Goal: Find specific page/section: Find specific page/section

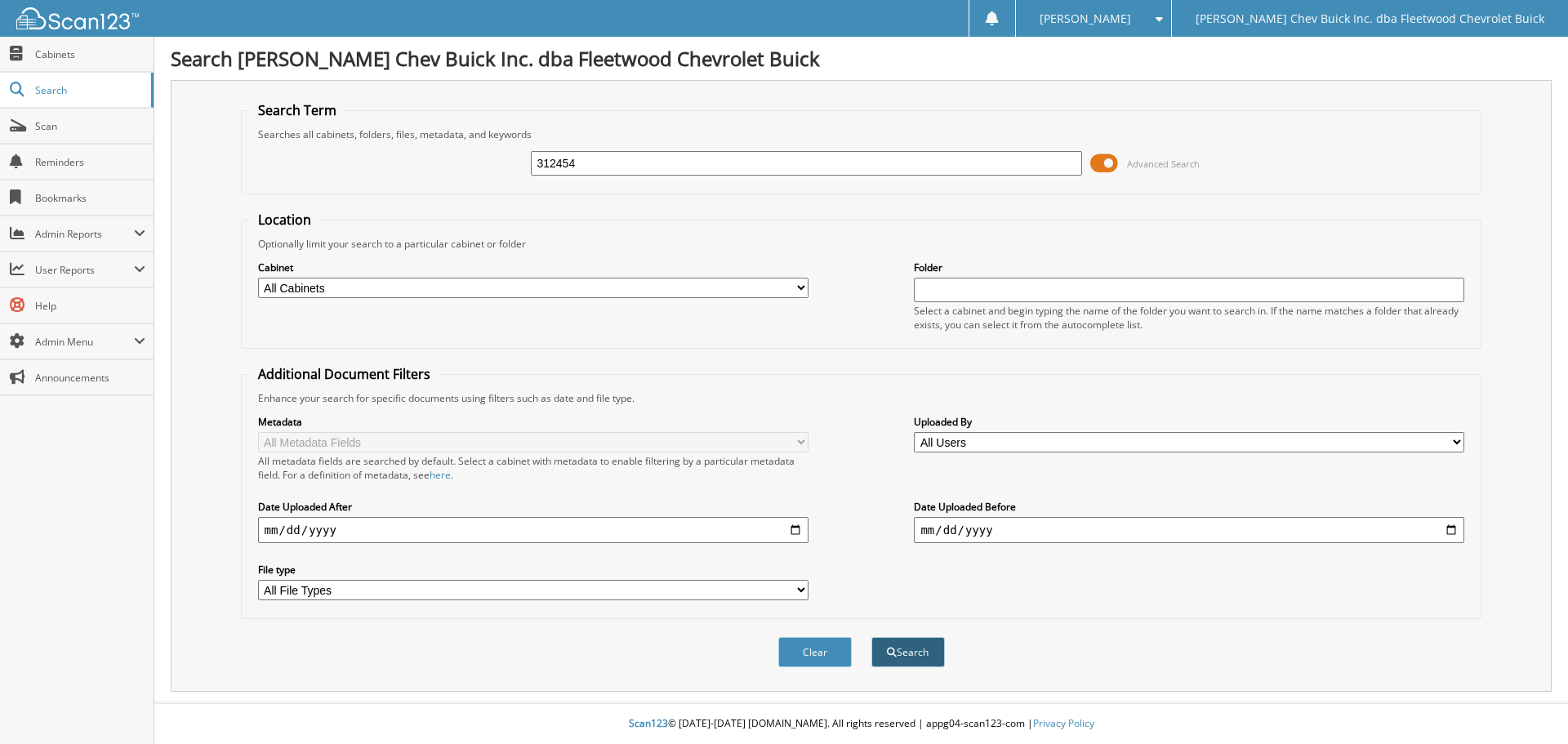
type input "312454"
click at [923, 658] on button "Search" at bounding box center [908, 651] width 73 height 31
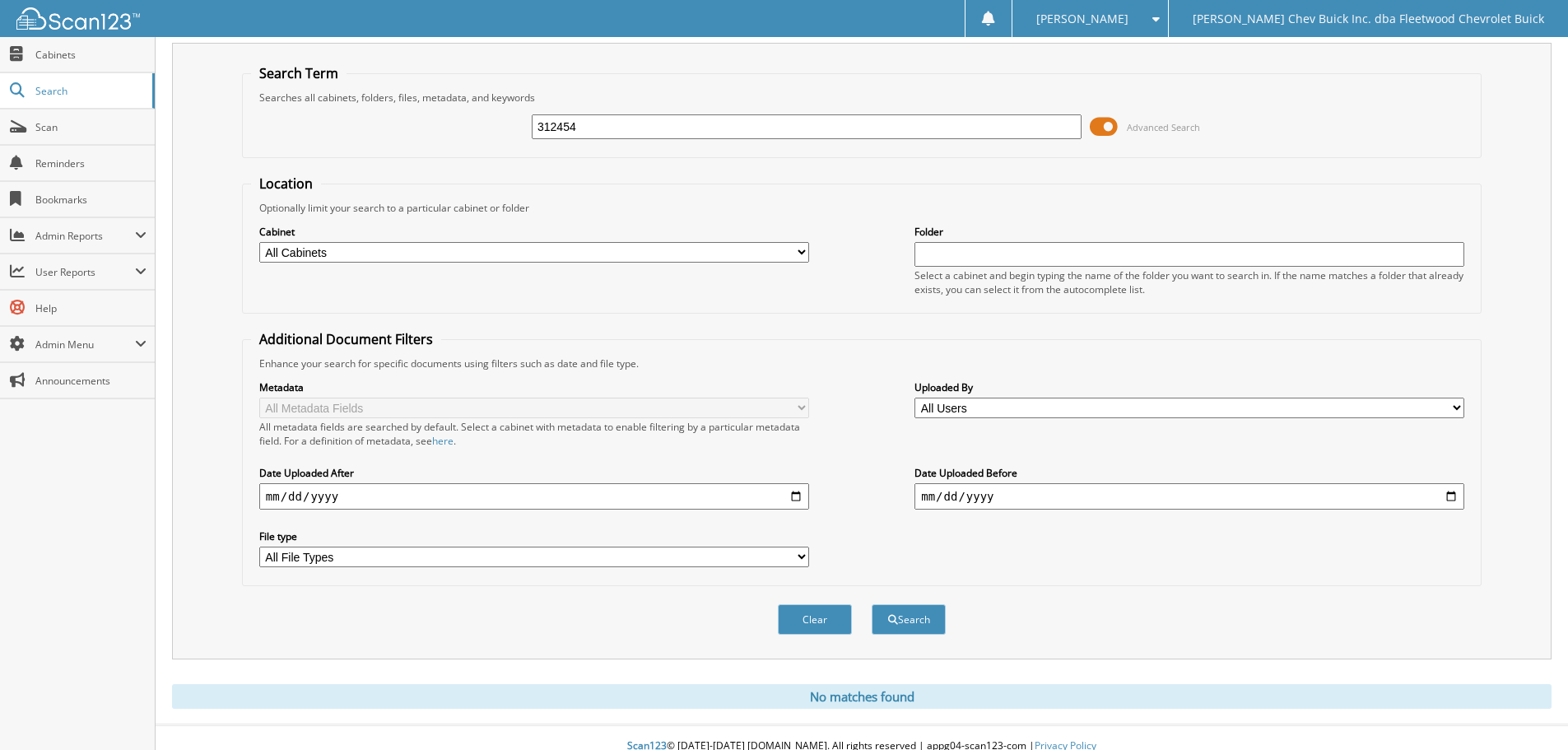
scroll to position [55, 0]
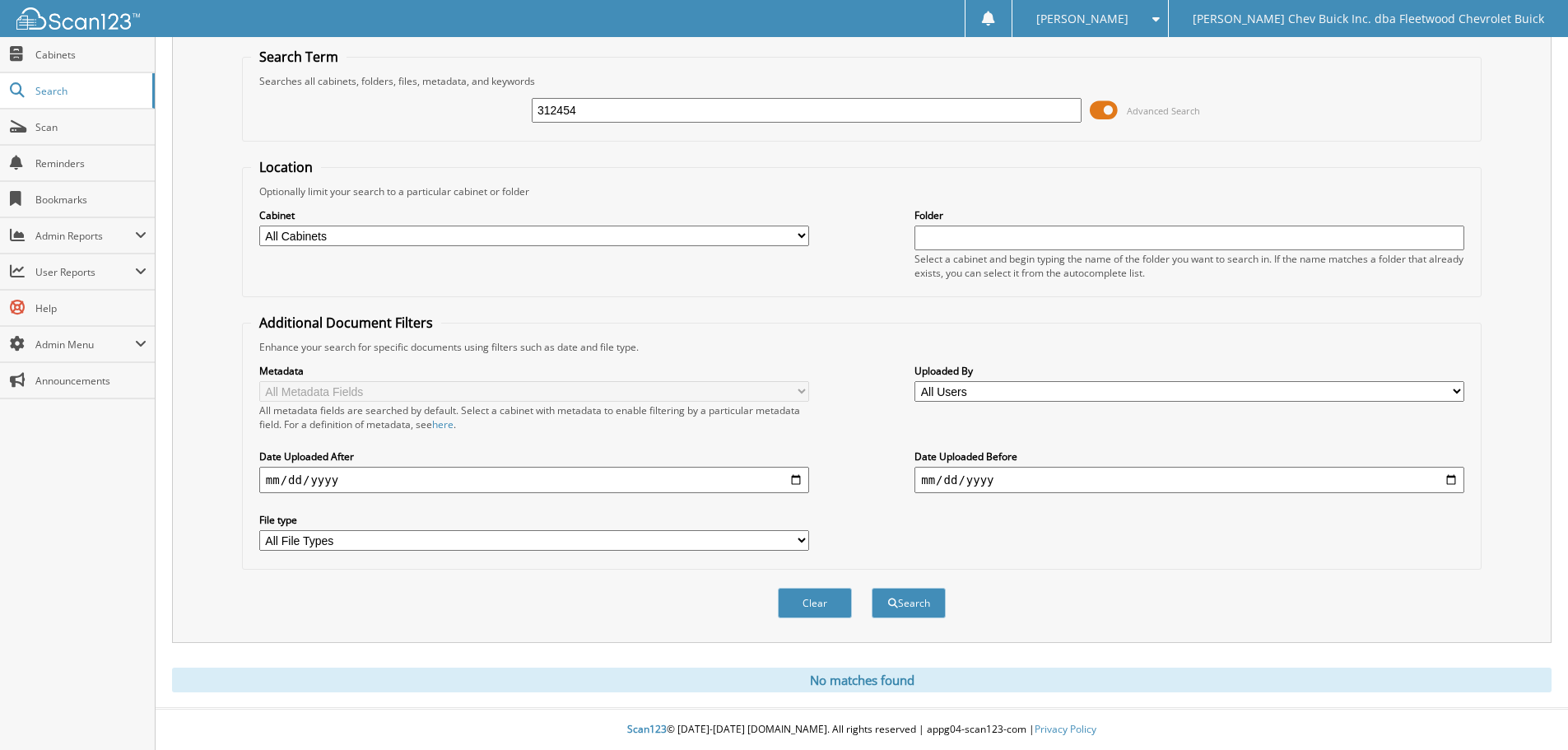
click at [750, 119] on input "312454" at bounding box center [807, 110] width 550 height 25
type input "3"
type input "313495"
click at [872, 588] on button "Search" at bounding box center [909, 603] width 74 height 31
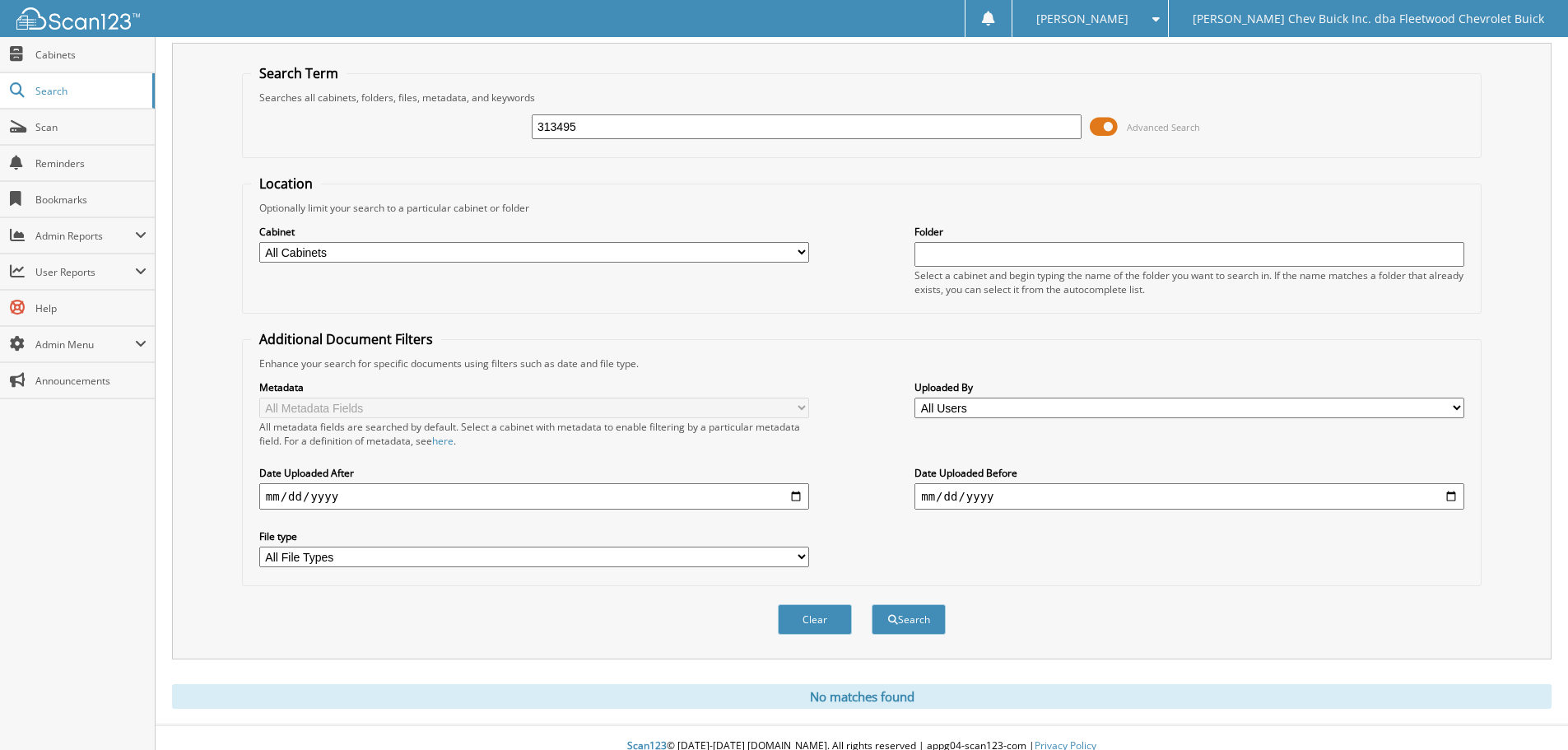
scroll to position [55, 0]
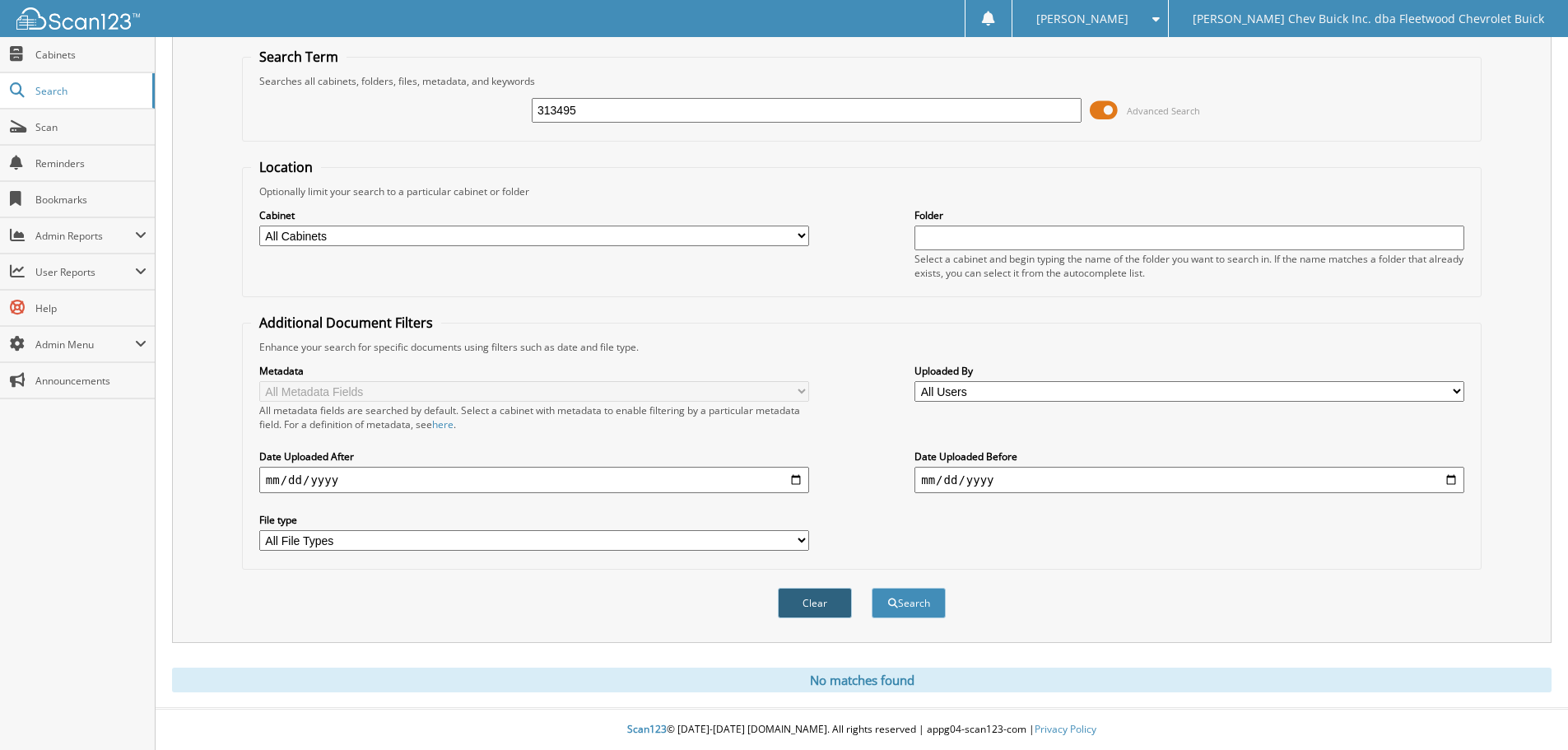
click at [834, 611] on button "Clear" at bounding box center [815, 603] width 74 height 31
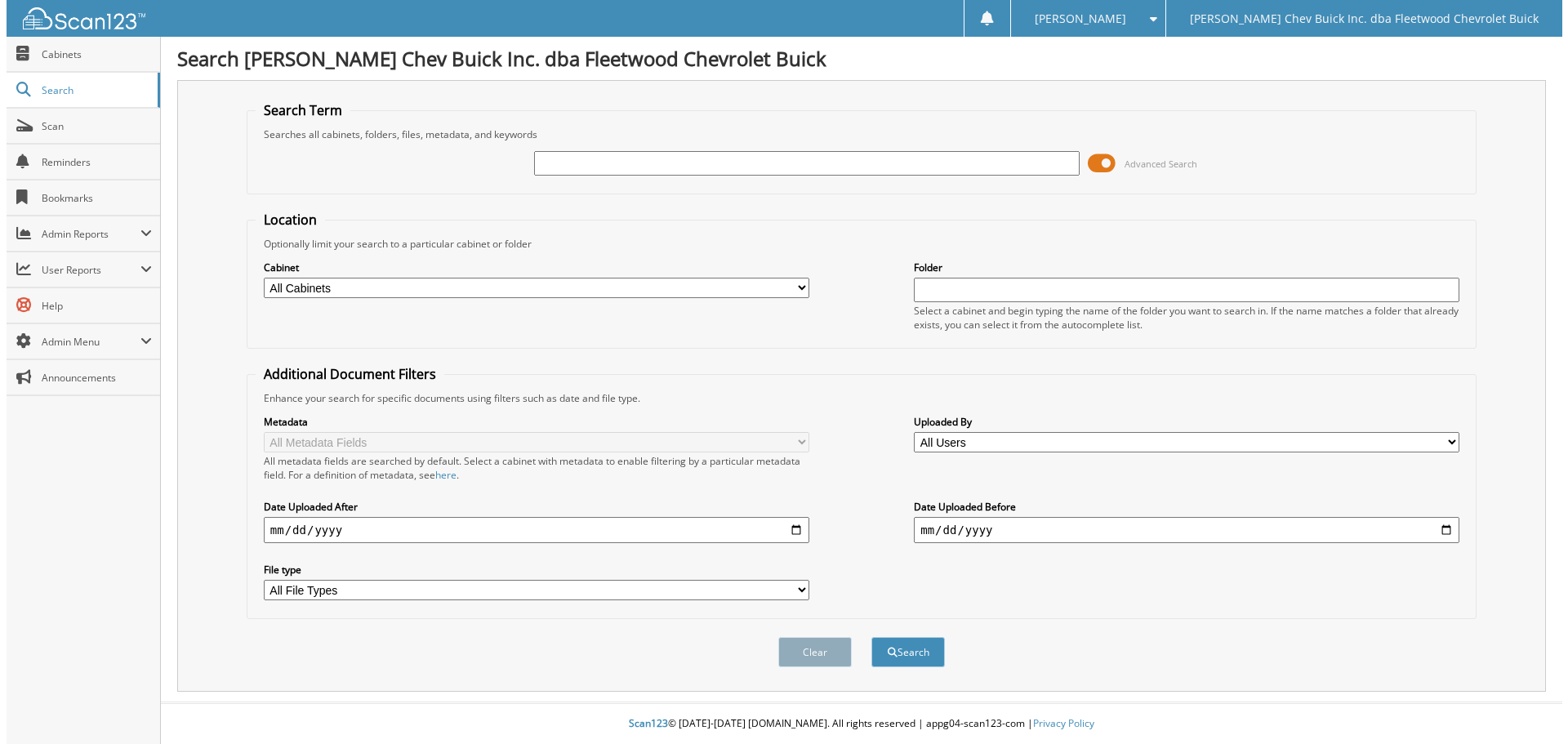
scroll to position [0, 0]
click at [629, 158] on input "text" at bounding box center [806, 163] width 551 height 25
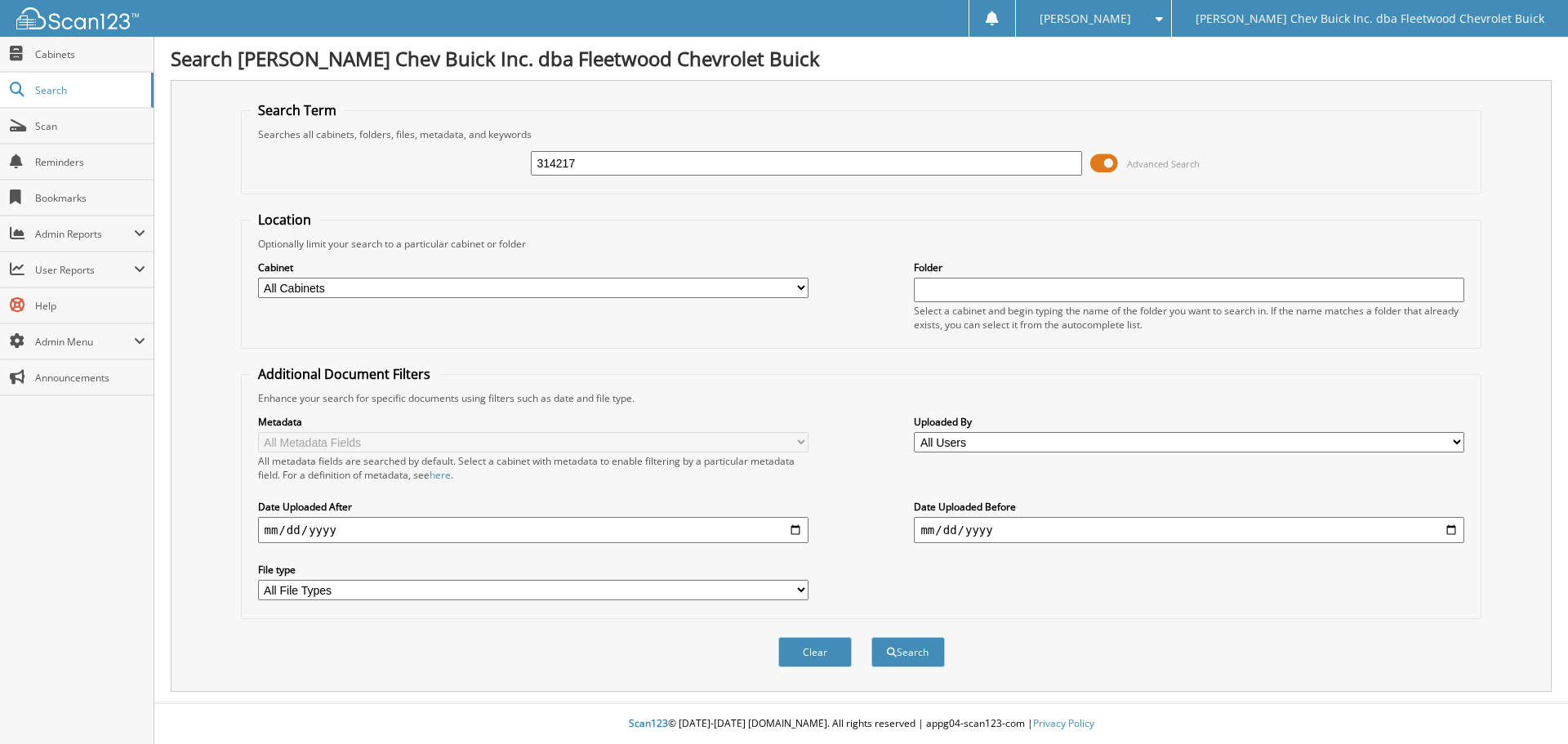
type input "314217"
click at [871, 636] on button "Search" at bounding box center [908, 651] width 73 height 31
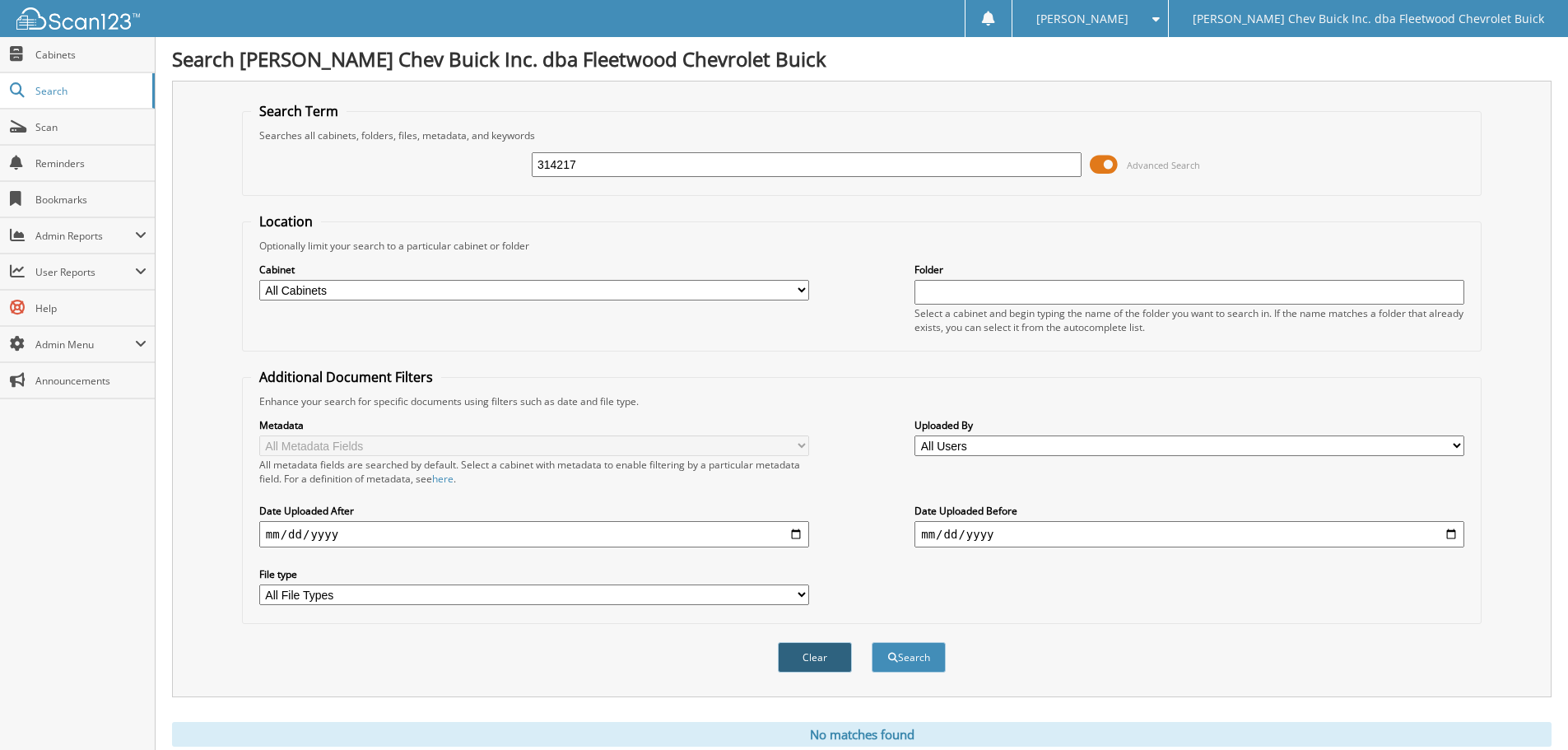
click at [800, 664] on button "Clear" at bounding box center [815, 656] width 74 height 31
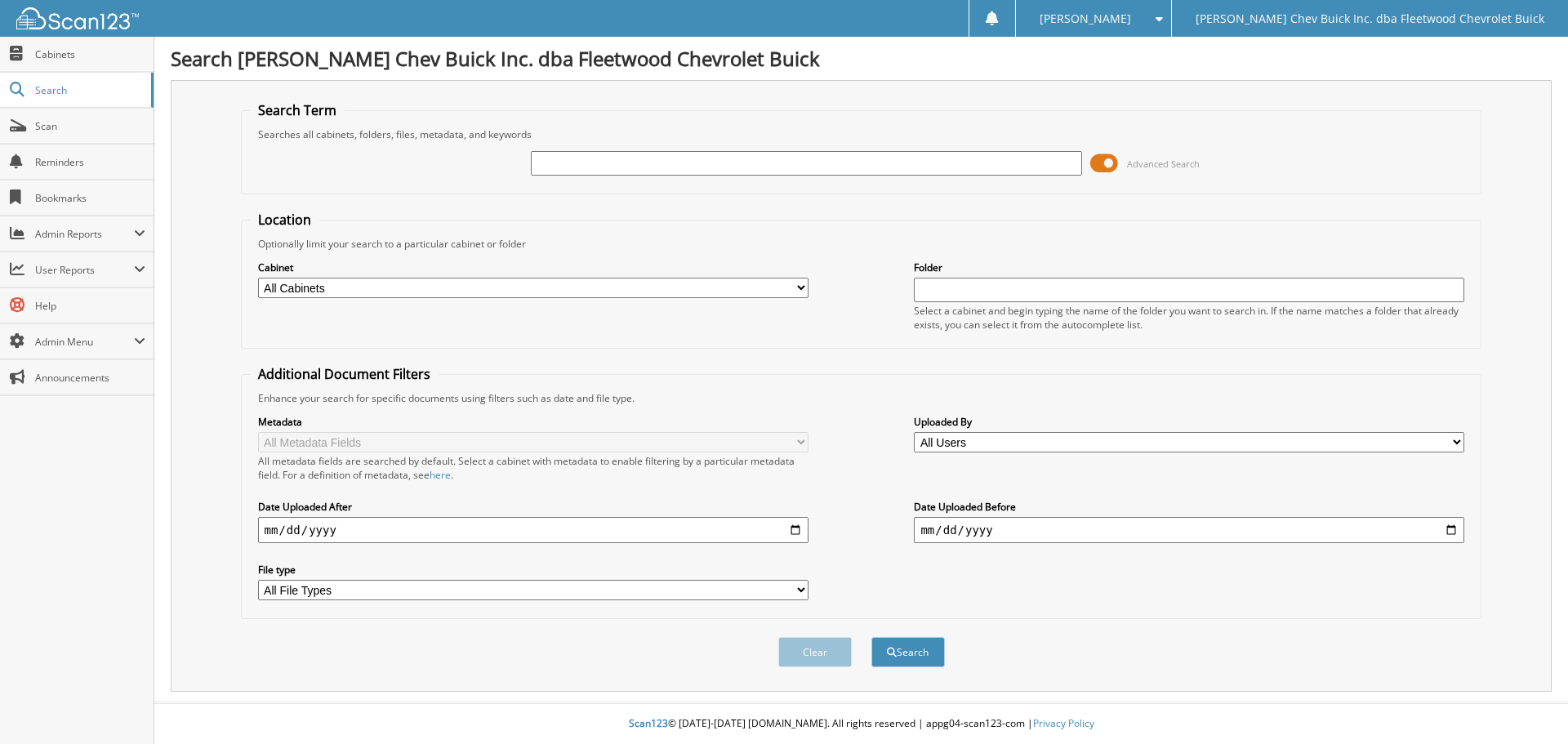
click at [699, 164] on input "text" at bounding box center [806, 163] width 551 height 25
click at [871, 636] on button "Search" at bounding box center [908, 651] width 73 height 31
type input "314243"
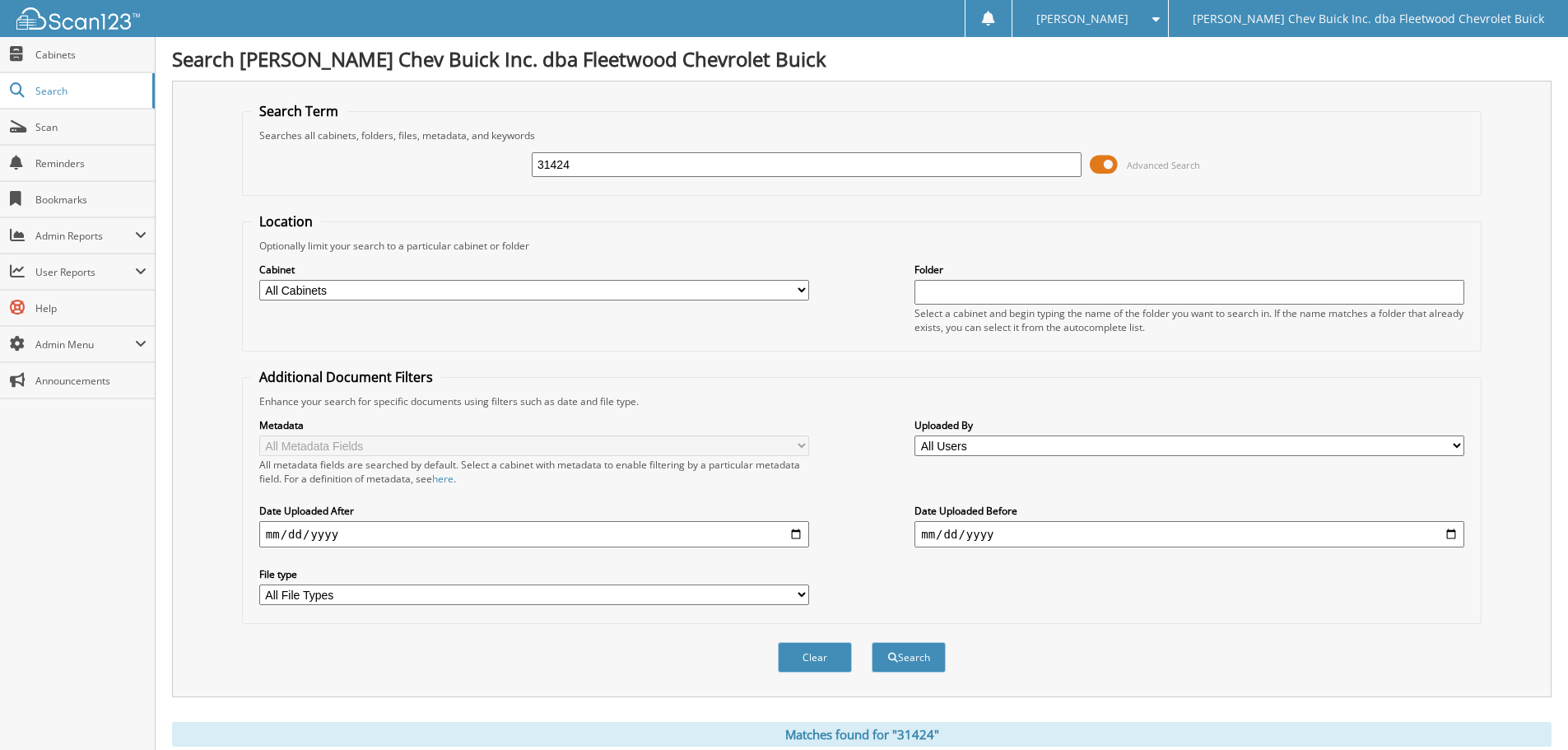
click at [635, 158] on input "31424" at bounding box center [807, 164] width 550 height 25
type input "314243"
click at [872, 641] on button "Search" at bounding box center [909, 656] width 74 height 31
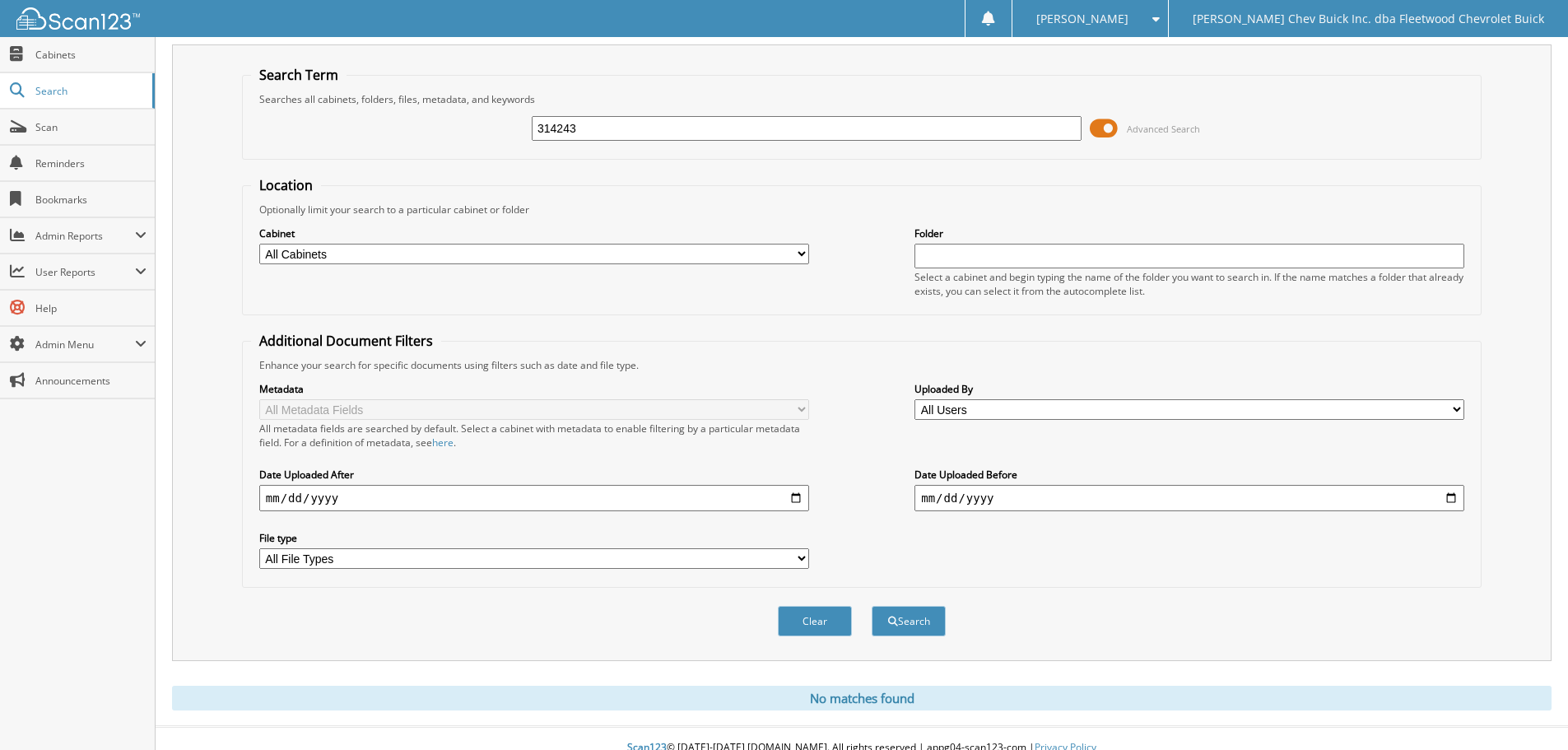
scroll to position [55, 0]
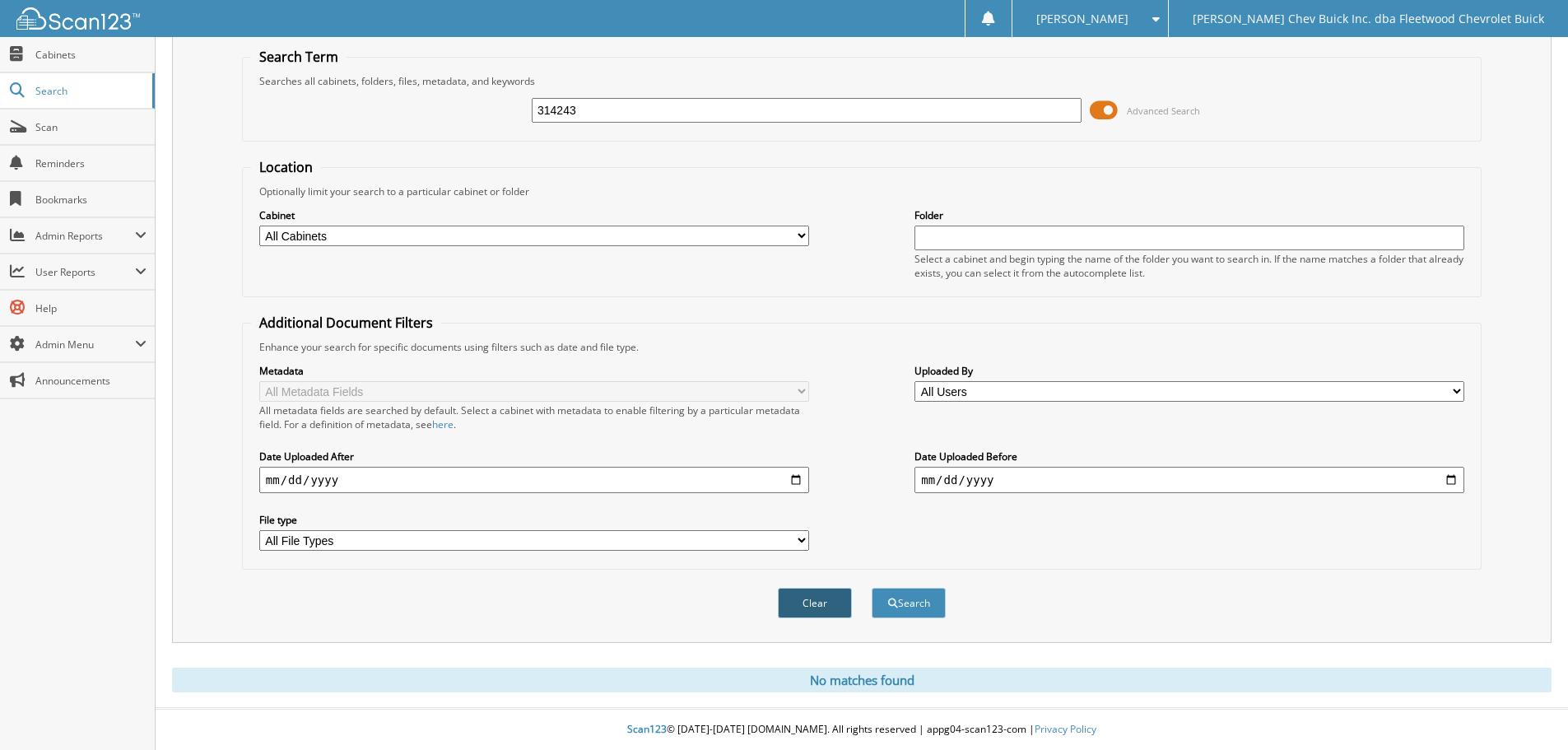
click at [817, 597] on button "Clear" at bounding box center [815, 603] width 74 height 31
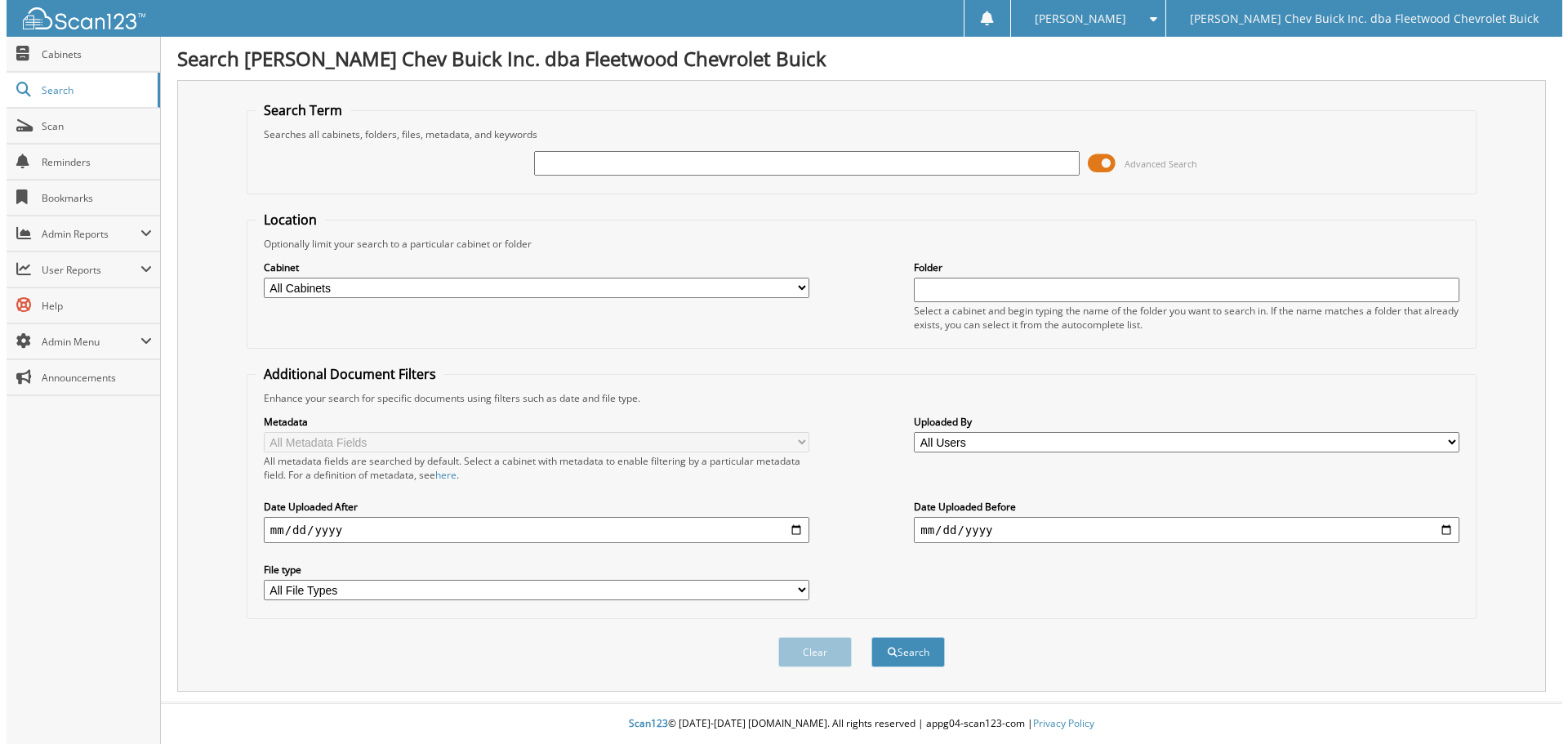
scroll to position [0, 0]
click at [579, 169] on input "text" at bounding box center [806, 163] width 551 height 25
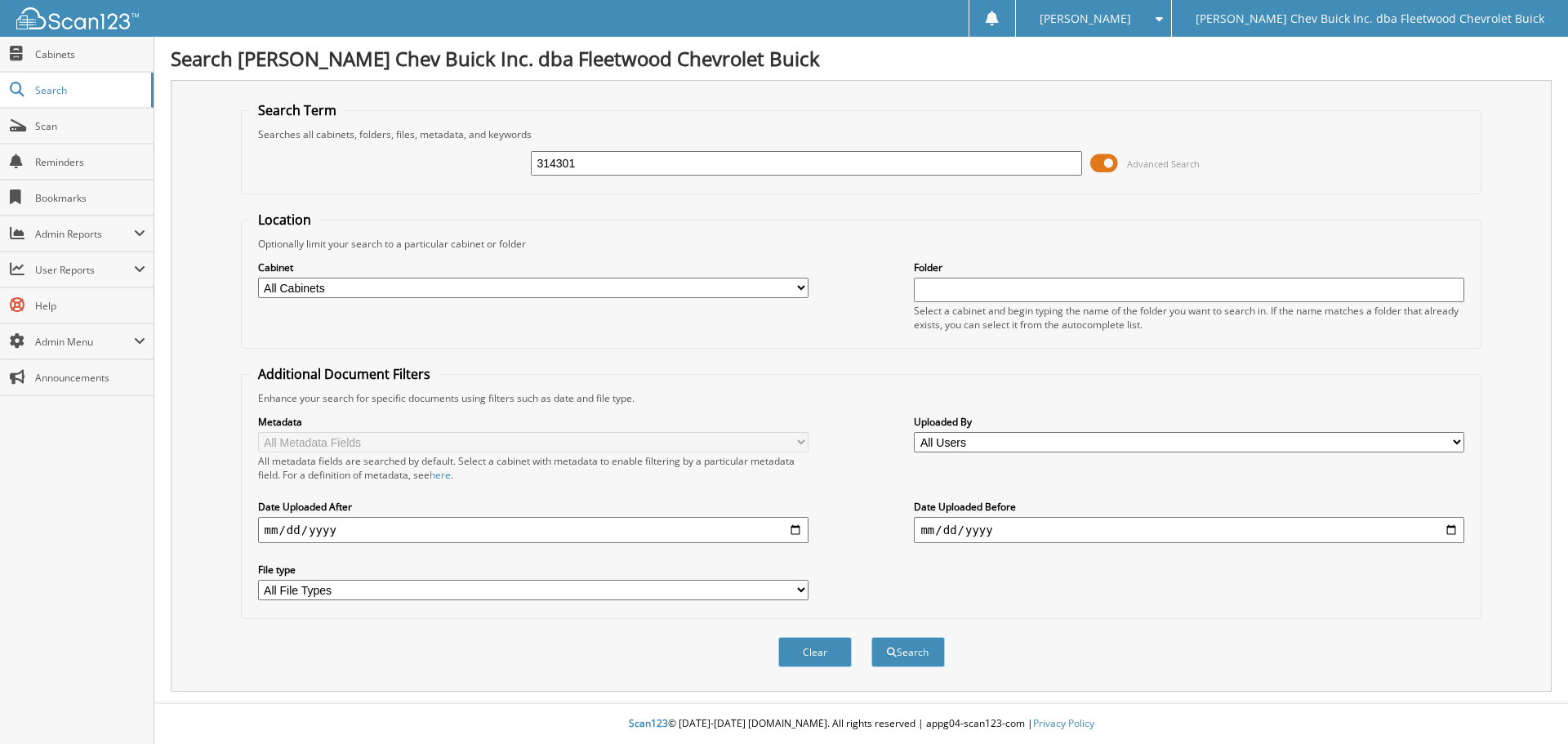
type input "314301"
click at [871, 636] on button "Search" at bounding box center [908, 651] width 73 height 31
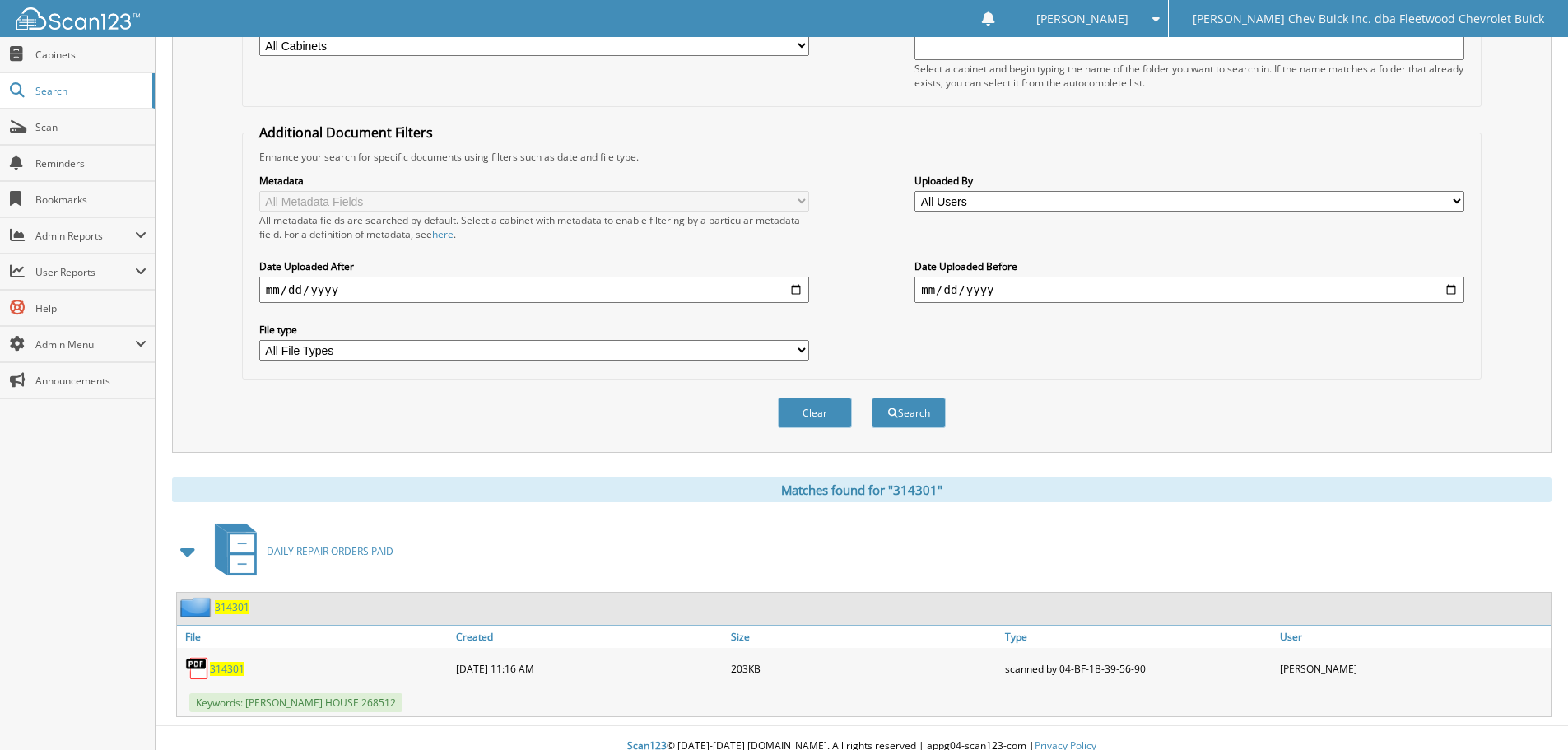
scroll to position [262, 0]
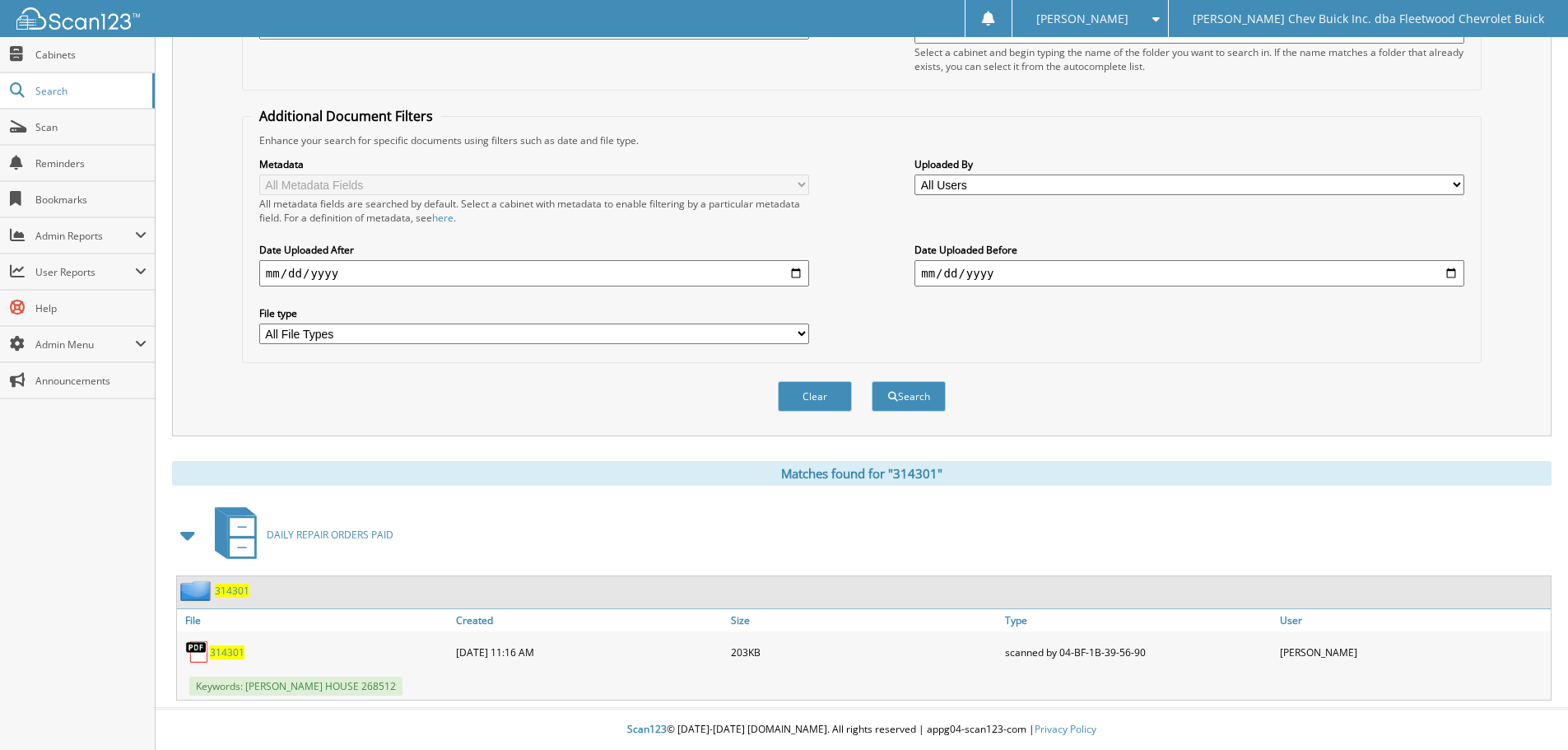
drag, startPoint x: 215, startPoint y: 649, endPoint x: 296, endPoint y: 669, distance: 83.4
click at [217, 649] on span "314301" at bounding box center [227, 652] width 35 height 14
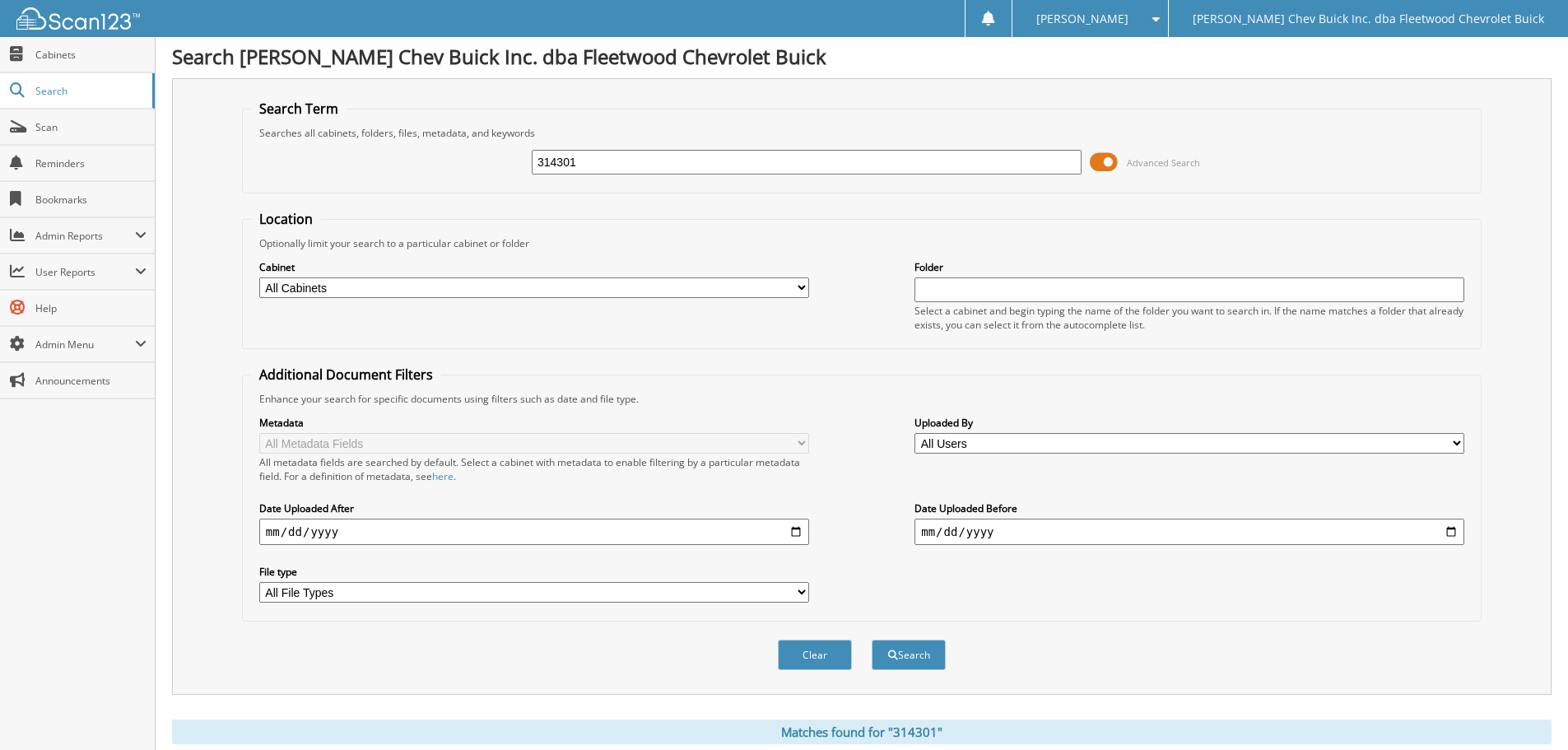
scroll to position [0, 0]
drag, startPoint x: 742, startPoint y: 164, endPoint x: 490, endPoint y: 206, distance: 255.5
click at [490, 206] on form "Search Term Searches all cabinets, folders, files, metadata, and keywords 31430…" at bounding box center [862, 395] width 1239 height 589
type input "314334"
click at [872, 641] on button "Search" at bounding box center [909, 656] width 74 height 31
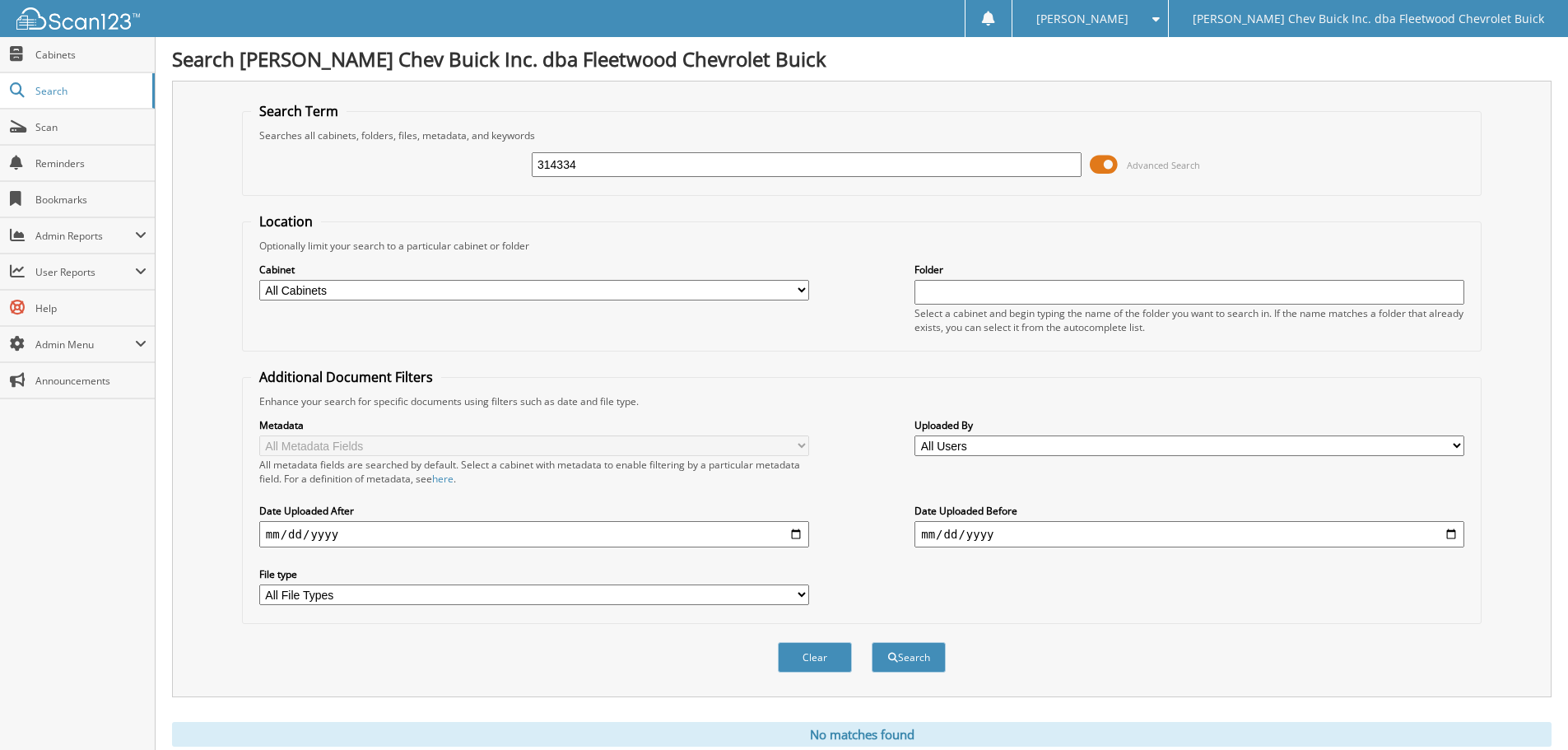
scroll to position [55, 0]
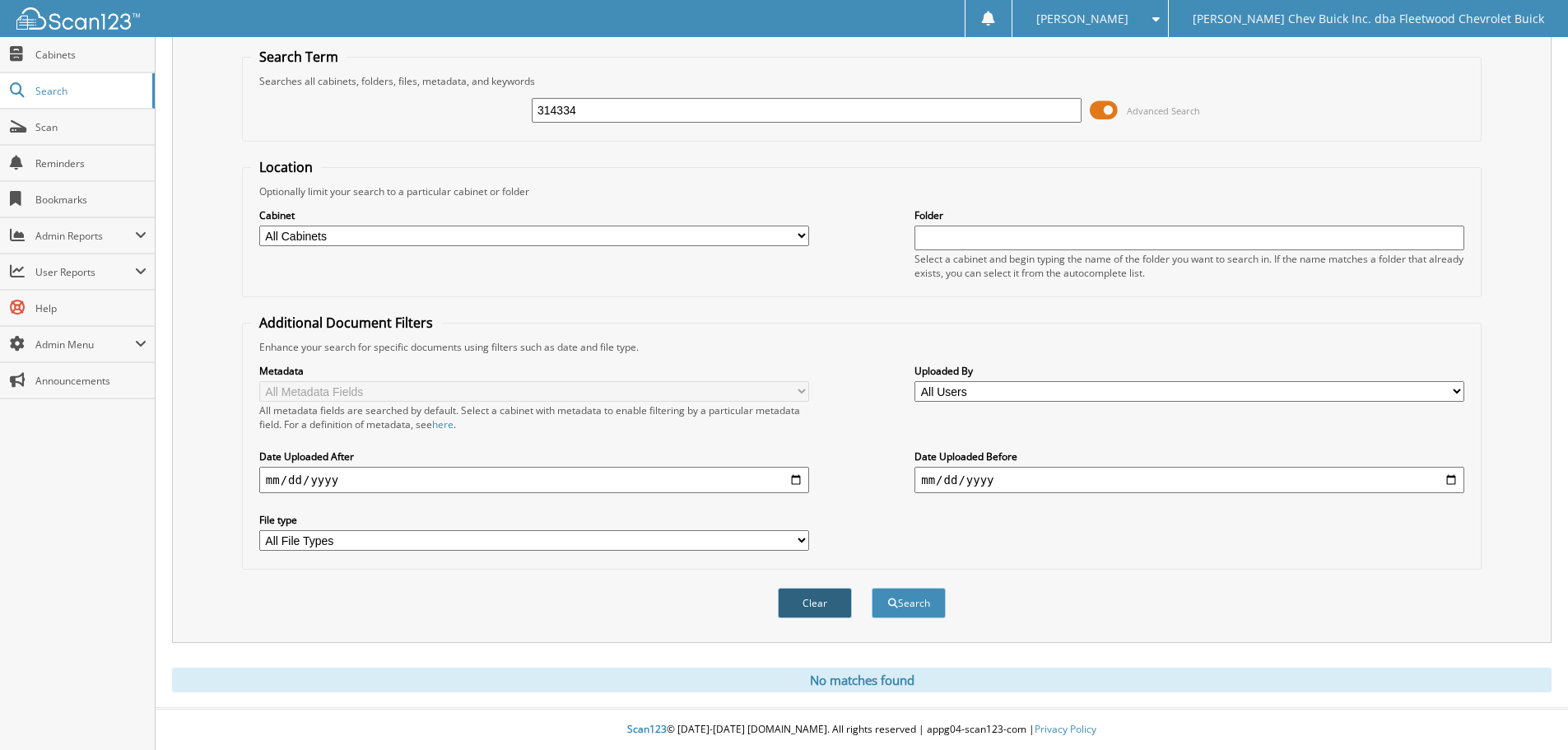
click at [832, 604] on button "Clear" at bounding box center [815, 603] width 74 height 31
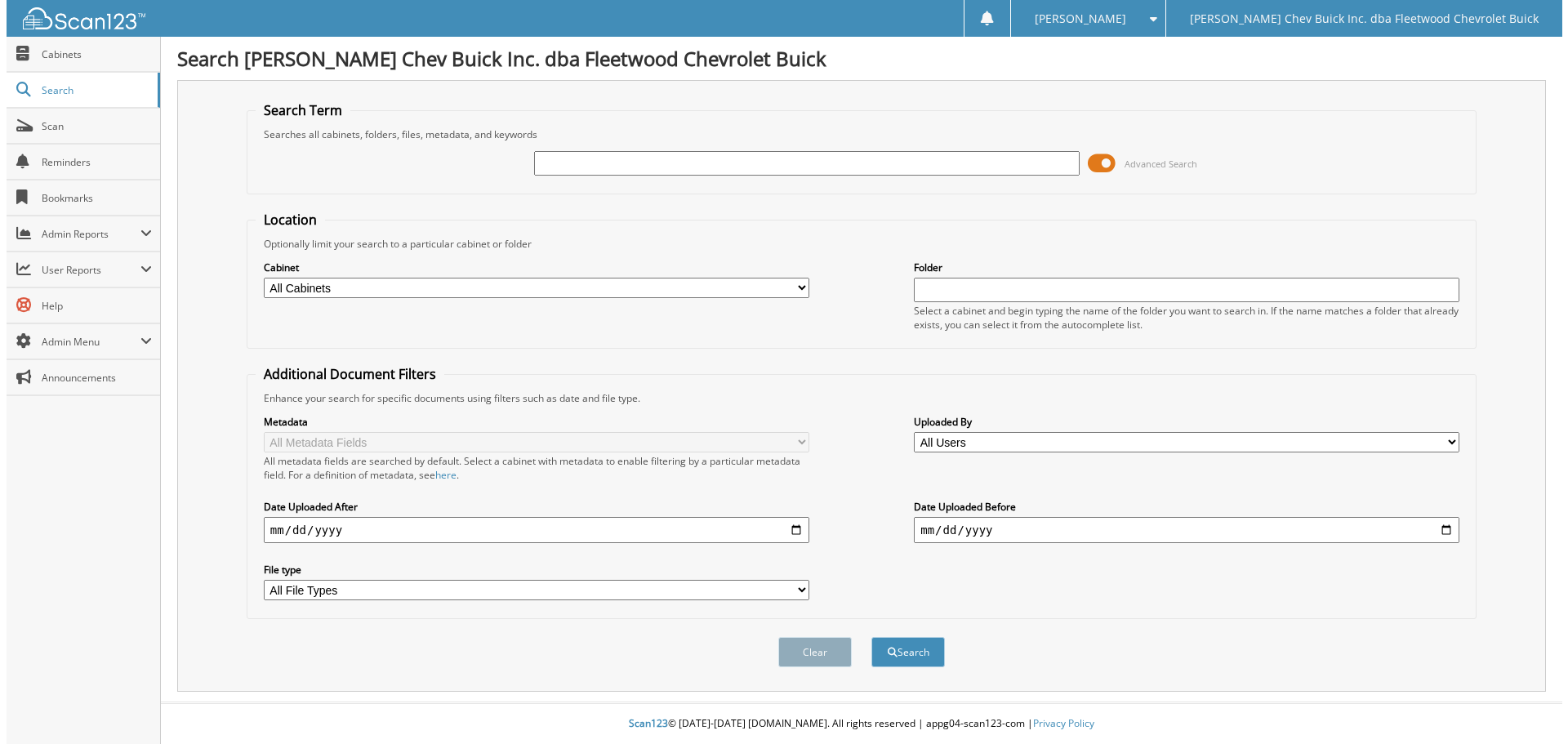
scroll to position [0, 0]
click at [564, 171] on input "text" at bounding box center [806, 163] width 551 height 25
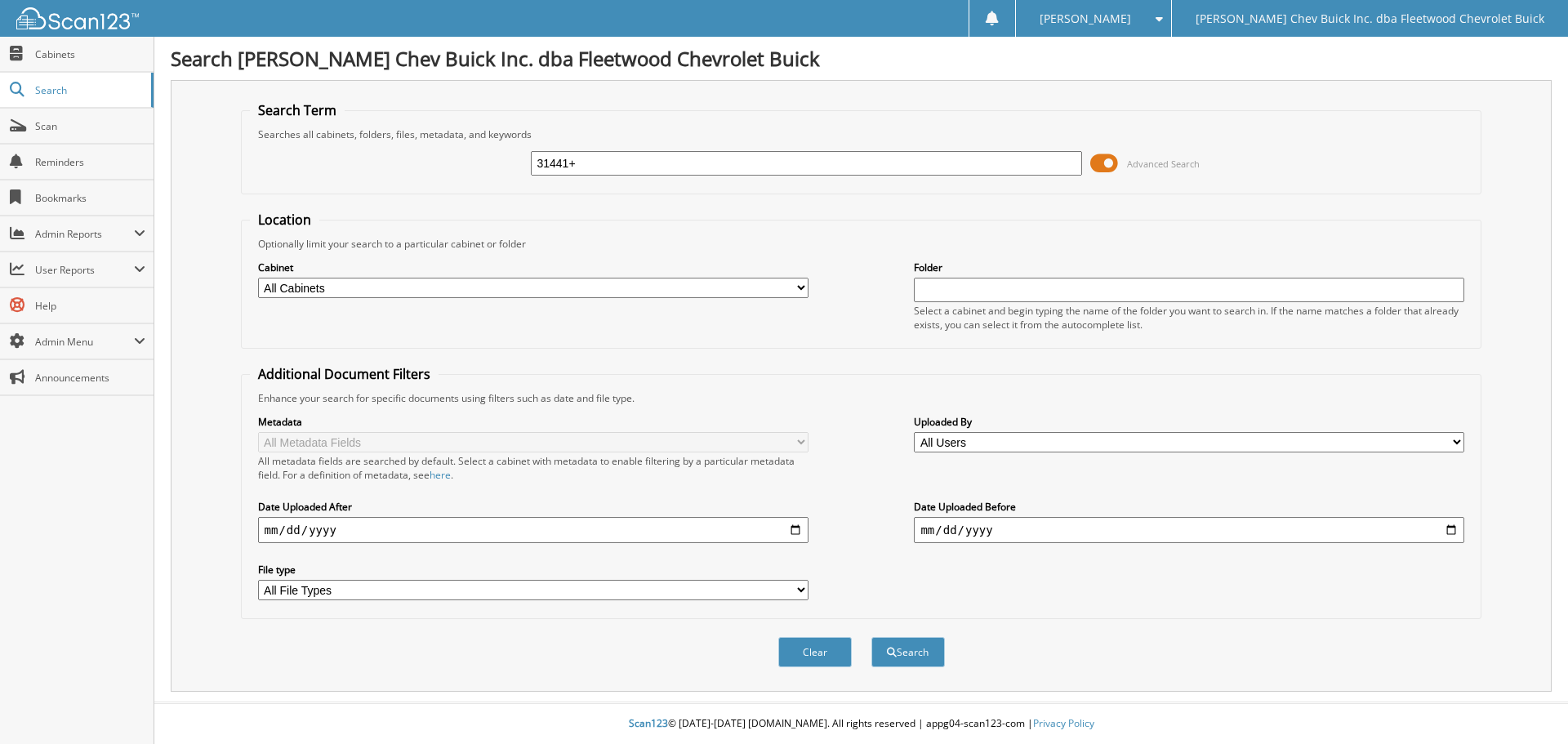
type input "31441+"
click at [871, 636] on button "Search" at bounding box center [908, 651] width 73 height 31
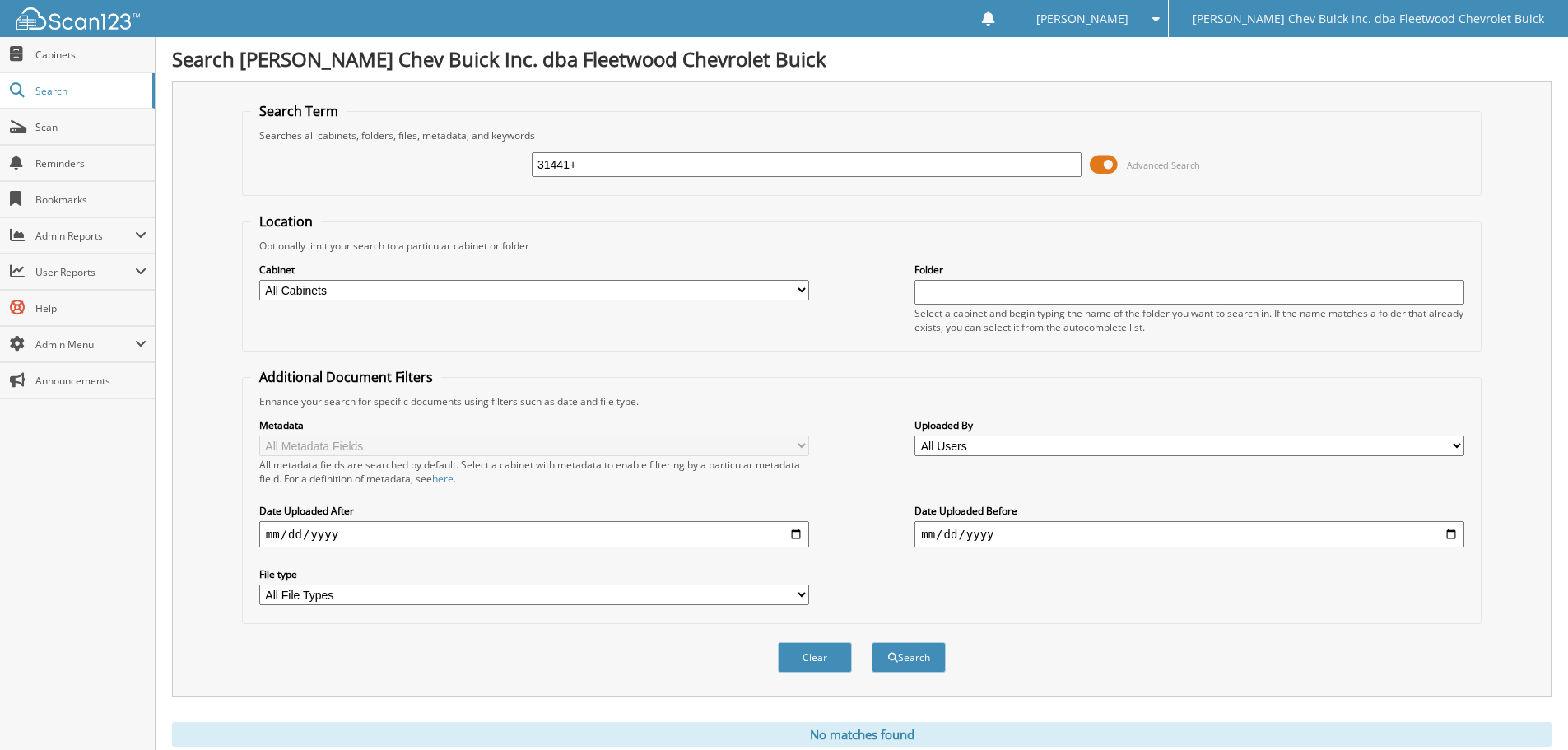
drag, startPoint x: 662, startPoint y: 165, endPoint x: 507, endPoint y: 170, distance: 155.1
click at [507, 175] on div "31441+ Advanced Search" at bounding box center [862, 164] width 1221 height 45
type input "314419"
click at [872, 641] on button "Search" at bounding box center [909, 656] width 74 height 31
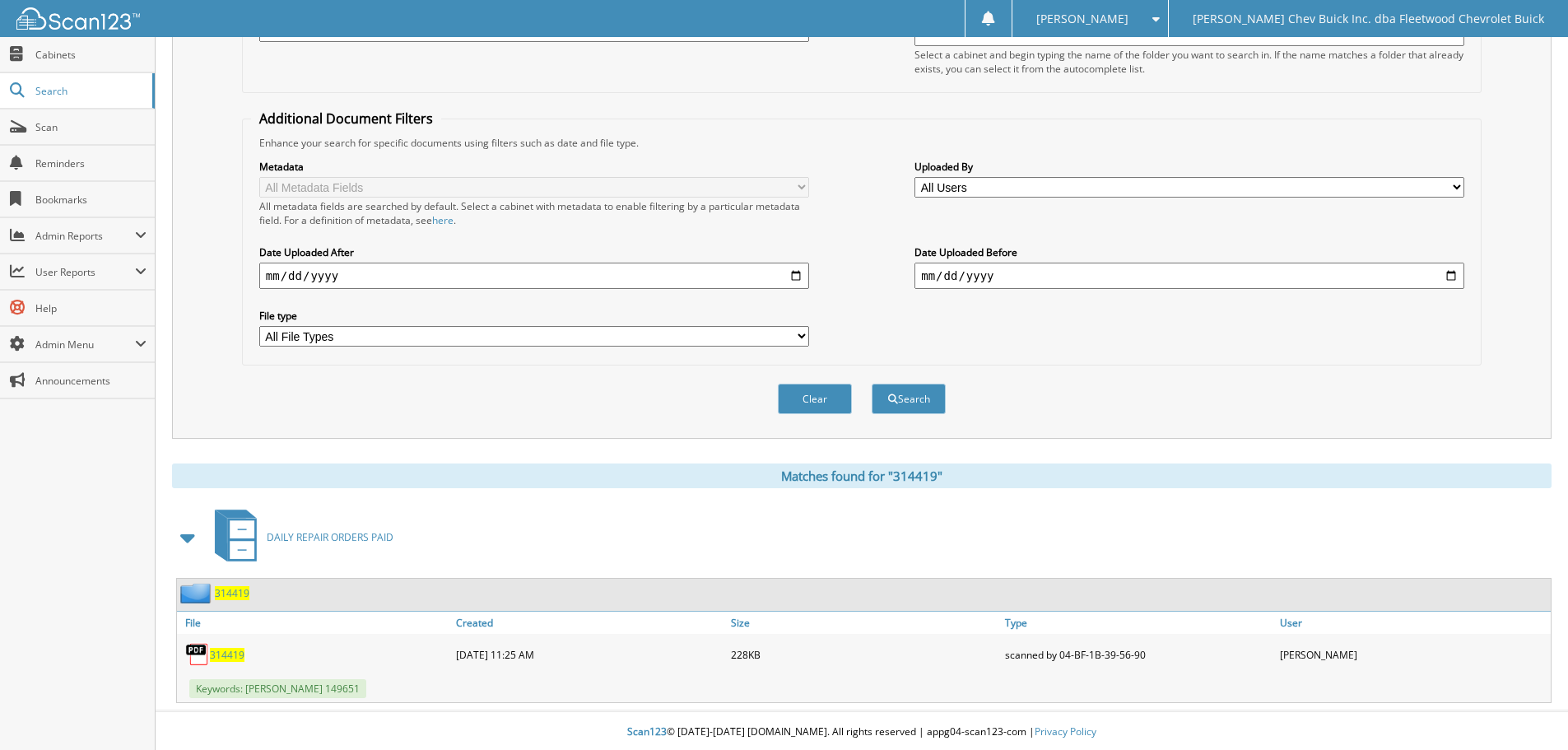
scroll to position [262, 0]
click at [227, 648] on span "314419" at bounding box center [227, 652] width 35 height 14
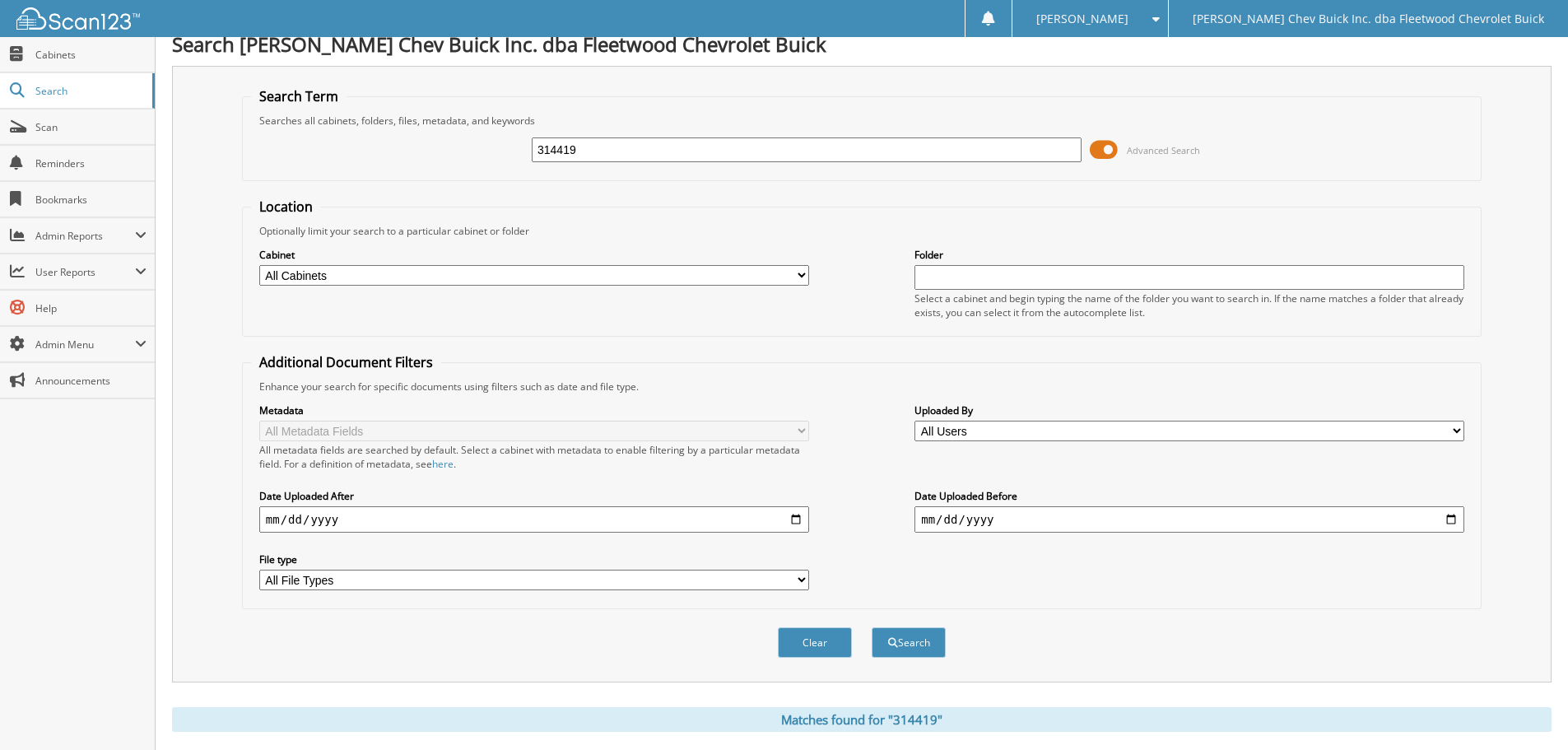
scroll to position [0, 0]
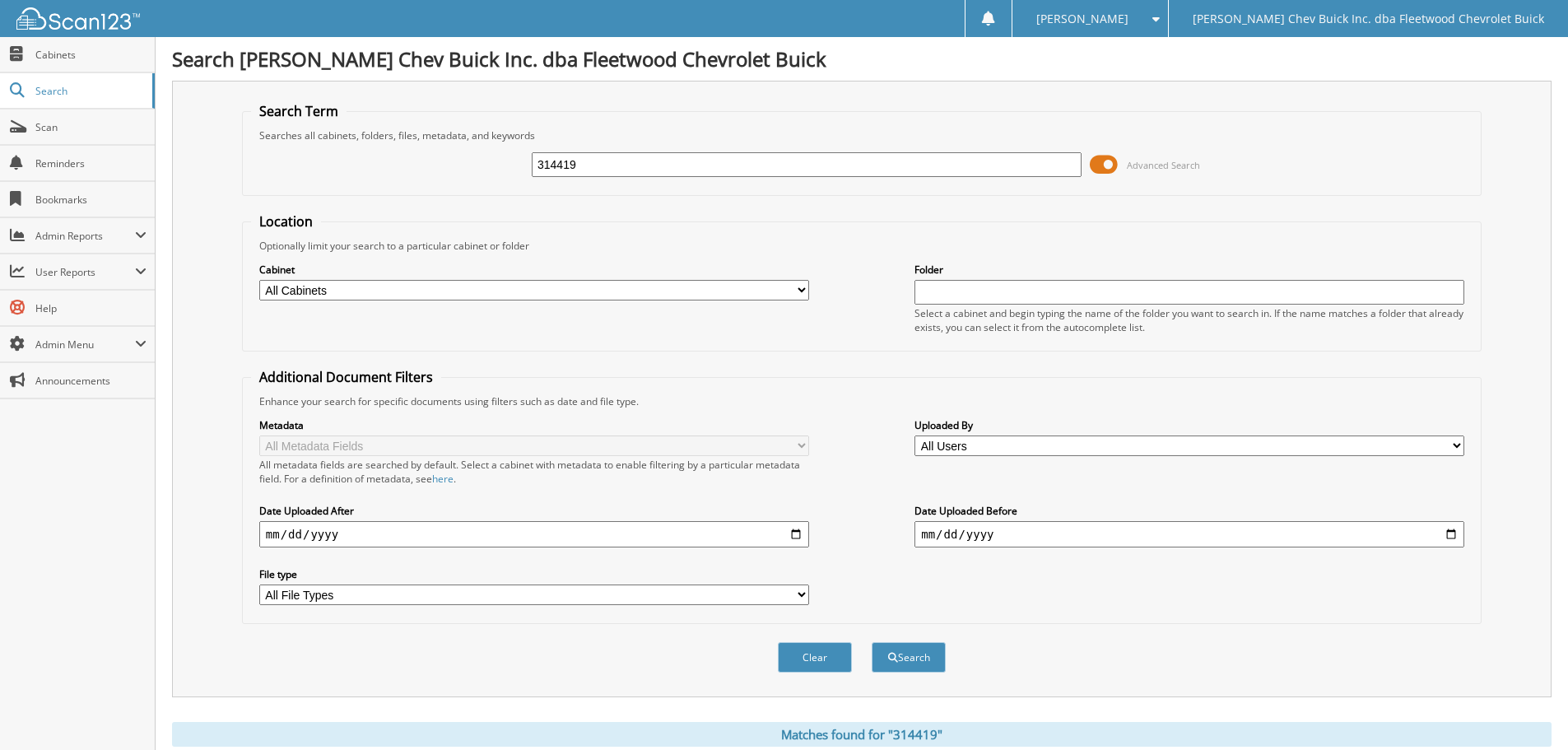
drag, startPoint x: 769, startPoint y: 167, endPoint x: 523, endPoint y: 205, distance: 248.9
click at [523, 205] on form "Search Term Searches all cabinets, folders, files, metadata, and keywords 31441…" at bounding box center [862, 395] width 1239 height 589
type input "314426"
click at [872, 641] on button "Search" at bounding box center [909, 656] width 74 height 31
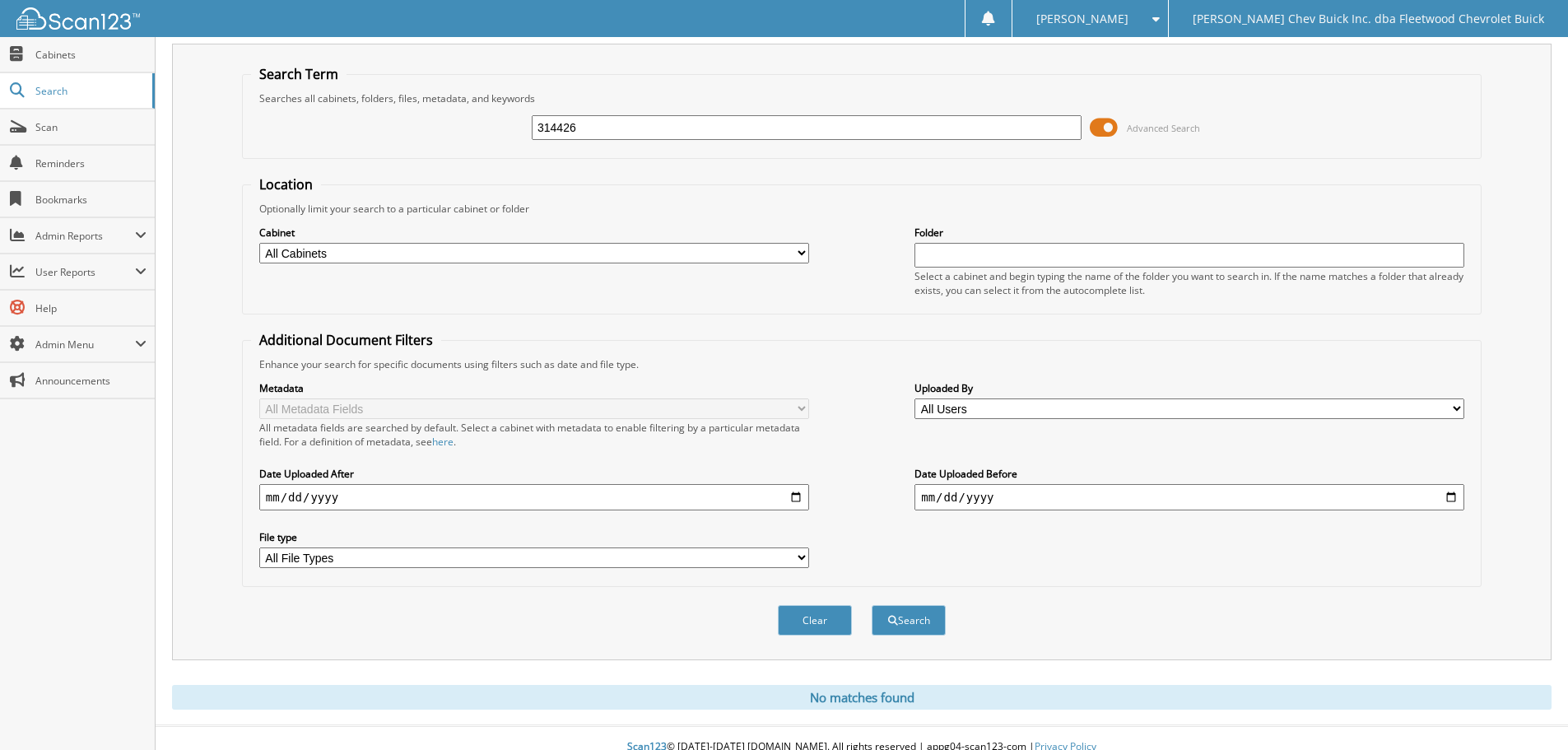
scroll to position [55, 0]
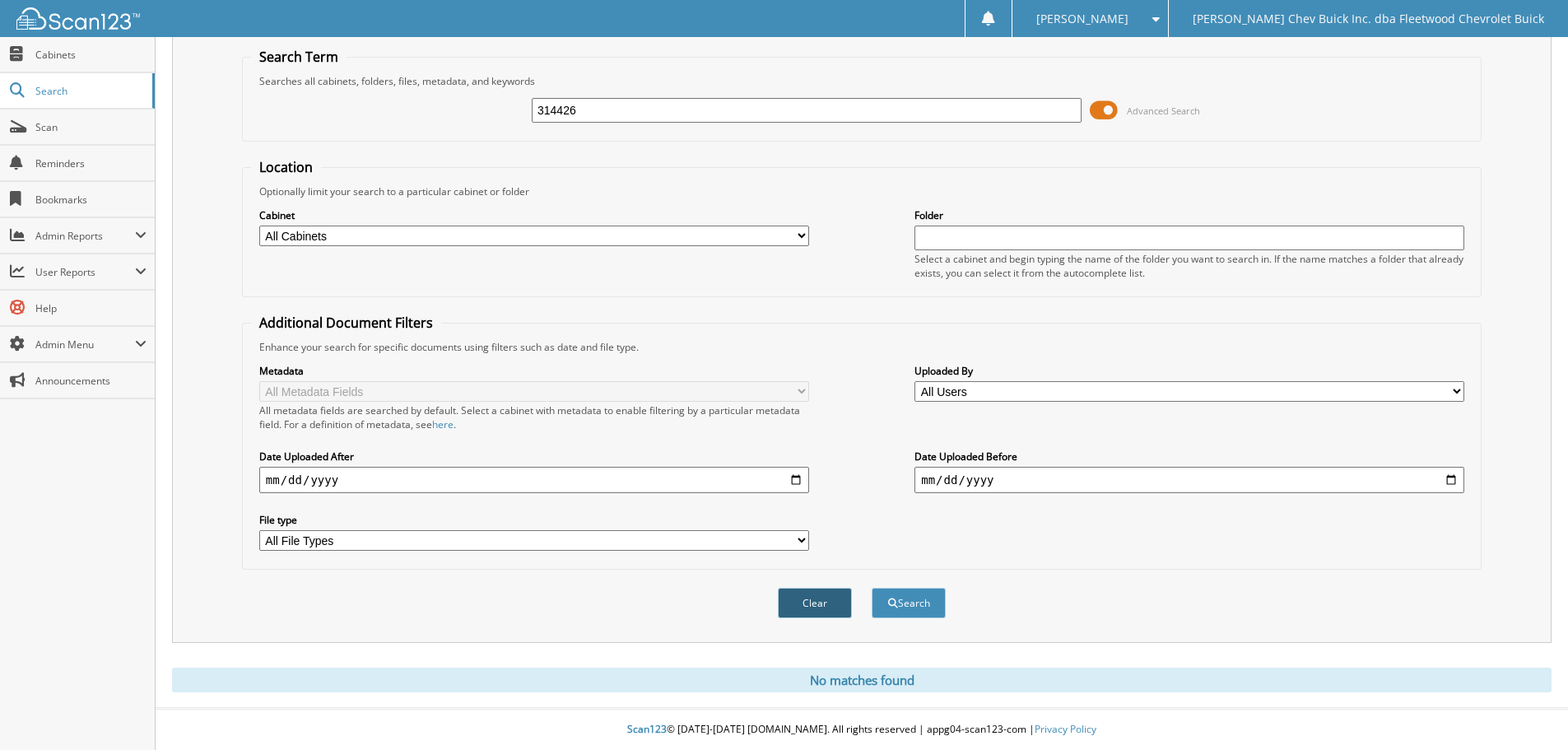
click at [796, 599] on button "Clear" at bounding box center [815, 603] width 74 height 31
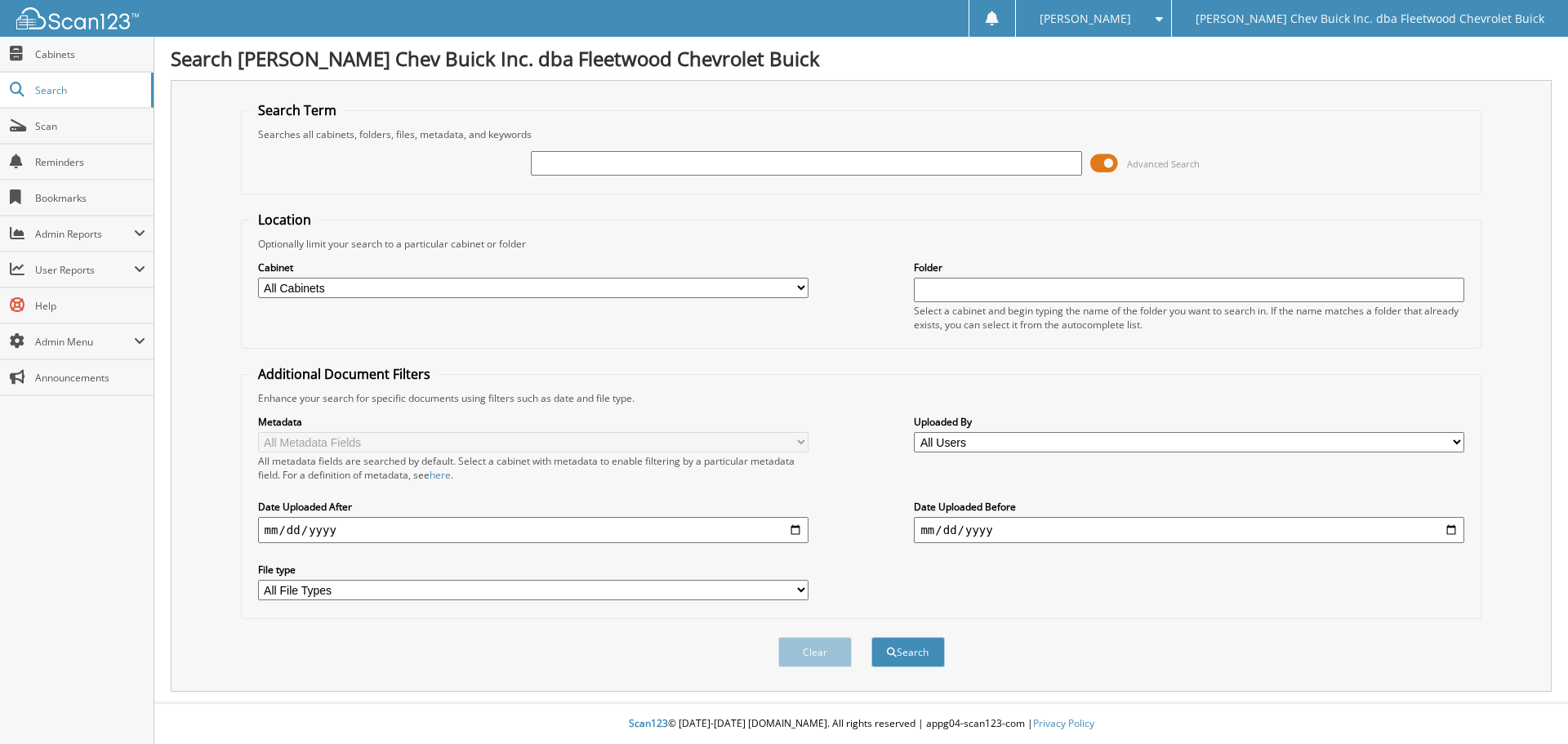
click at [627, 157] on input "text" at bounding box center [806, 163] width 551 height 25
type input "312607"
click at [871, 636] on button "Search" at bounding box center [908, 651] width 73 height 31
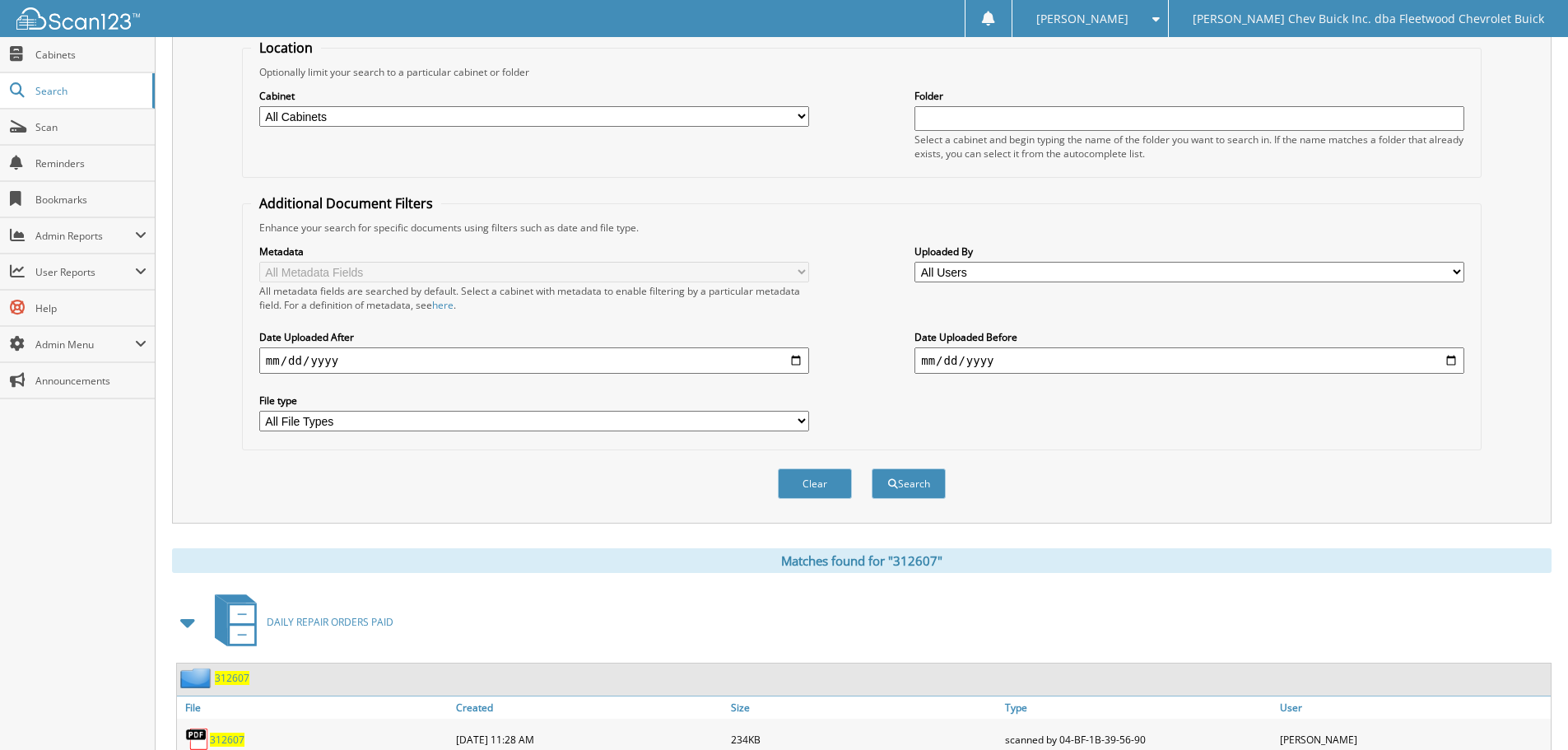
scroll to position [262, 0]
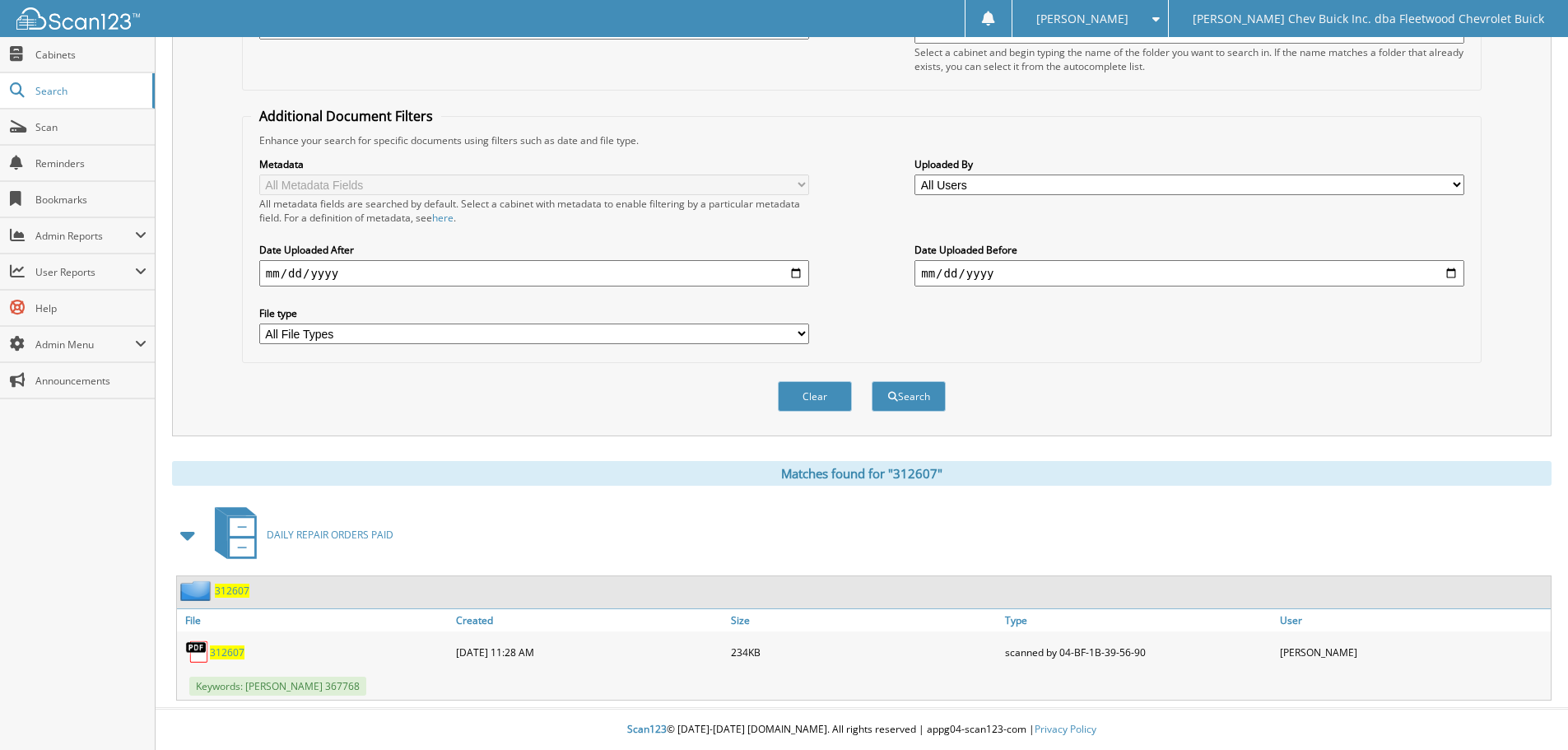
click at [225, 654] on span "312607" at bounding box center [227, 652] width 35 height 14
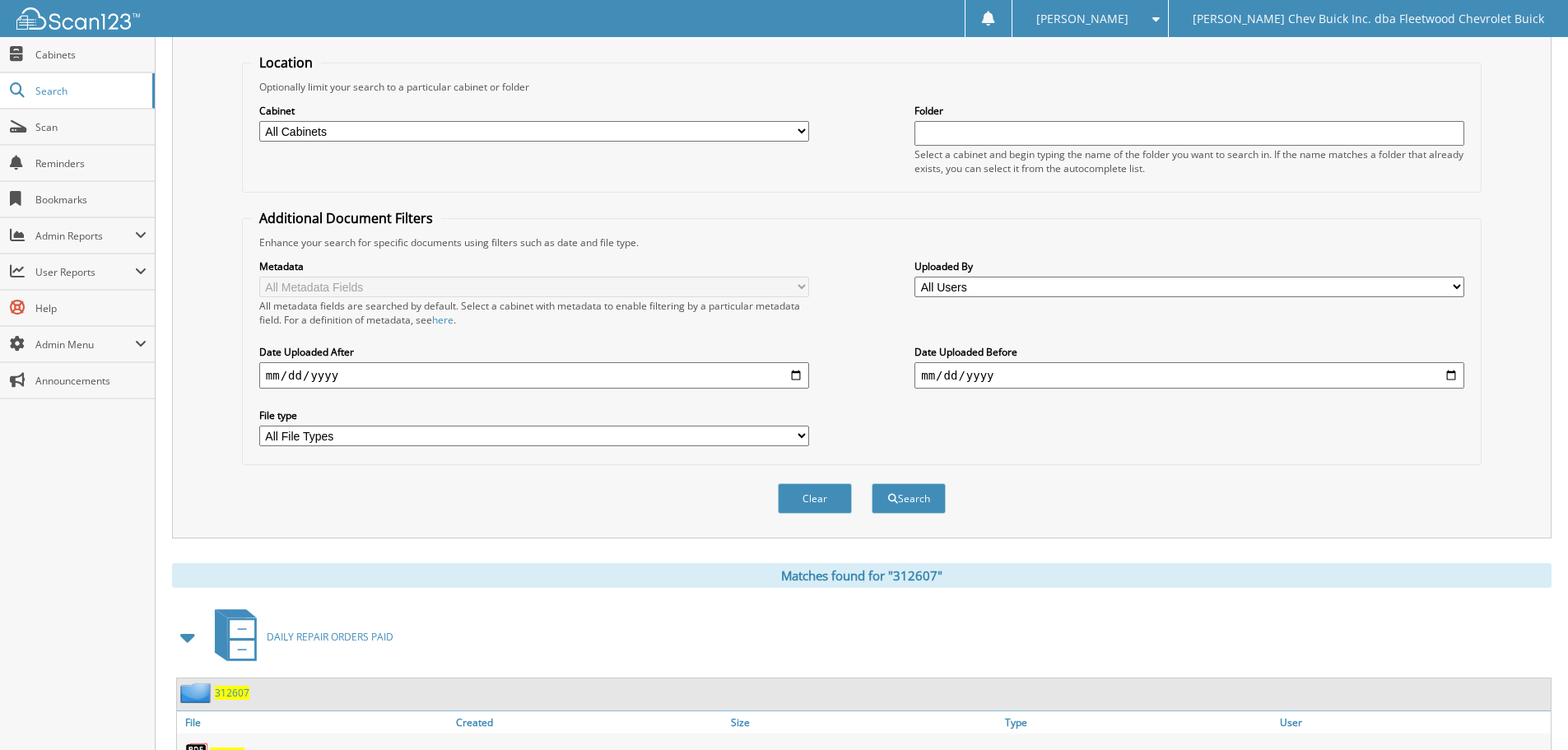
scroll to position [0, 0]
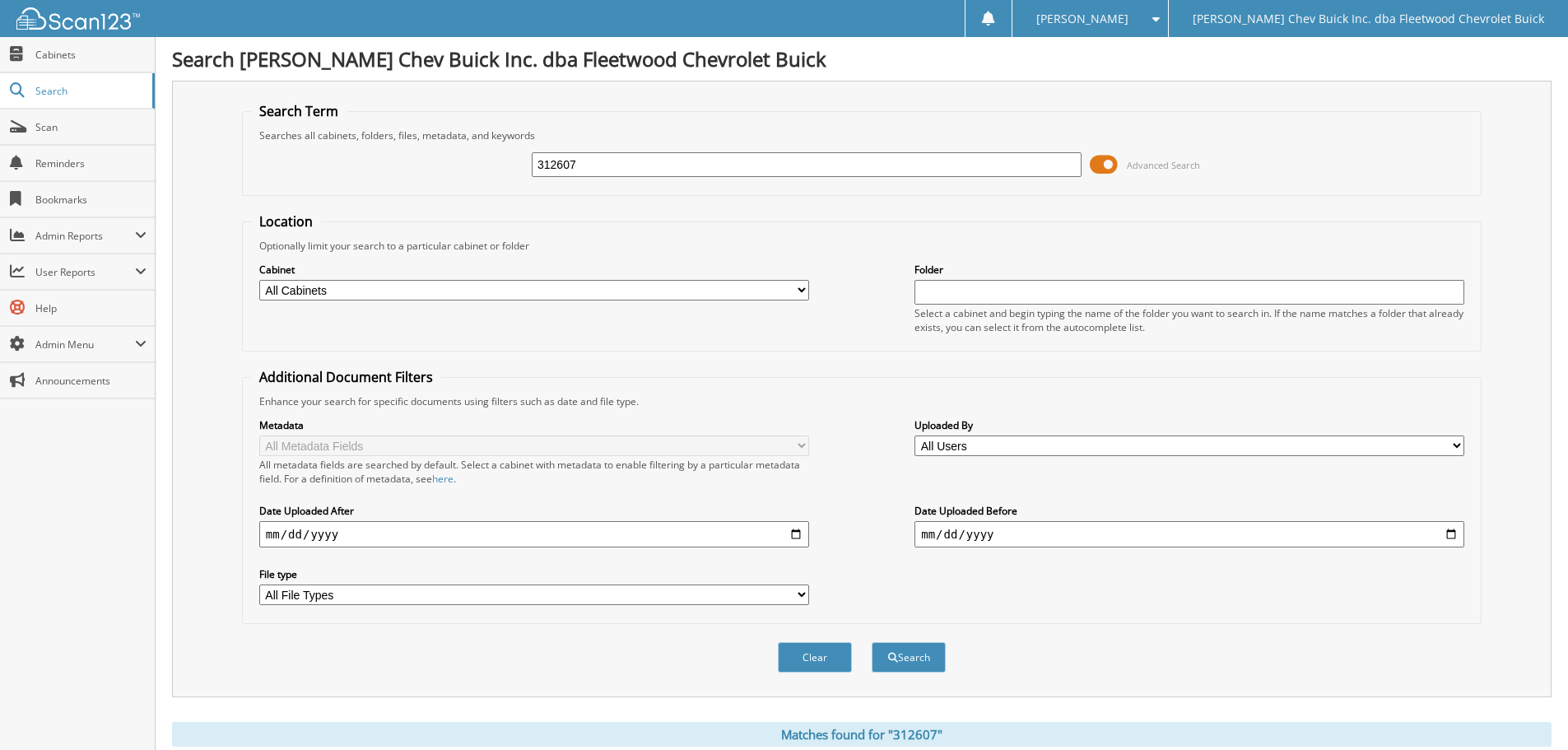
drag, startPoint x: 599, startPoint y: 158, endPoint x: 493, endPoint y: 199, distance: 113.7
click at [493, 199] on form "Search Term Searches all cabinets, folders, files, metadata, and keywords 31260…" at bounding box center [862, 395] width 1239 height 589
type input "313200"
click at [872, 641] on button "Search" at bounding box center [909, 656] width 74 height 31
click at [831, 650] on button "Clear" at bounding box center [815, 656] width 74 height 31
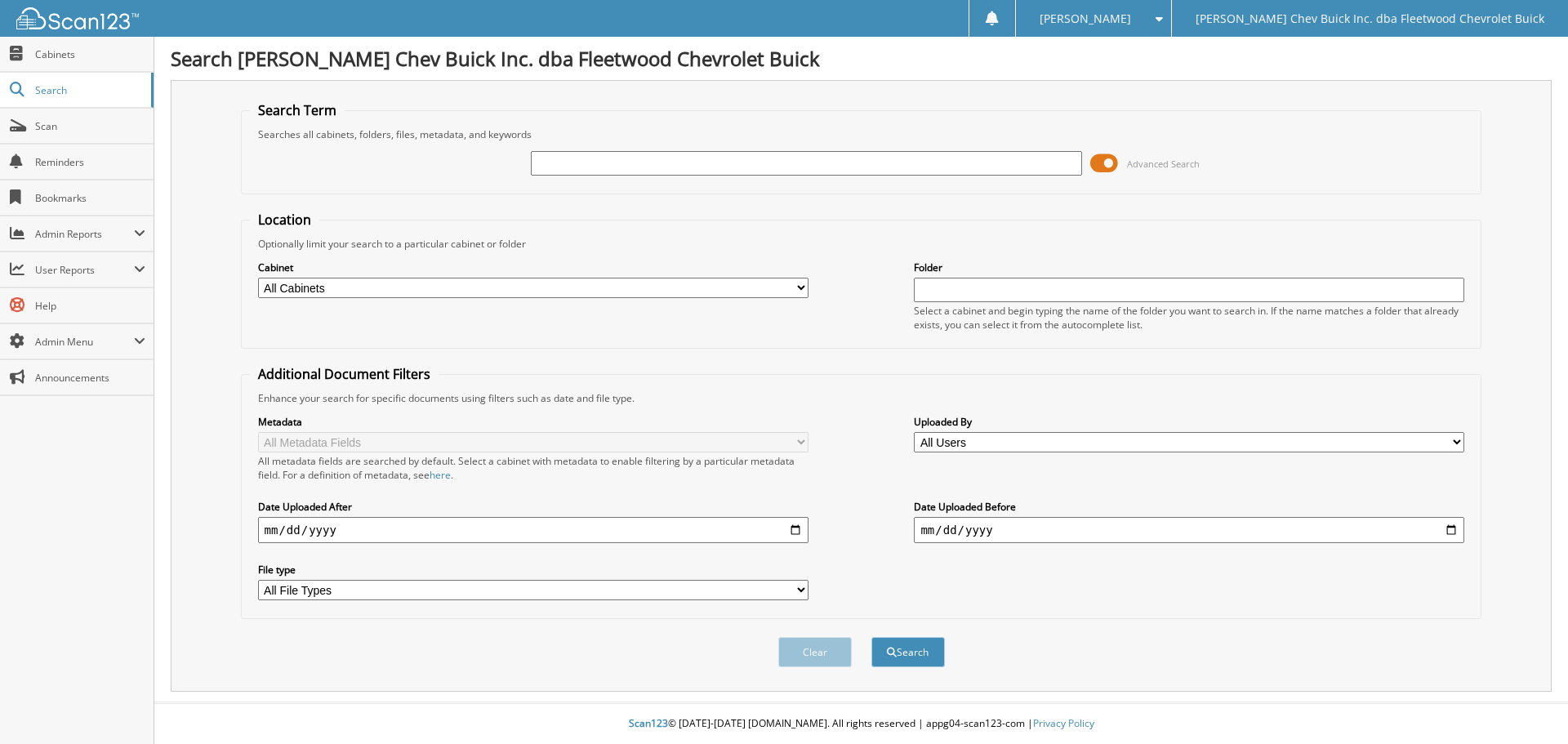
click at [619, 157] on input "text" at bounding box center [806, 163] width 551 height 25
type input "313771"
click at [871, 636] on button "Search" at bounding box center [908, 651] width 73 height 31
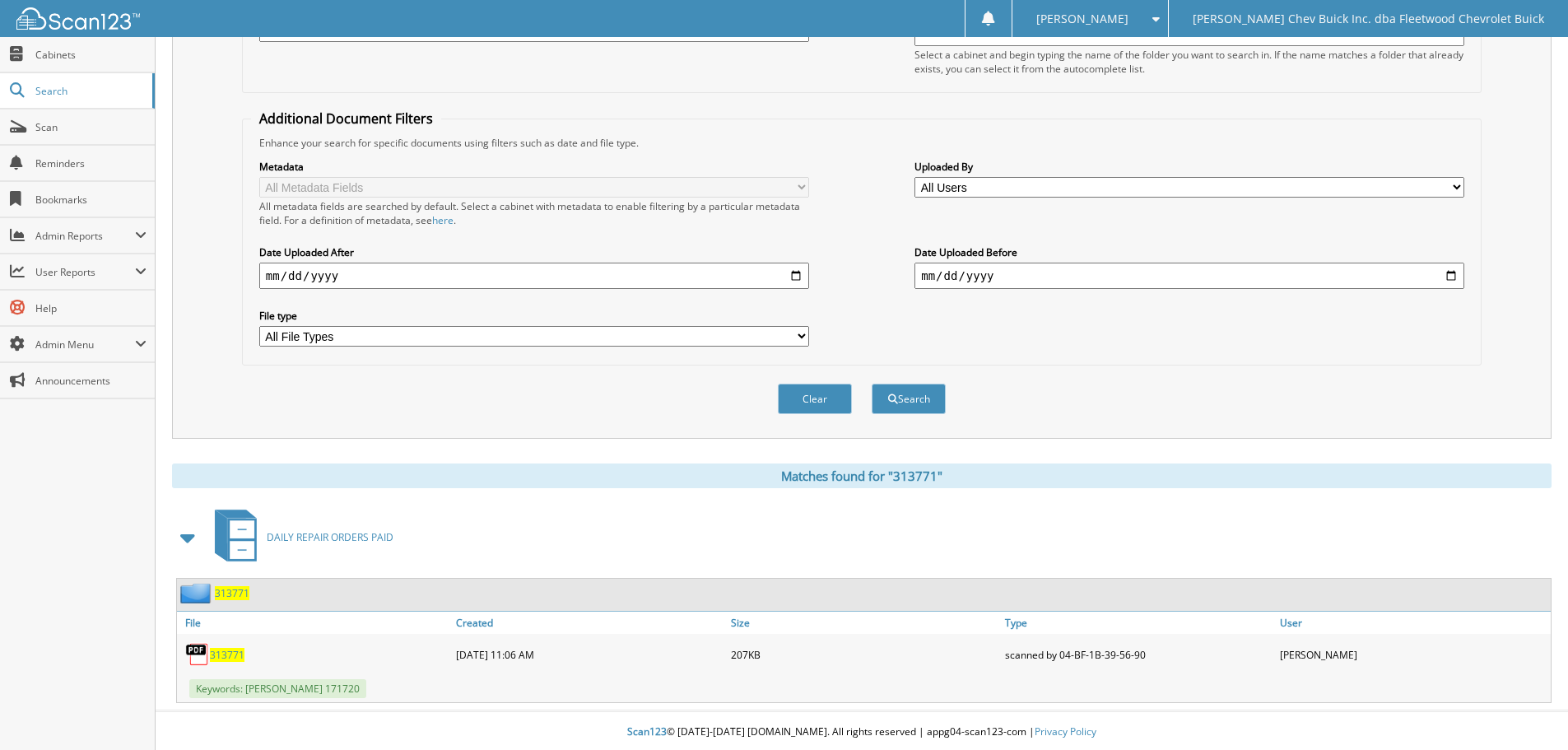
scroll to position [262, 0]
drag, startPoint x: 229, startPoint y: 651, endPoint x: 291, endPoint y: 650, distance: 62.0
click at [229, 651] on span "313771" at bounding box center [227, 652] width 35 height 14
click at [827, 396] on button "Clear" at bounding box center [815, 395] width 74 height 31
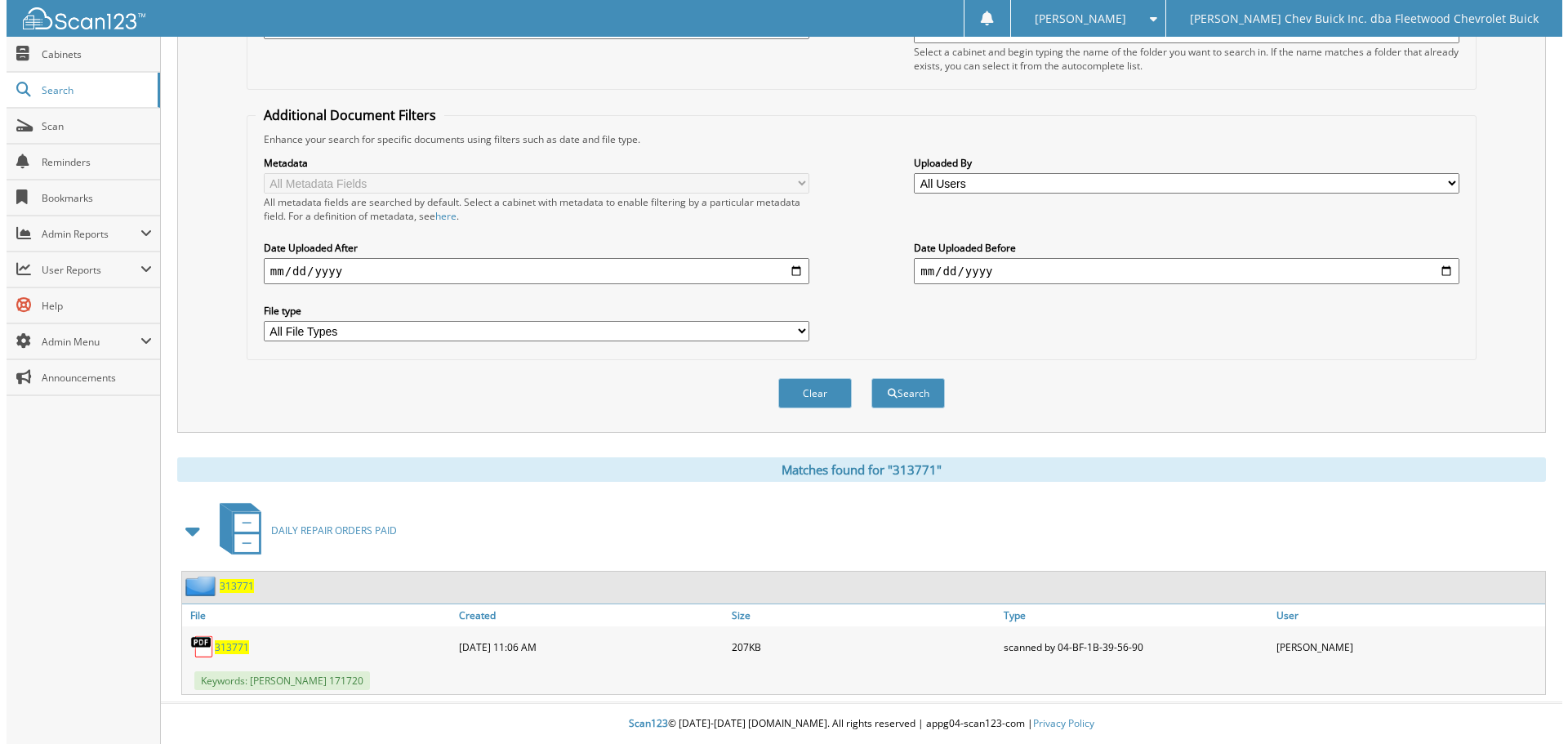
scroll to position [0, 0]
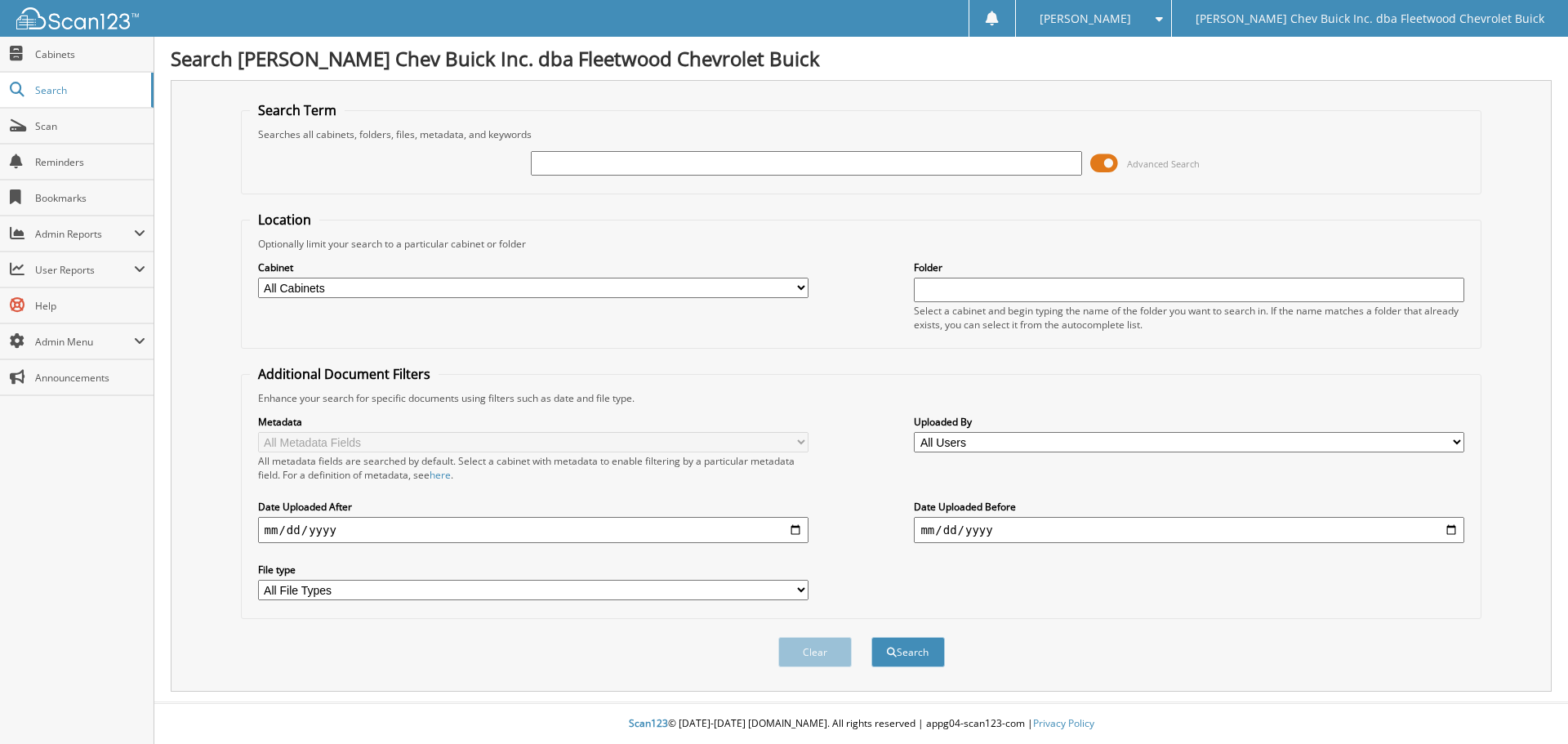
click at [667, 156] on input "text" at bounding box center [806, 163] width 551 height 25
type input "314224"
click at [871, 636] on button "Search" at bounding box center [908, 651] width 73 height 31
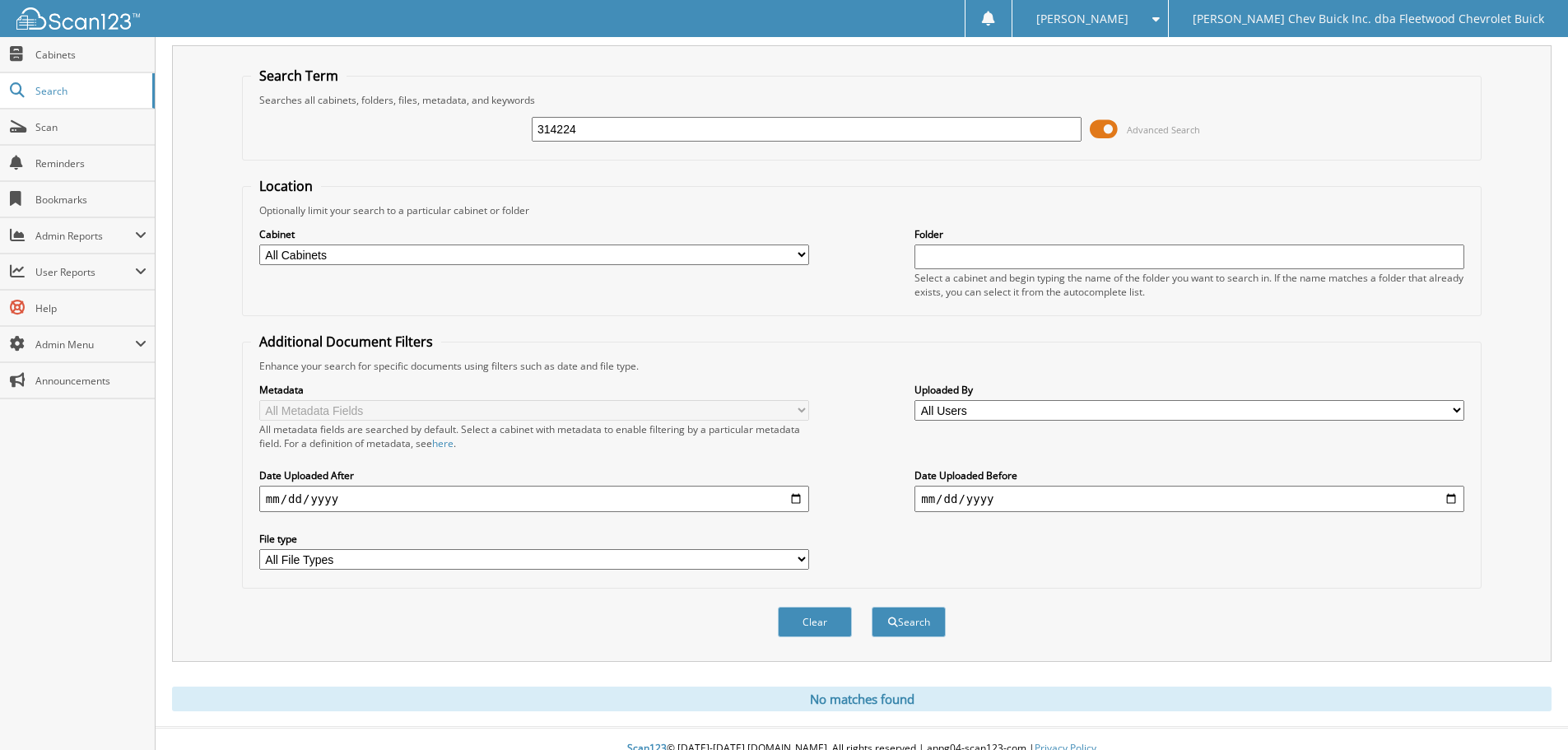
scroll to position [55, 0]
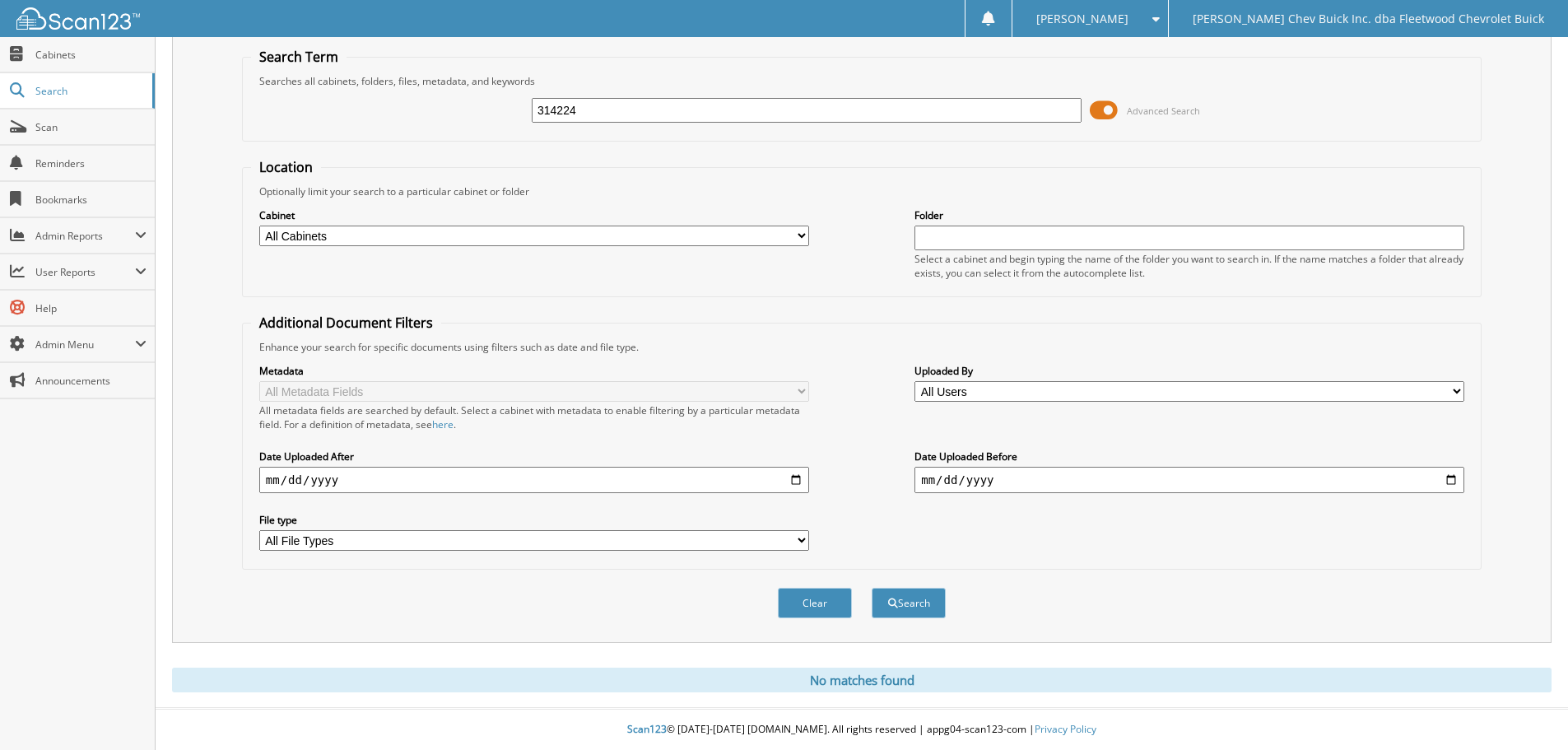
click at [783, 604] on button "Clear" at bounding box center [815, 603] width 74 height 31
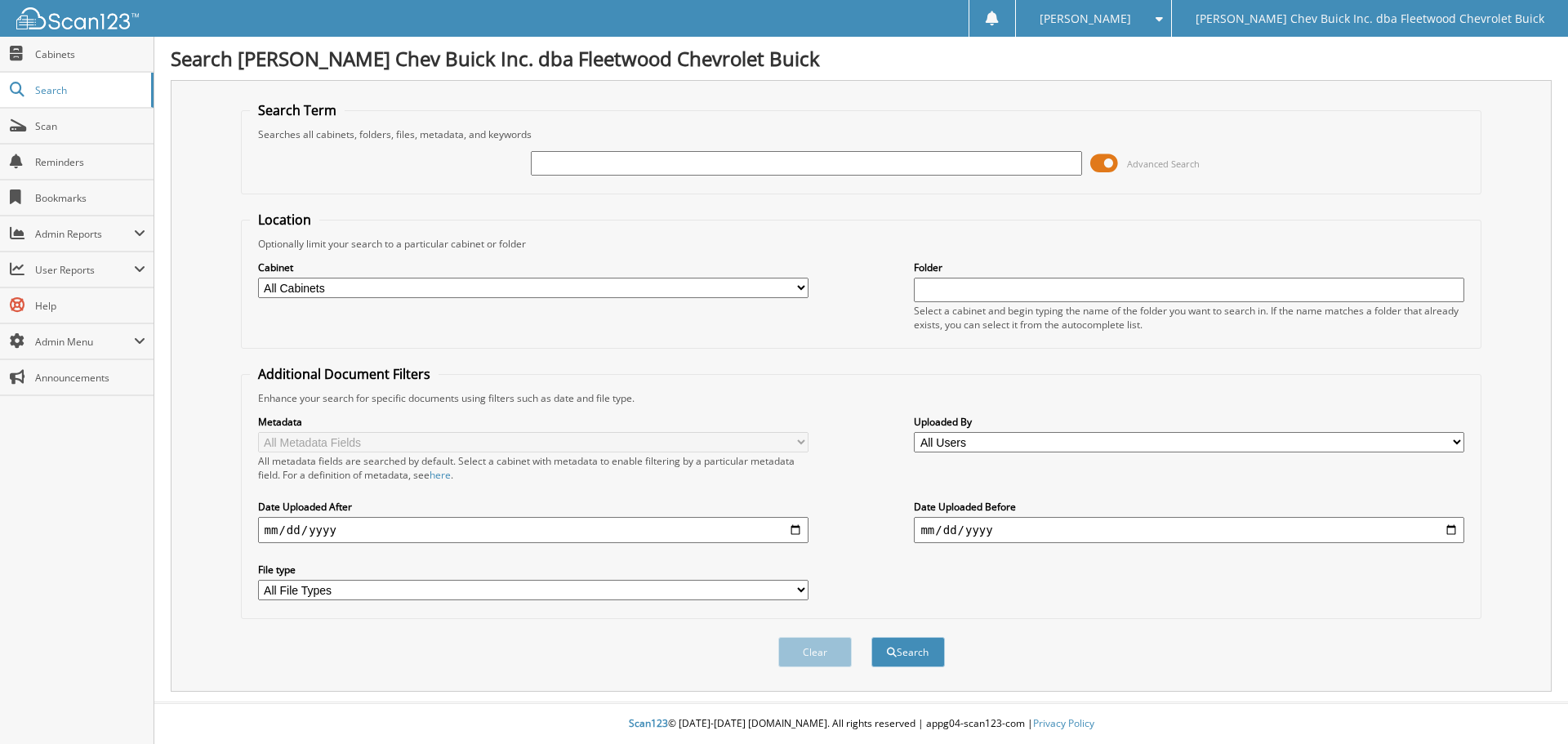
click at [606, 161] on input "text" at bounding box center [806, 163] width 551 height 25
type input "314272"
click at [871, 636] on button "Search" at bounding box center [908, 651] width 73 height 31
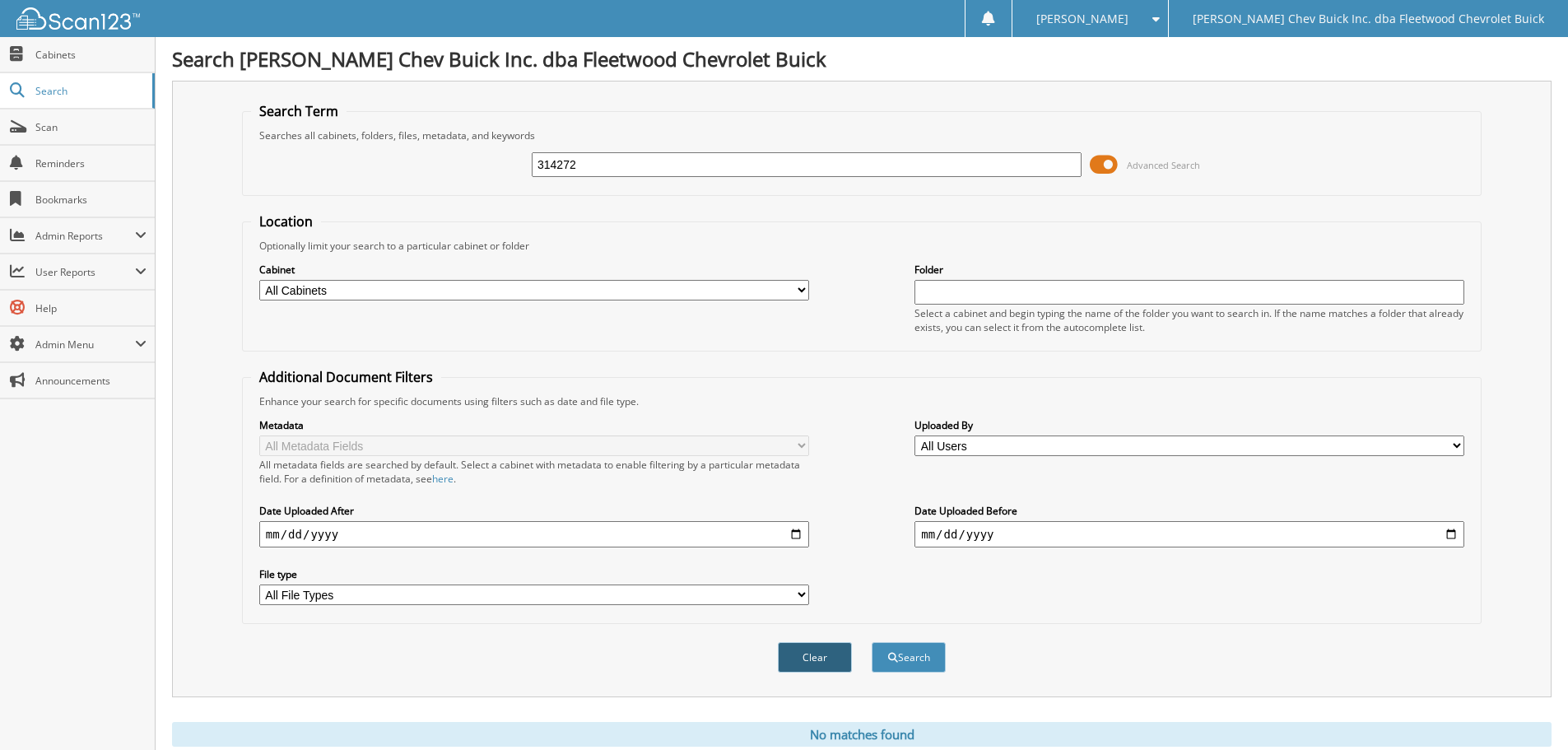
click at [827, 660] on button "Clear" at bounding box center [815, 656] width 74 height 31
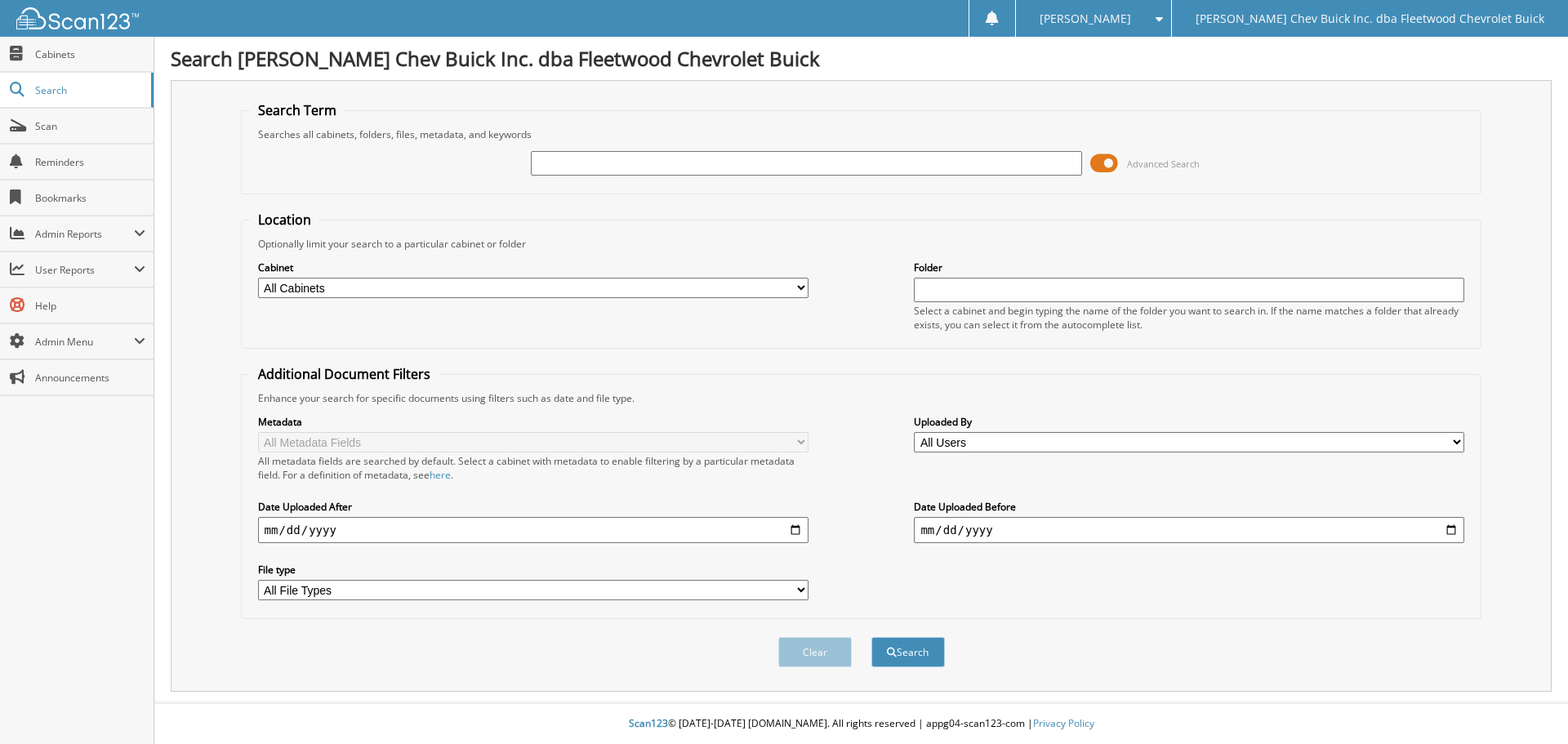
click at [639, 169] on input "text" at bounding box center [806, 163] width 551 height 25
type input "314304"
click at [871, 636] on button "Search" at bounding box center [908, 651] width 73 height 31
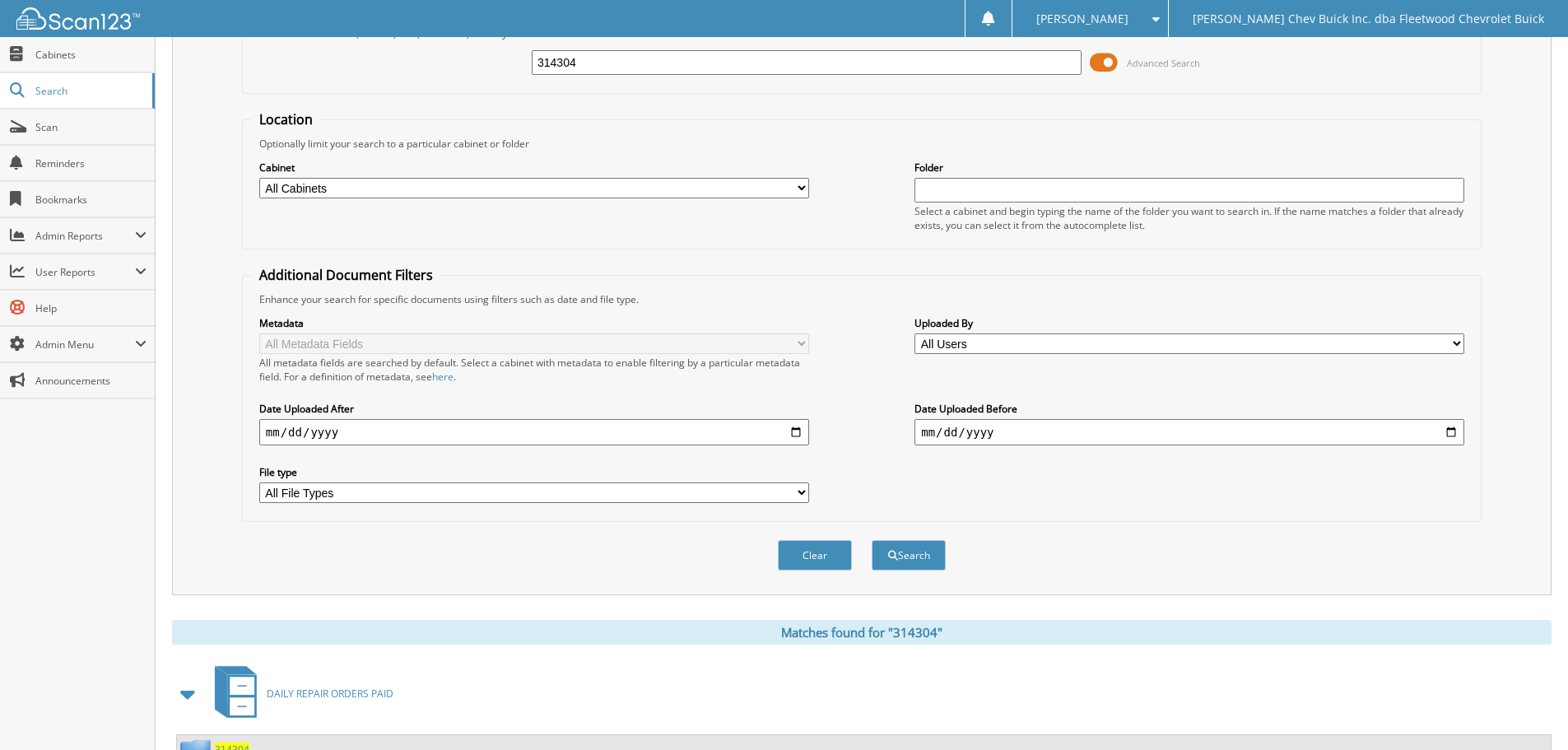
scroll to position [262, 0]
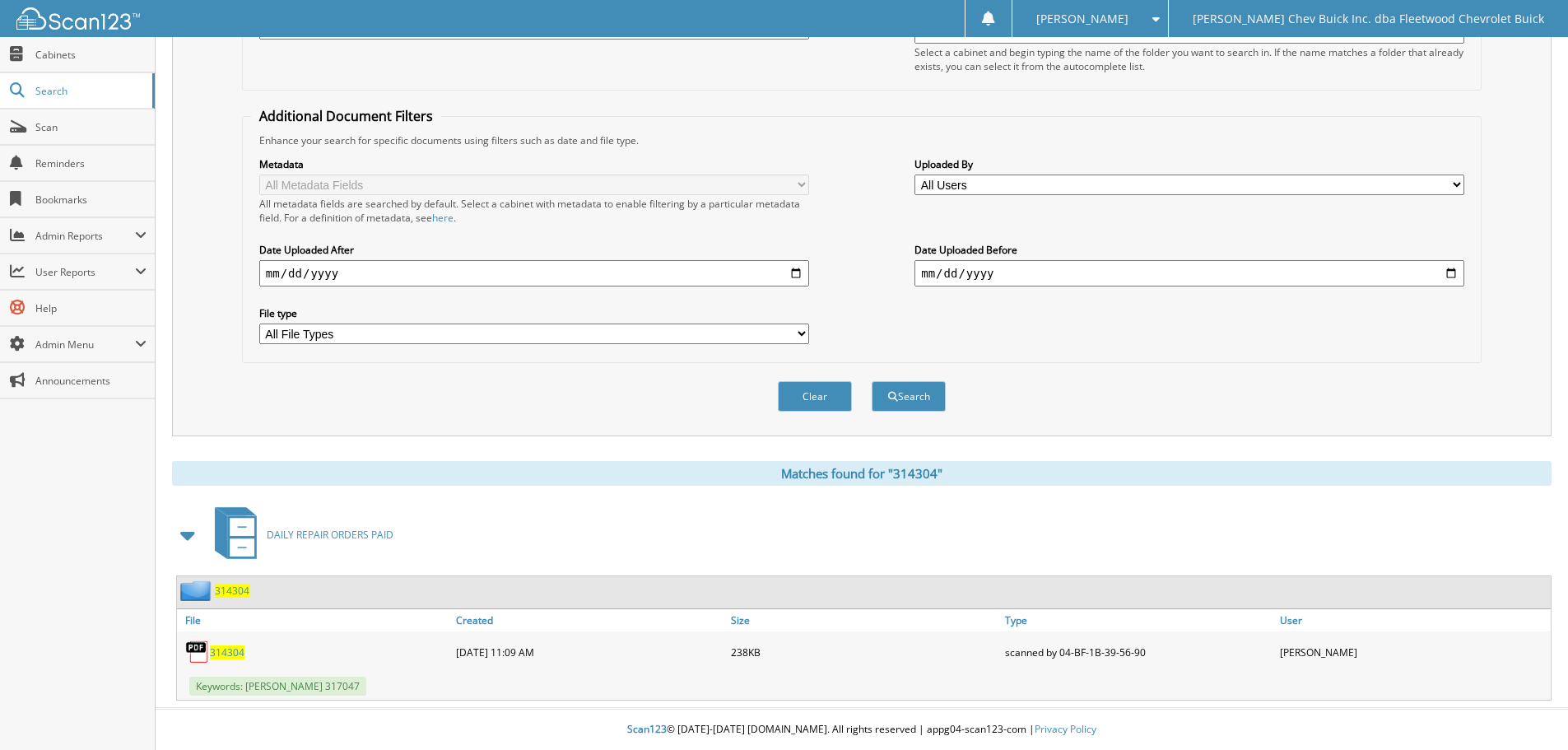
click at [229, 645] on link "314304" at bounding box center [227, 652] width 35 height 14
click at [811, 395] on button "Clear" at bounding box center [815, 395] width 74 height 31
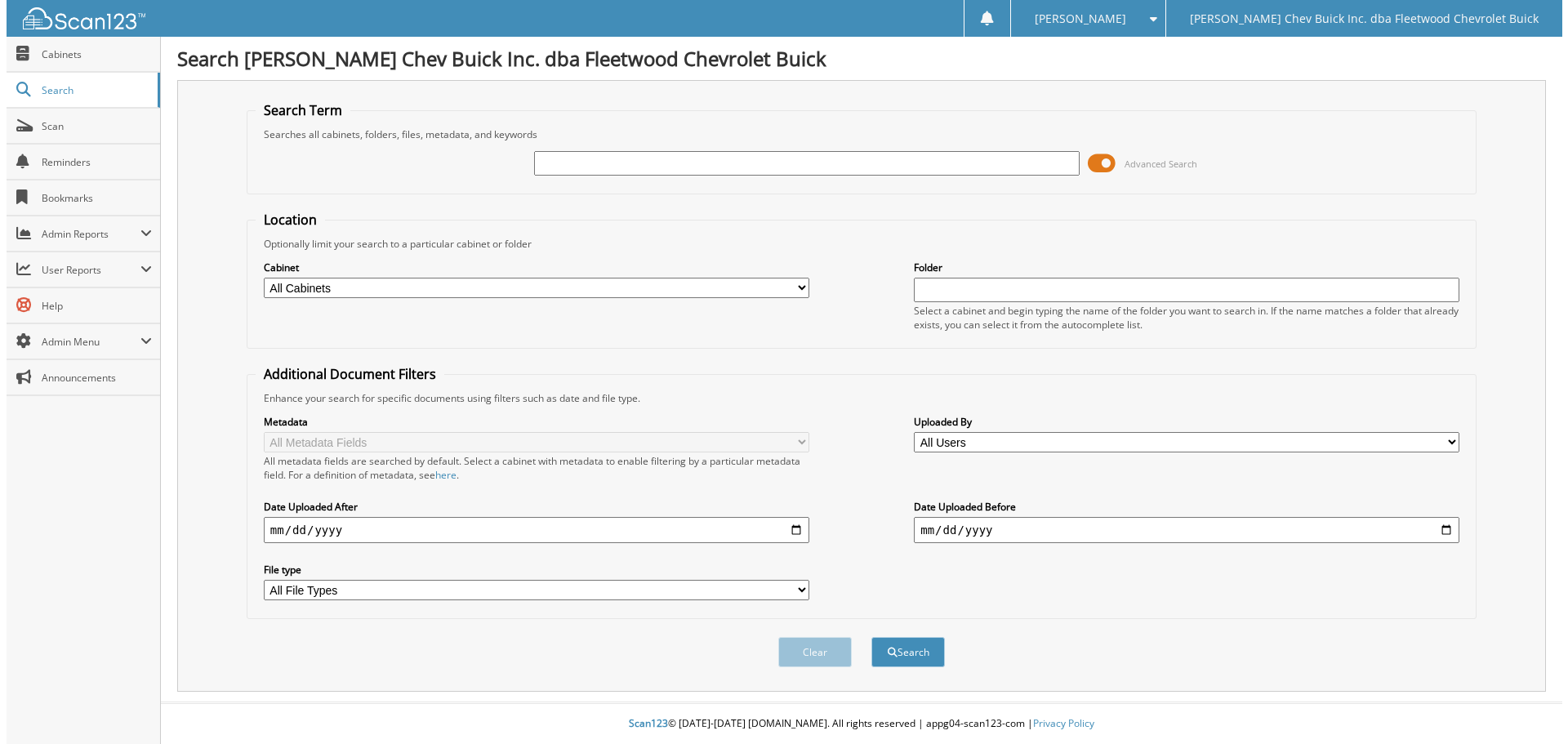
scroll to position [0, 0]
click at [580, 164] on input "text" at bounding box center [806, 163] width 551 height 25
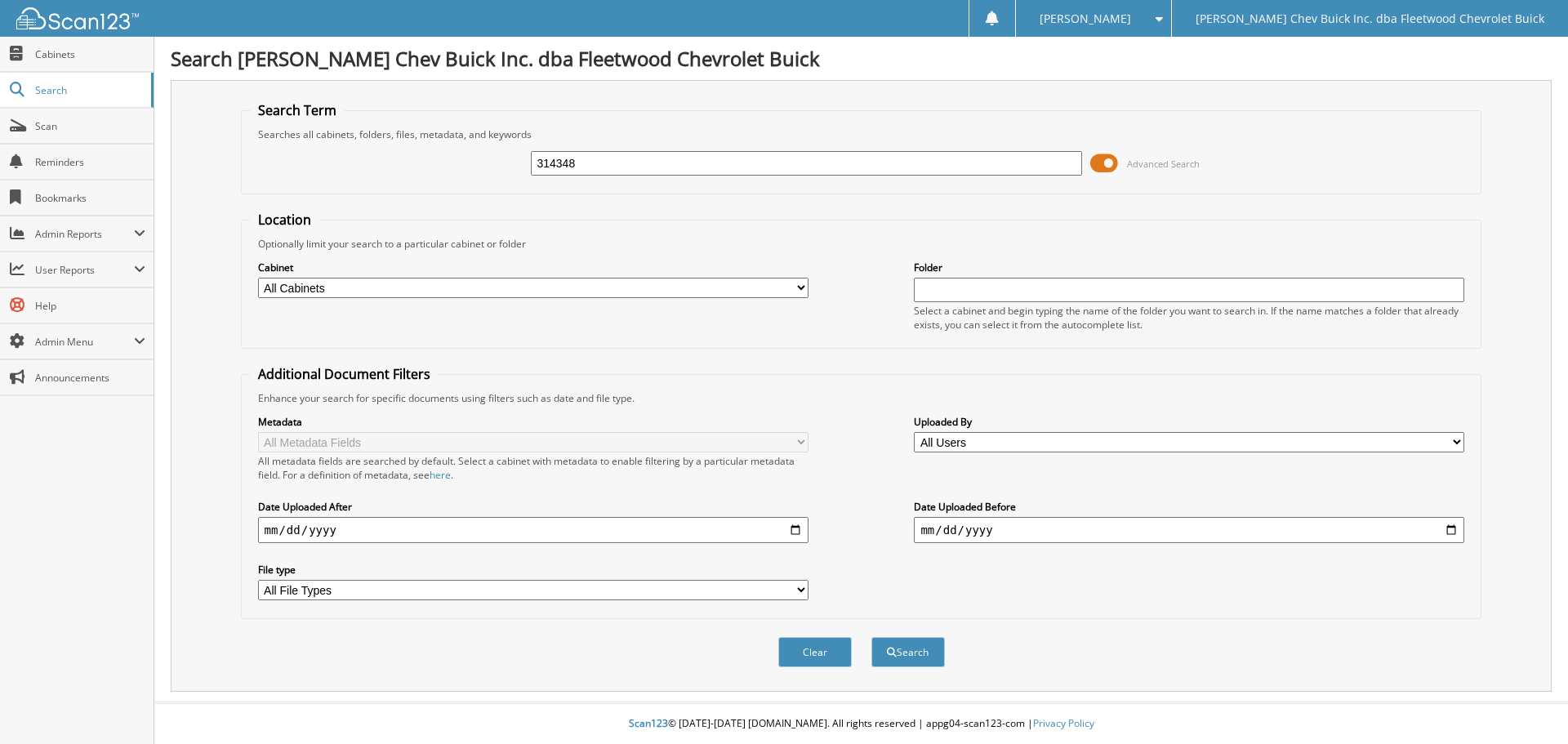
type input "314348"
click at [871, 636] on button "Search" at bounding box center [908, 651] width 73 height 31
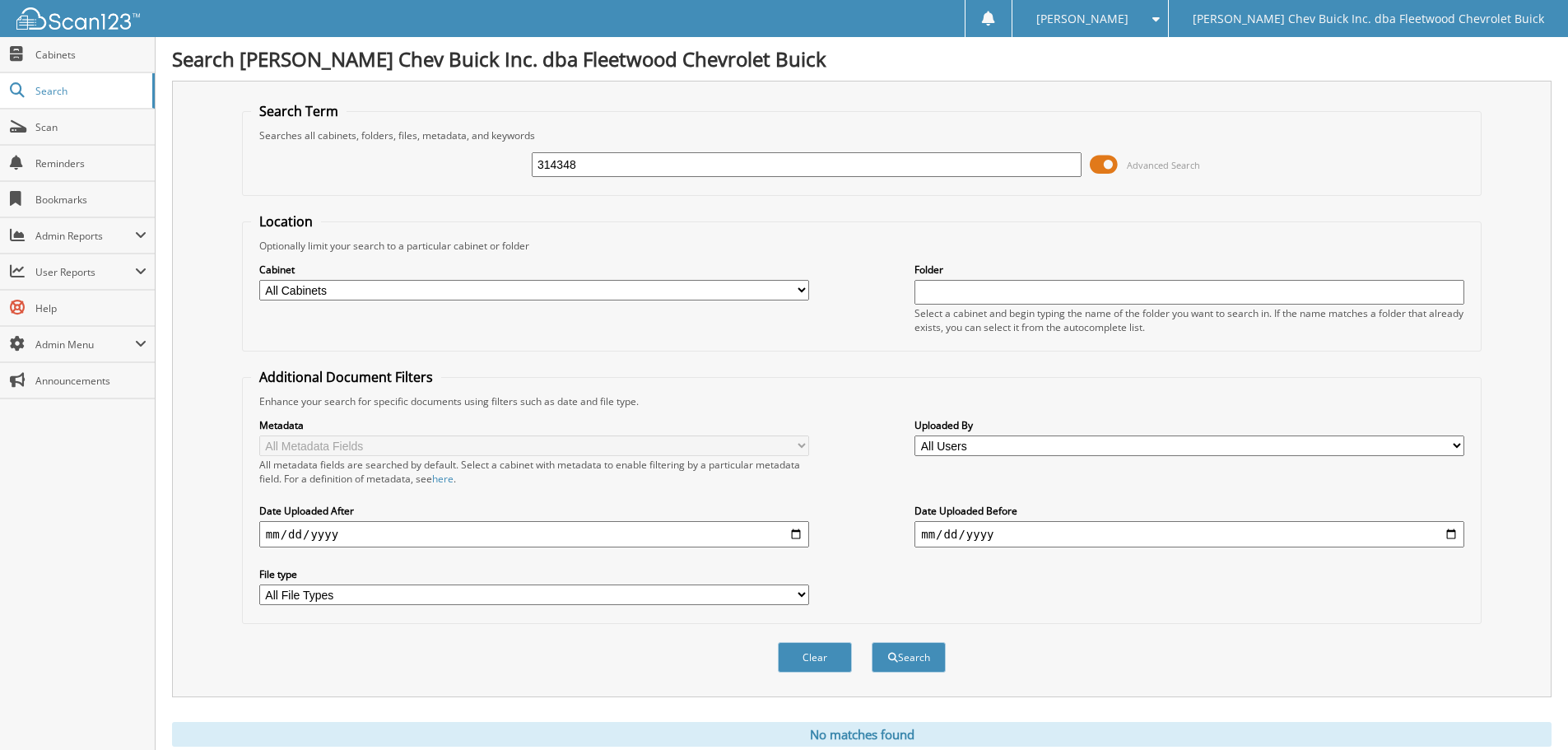
scroll to position [55, 0]
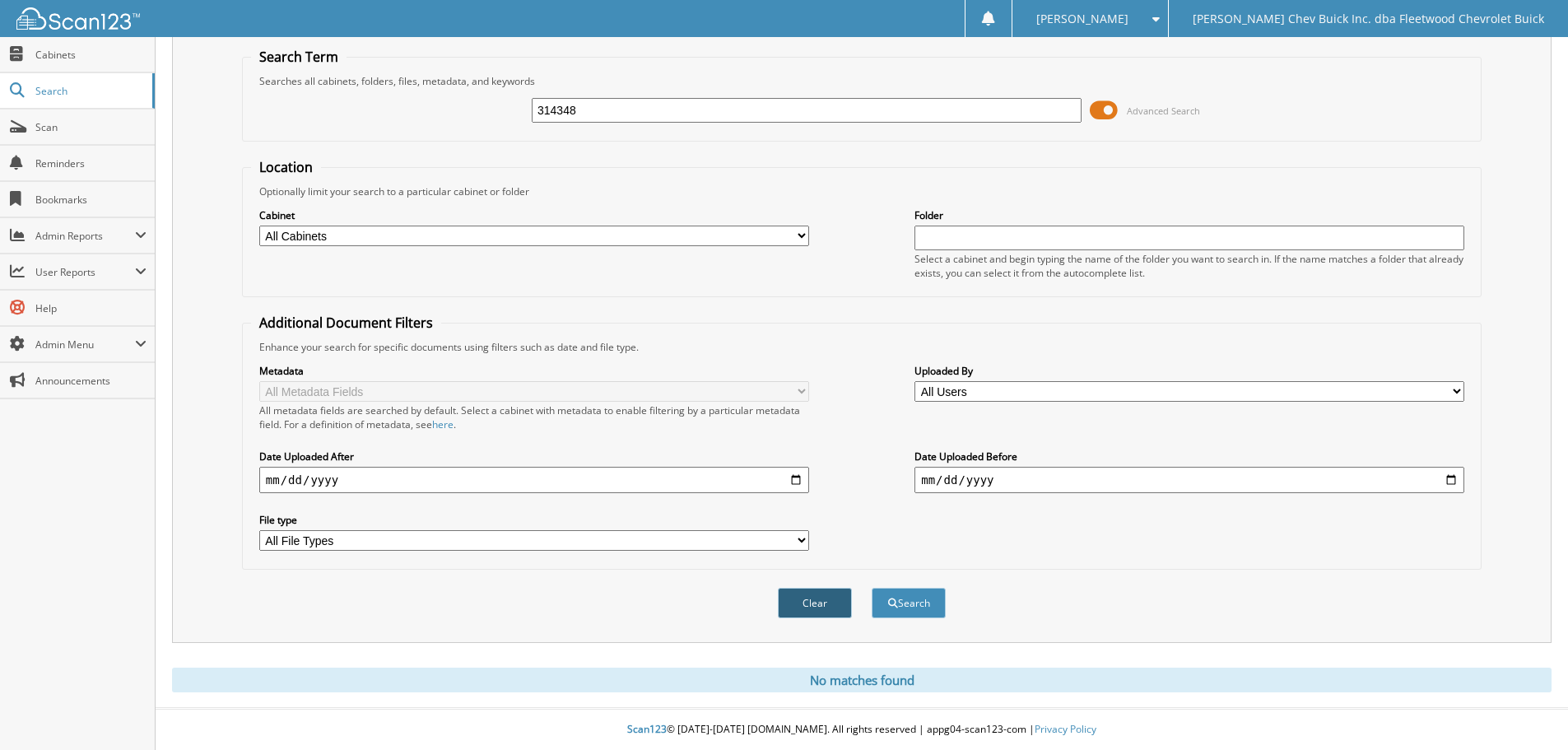
click at [830, 603] on button "Clear" at bounding box center [815, 603] width 74 height 31
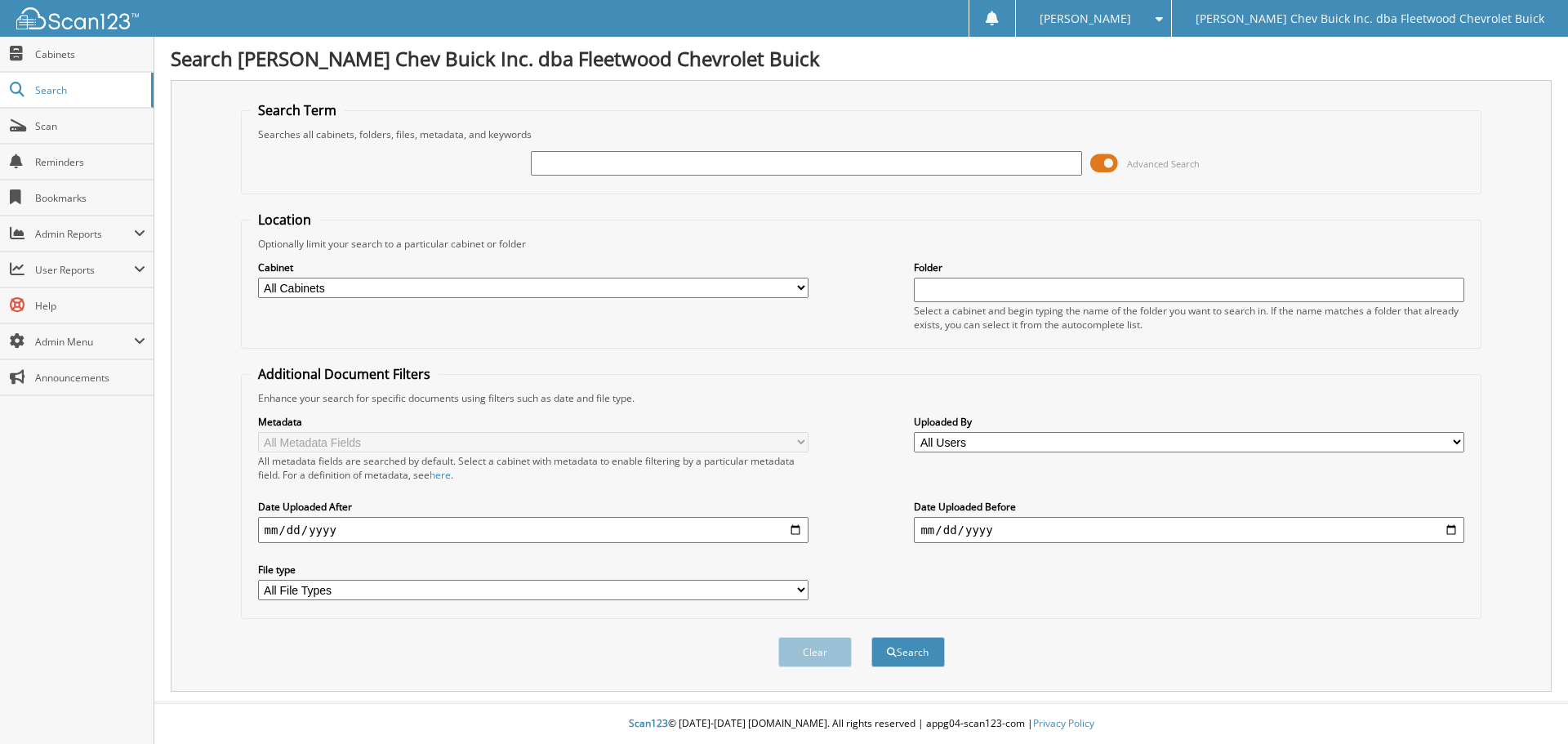
click at [594, 166] on input "text" at bounding box center [806, 163] width 551 height 25
type input "314378"
click at [871, 636] on button "Search" at bounding box center [908, 651] width 73 height 31
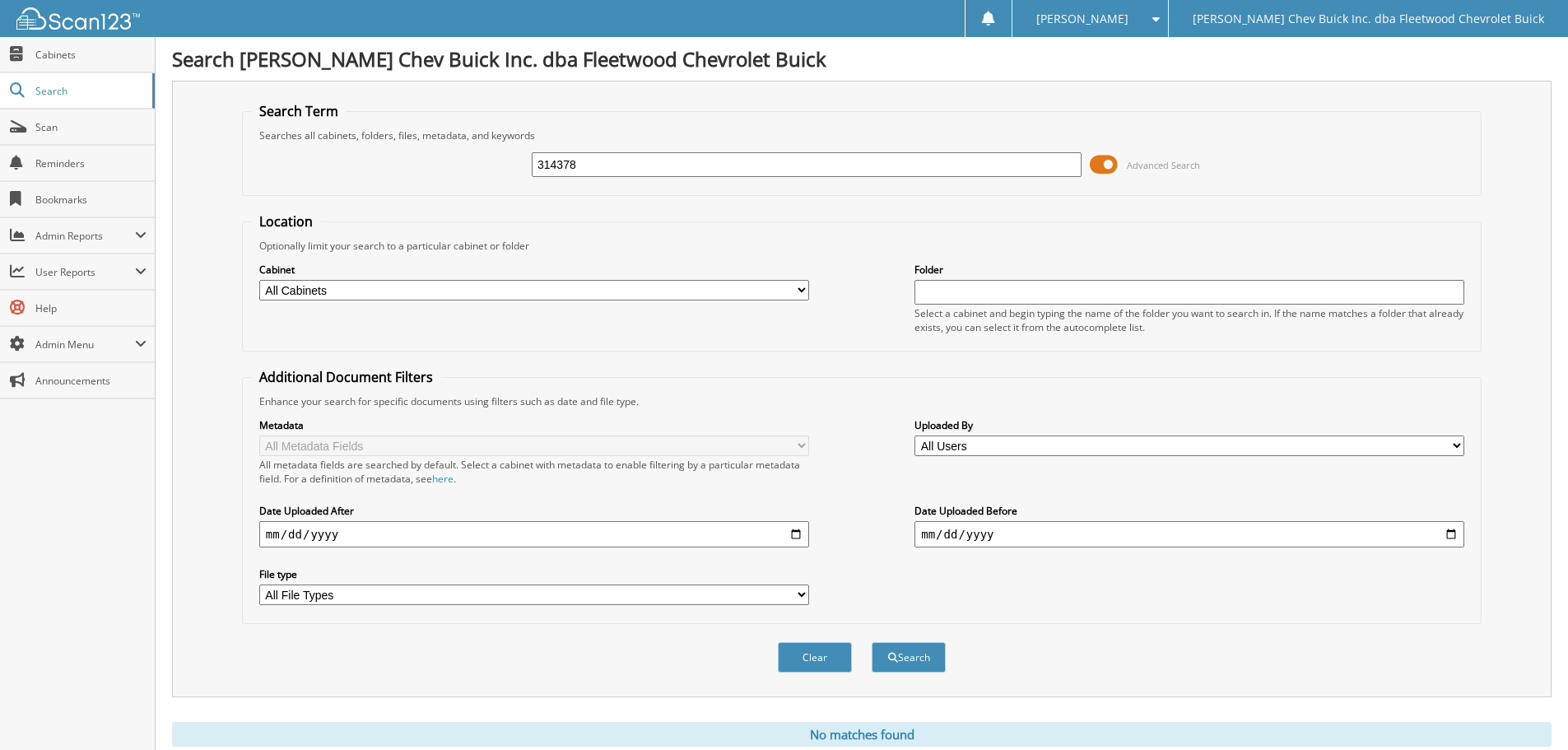
scroll to position [55, 0]
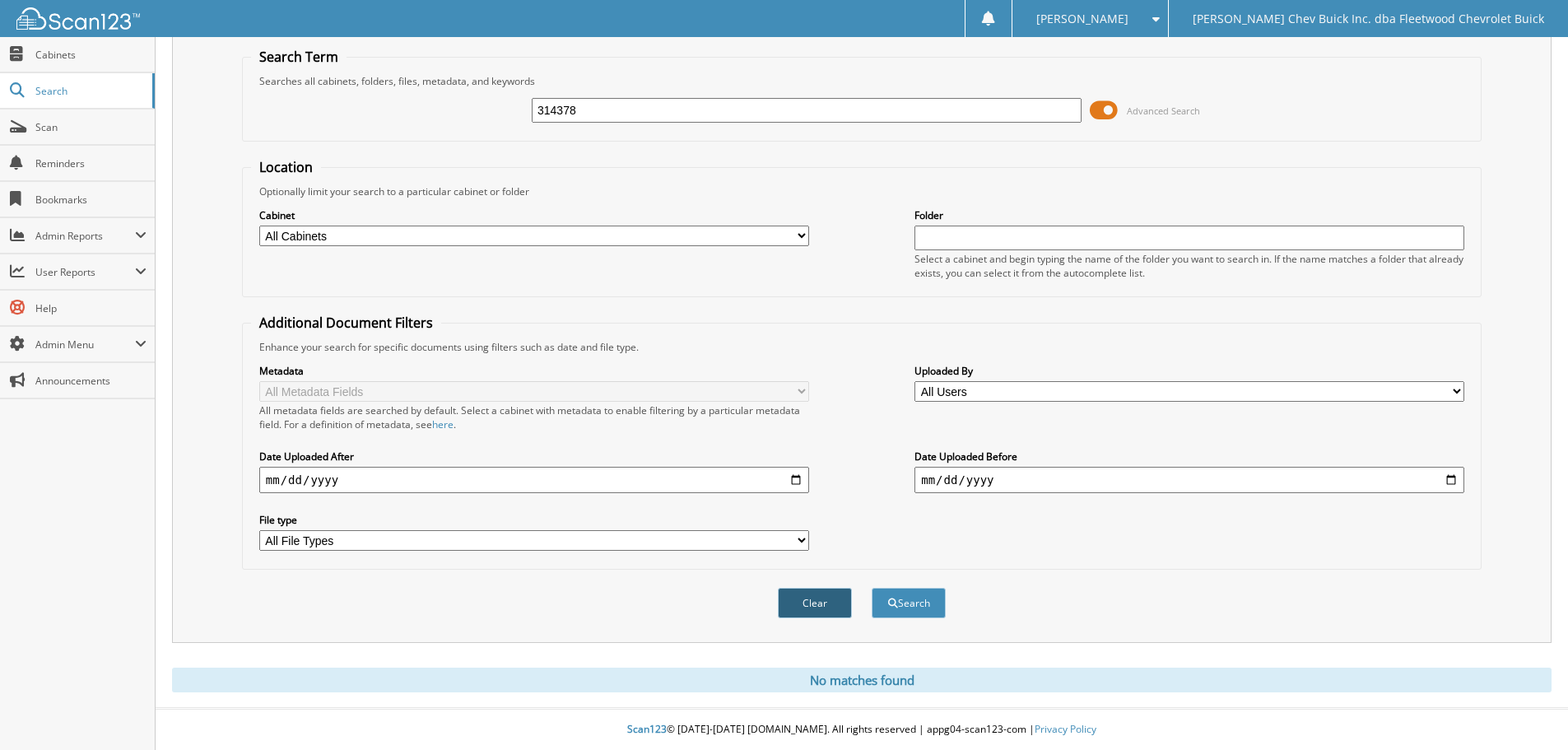
click at [781, 594] on button "Clear" at bounding box center [815, 603] width 74 height 31
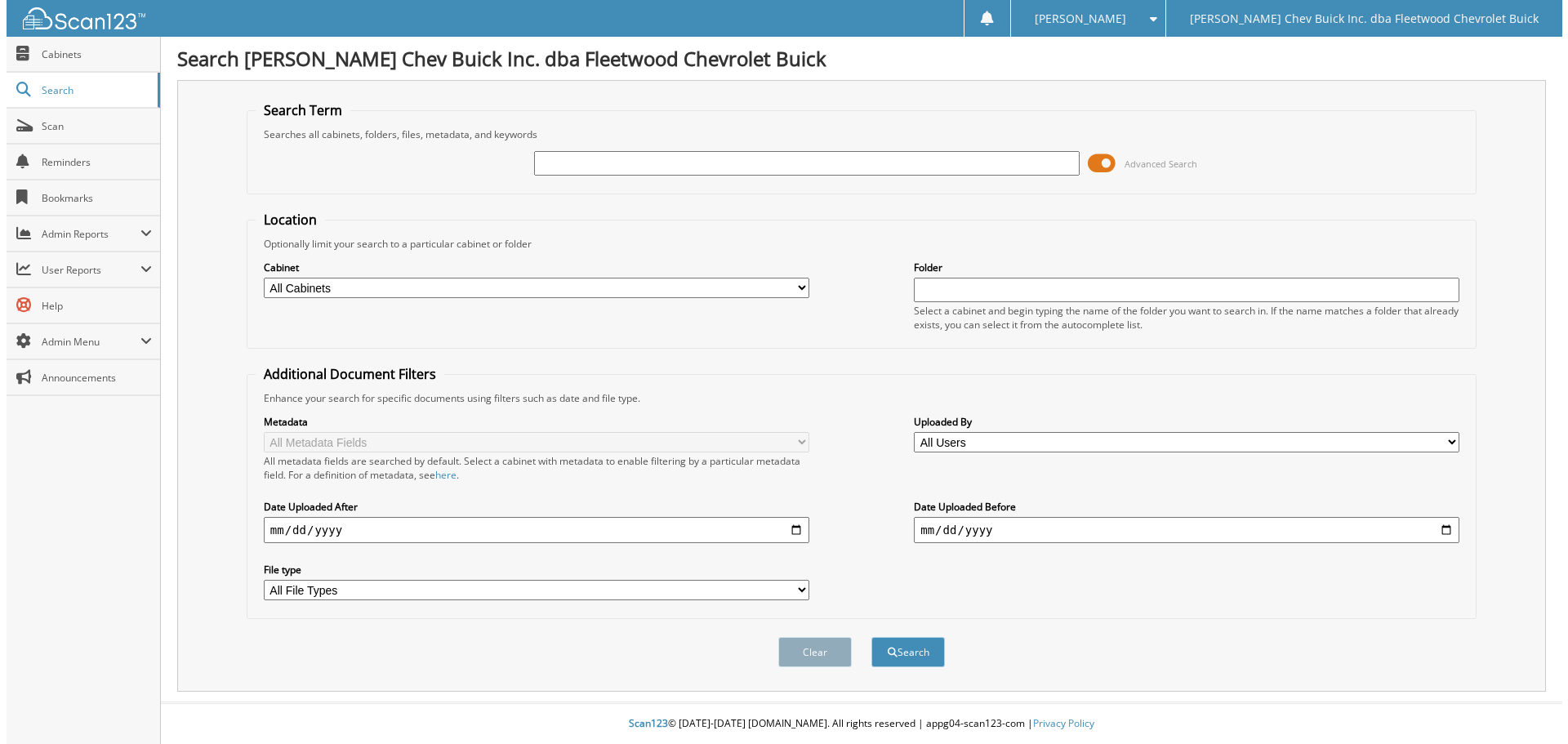
scroll to position [0, 0]
click at [622, 157] on input "text" at bounding box center [806, 163] width 551 height 25
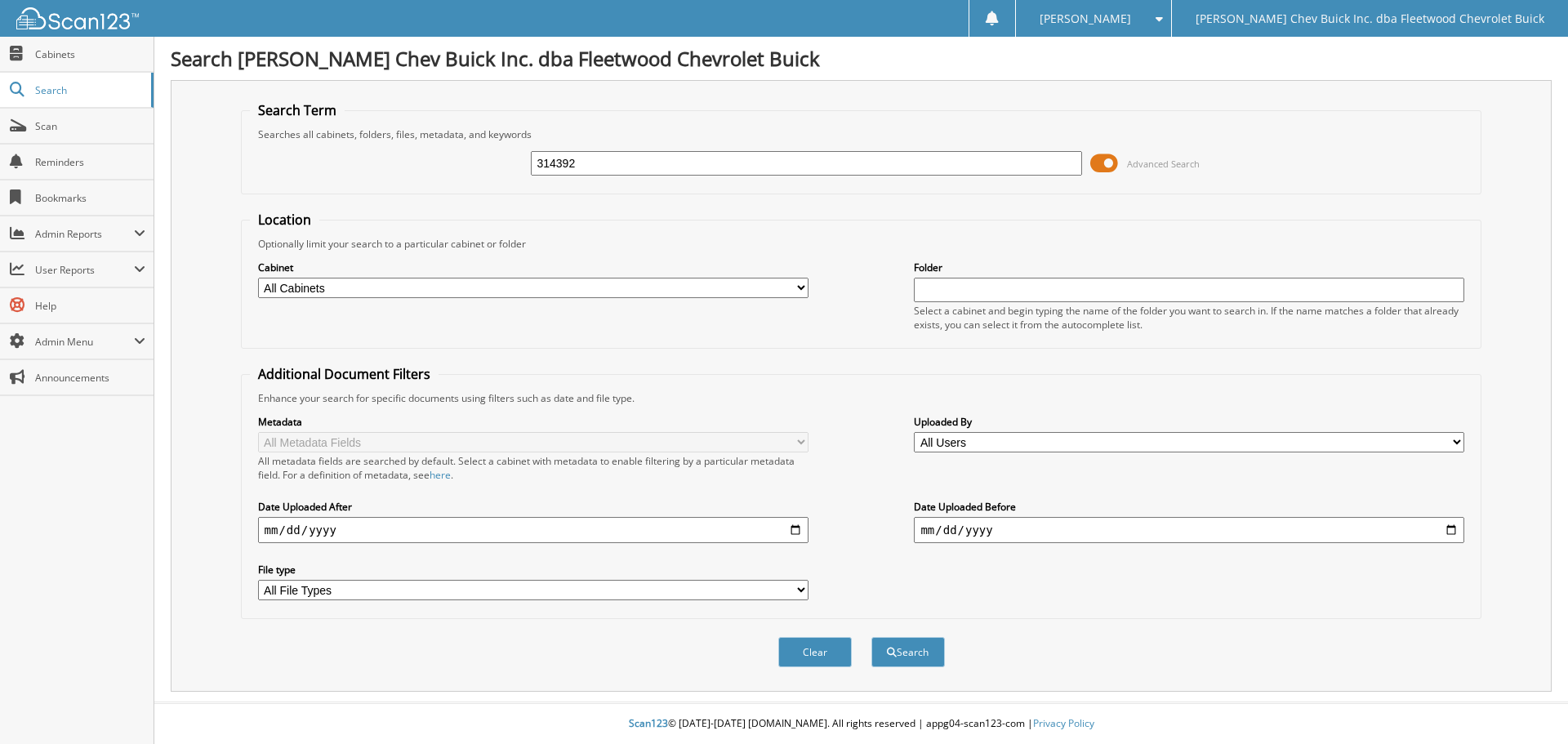
type input "314392"
click at [871, 636] on button "Search" at bounding box center [908, 651] width 73 height 31
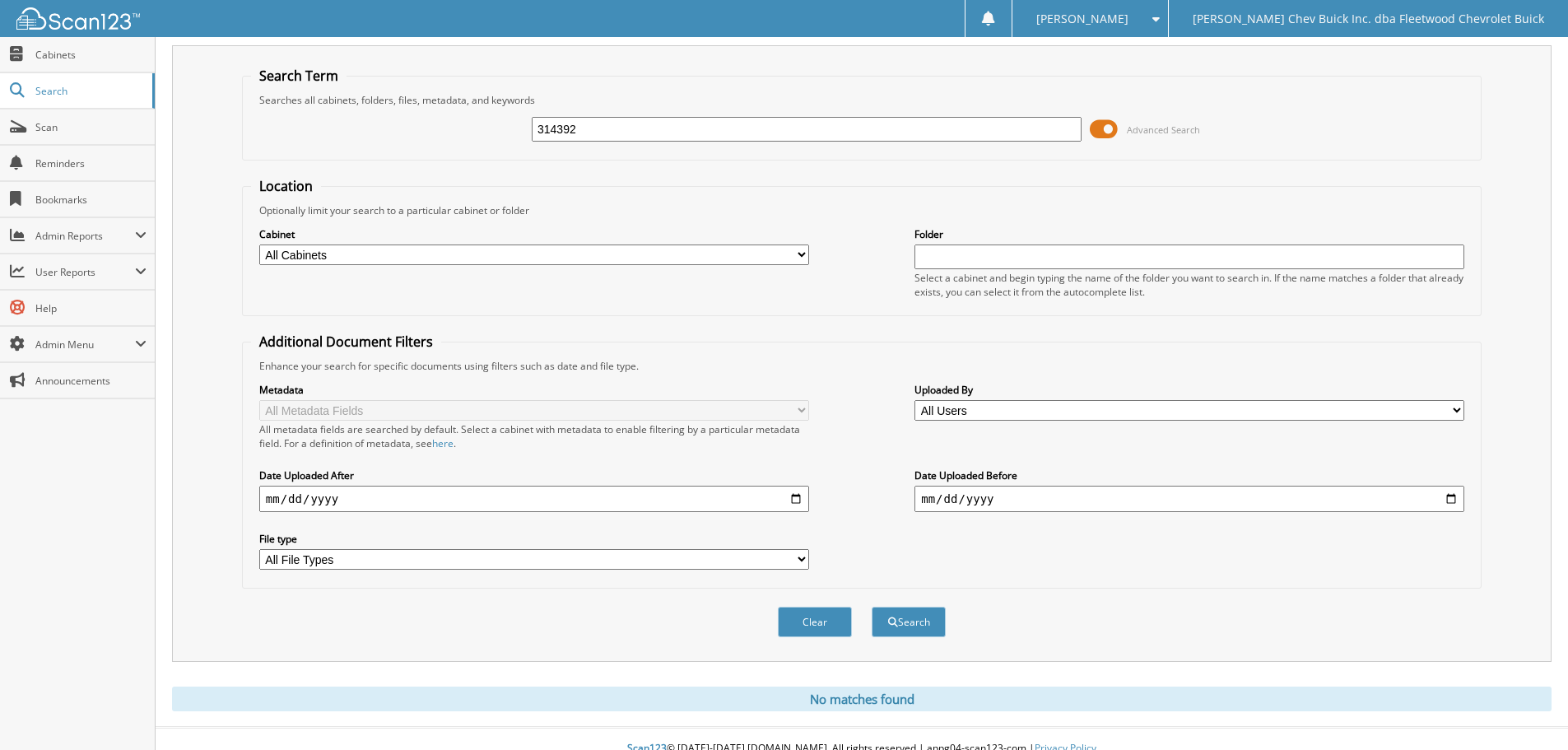
scroll to position [55, 0]
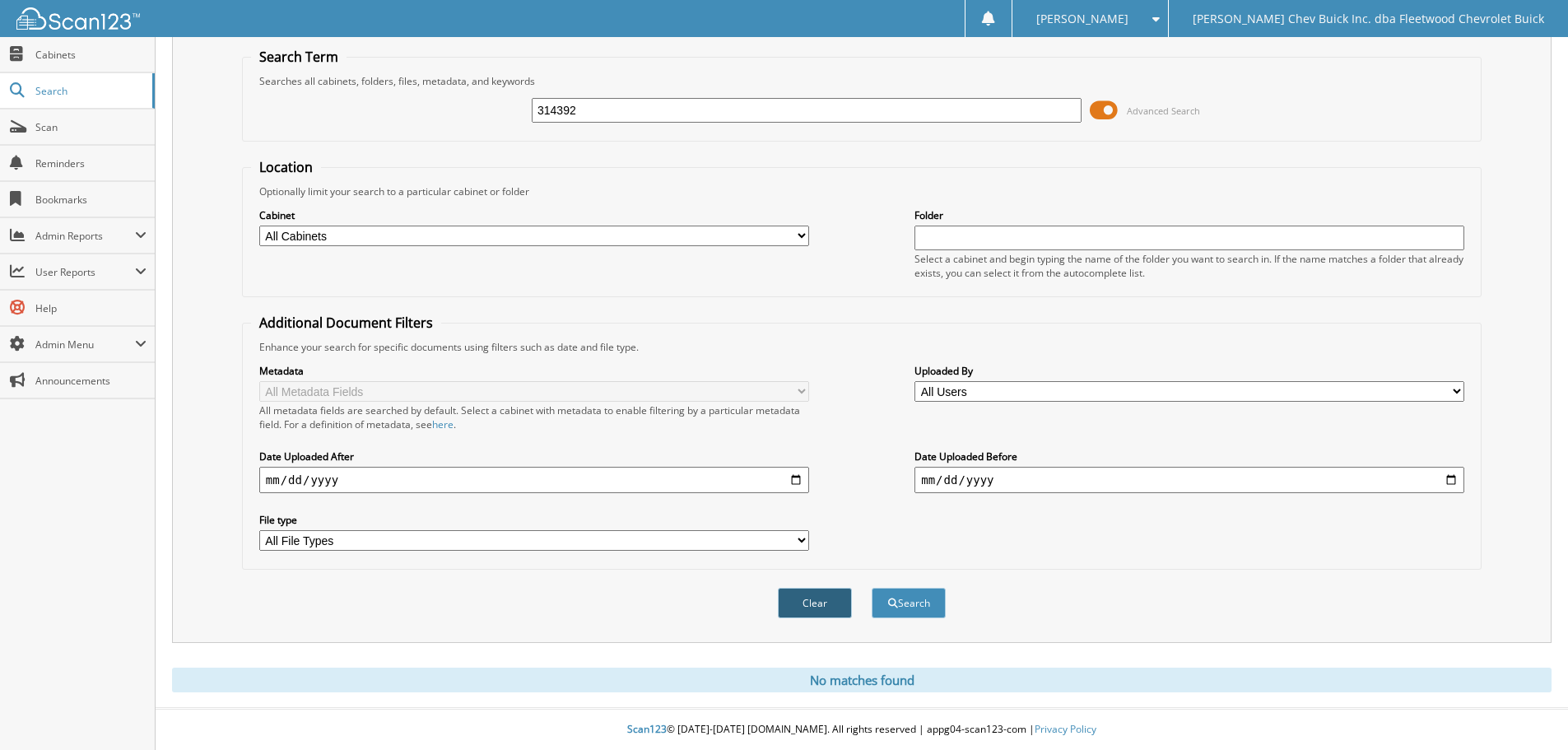
click at [820, 608] on button "Clear" at bounding box center [815, 603] width 74 height 31
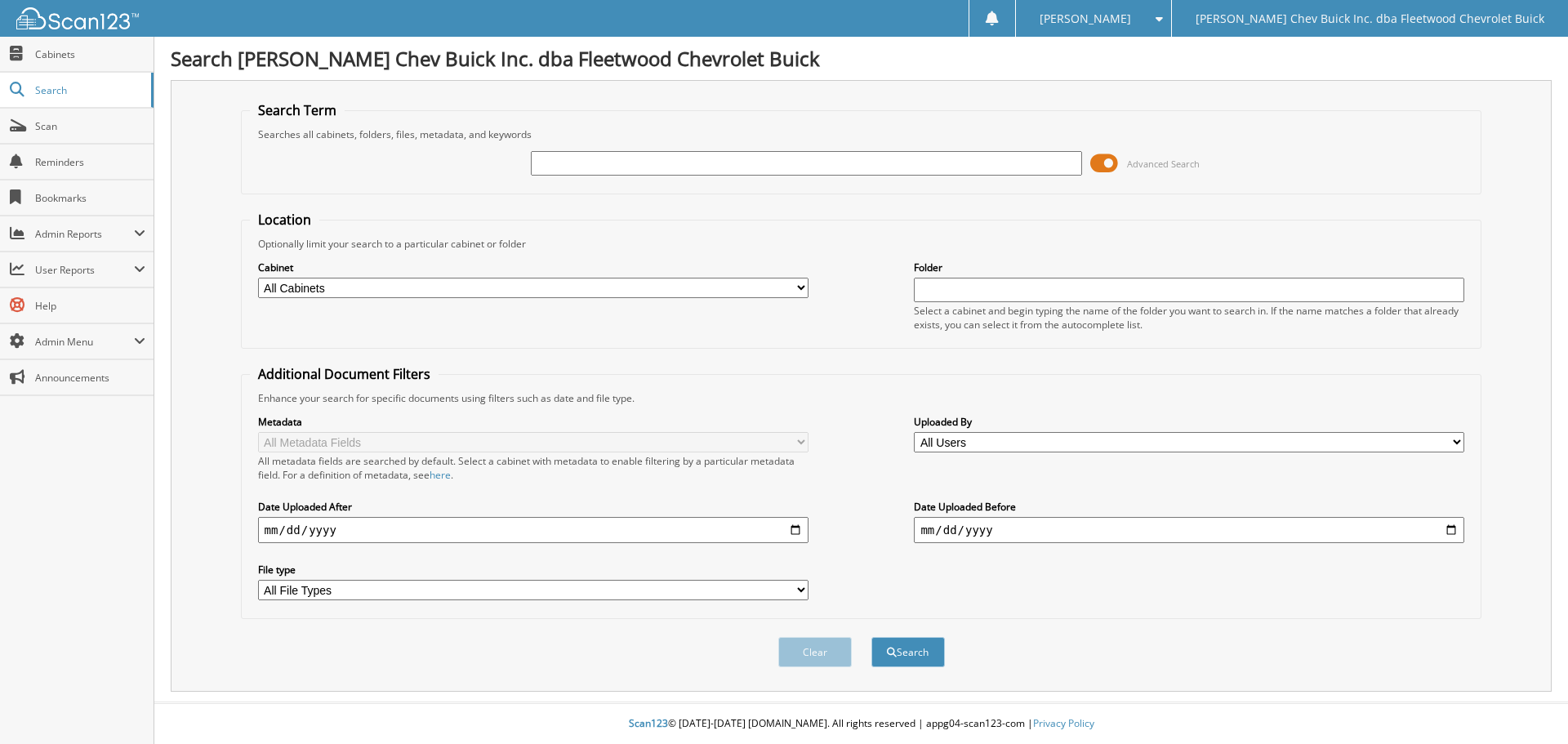
click at [684, 162] on input "text" at bounding box center [806, 163] width 551 height 25
type input "314420"
click at [871, 636] on button "Search" at bounding box center [908, 651] width 73 height 31
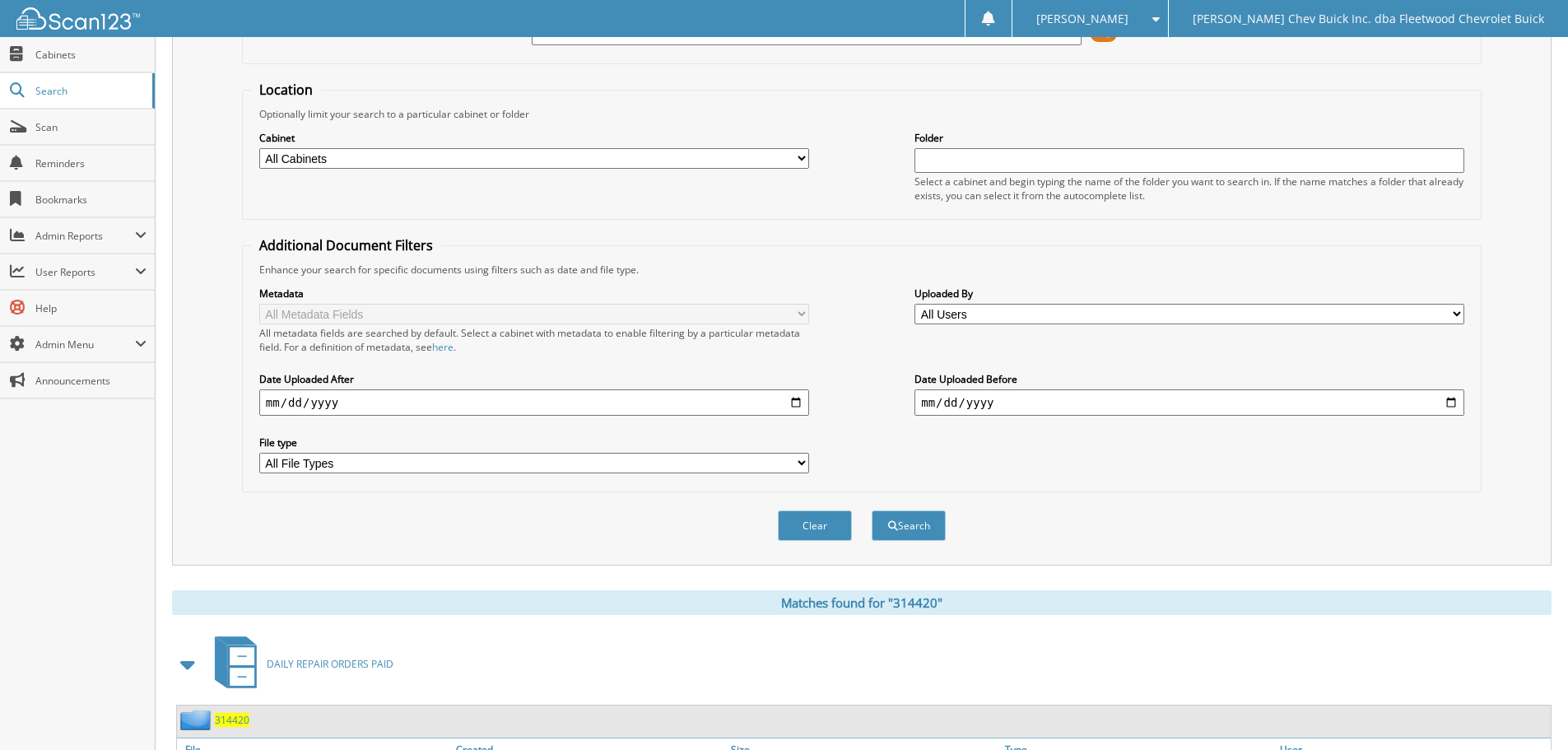
scroll to position [262, 0]
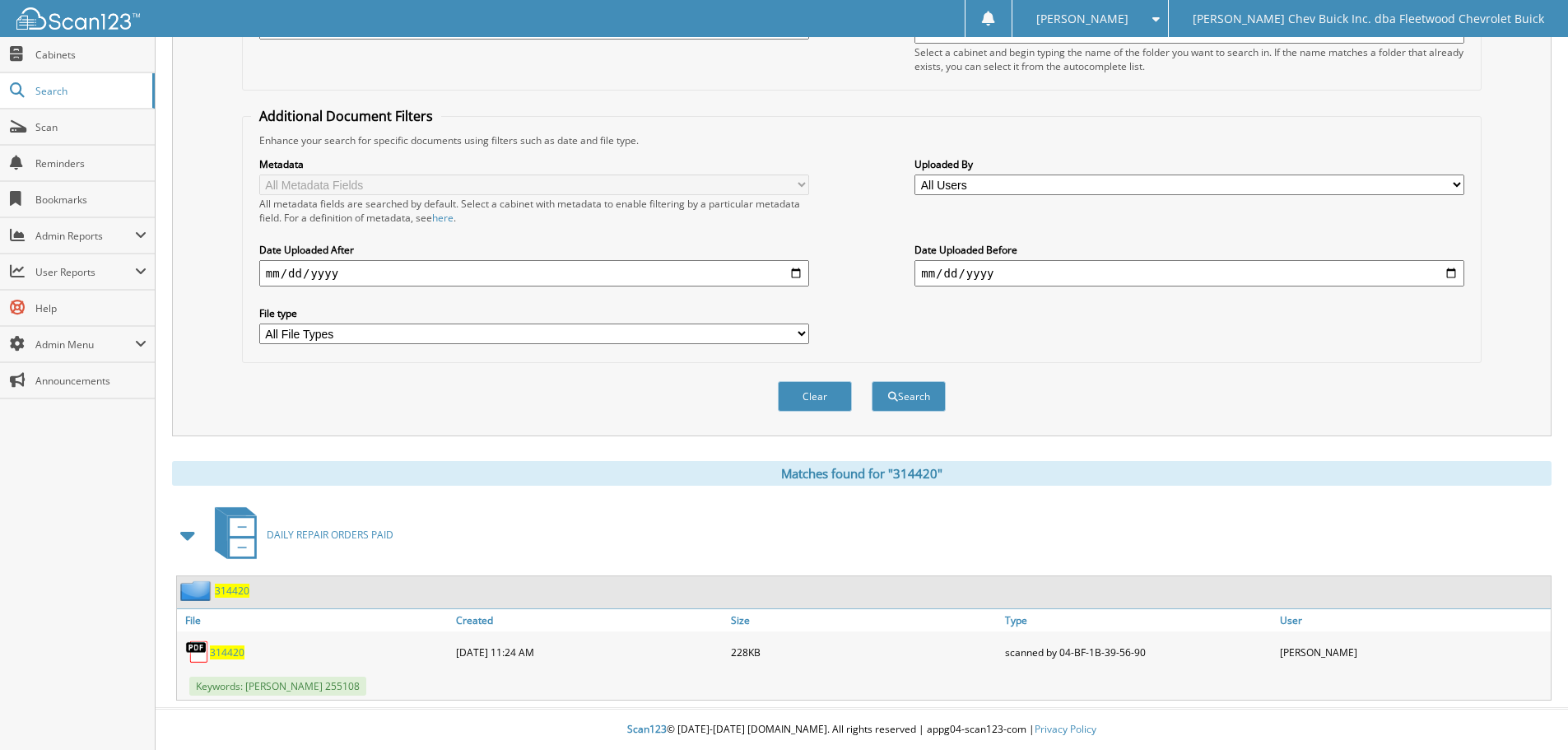
click at [235, 653] on span "314420" at bounding box center [227, 652] width 35 height 14
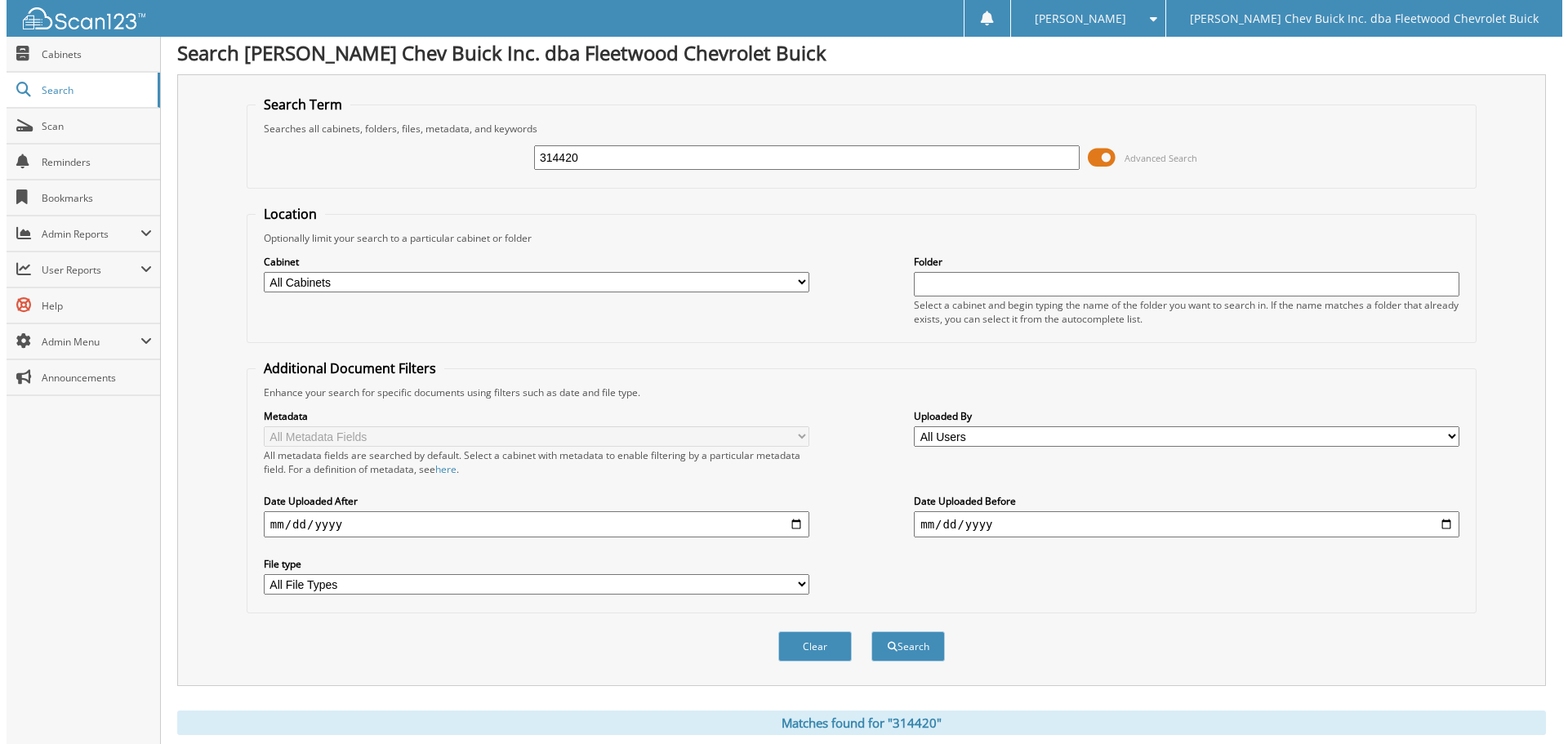
scroll to position [0, 0]
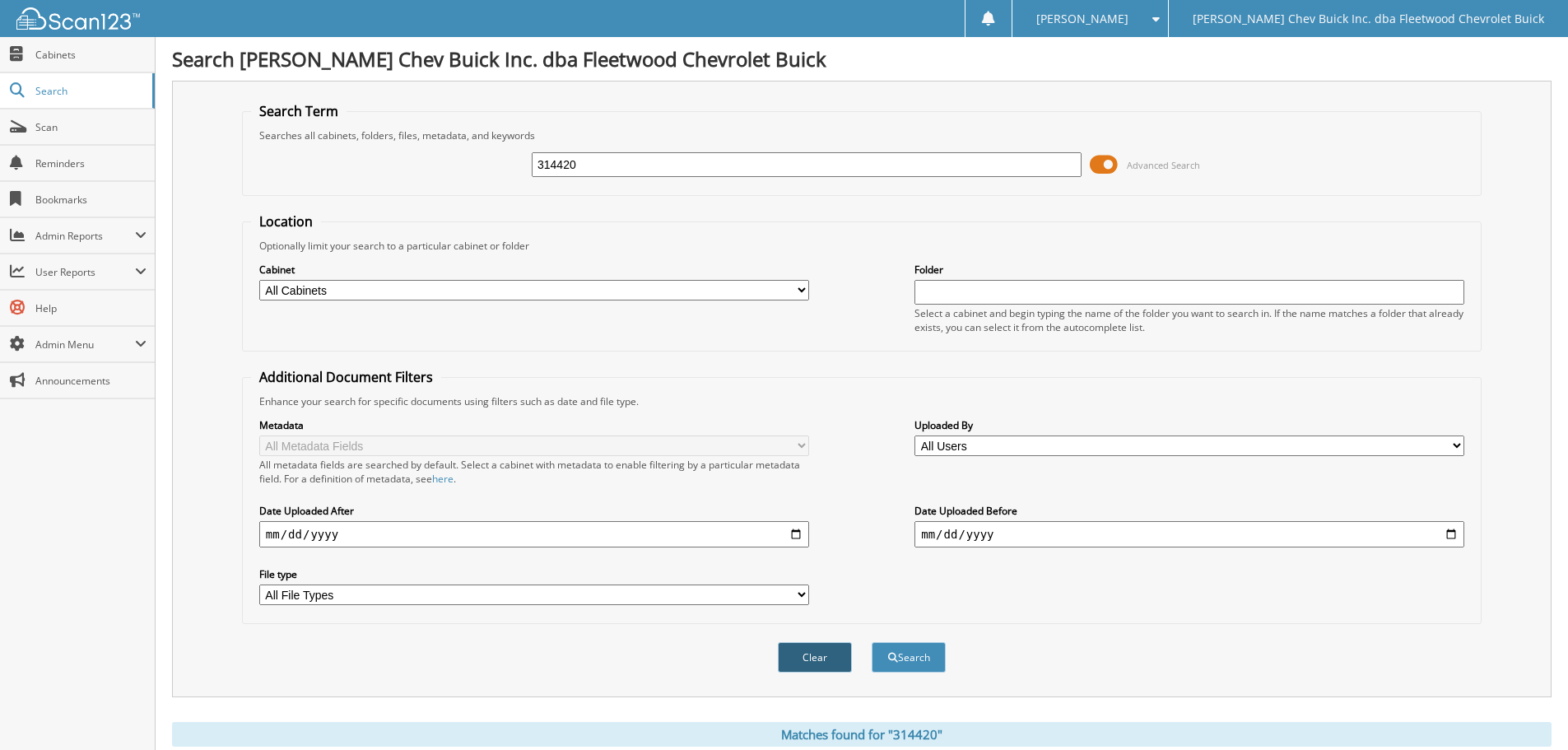
click at [790, 661] on button "Clear" at bounding box center [815, 656] width 74 height 31
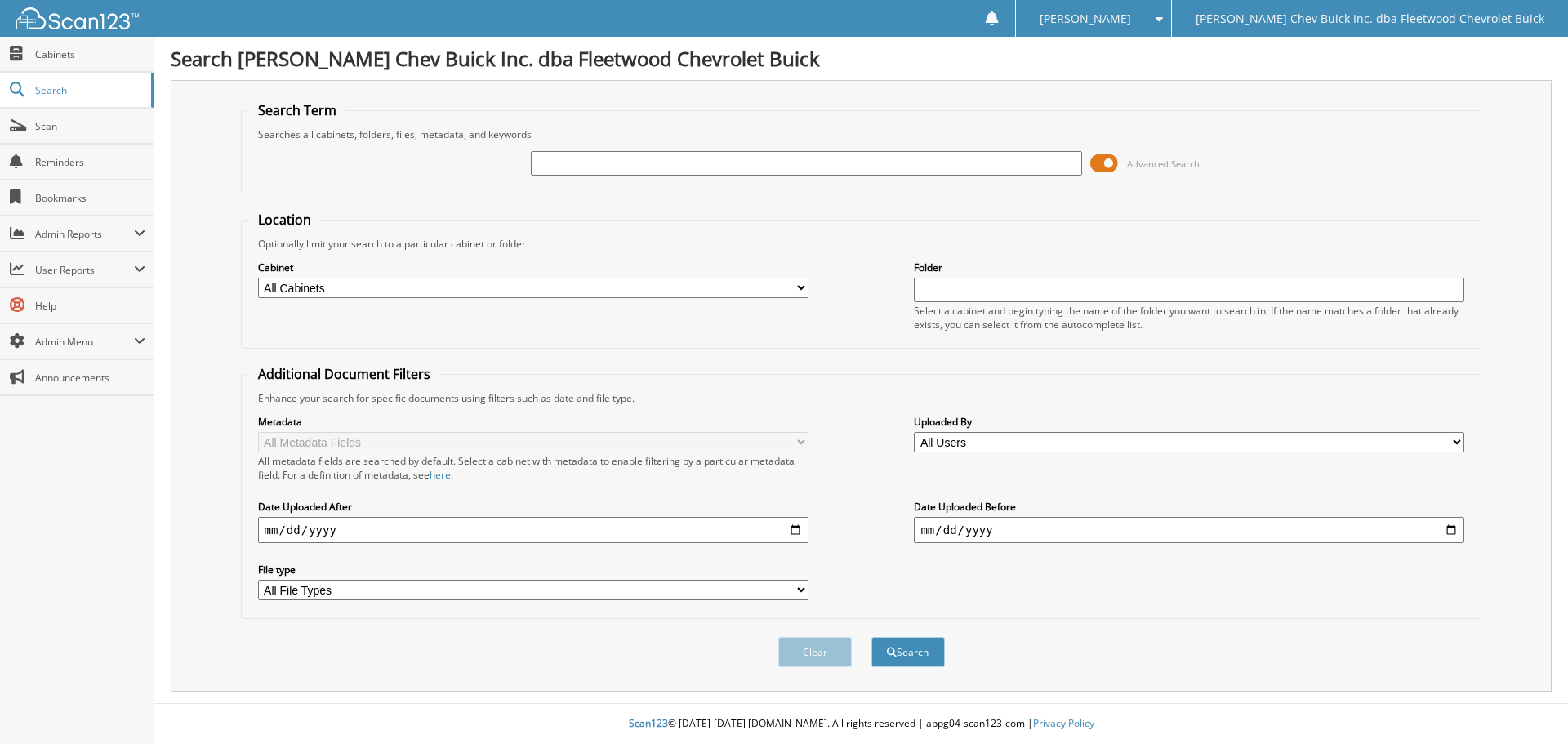
click at [685, 157] on input "text" at bounding box center [806, 163] width 551 height 25
type input "314427"
click at [871, 636] on button "Search" at bounding box center [908, 651] width 73 height 31
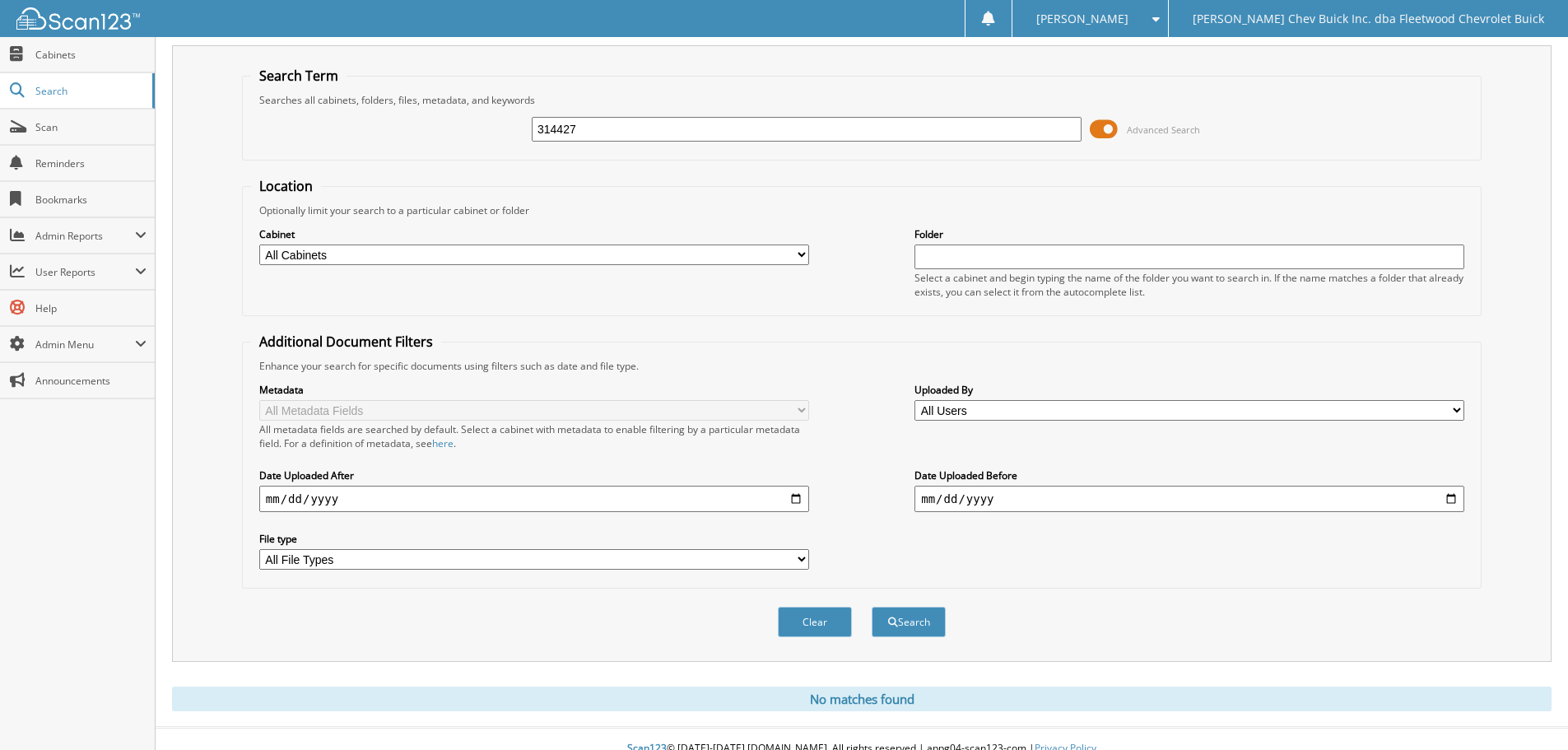
scroll to position [55, 0]
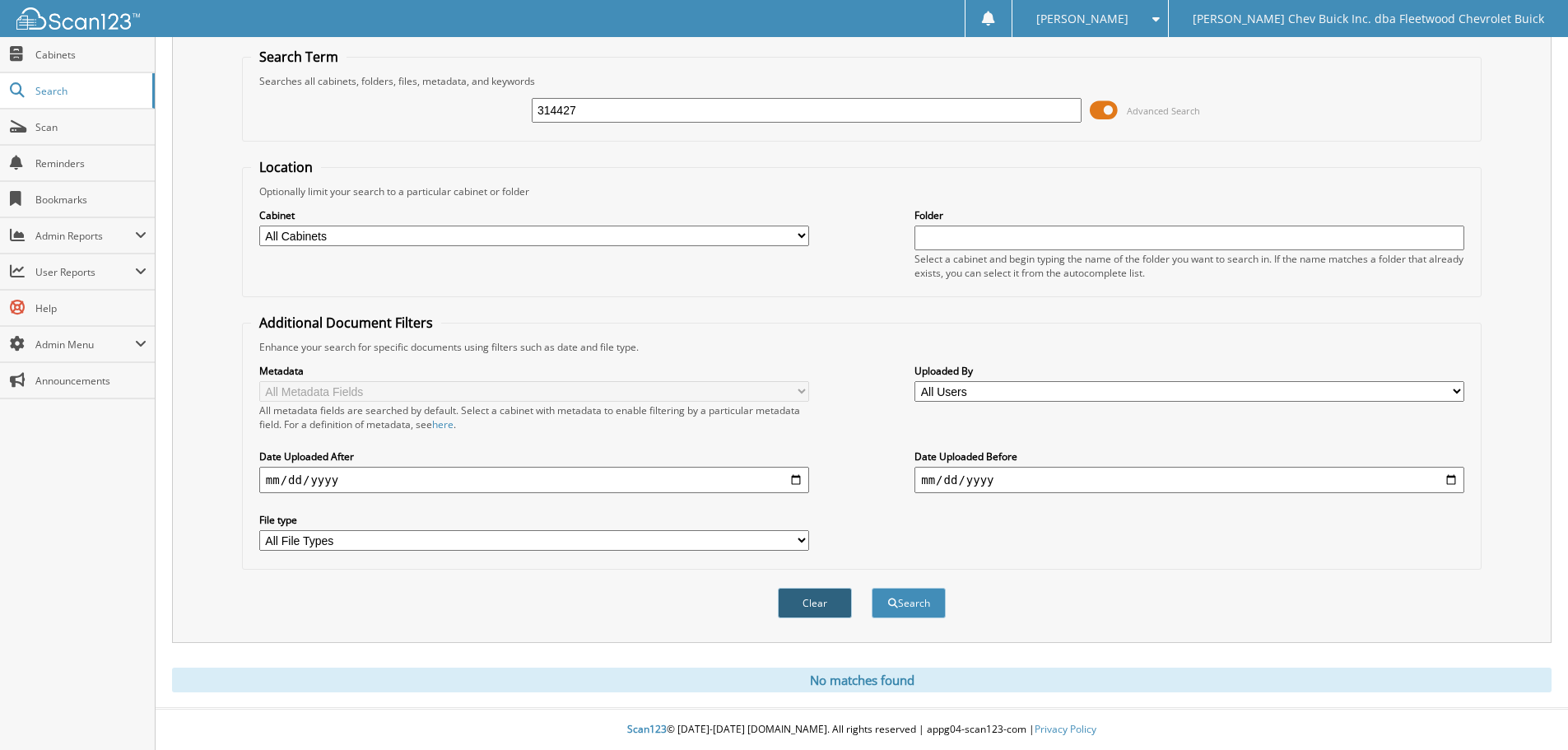
click at [824, 603] on button "Clear" at bounding box center [815, 603] width 74 height 31
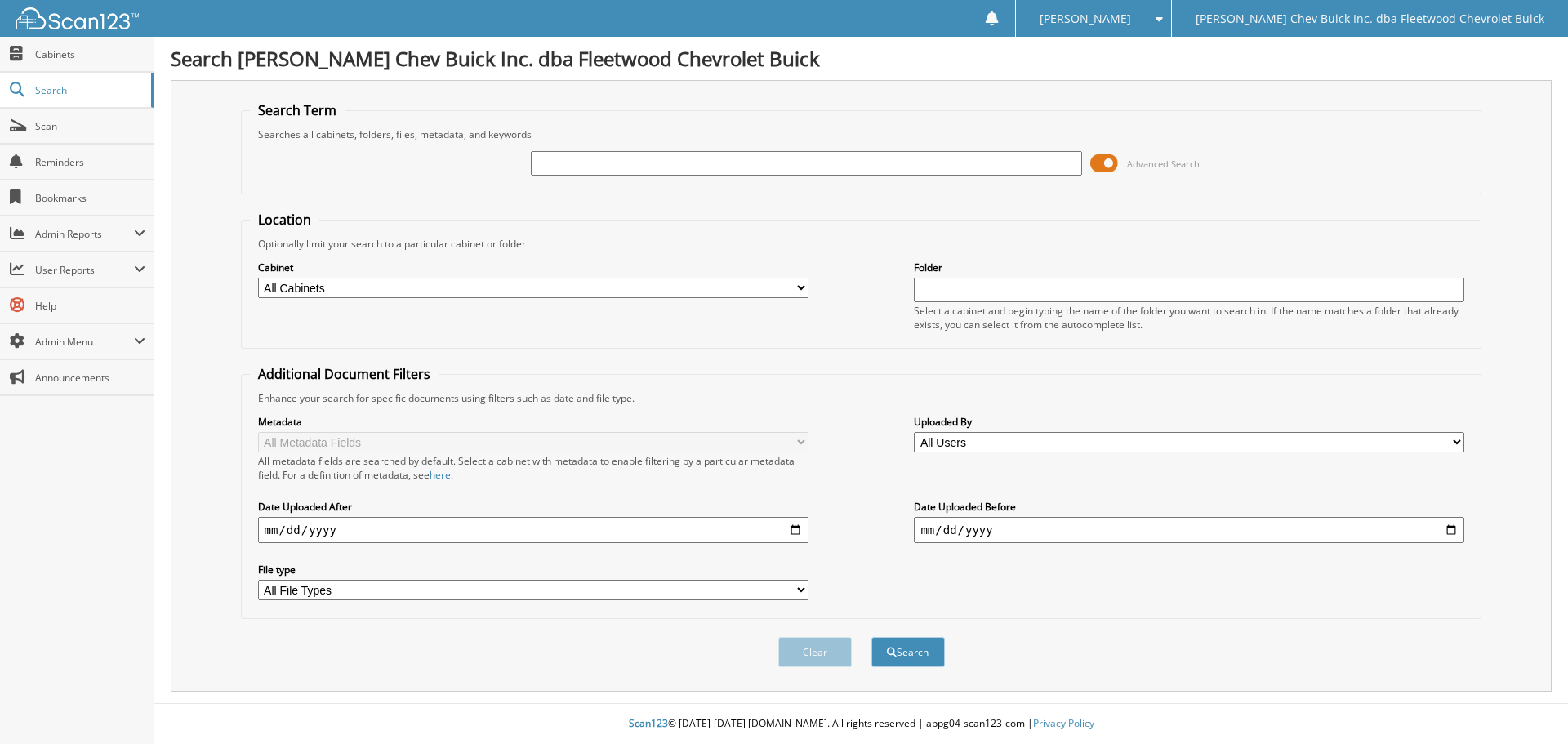
click at [658, 160] on input "text" at bounding box center [806, 163] width 551 height 25
type input "312758"
click at [871, 636] on button "Search" at bounding box center [908, 651] width 73 height 31
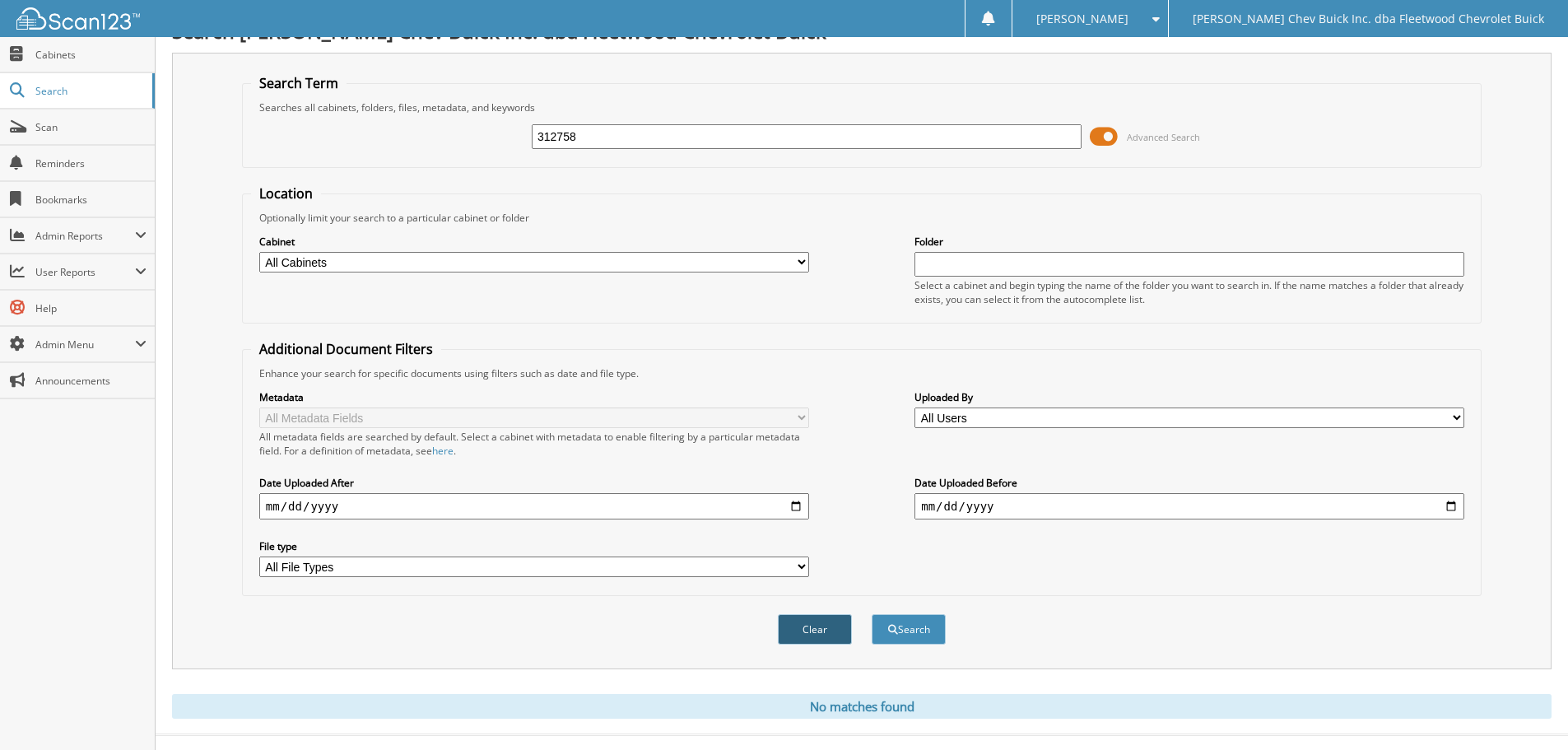
scroll to position [55, 0]
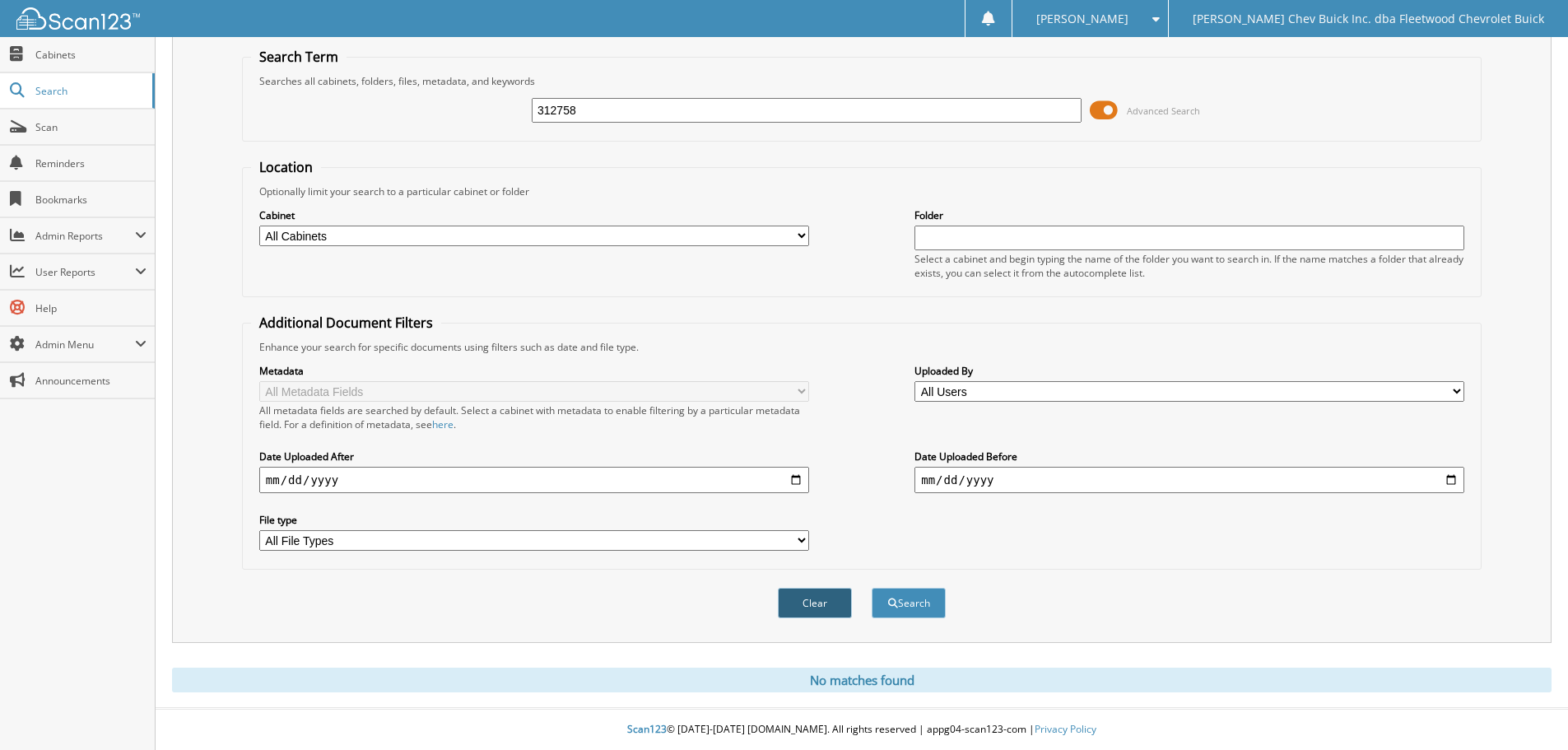
drag, startPoint x: 814, startPoint y: 603, endPoint x: 731, endPoint y: 445, distance: 178.5
click at [814, 604] on button "Clear" at bounding box center [815, 603] width 74 height 31
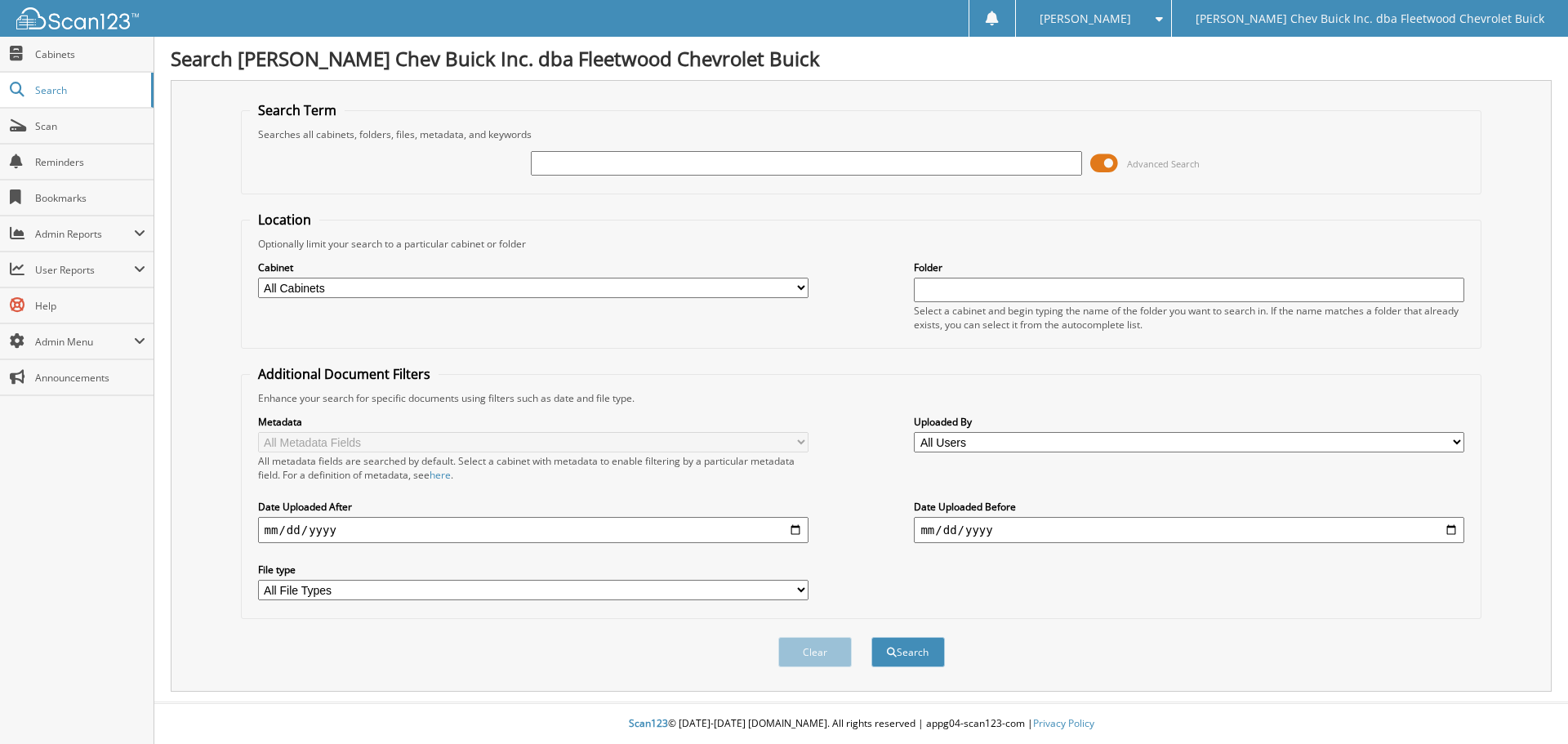
click at [654, 166] on input "text" at bounding box center [806, 163] width 551 height 25
type input "314066"
click at [871, 636] on button "Search" at bounding box center [908, 651] width 73 height 31
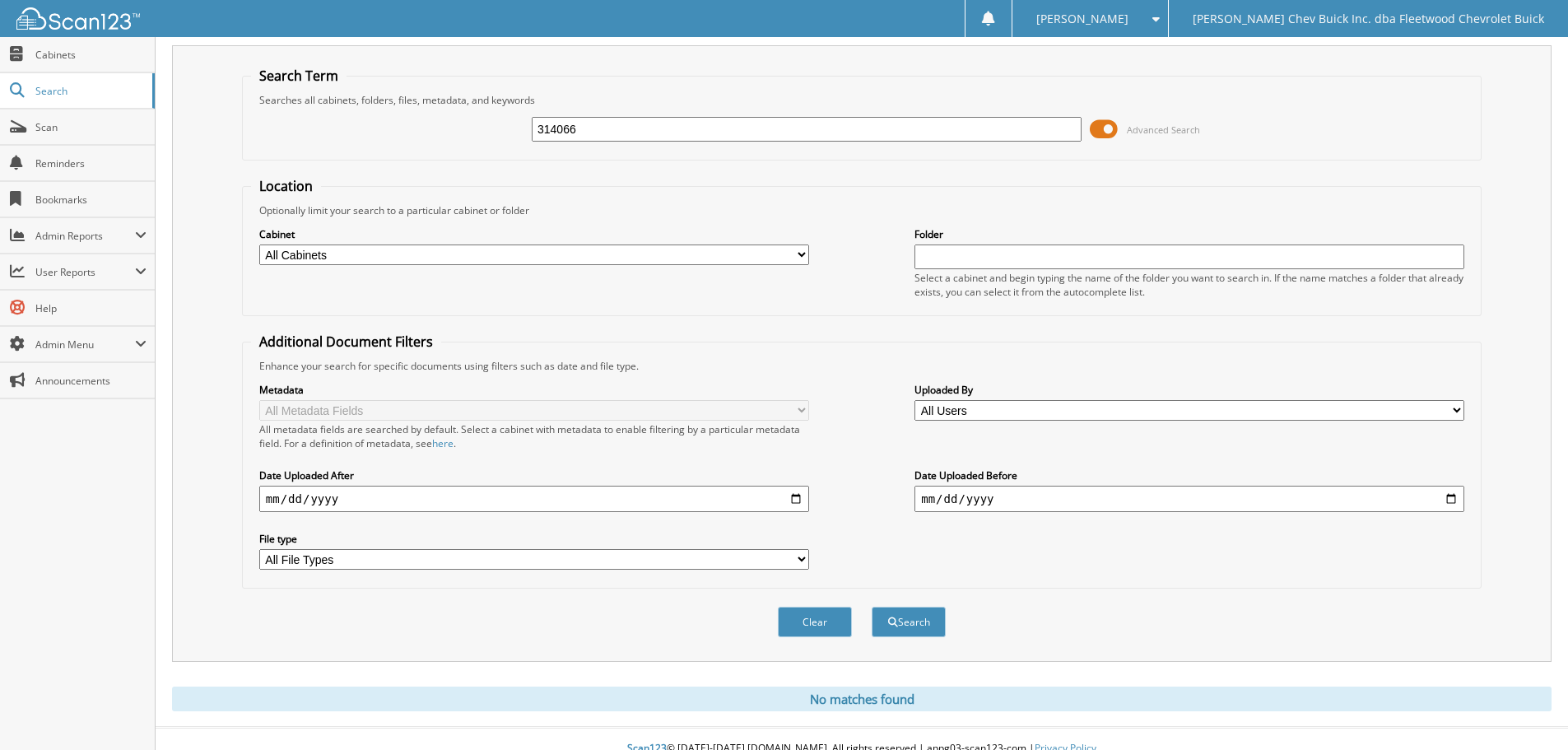
scroll to position [55, 0]
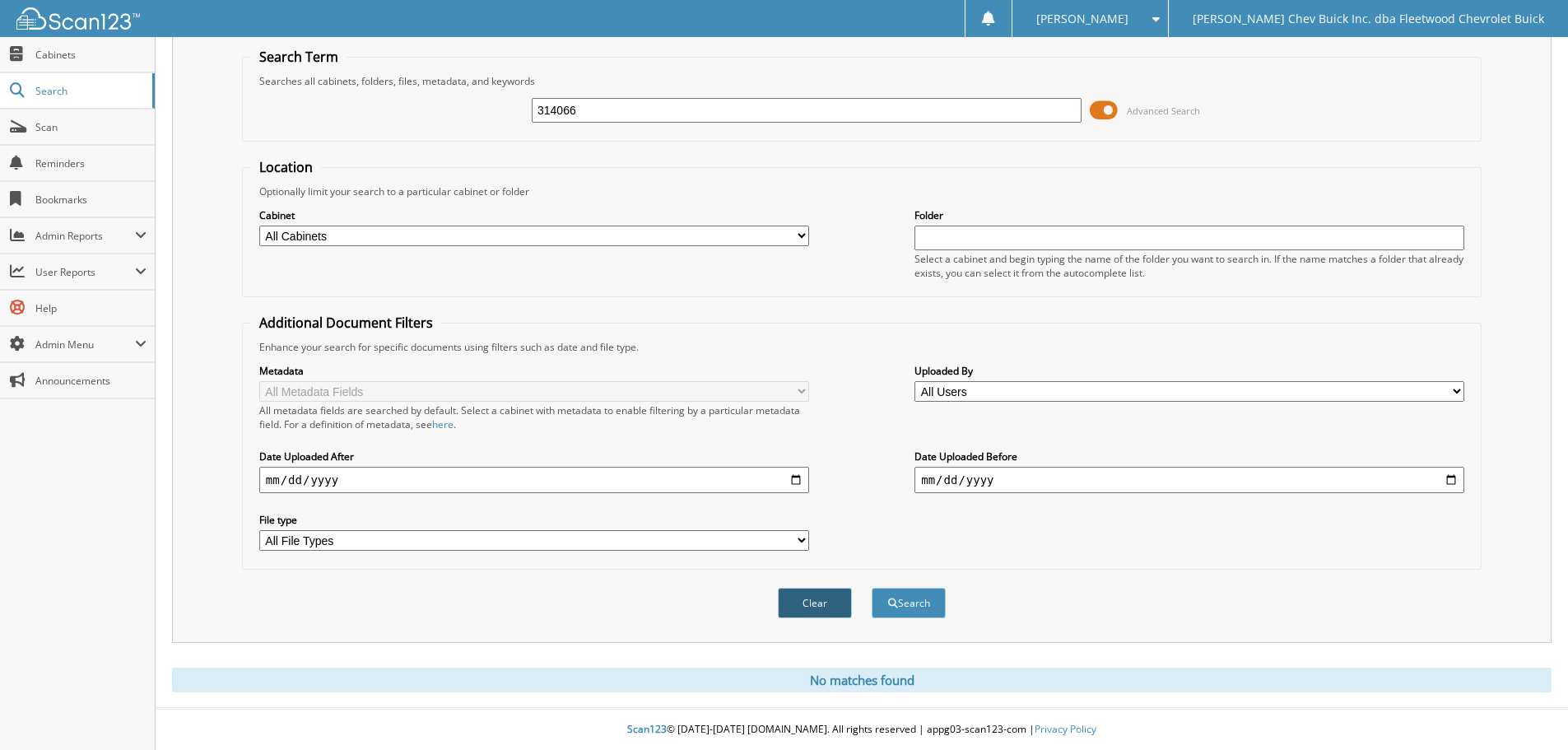
click at [830, 607] on button "Clear" at bounding box center [815, 603] width 74 height 31
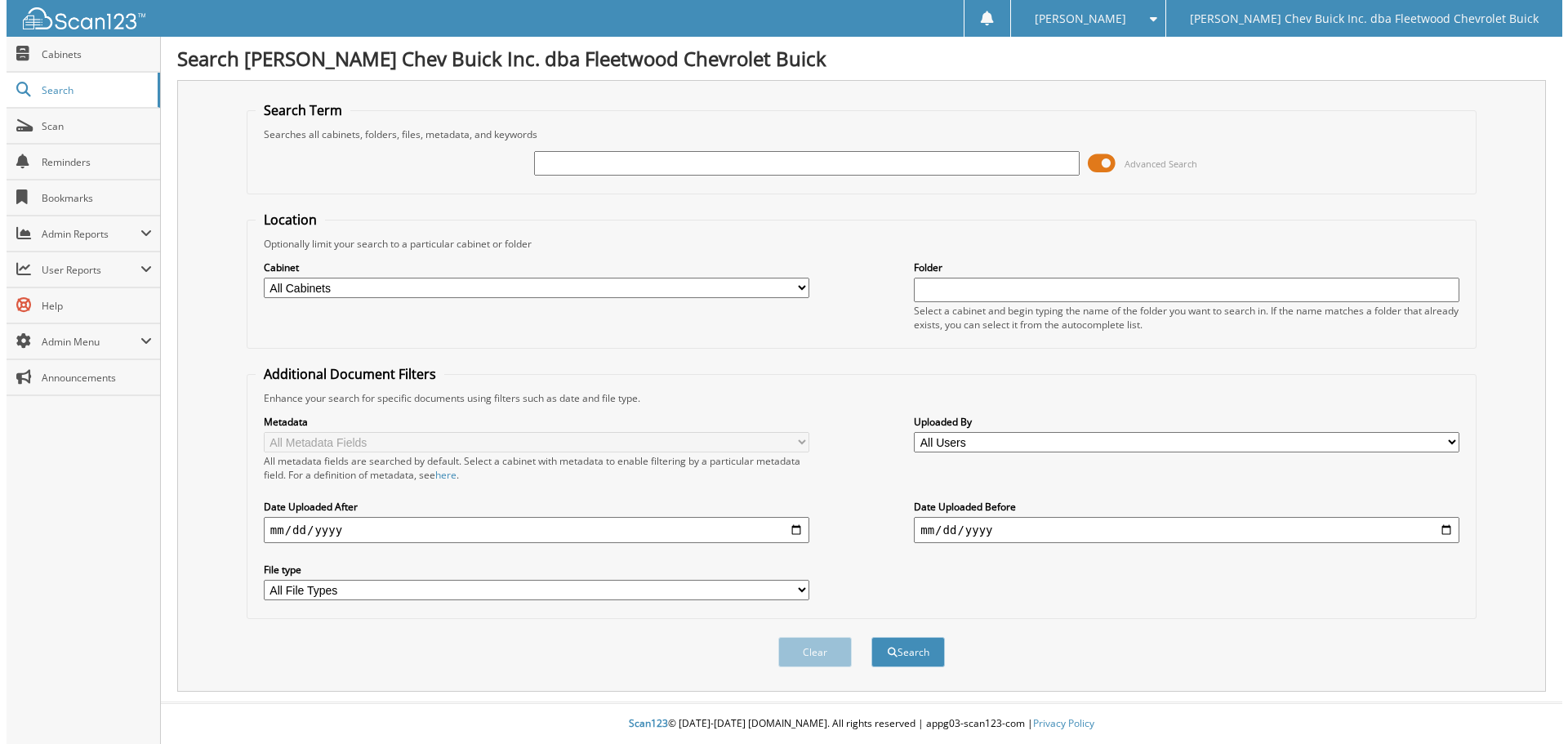
scroll to position [0, 0]
click at [695, 162] on input "text" at bounding box center [806, 163] width 551 height 25
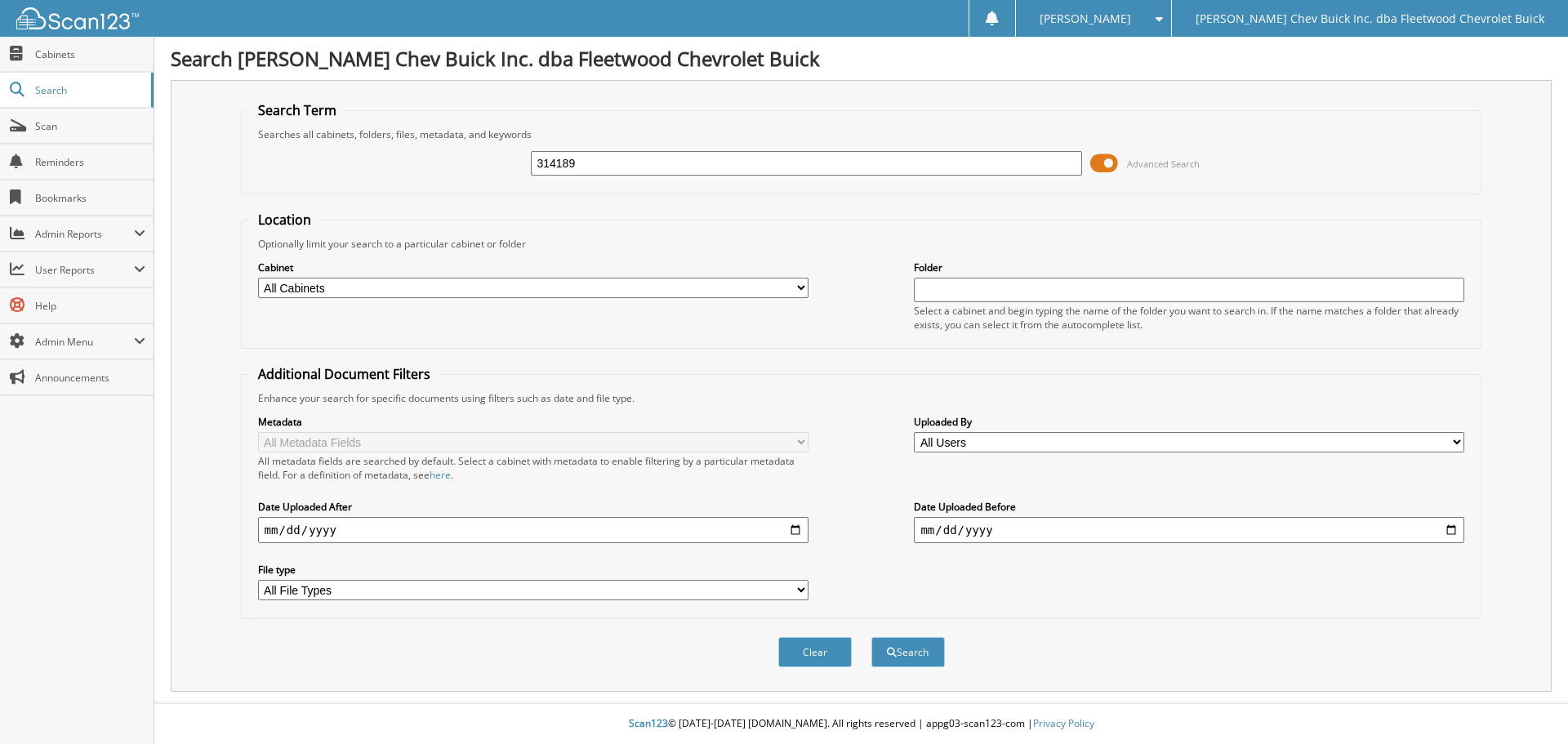
type input "314189"
click at [871, 636] on button "Search" at bounding box center [908, 651] width 73 height 31
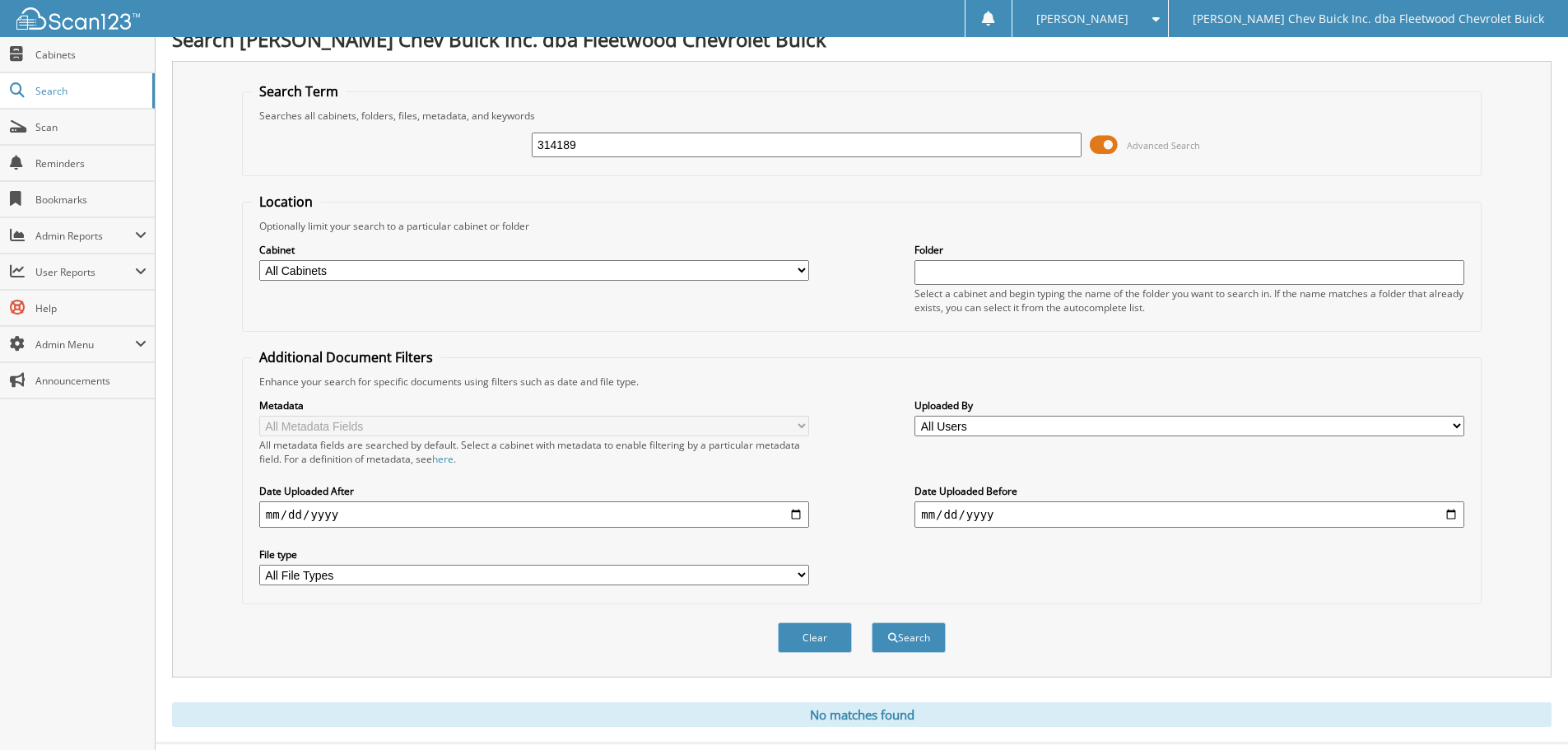
scroll to position [55, 0]
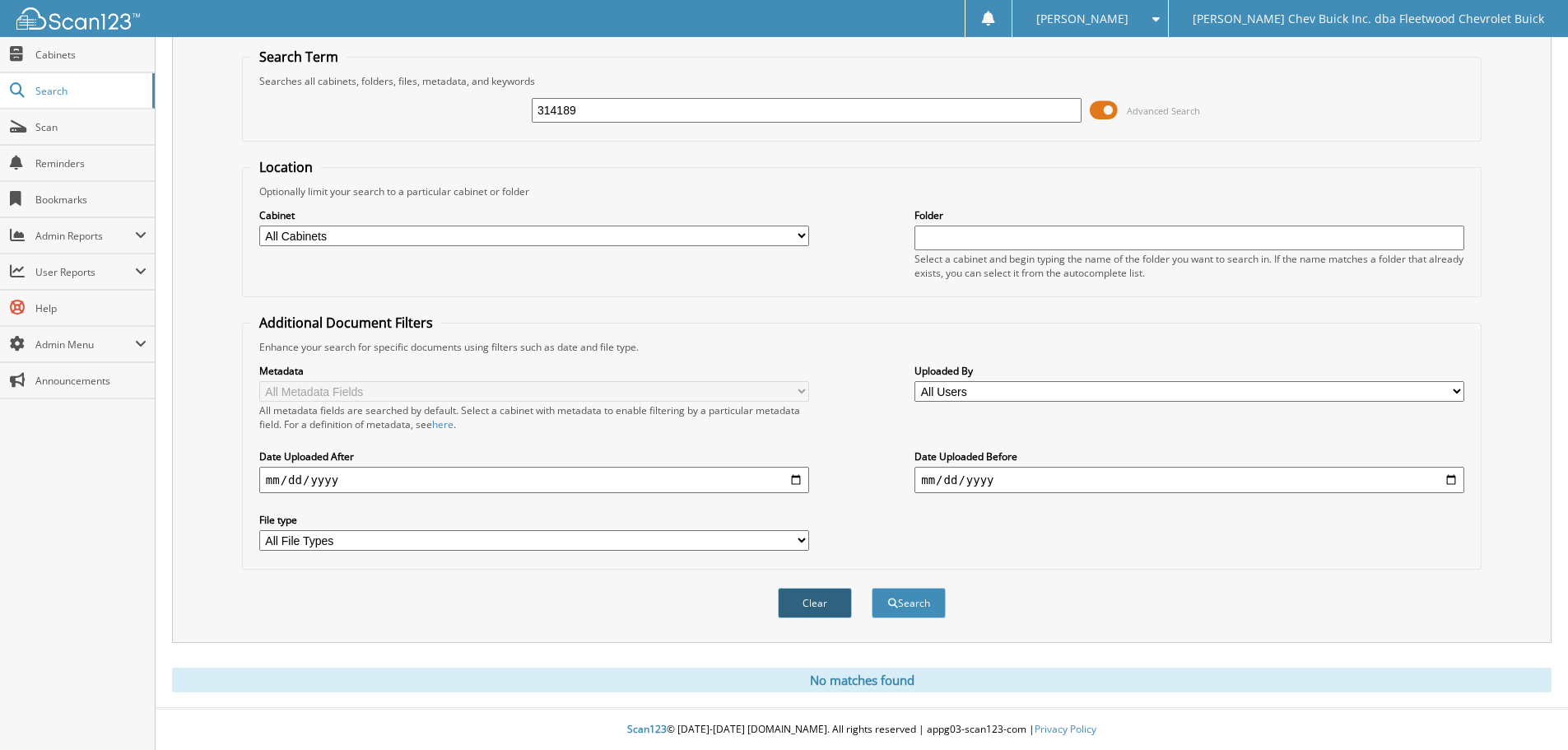
click at [804, 603] on button "Clear" at bounding box center [815, 603] width 74 height 31
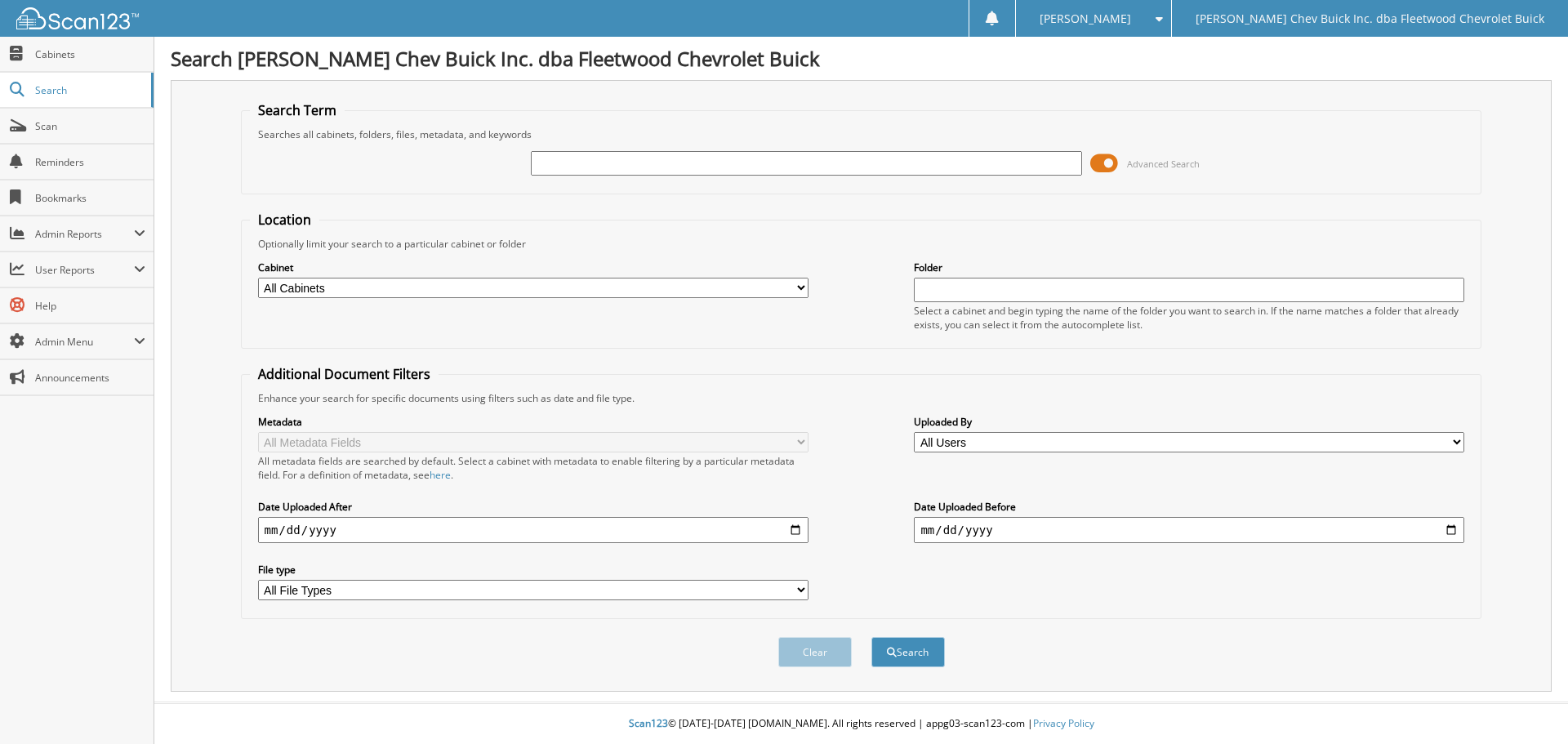
click at [631, 167] on input "text" at bounding box center [806, 163] width 551 height 25
type input "314225"
click at [871, 636] on button "Search" at bounding box center [908, 651] width 73 height 31
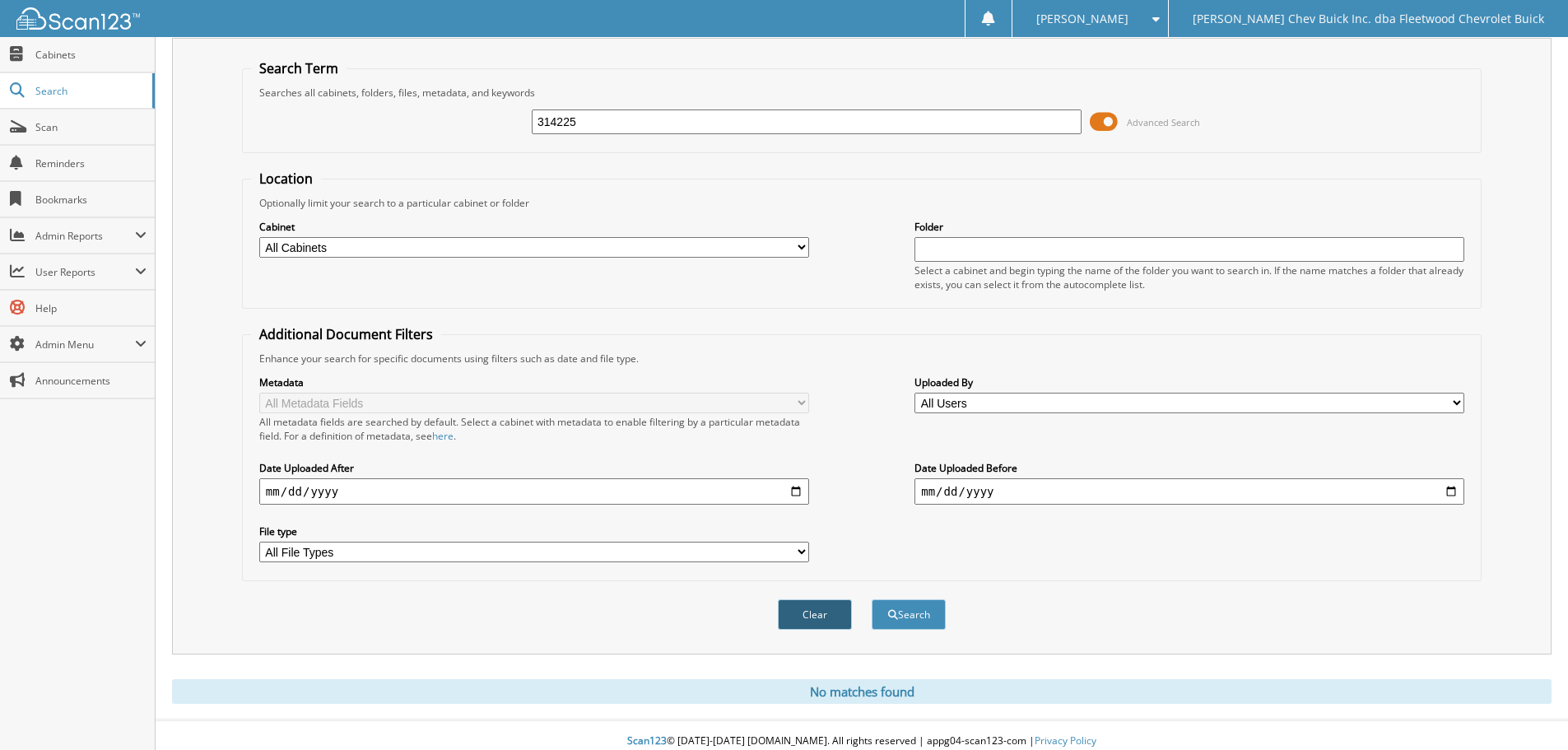
scroll to position [55, 0]
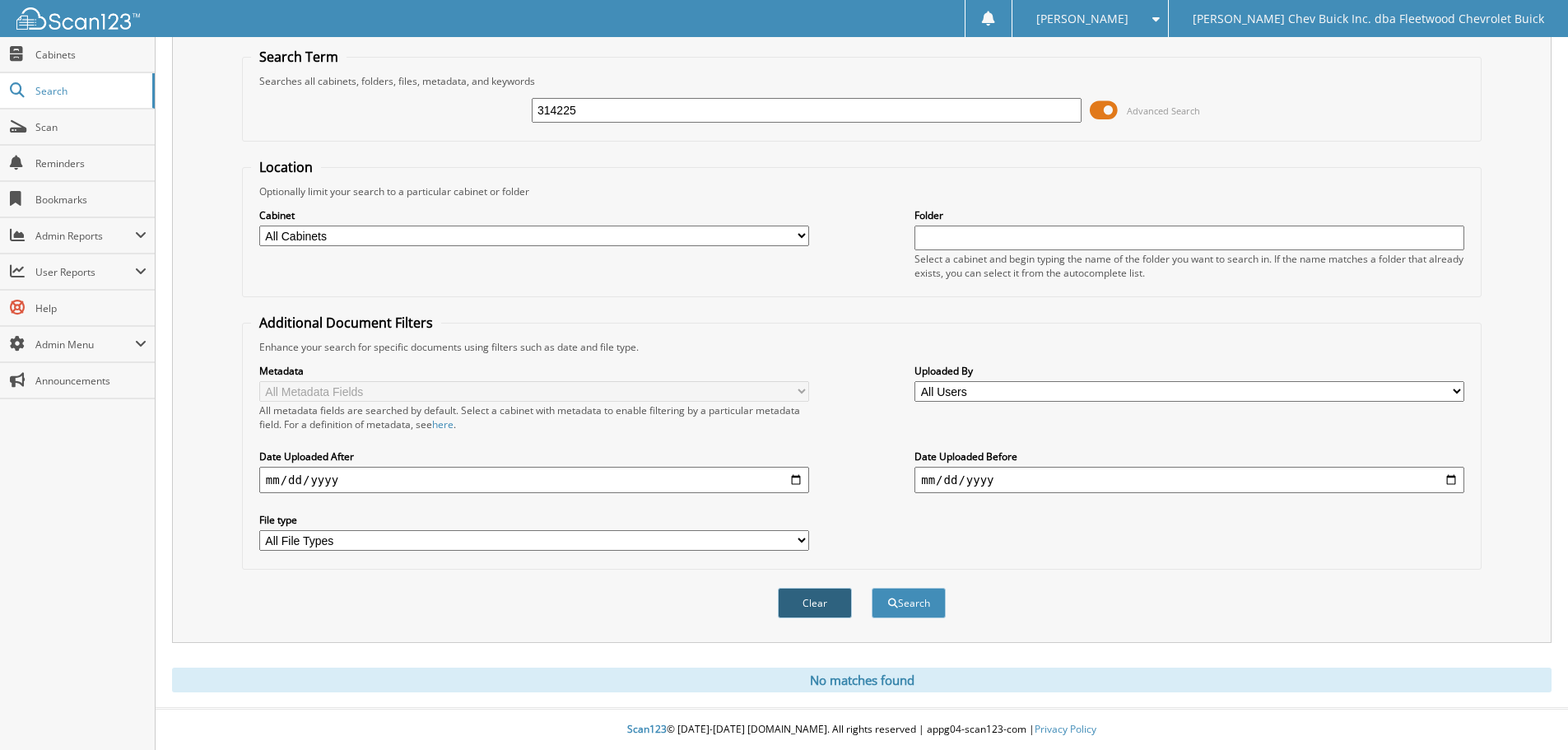
click at [837, 599] on button "Clear" at bounding box center [815, 603] width 74 height 31
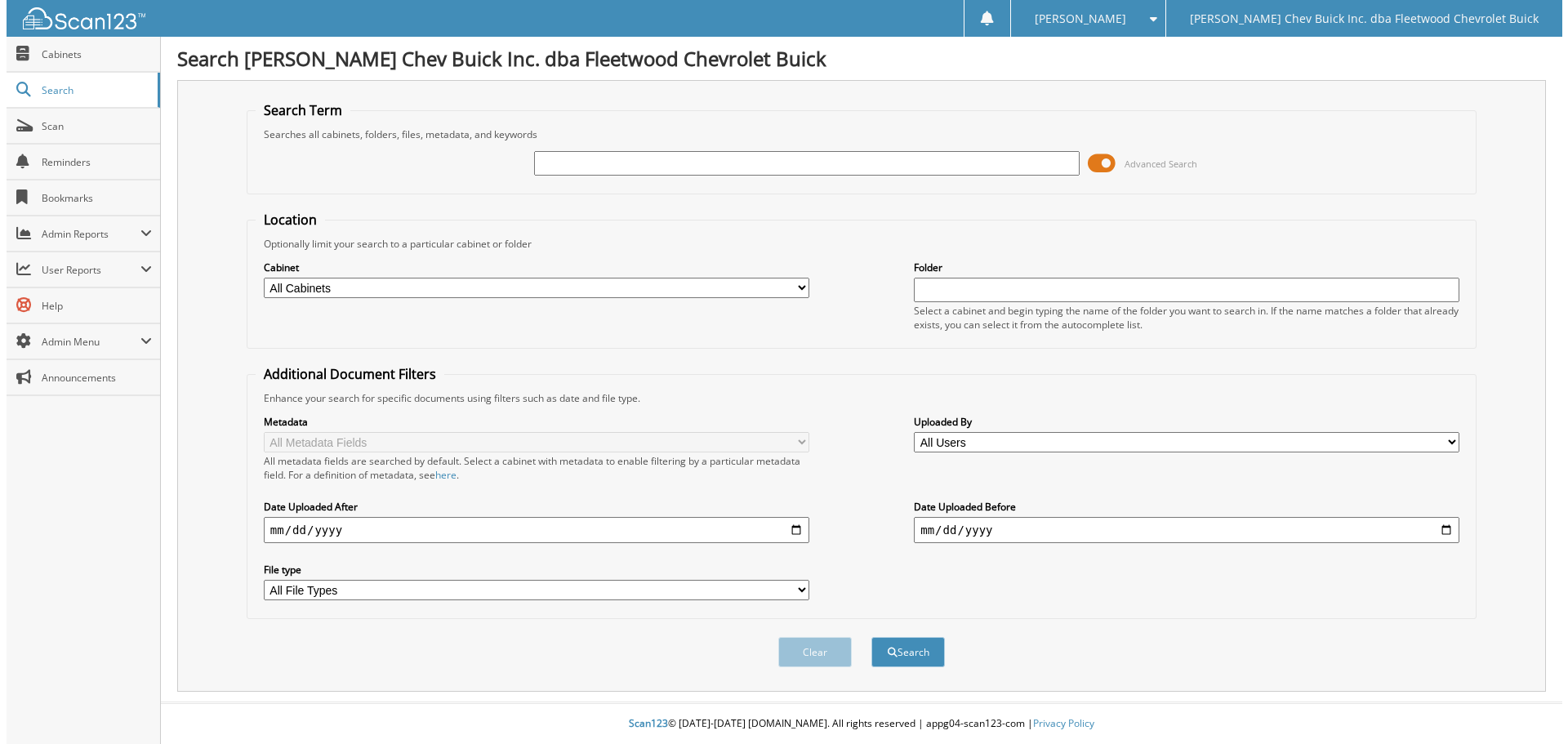
scroll to position [0, 0]
click at [680, 166] on input "text" at bounding box center [806, 163] width 551 height 25
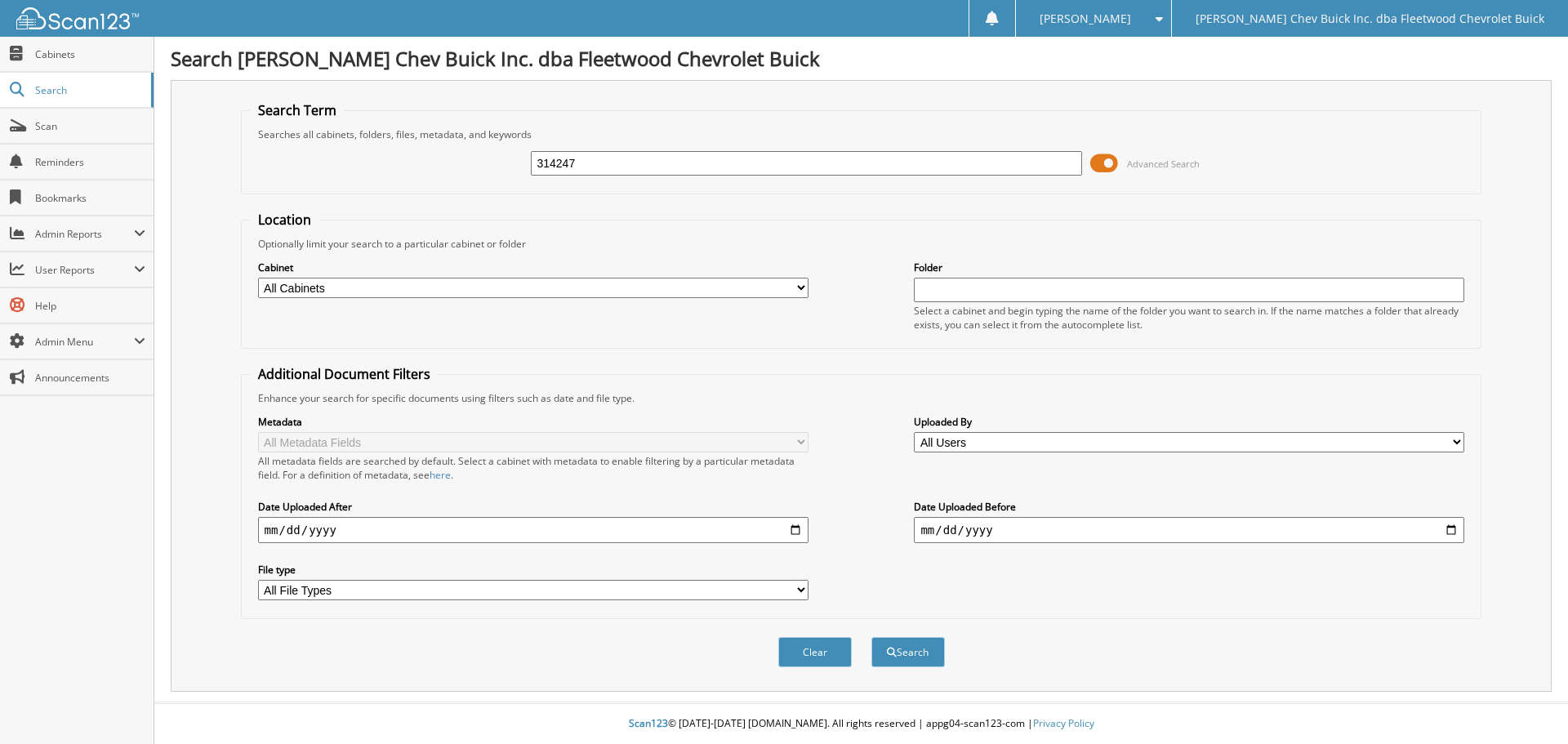
type input "314247"
click at [871, 636] on button "Search" at bounding box center [908, 651] width 73 height 31
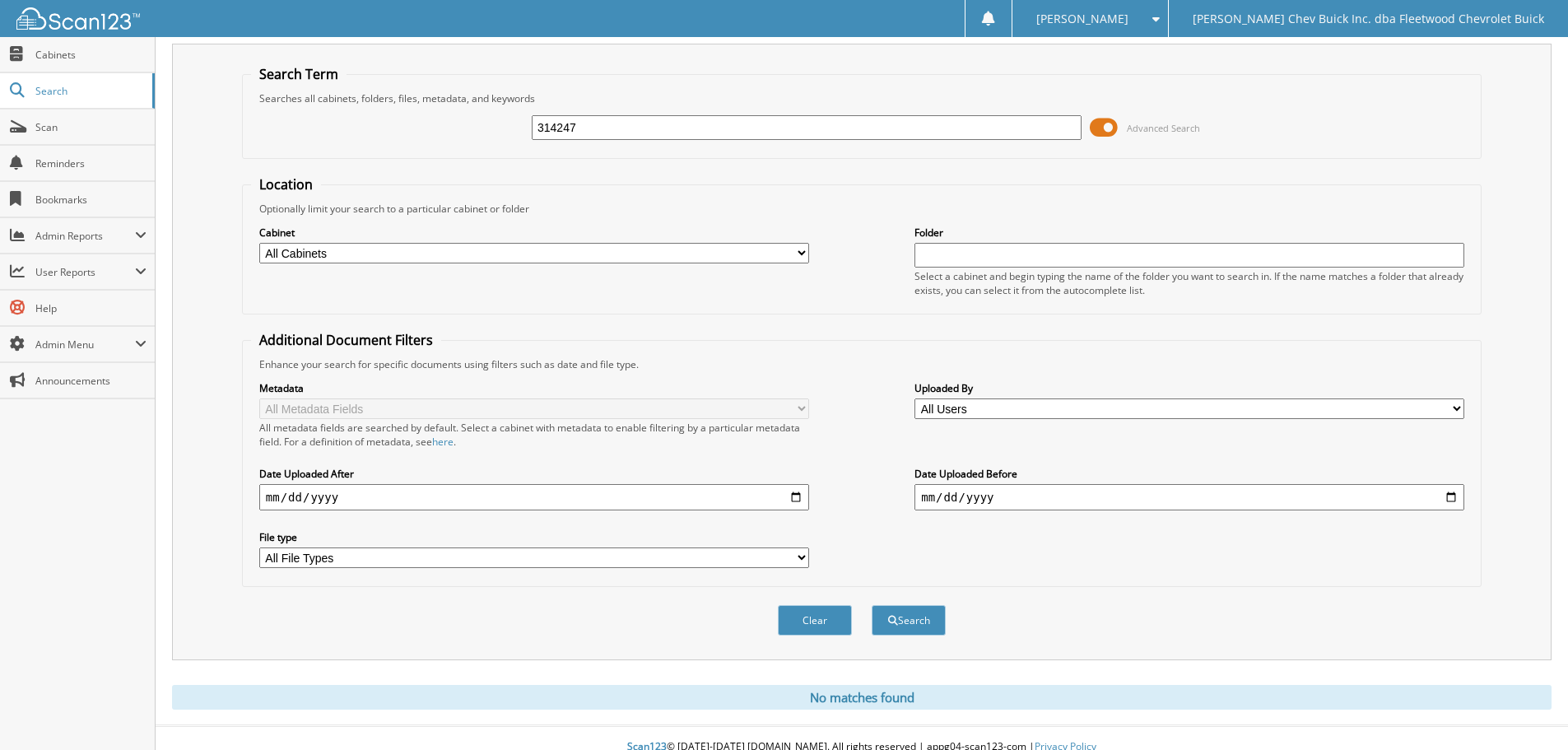
scroll to position [55, 0]
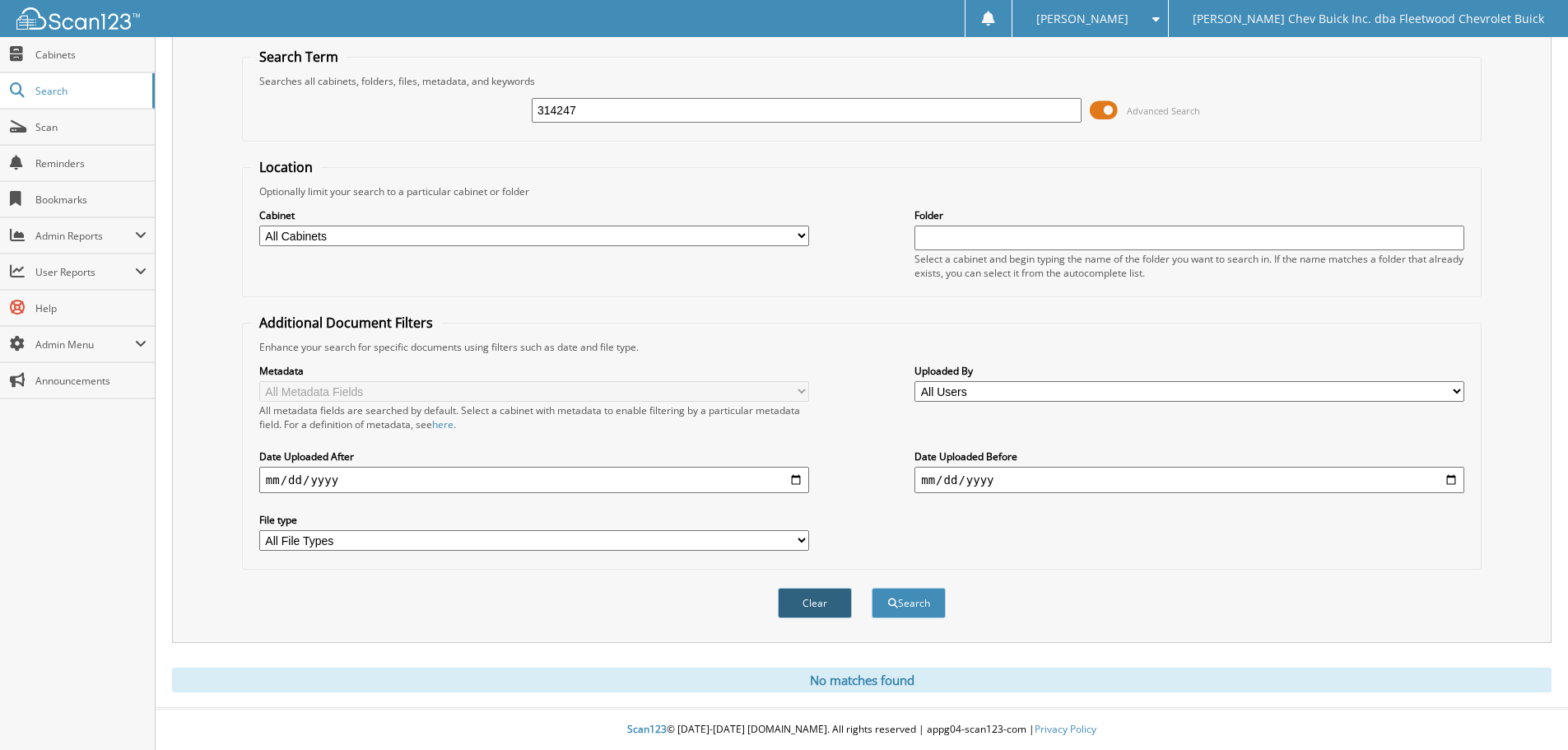
click at [804, 603] on button "Clear" at bounding box center [815, 603] width 74 height 31
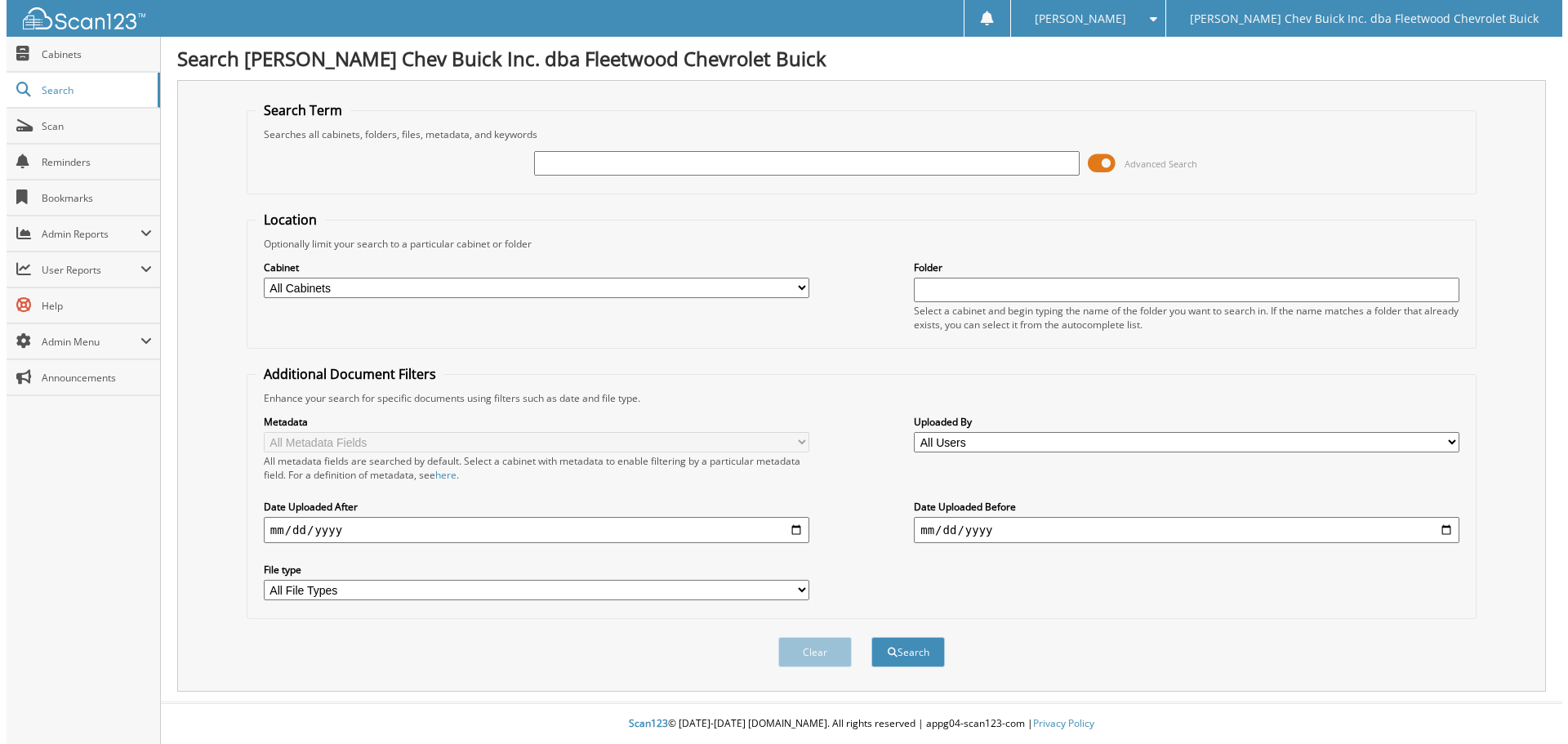
scroll to position [0, 0]
click at [641, 162] on input "text" at bounding box center [806, 163] width 551 height 25
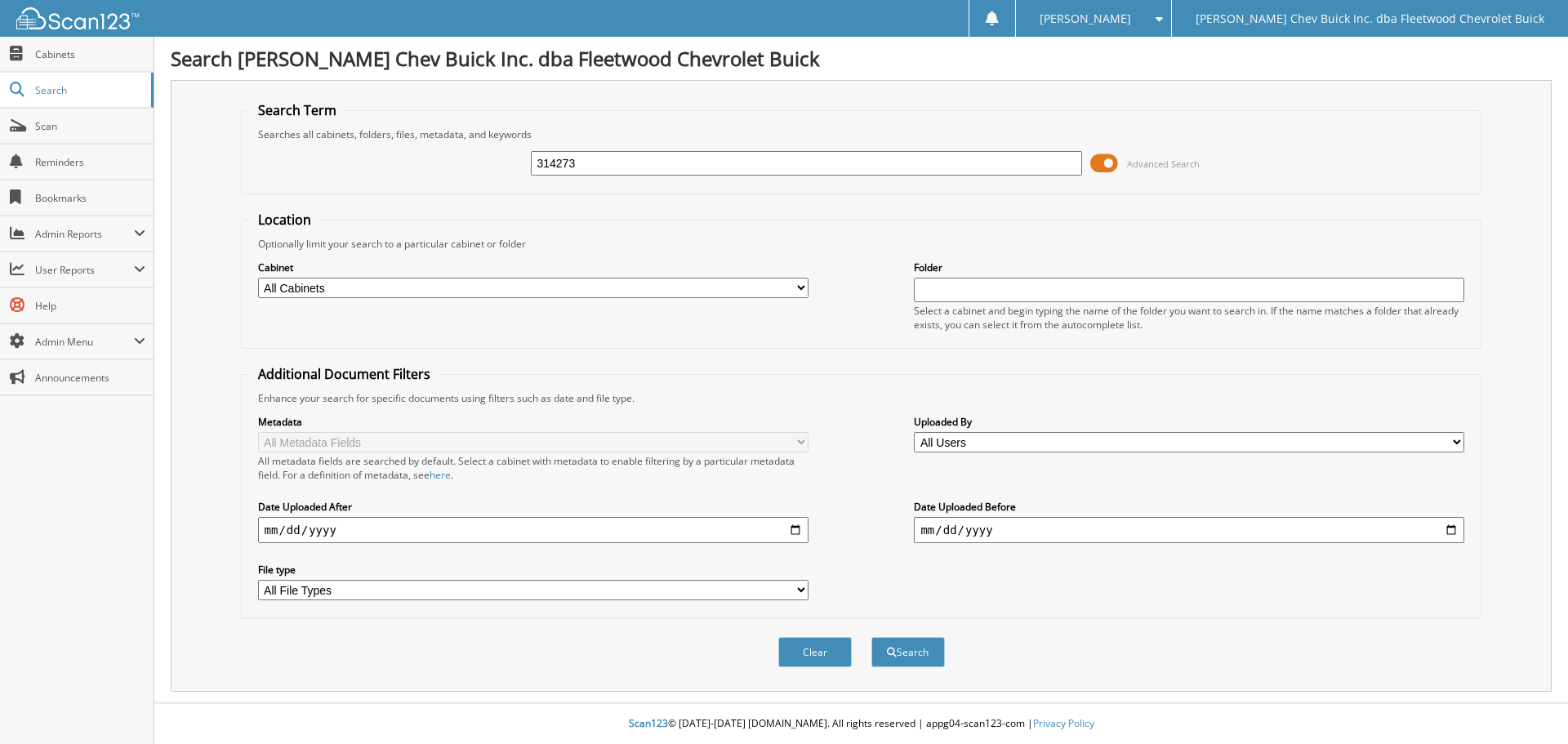
type input "314273"
click at [871, 636] on button "Search" at bounding box center [908, 651] width 73 height 31
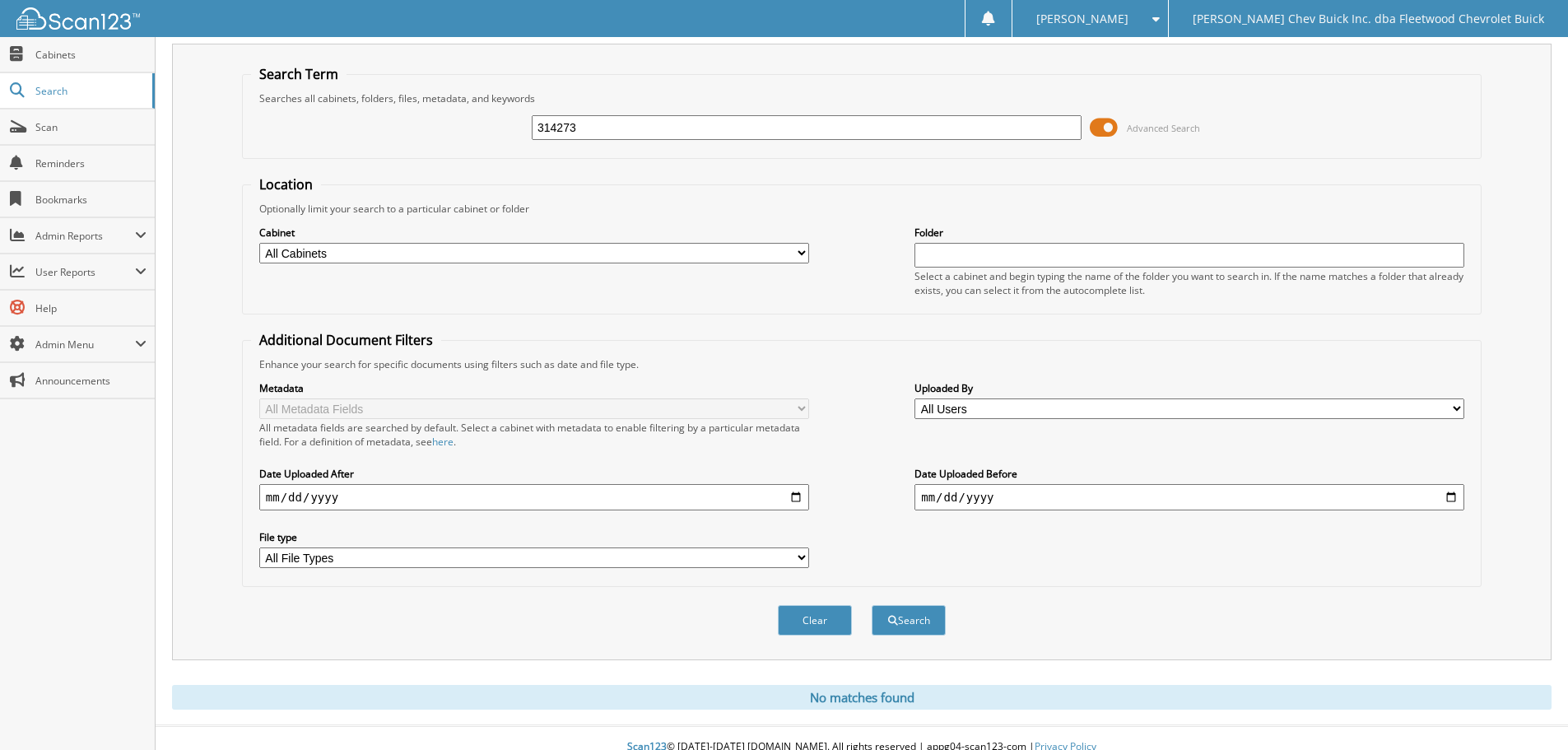
scroll to position [55, 0]
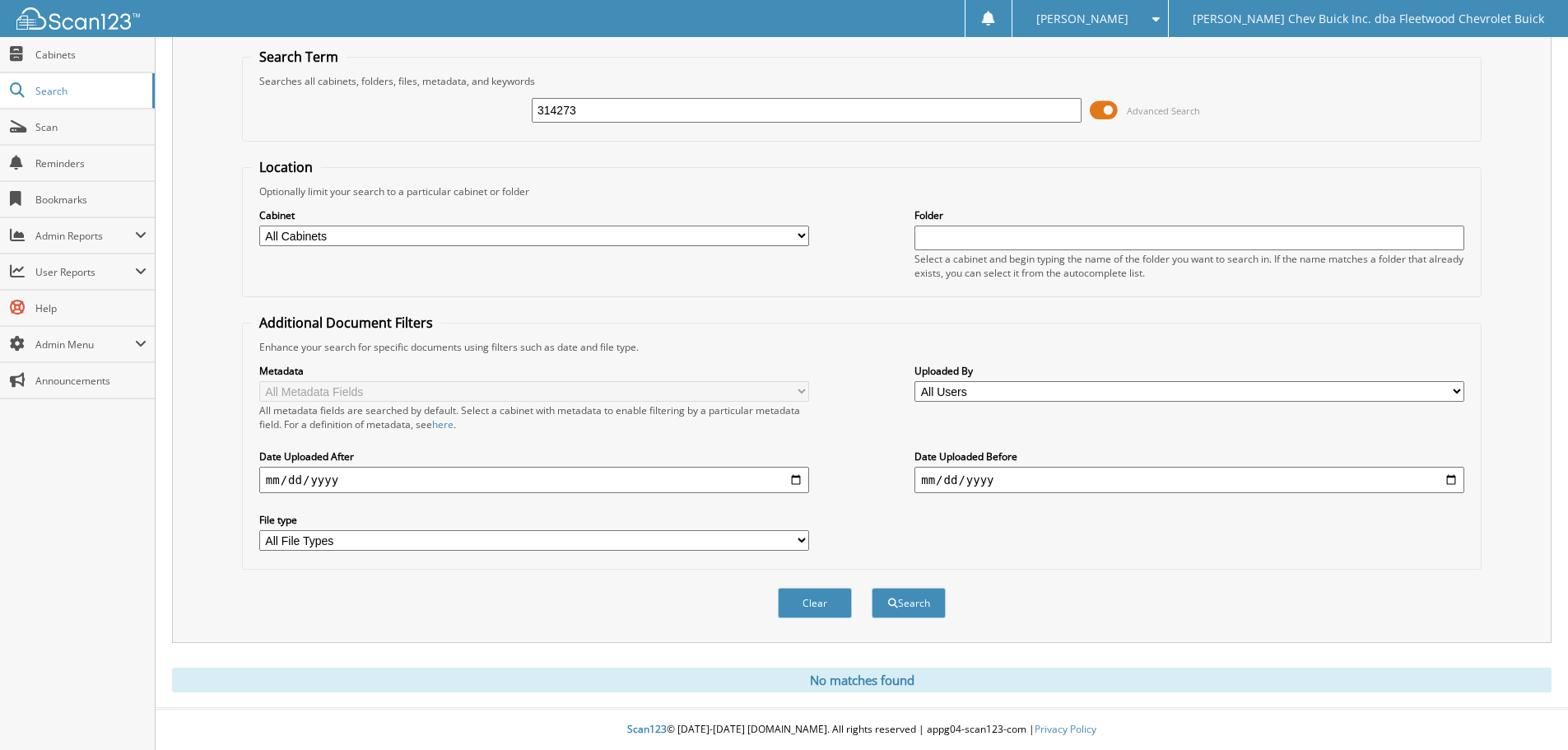
click at [812, 606] on button "Clear" at bounding box center [815, 603] width 74 height 31
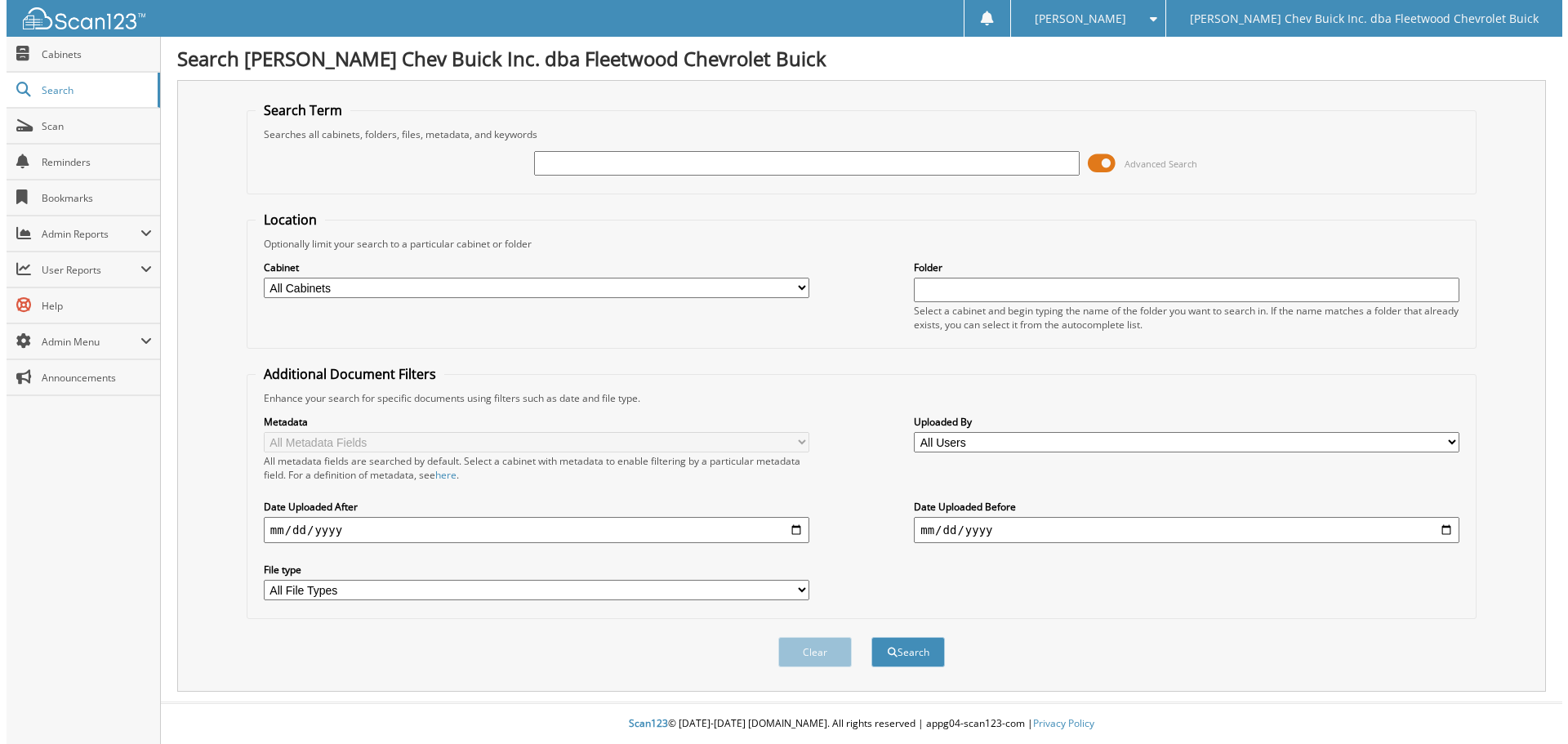
scroll to position [0, 0]
drag, startPoint x: 620, startPoint y: 164, endPoint x: 617, endPoint y: 156, distance: 8.5
click at [620, 164] on input "text" at bounding box center [806, 163] width 551 height 25
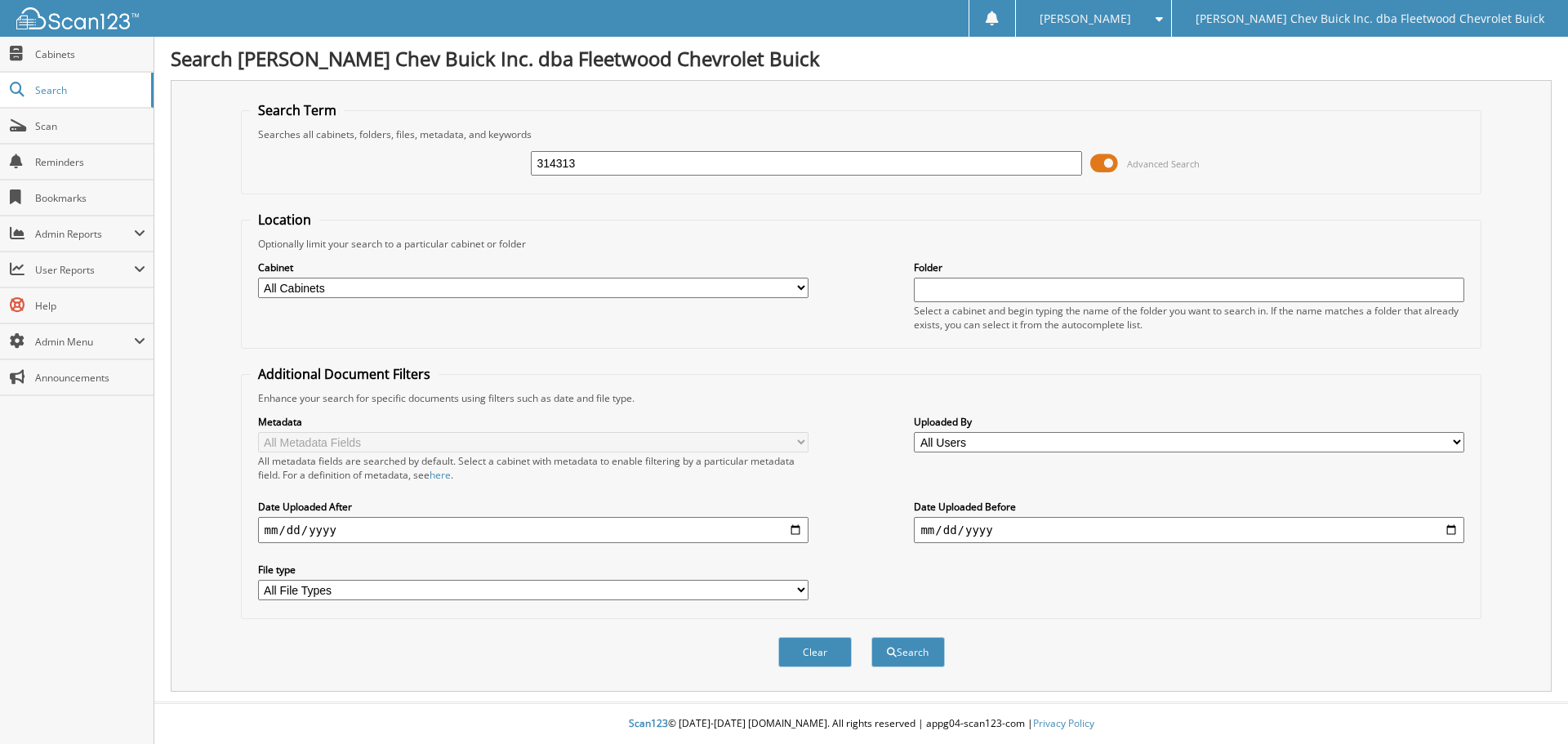
type input "314313"
click at [871, 636] on button "Search" at bounding box center [908, 651] width 73 height 31
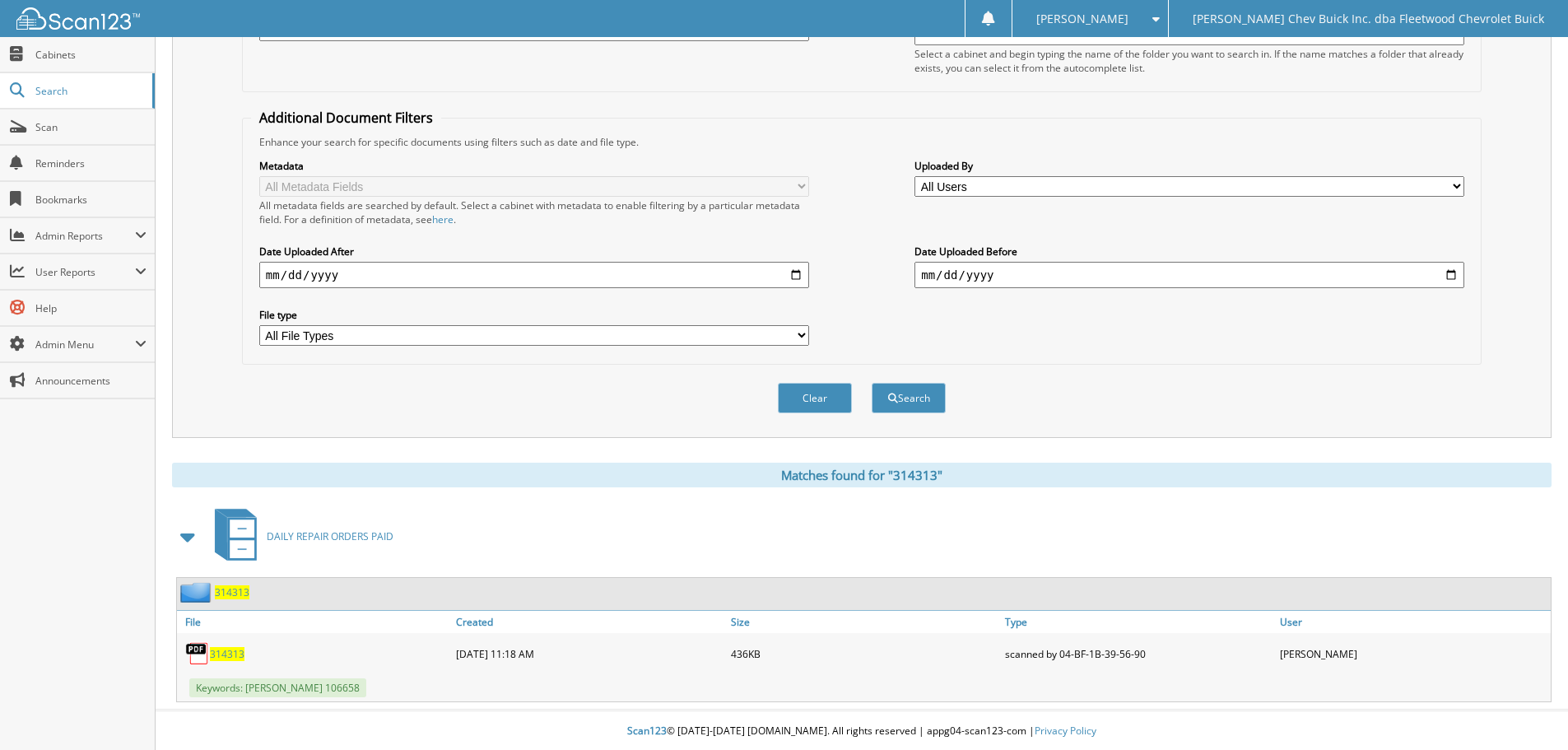
scroll to position [262, 0]
click at [227, 653] on span "314313" at bounding box center [227, 652] width 35 height 14
drag, startPoint x: 836, startPoint y: 400, endPoint x: 797, endPoint y: 405, distance: 39.3
click at [836, 400] on button "Clear" at bounding box center [815, 395] width 74 height 31
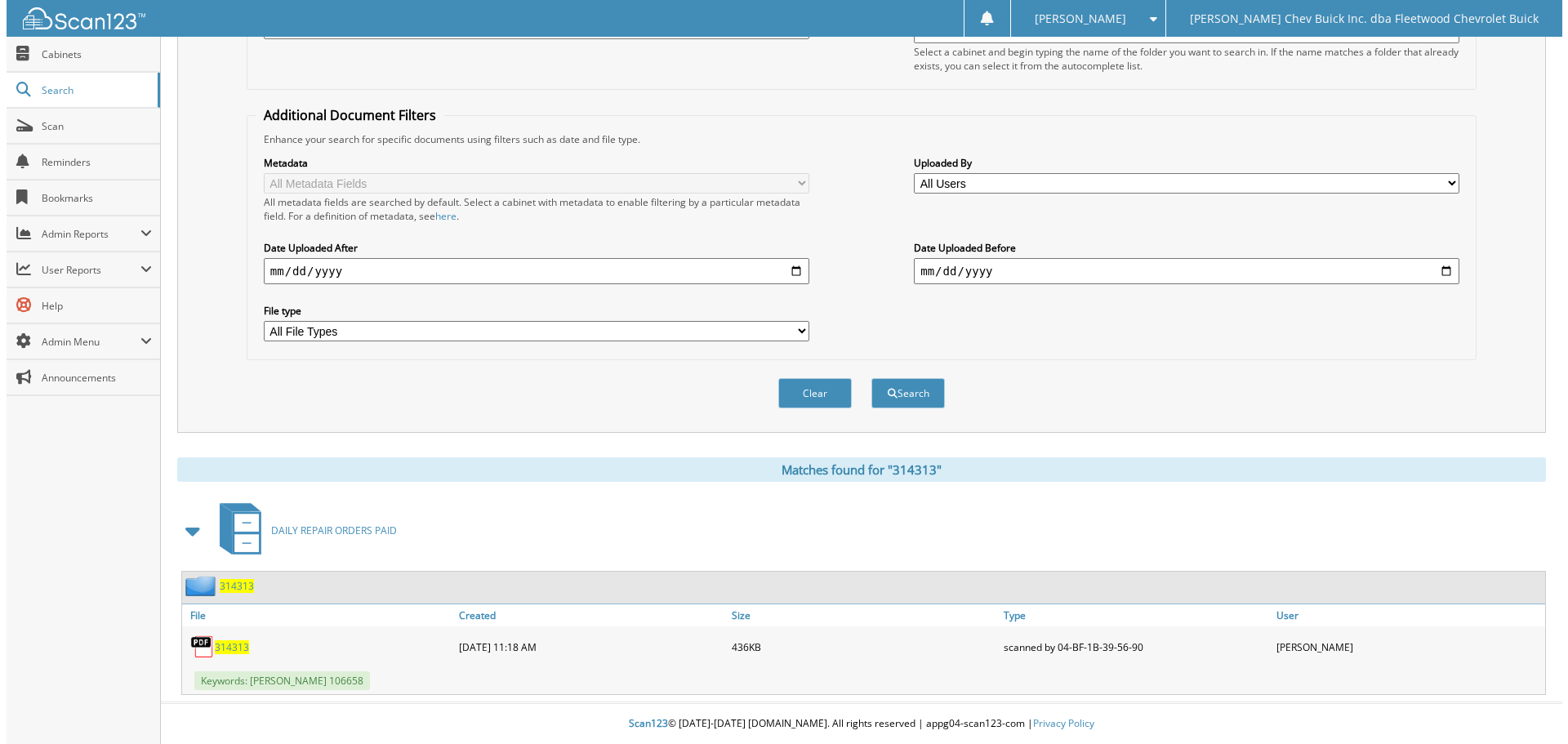
scroll to position [0, 0]
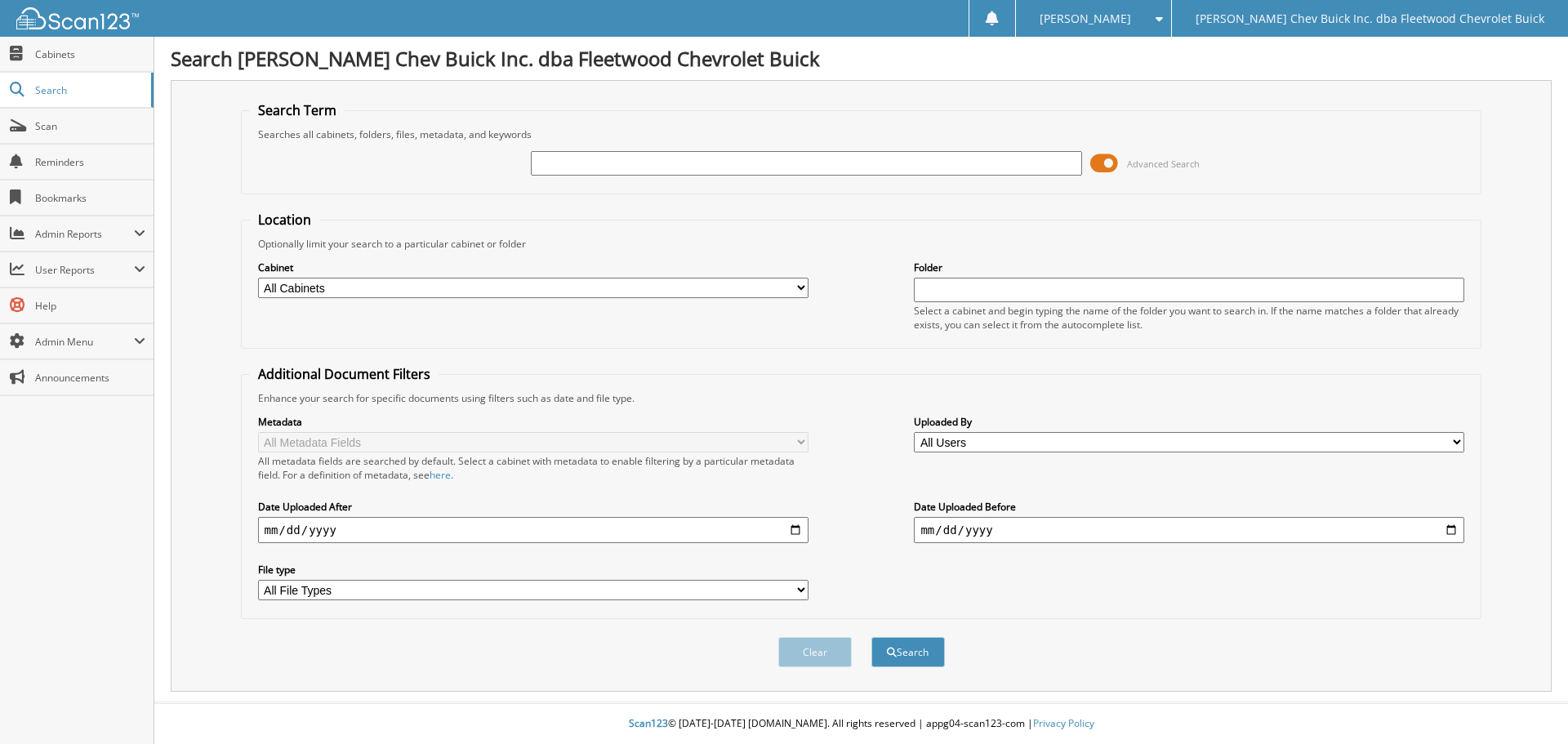
click at [659, 162] on input "text" at bounding box center [806, 163] width 551 height 25
type input "314421"
click at [871, 636] on button "Search" at bounding box center [908, 651] width 73 height 31
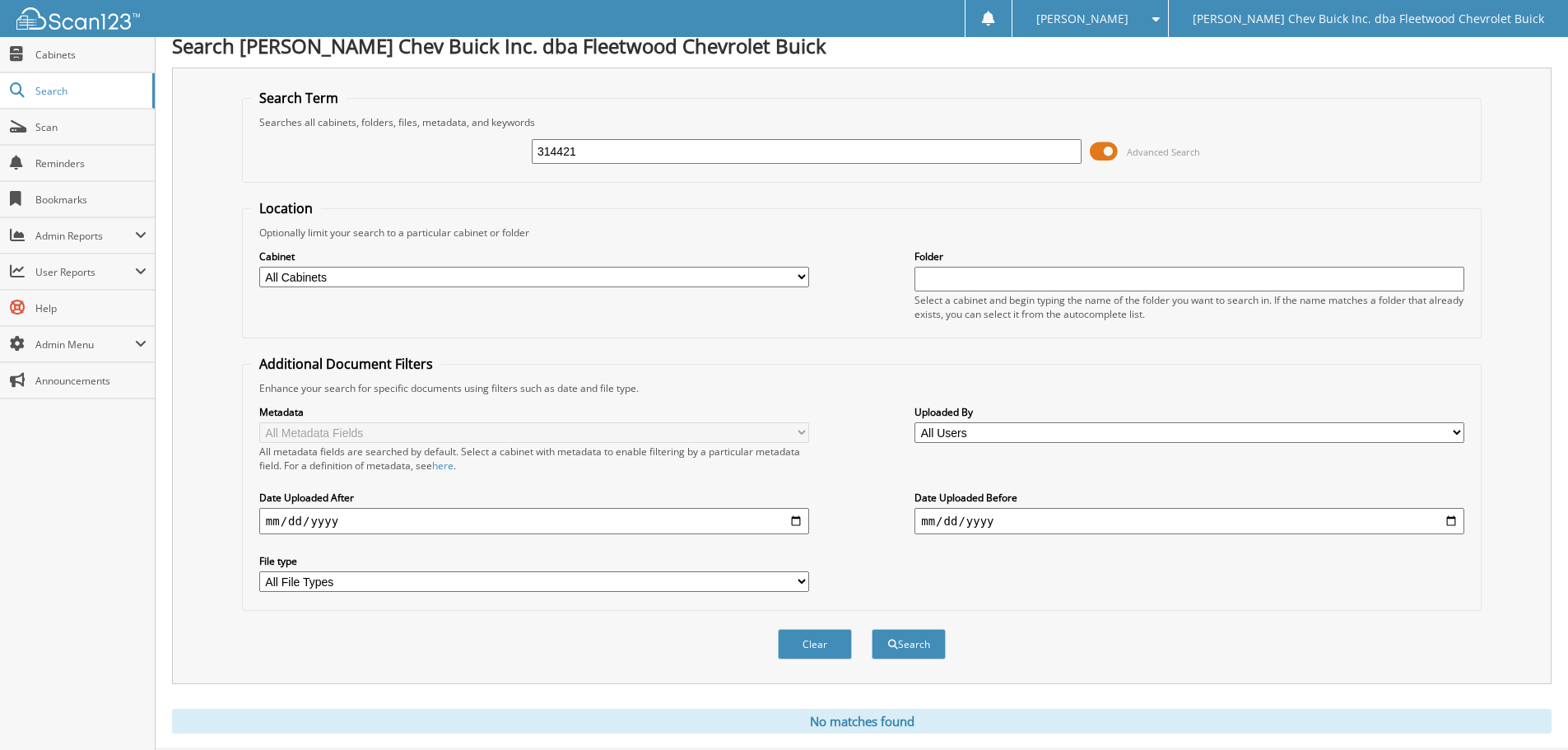
scroll to position [55, 0]
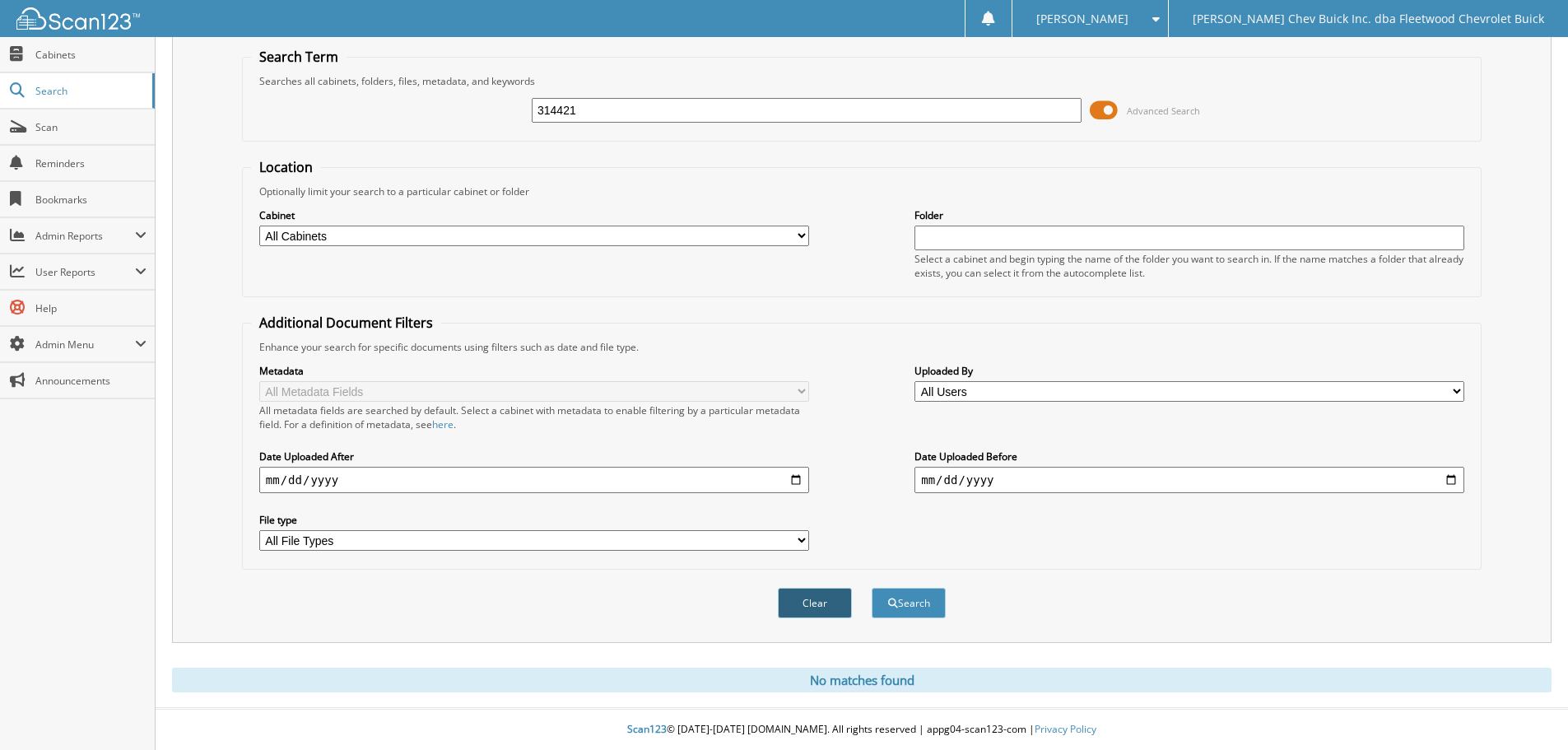
click at [826, 594] on button "Clear" at bounding box center [815, 603] width 74 height 31
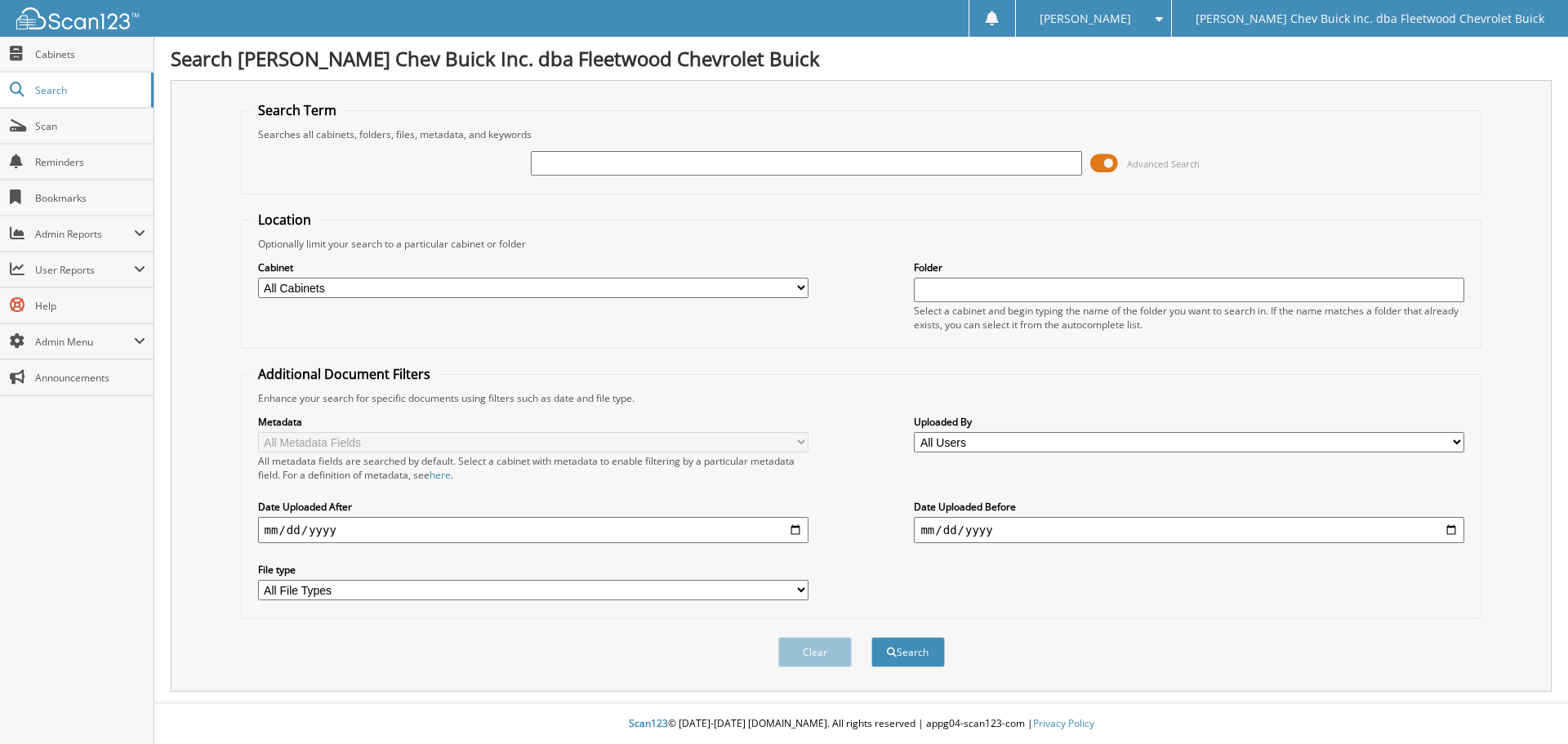
click at [600, 167] on input "text" at bounding box center [806, 163] width 551 height 25
type input "312777"
click at [871, 636] on button "Search" at bounding box center [908, 651] width 73 height 31
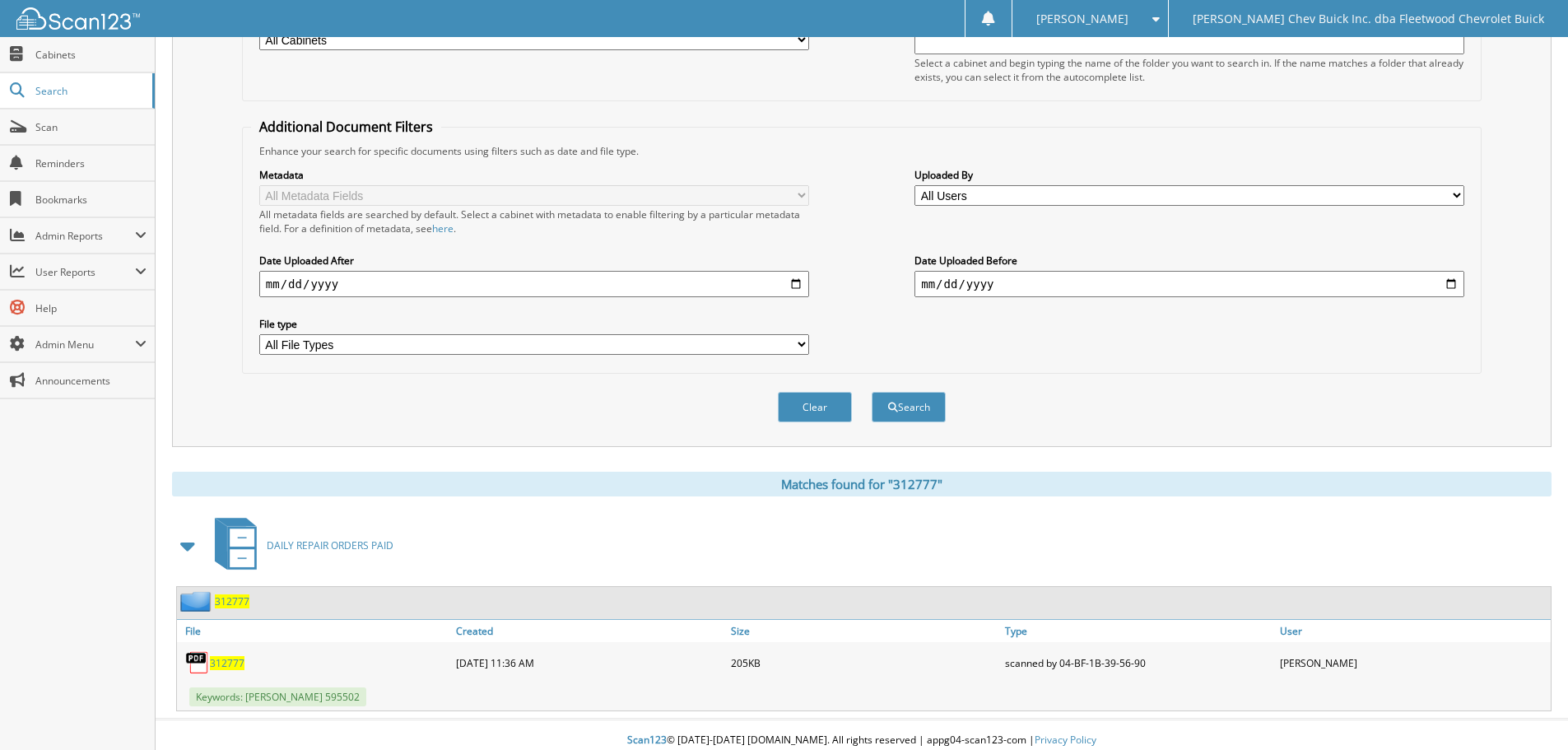
scroll to position [262, 0]
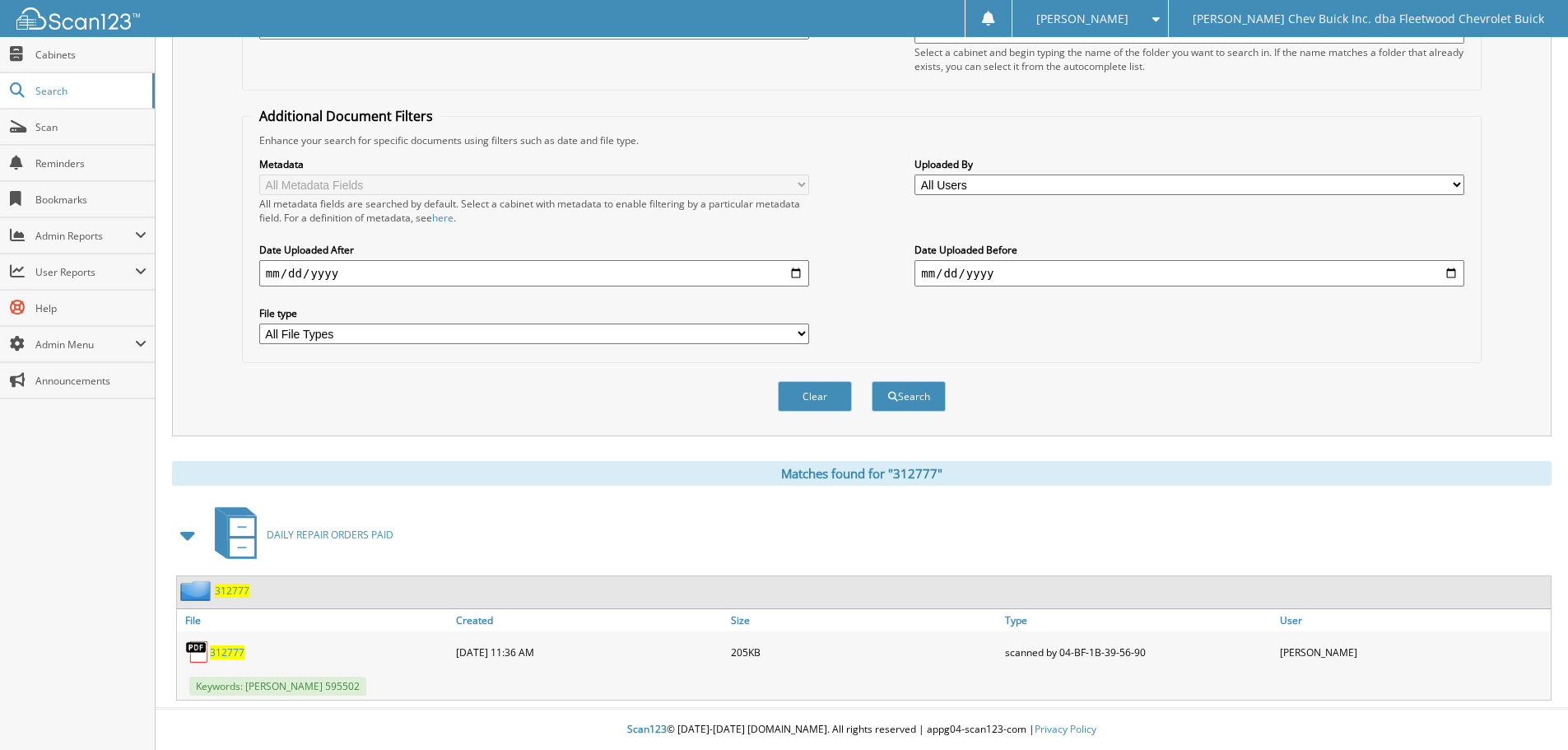
click at [221, 649] on span "312777" at bounding box center [227, 652] width 35 height 14
click at [835, 404] on button "Clear" at bounding box center [815, 395] width 74 height 31
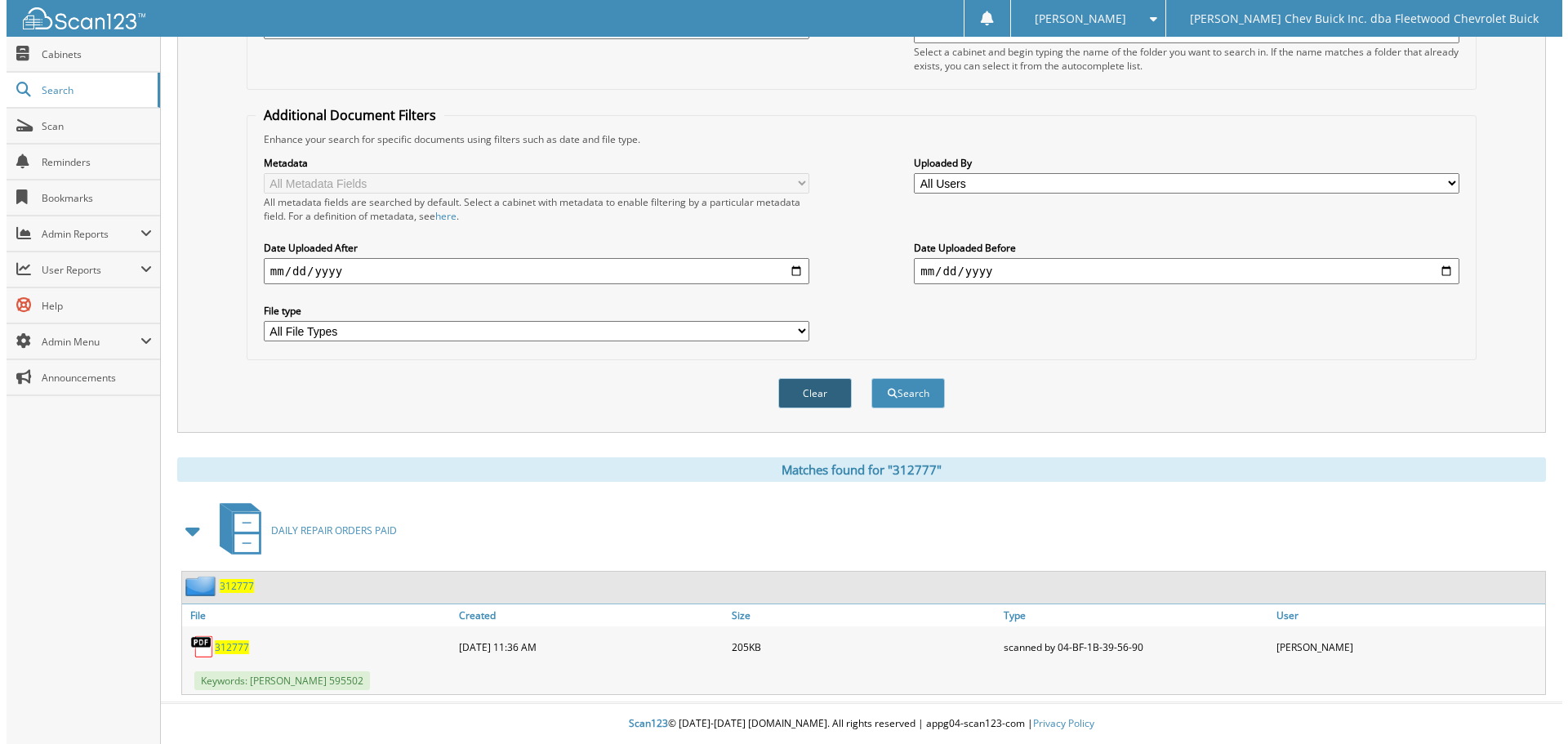
scroll to position [0, 0]
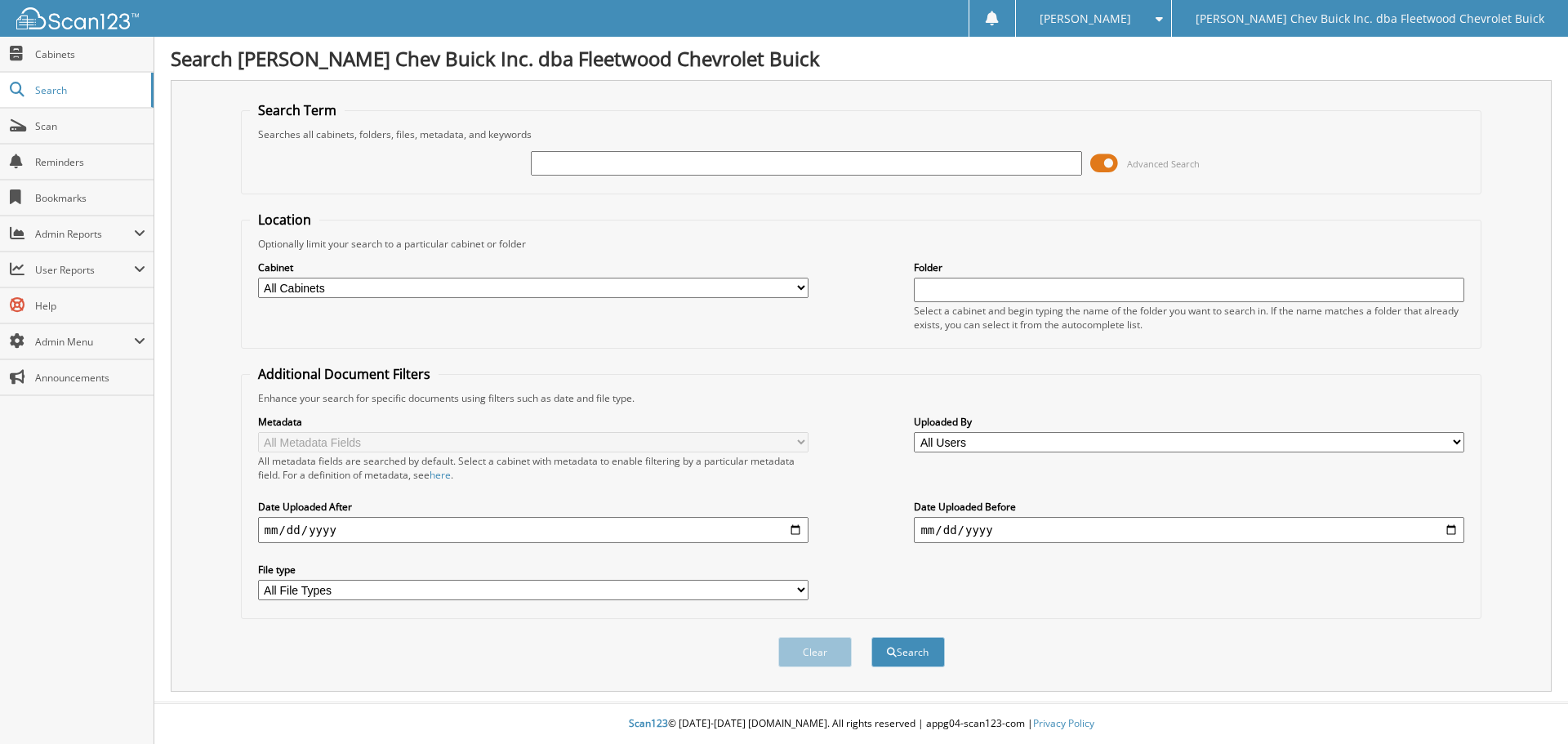
click at [707, 168] on input "text" at bounding box center [806, 163] width 551 height 25
type input "314091"
click at [871, 636] on button "Search" at bounding box center [908, 651] width 73 height 31
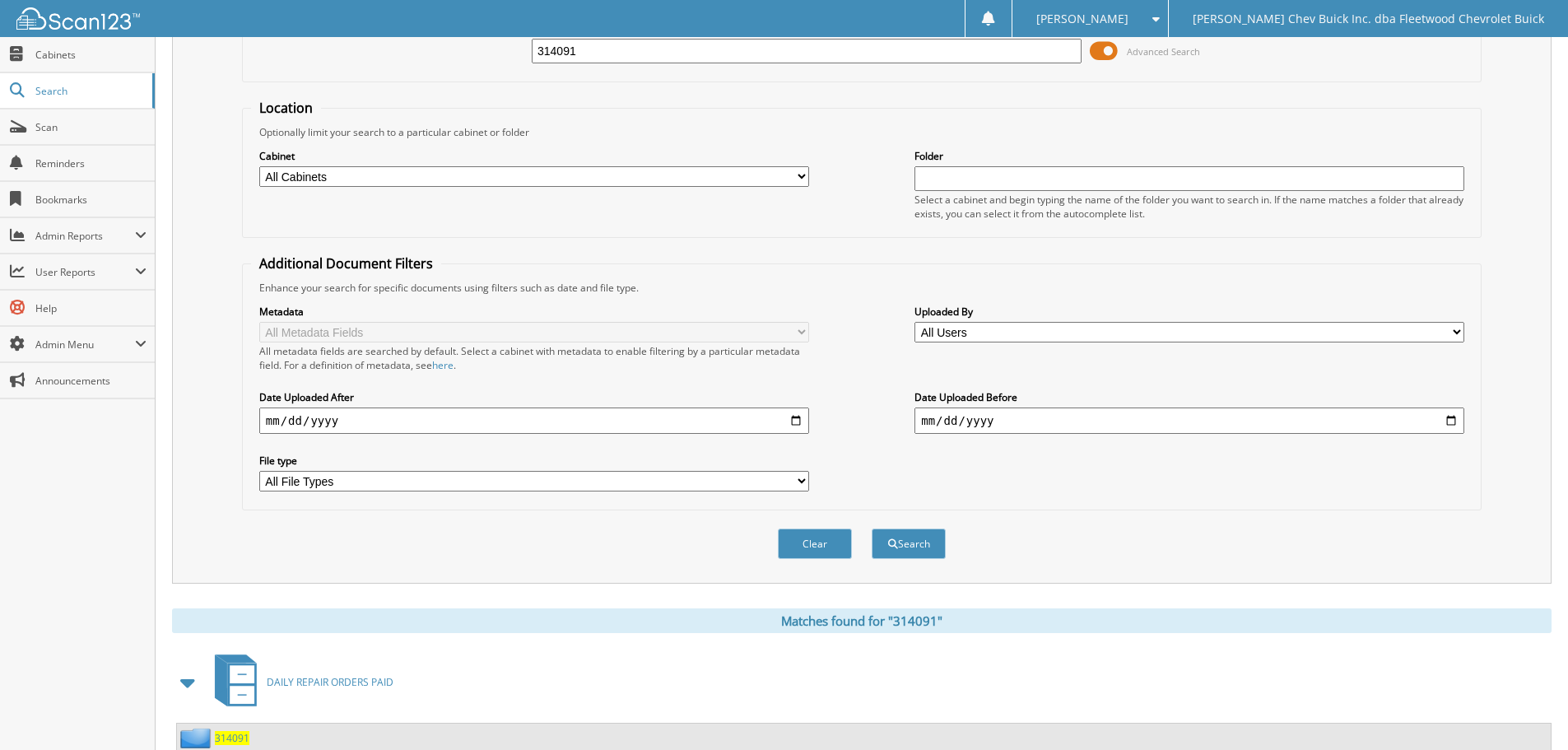
scroll to position [262, 0]
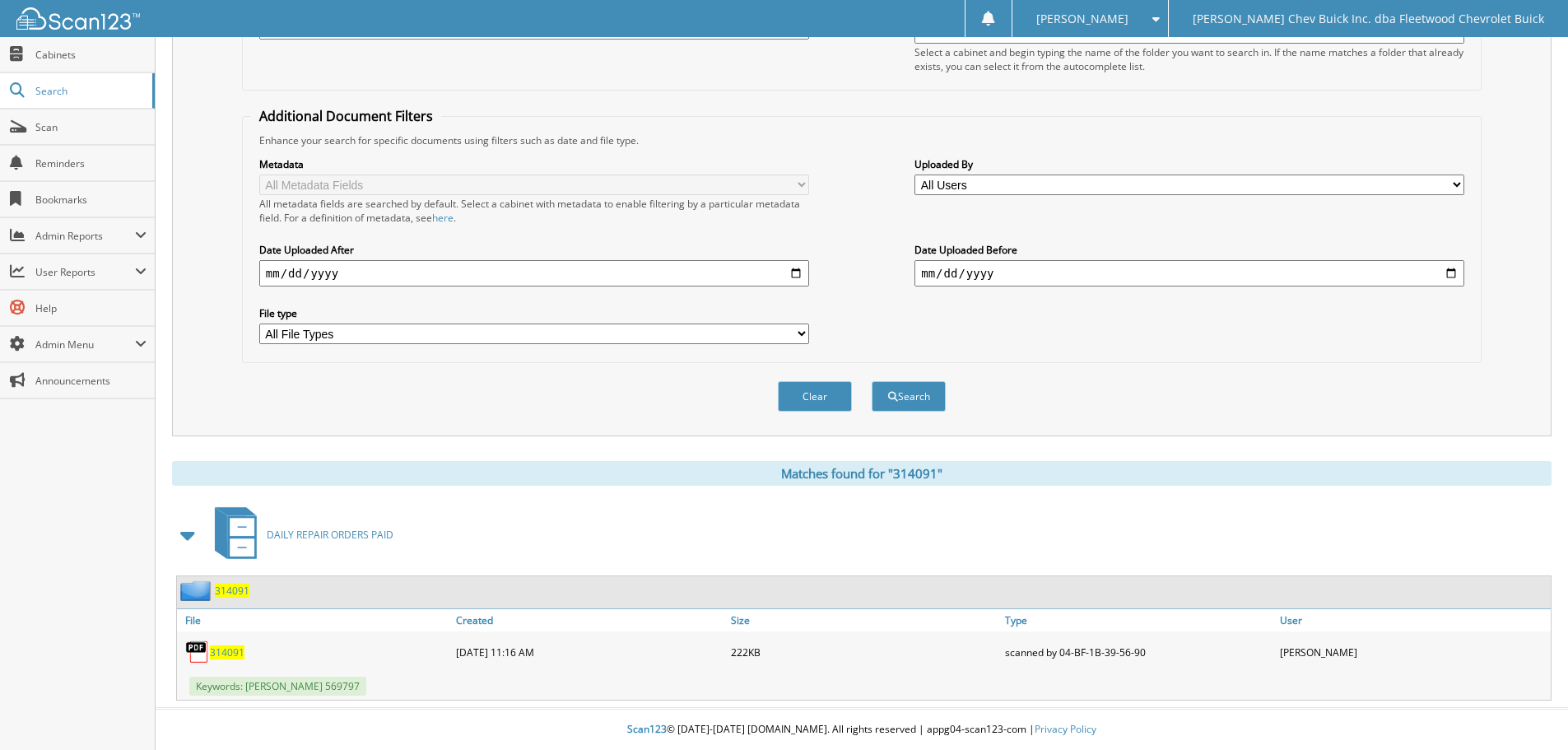
click at [234, 645] on span "314091" at bounding box center [227, 652] width 35 height 14
click at [826, 401] on button "Clear" at bounding box center [815, 395] width 74 height 31
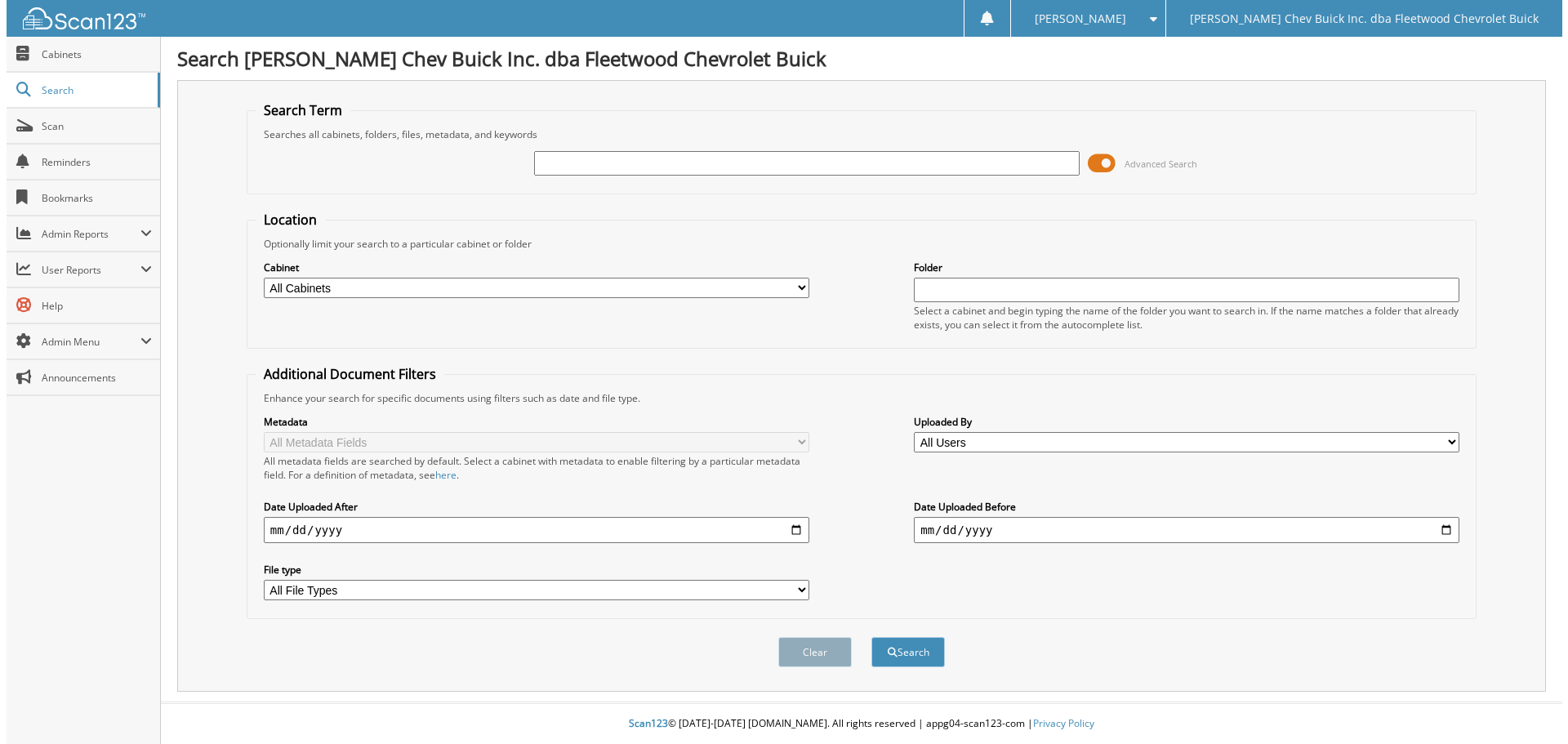
scroll to position [0, 0]
click at [681, 165] on input "text" at bounding box center [806, 163] width 551 height 25
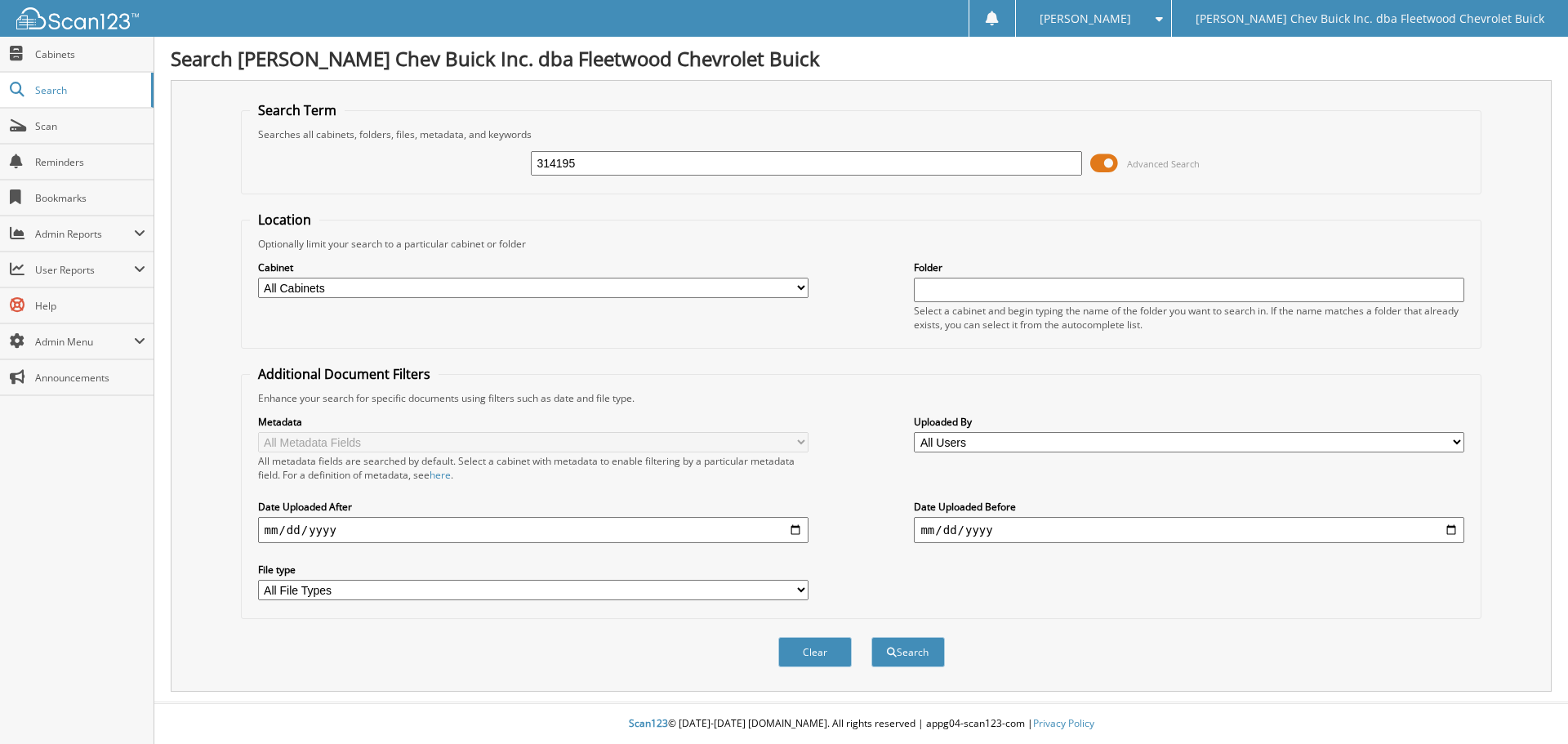
type input "314195"
click at [871, 636] on button "Search" at bounding box center [908, 651] width 73 height 31
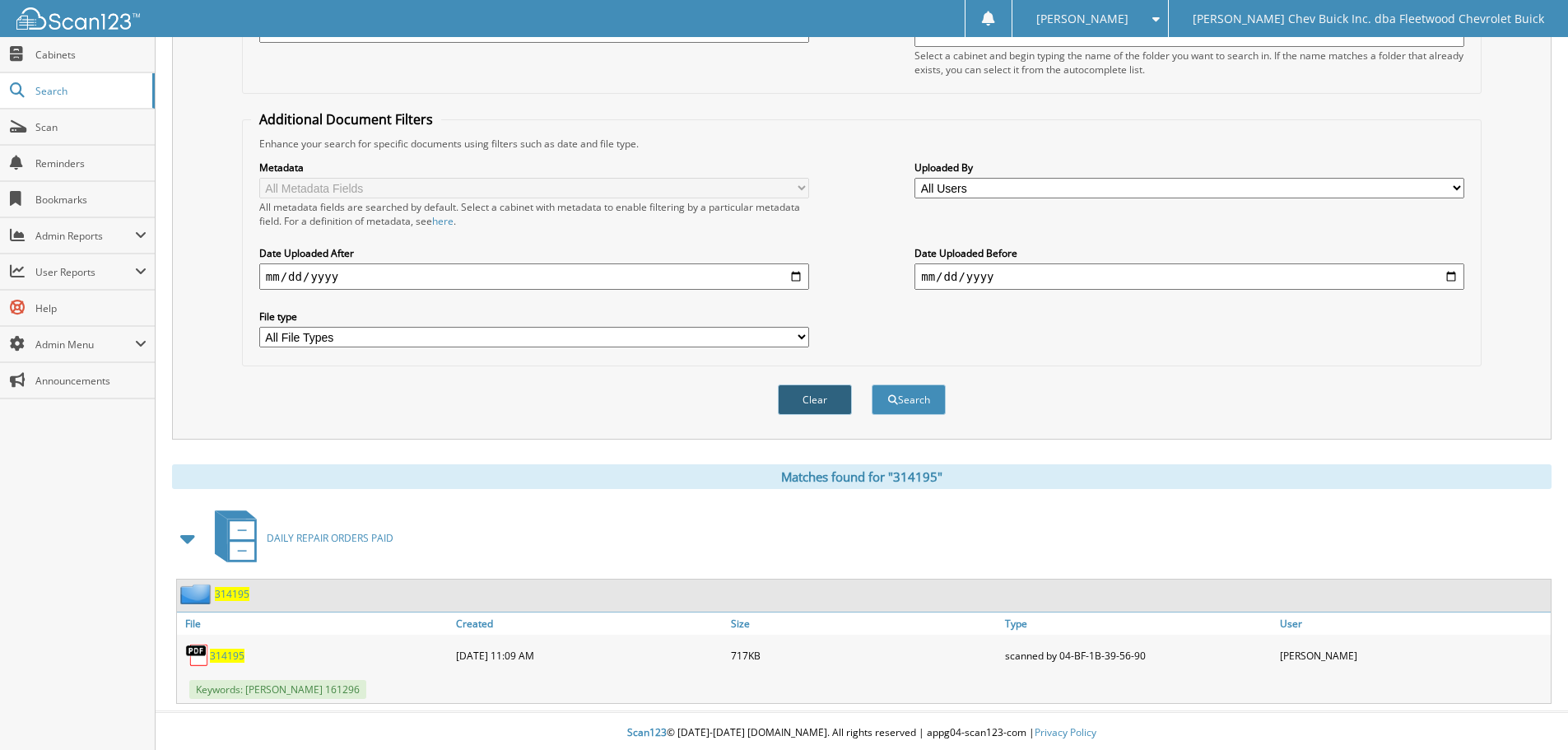
scroll to position [262, 0]
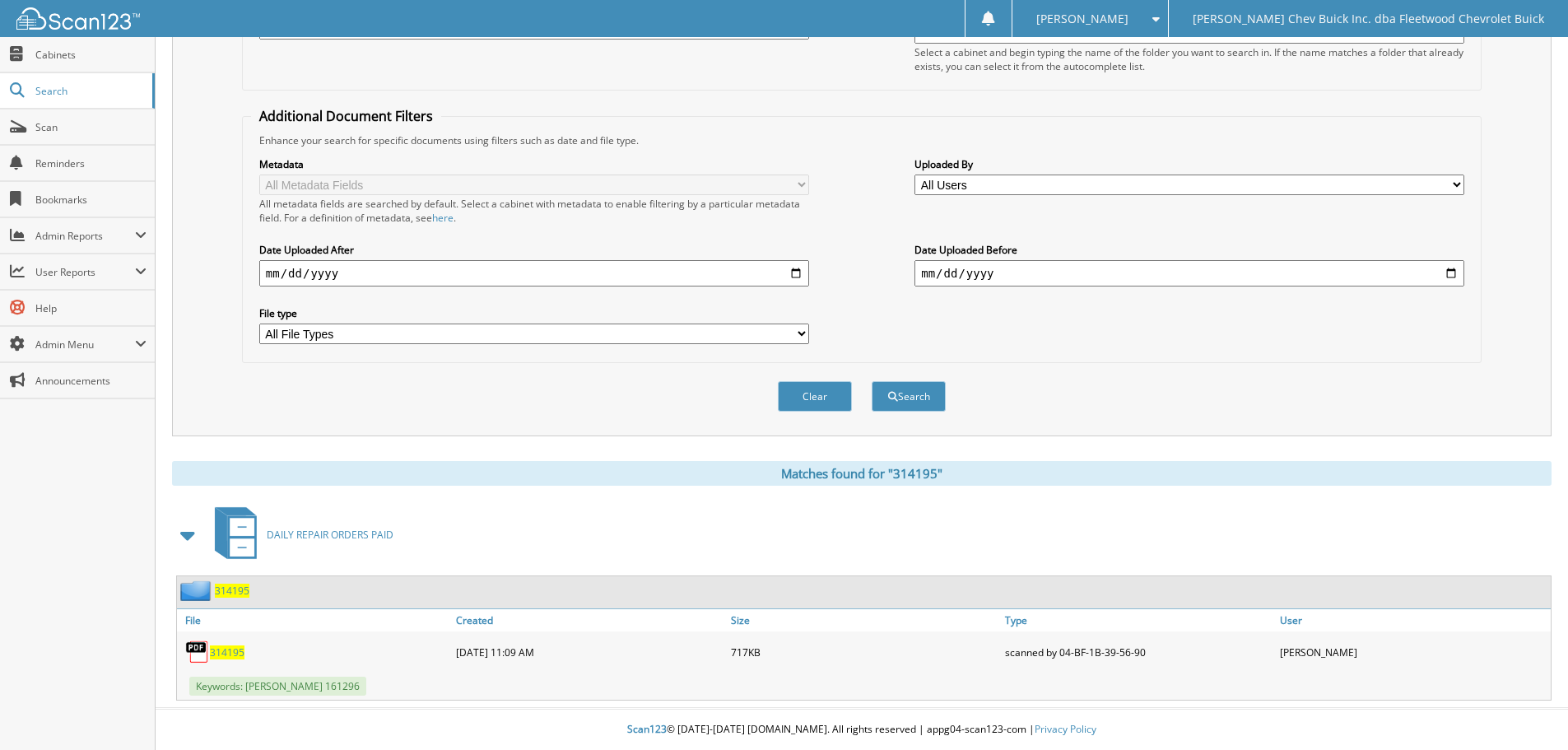
click at [232, 655] on span "314195" at bounding box center [227, 652] width 35 height 14
click at [832, 400] on button "Clear" at bounding box center [815, 395] width 74 height 31
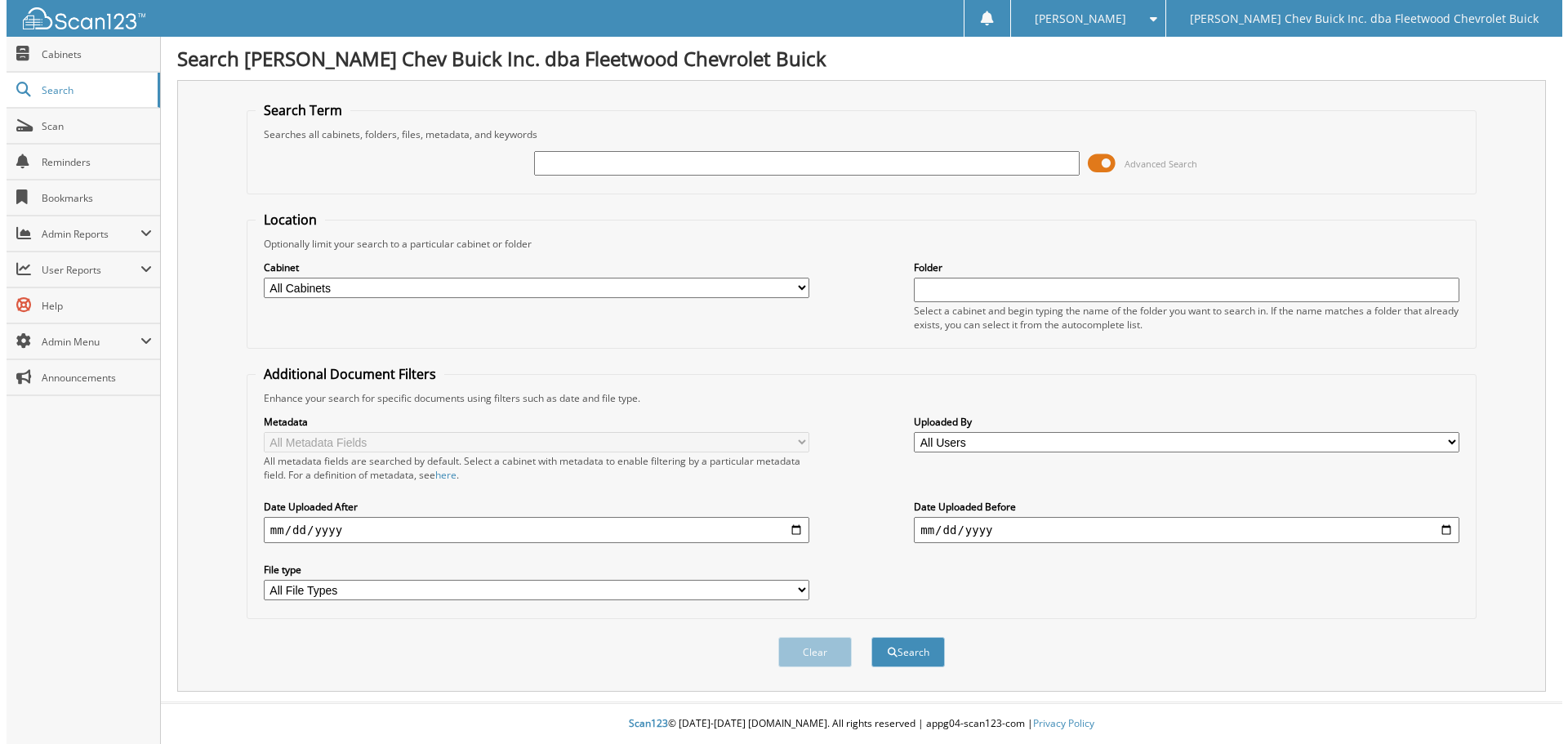
scroll to position [0, 0]
click at [712, 171] on input "text" at bounding box center [806, 163] width 551 height 25
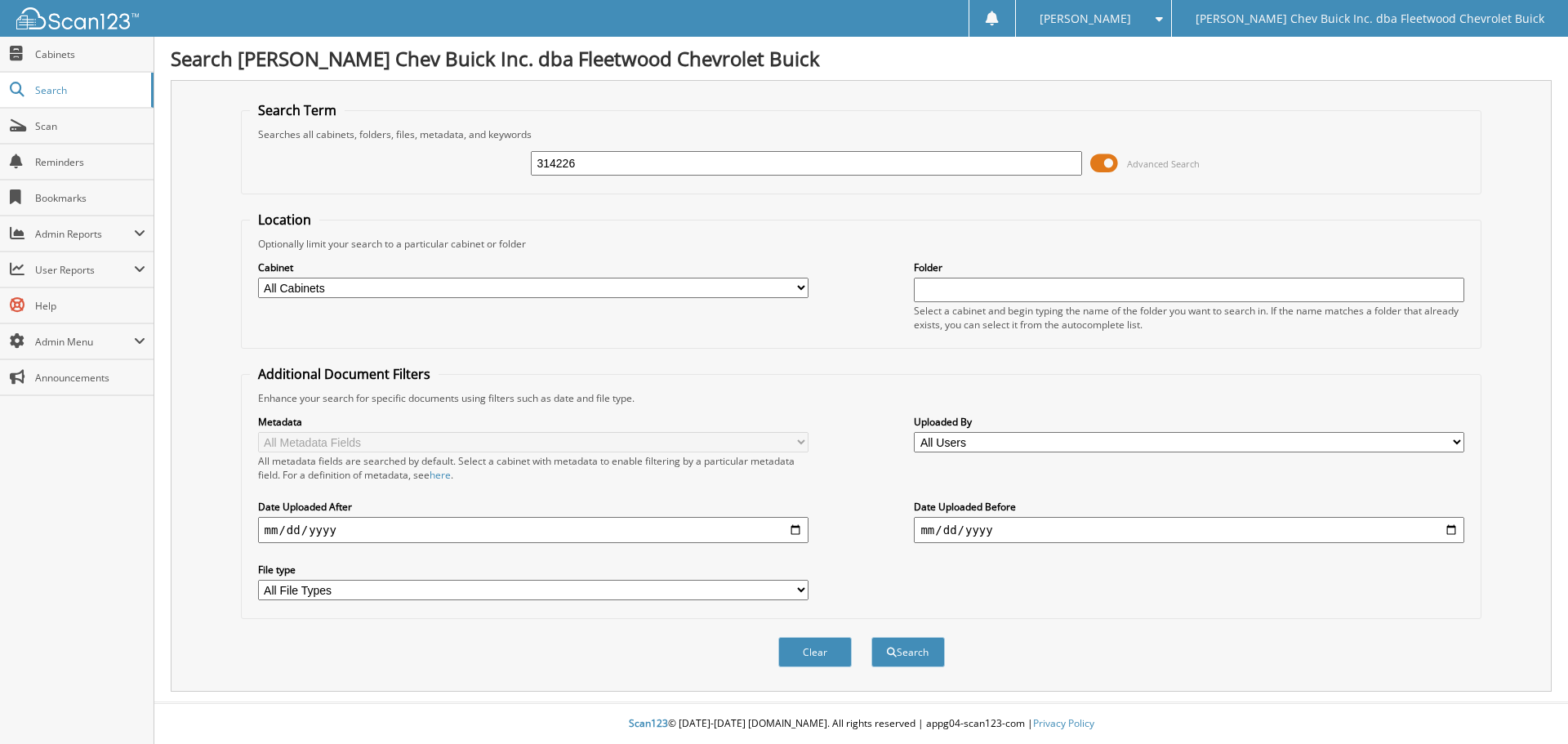
type input "314226"
click at [871, 636] on button "Search" at bounding box center [908, 651] width 73 height 31
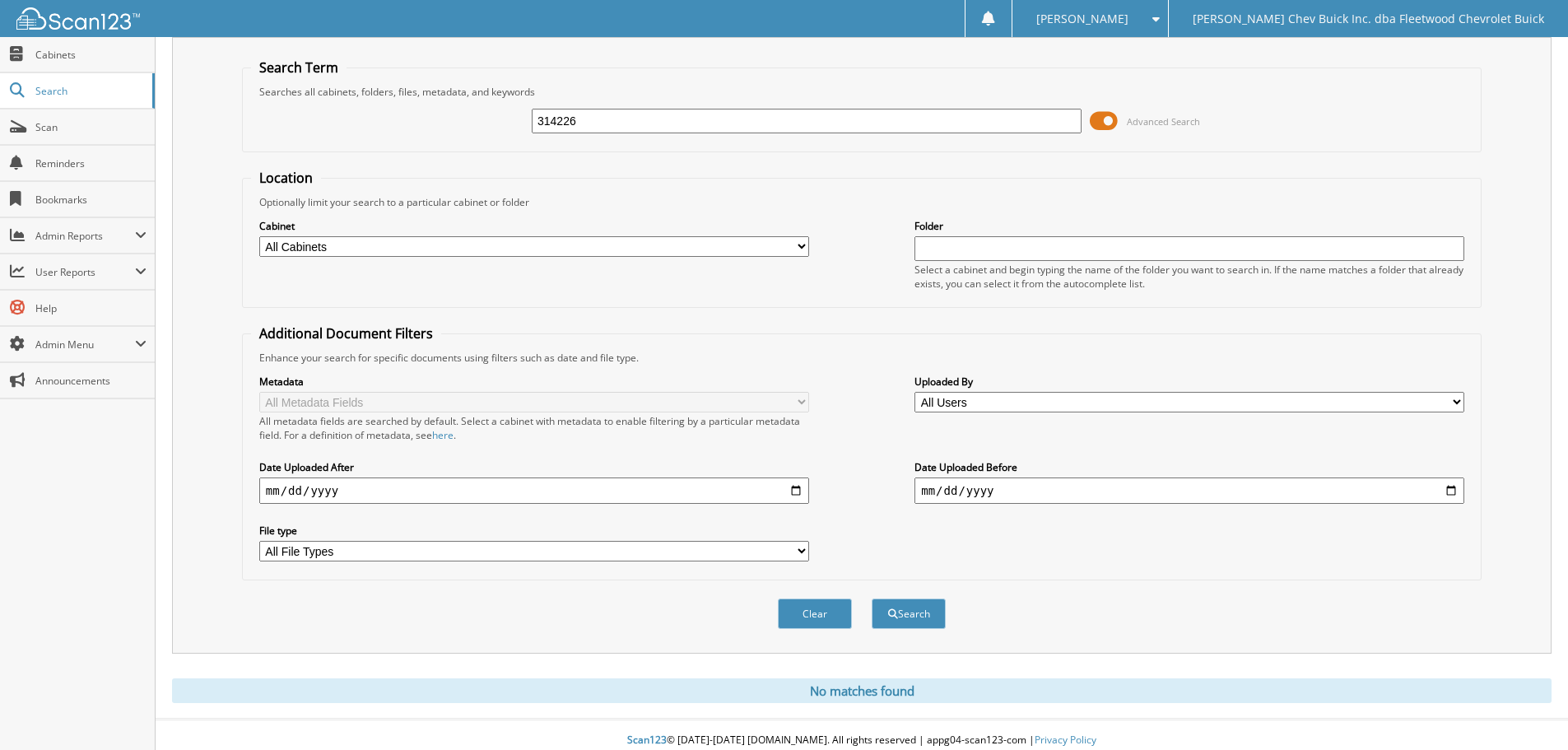
scroll to position [55, 0]
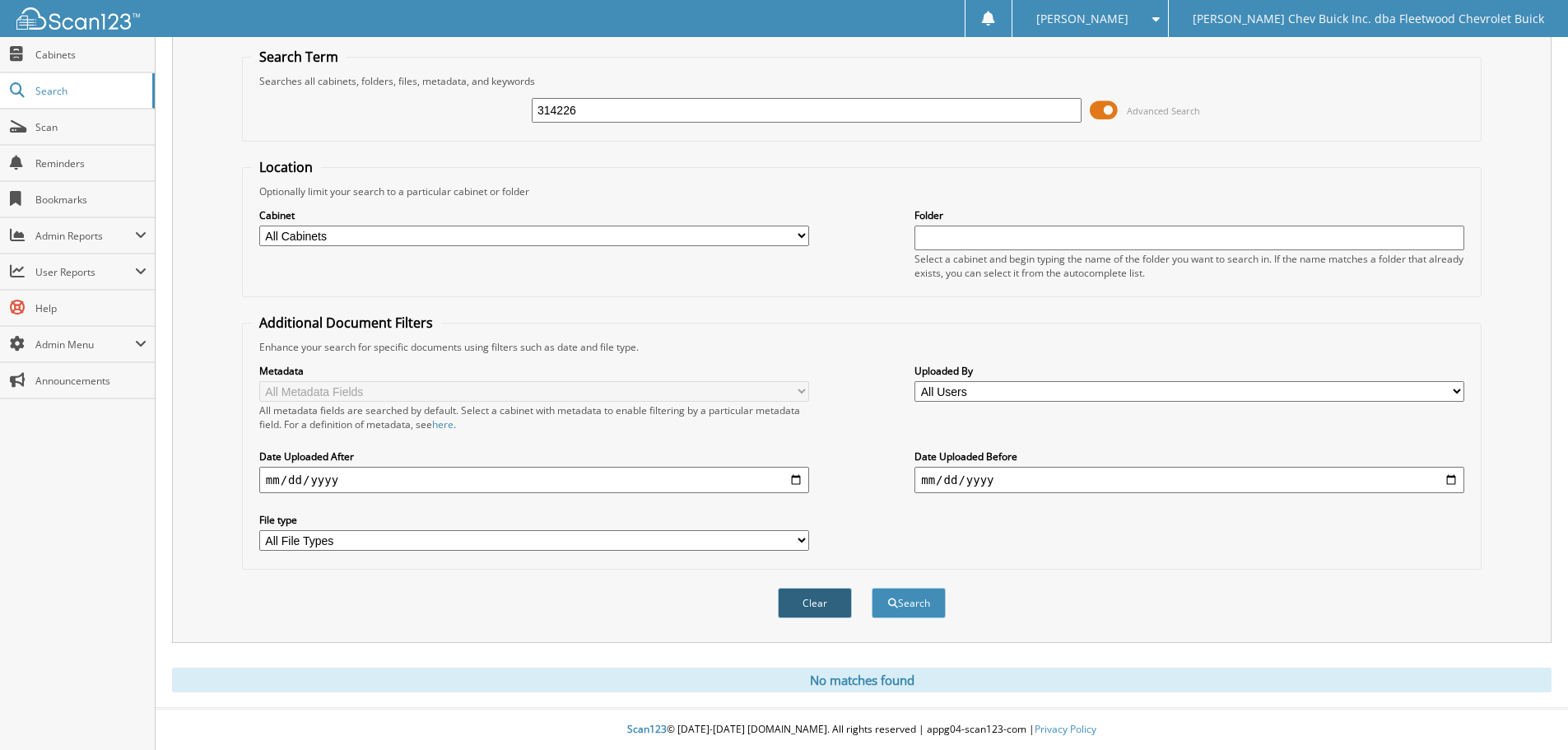
click at [809, 608] on button "Clear" at bounding box center [815, 603] width 74 height 31
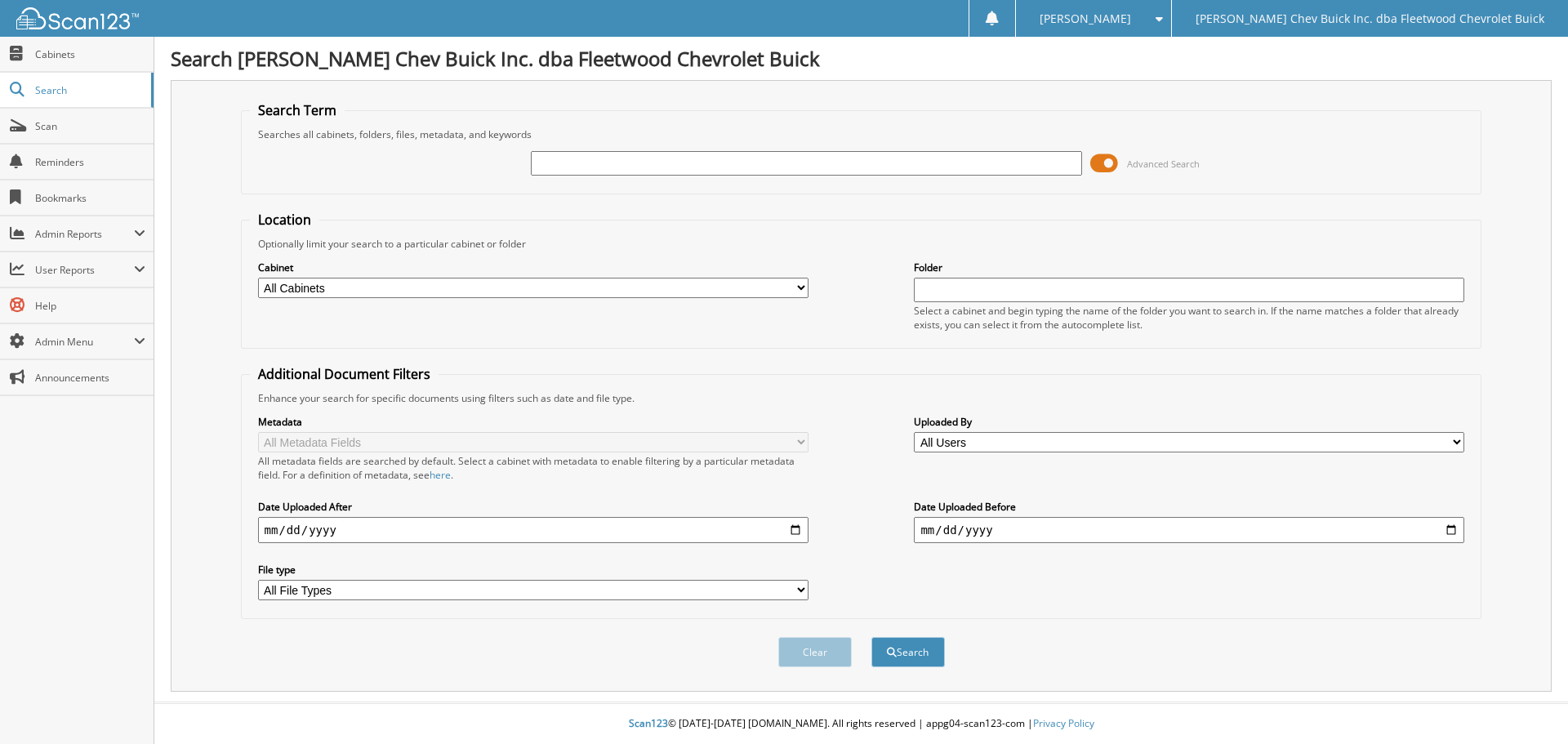
click at [566, 167] on input "text" at bounding box center [806, 163] width 551 height 25
type input "314248"
click at [871, 636] on button "Search" at bounding box center [908, 651] width 73 height 31
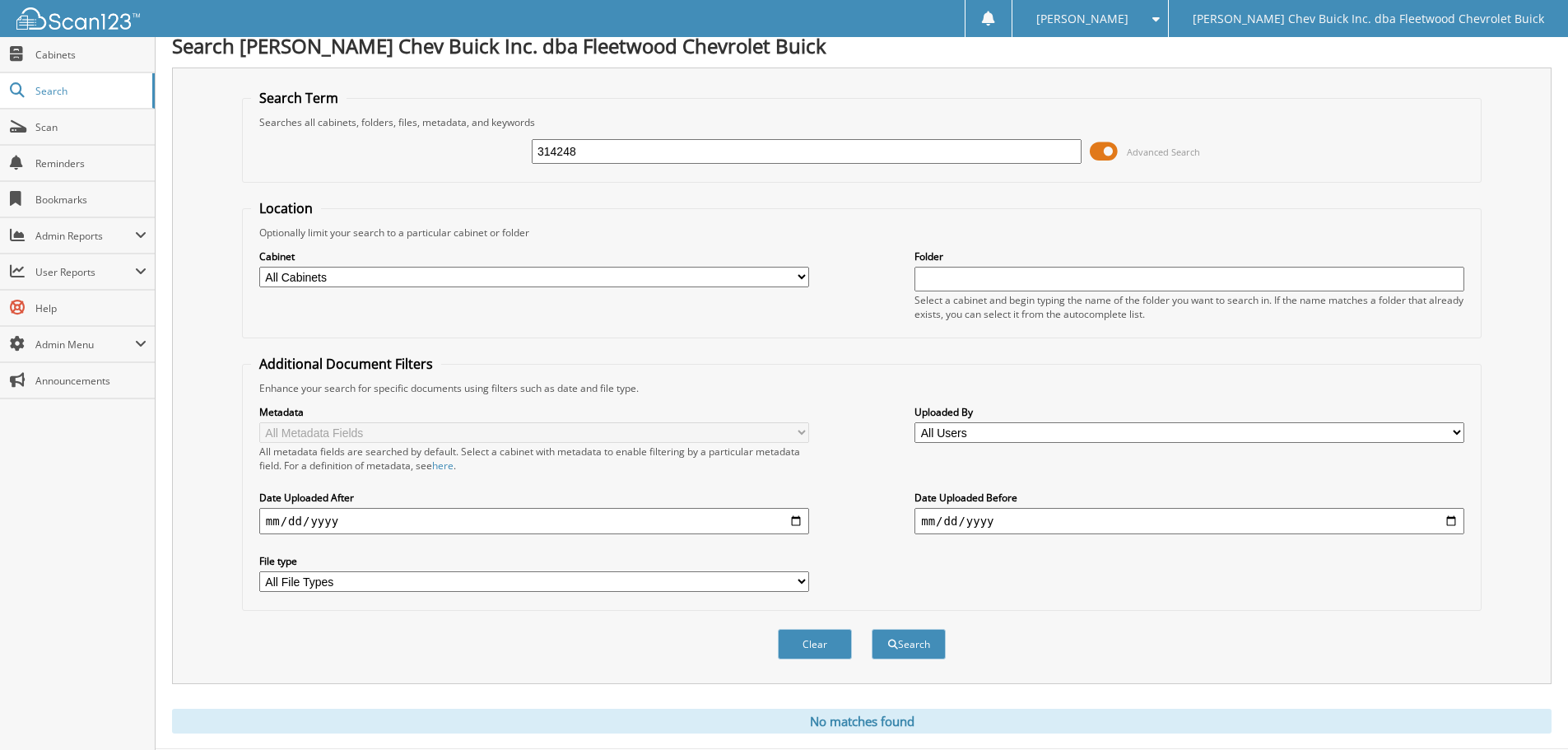
scroll to position [55, 0]
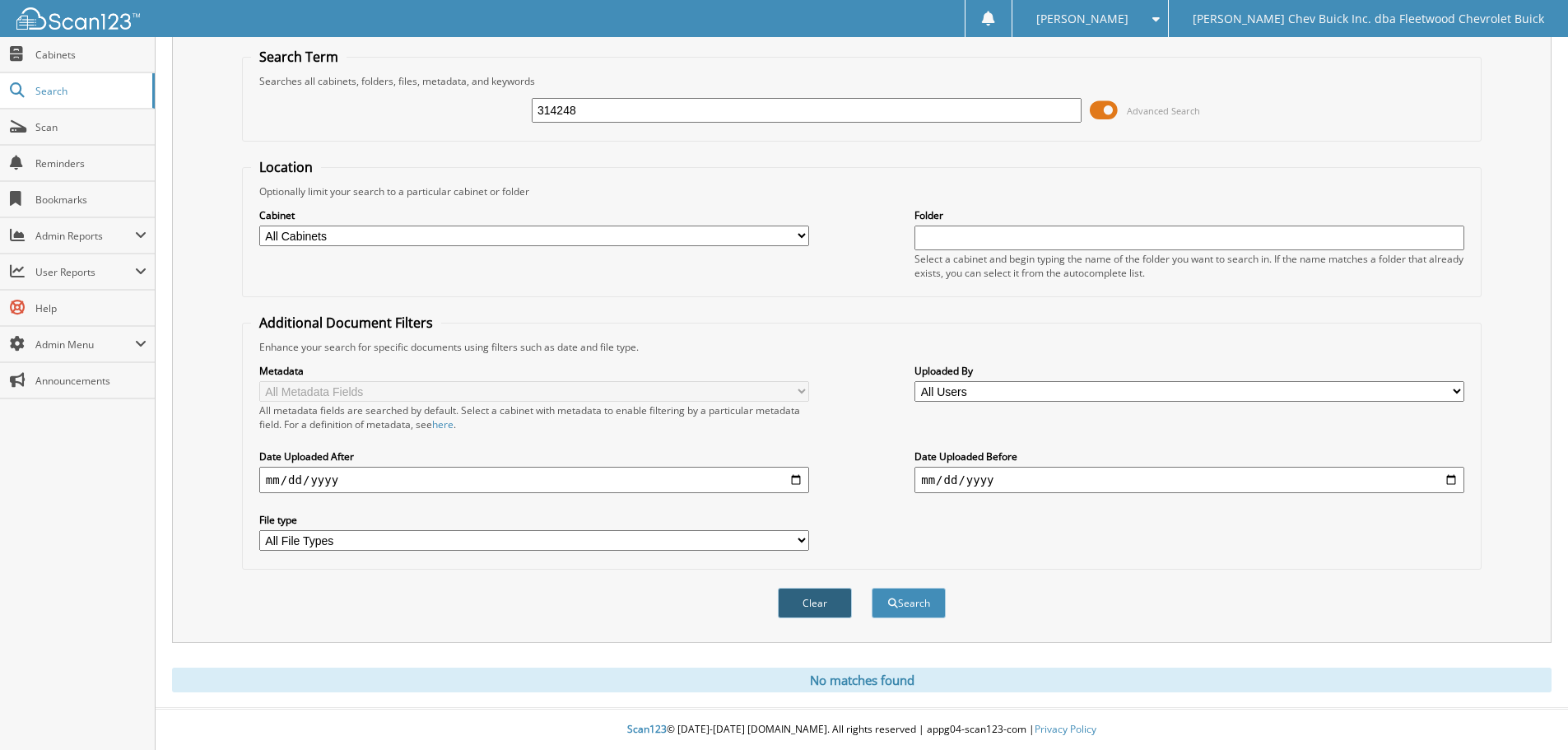
click at [816, 615] on button "Clear" at bounding box center [815, 603] width 74 height 31
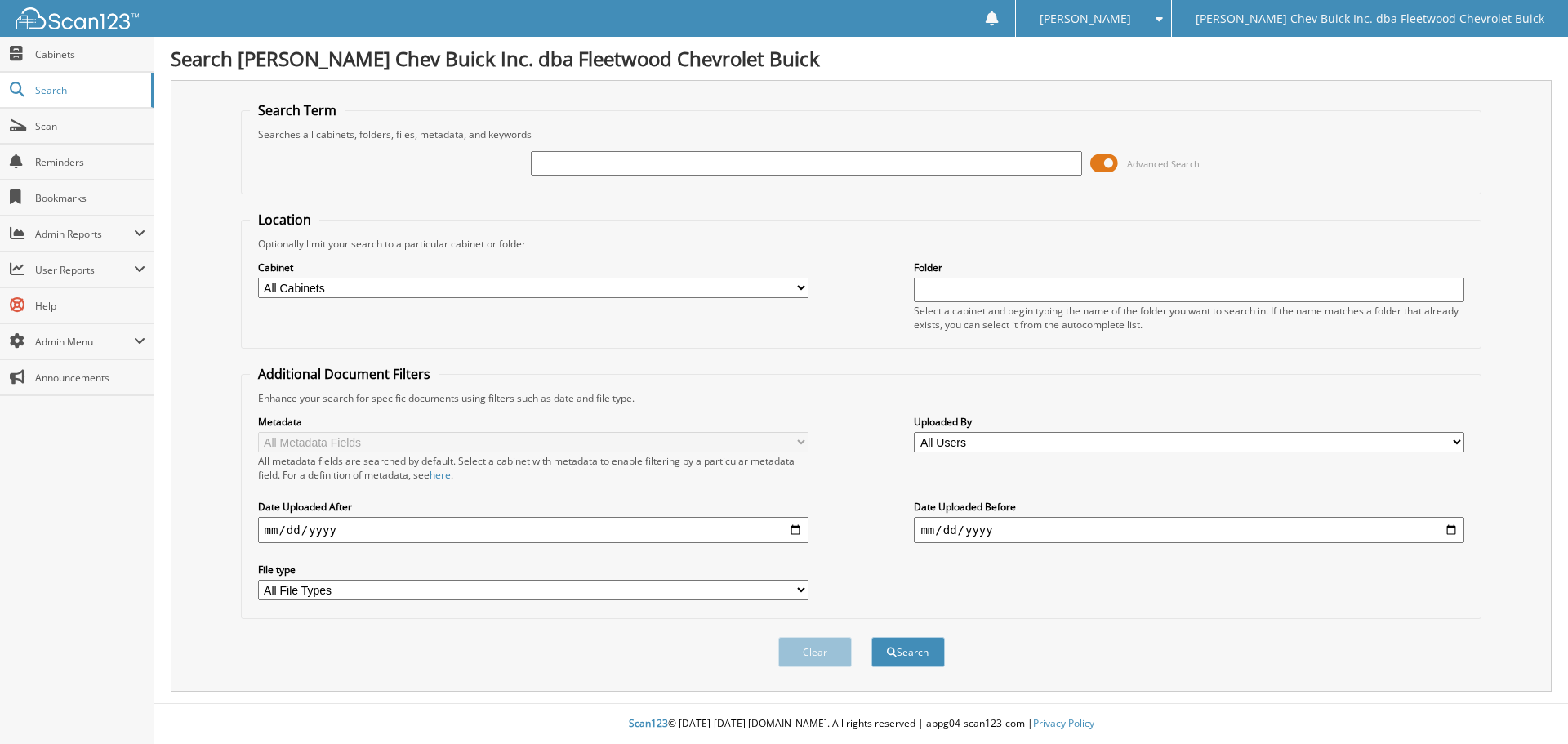
click at [695, 157] on input "text" at bounding box center [806, 163] width 551 height 25
type input "314280"
click at [871, 636] on button "Search" at bounding box center [908, 651] width 73 height 31
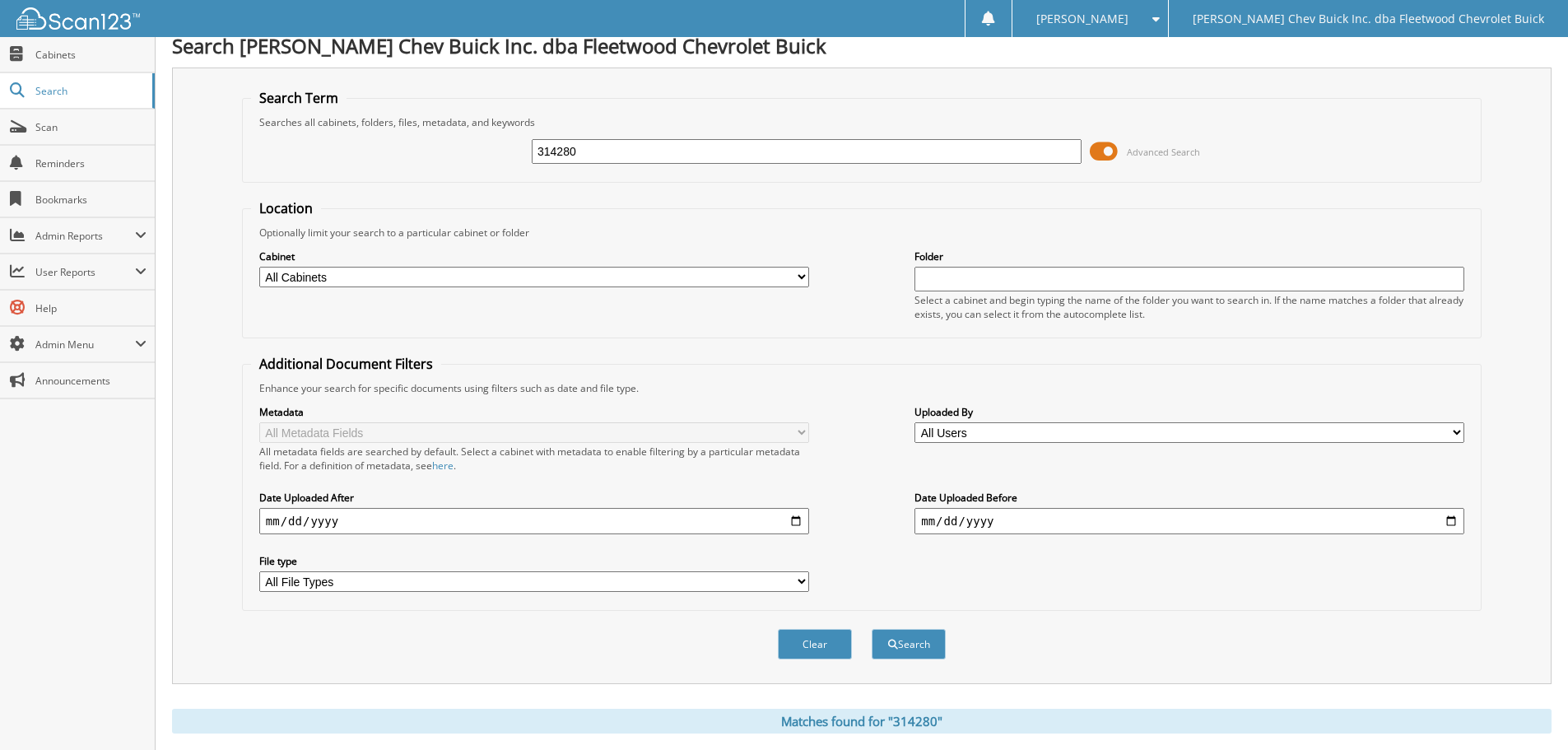
scroll to position [262, 0]
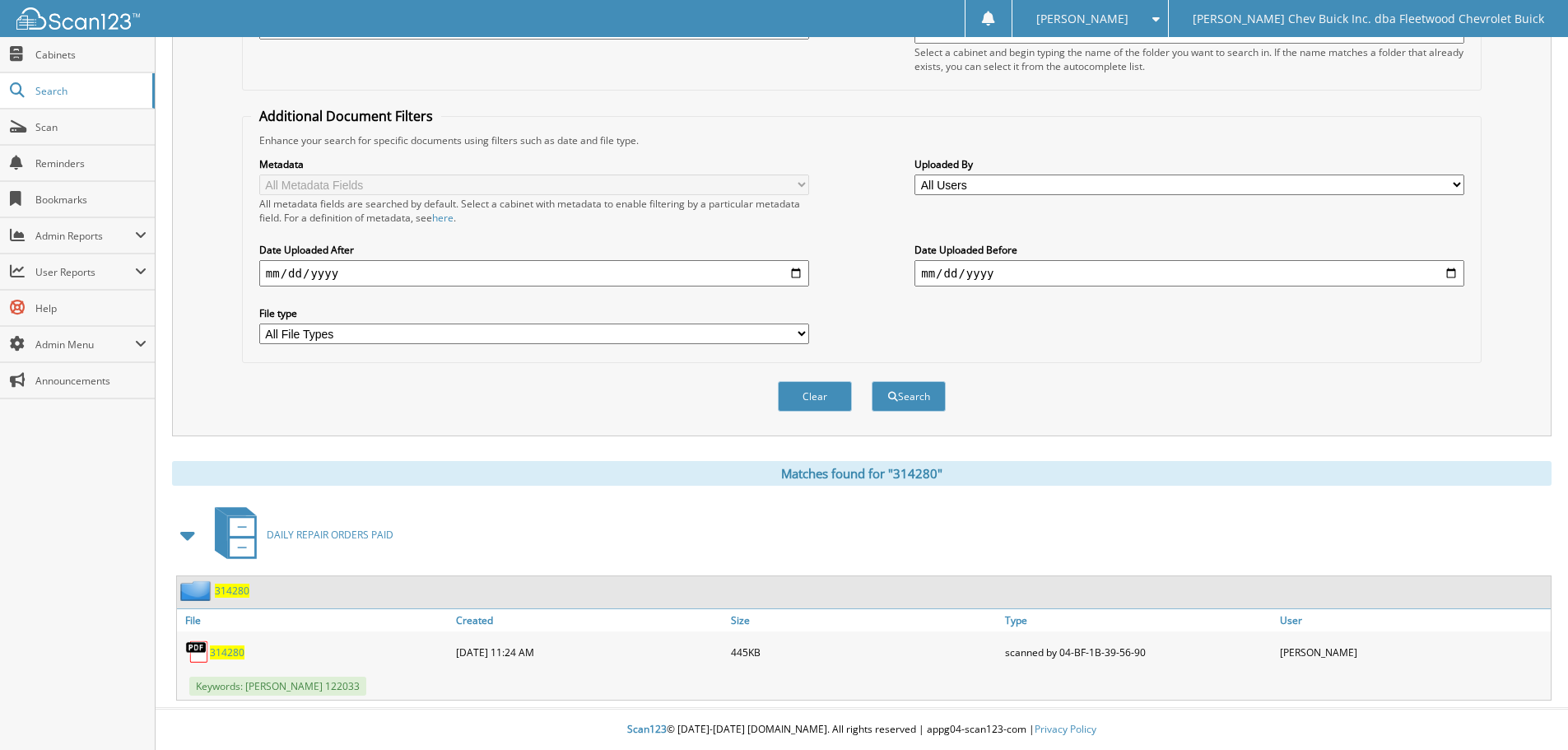
drag, startPoint x: 222, startPoint y: 648, endPoint x: 246, endPoint y: 640, distance: 25.3
click at [222, 648] on span "314280" at bounding box center [227, 652] width 35 height 14
click at [808, 399] on button "Clear" at bounding box center [815, 395] width 74 height 31
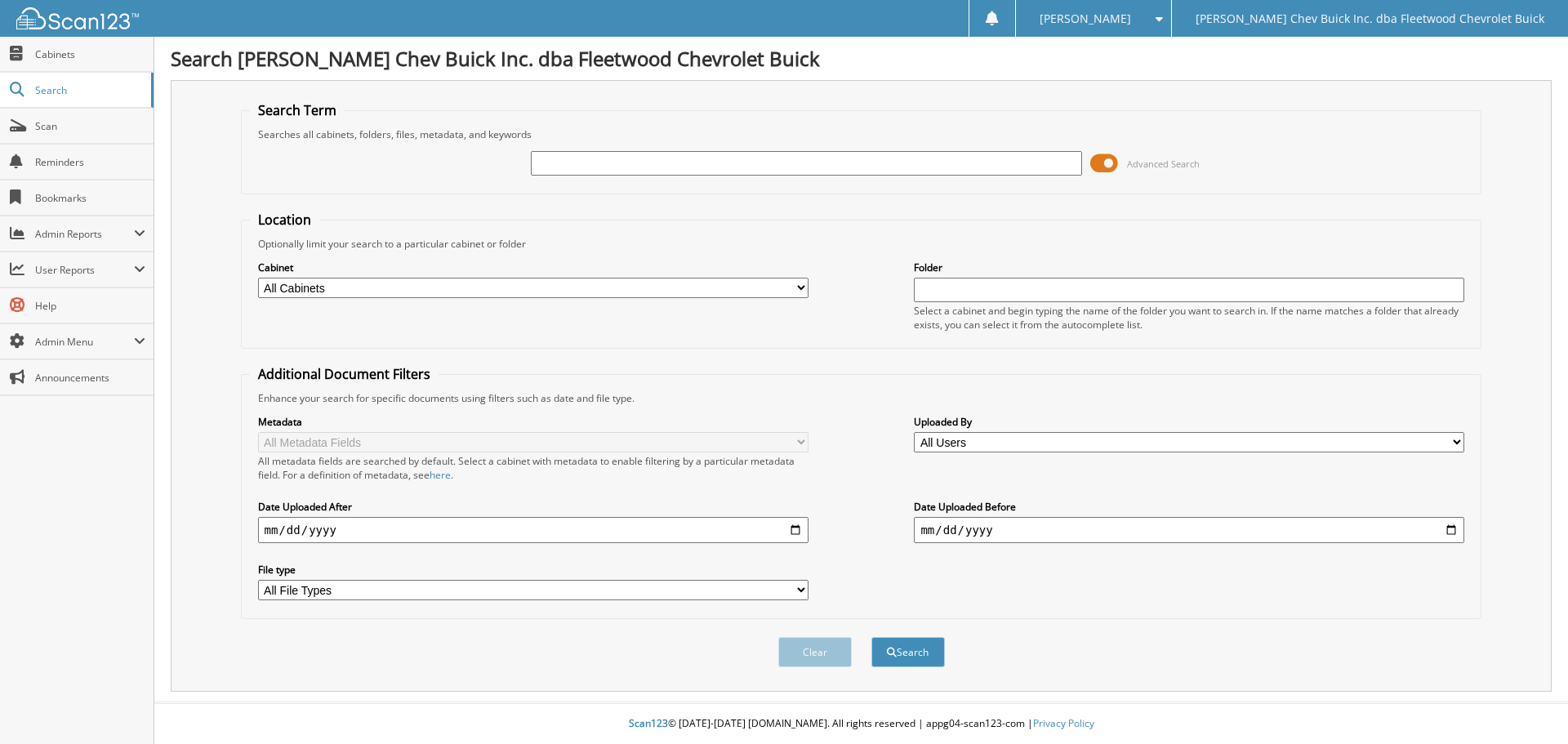
click at [798, 158] on input "text" at bounding box center [806, 163] width 551 height 25
type input "314314"
click at [871, 636] on button "Search" at bounding box center [908, 651] width 73 height 31
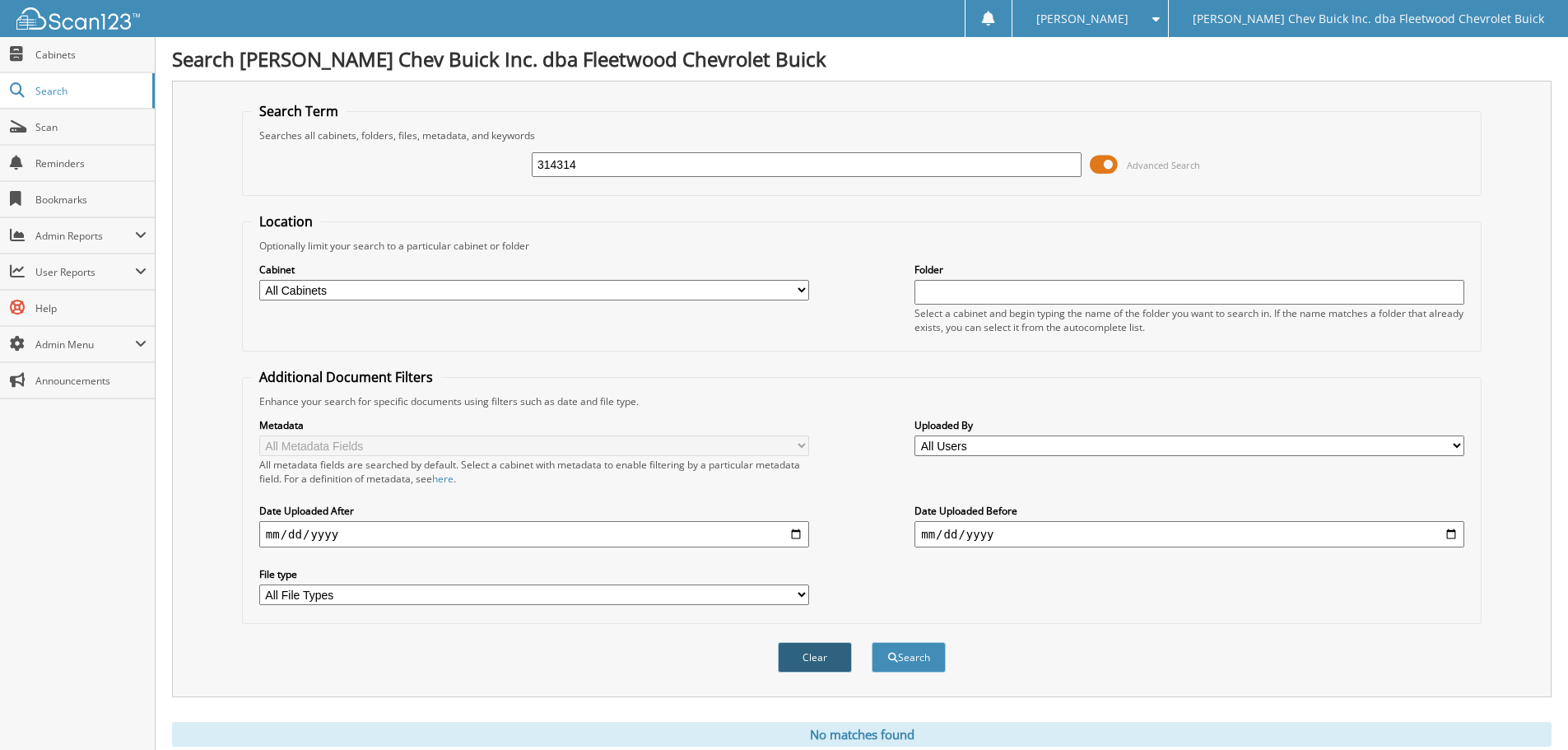
click at [830, 654] on button "Clear" at bounding box center [815, 656] width 74 height 31
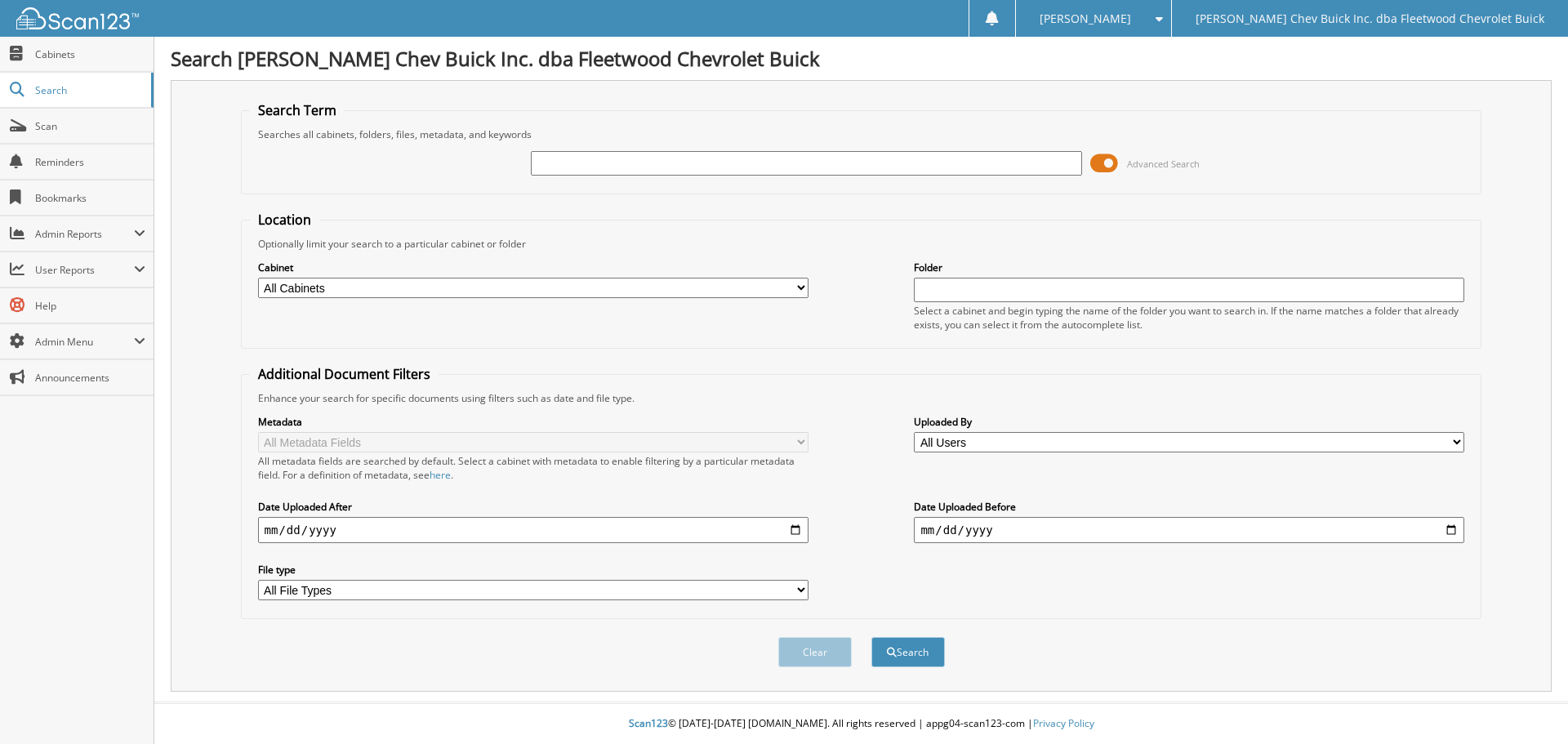
click at [669, 164] on input "text" at bounding box center [806, 163] width 551 height 25
type input "314314"
click at [871, 636] on button "Search" at bounding box center [908, 651] width 73 height 31
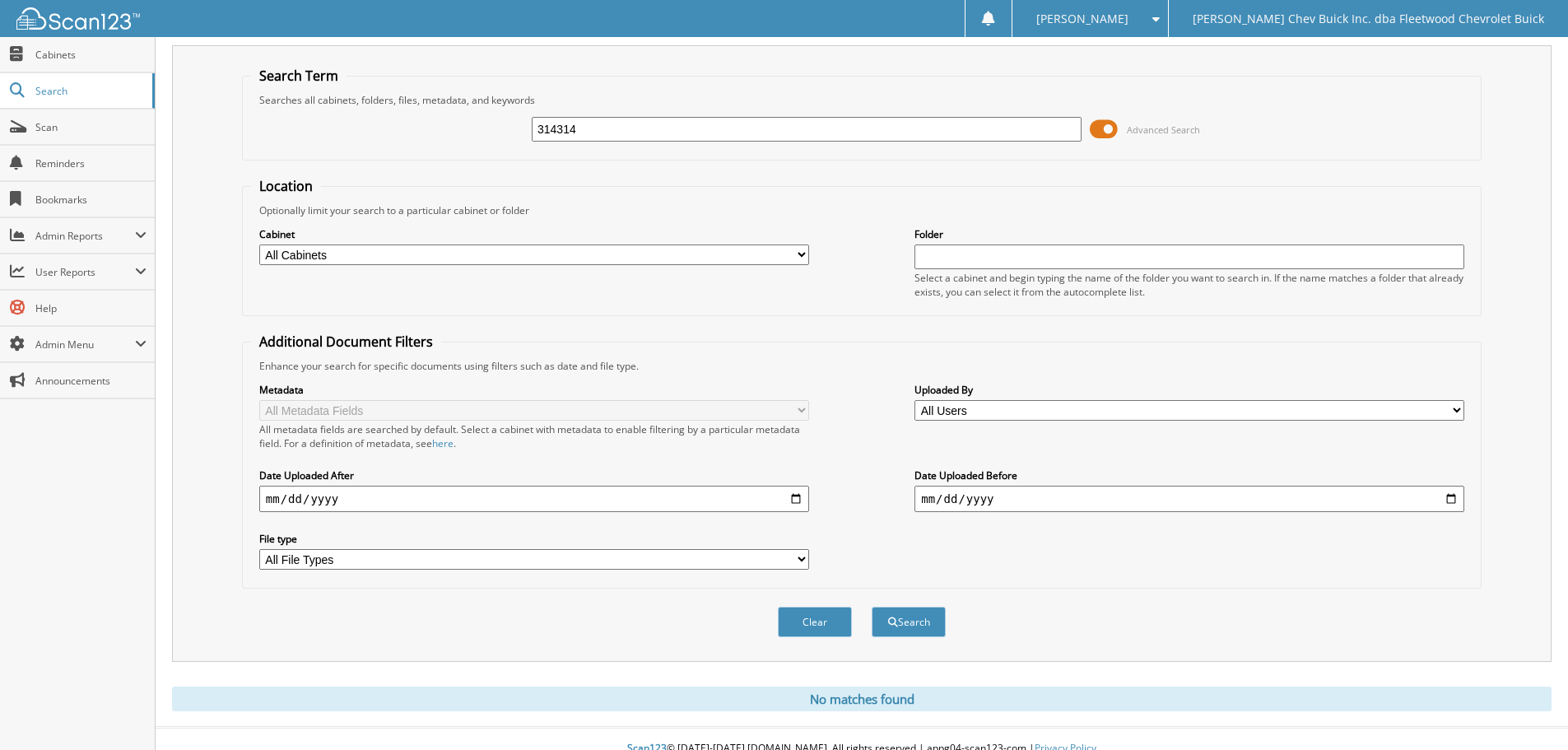
scroll to position [55, 0]
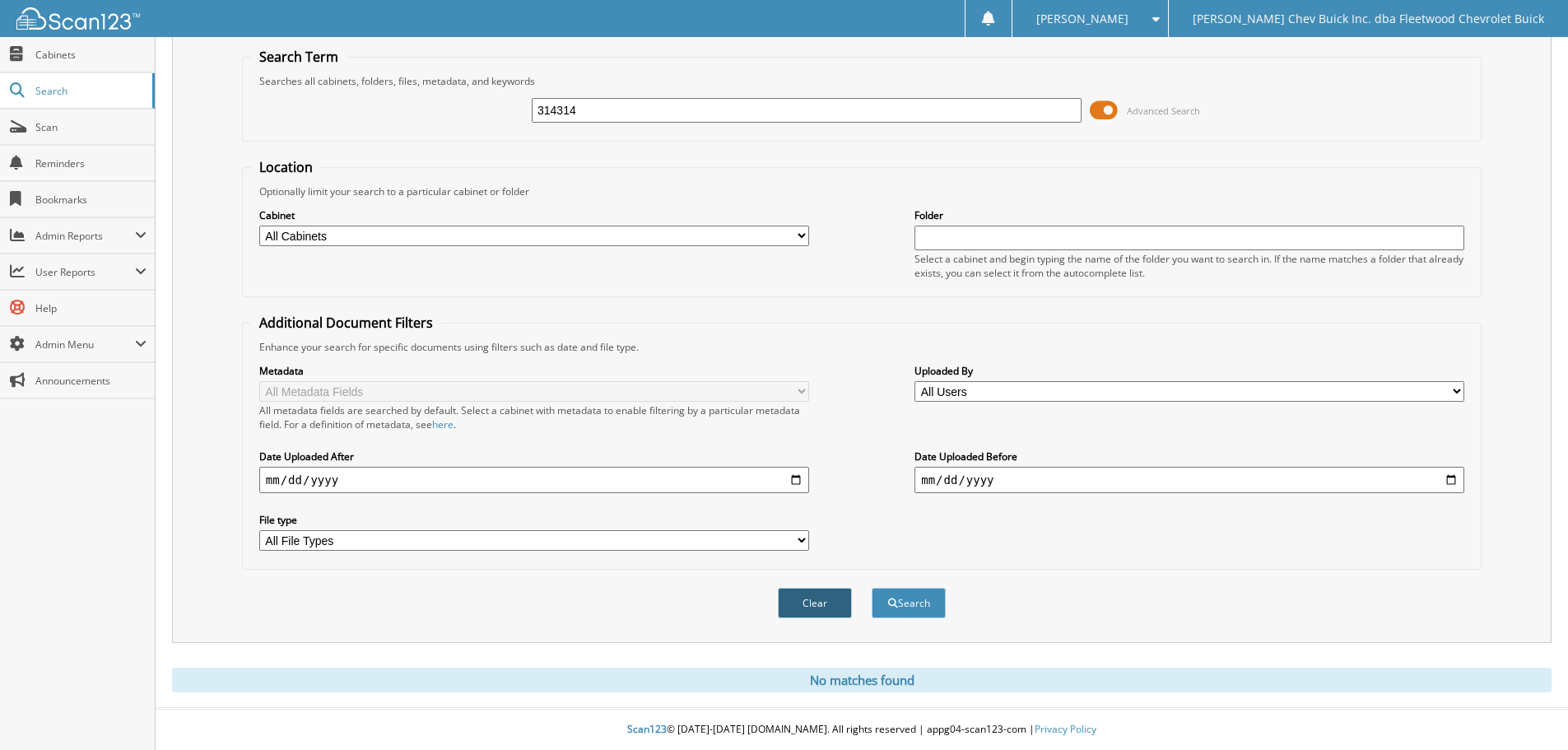
click at [811, 613] on button "Clear" at bounding box center [815, 603] width 74 height 31
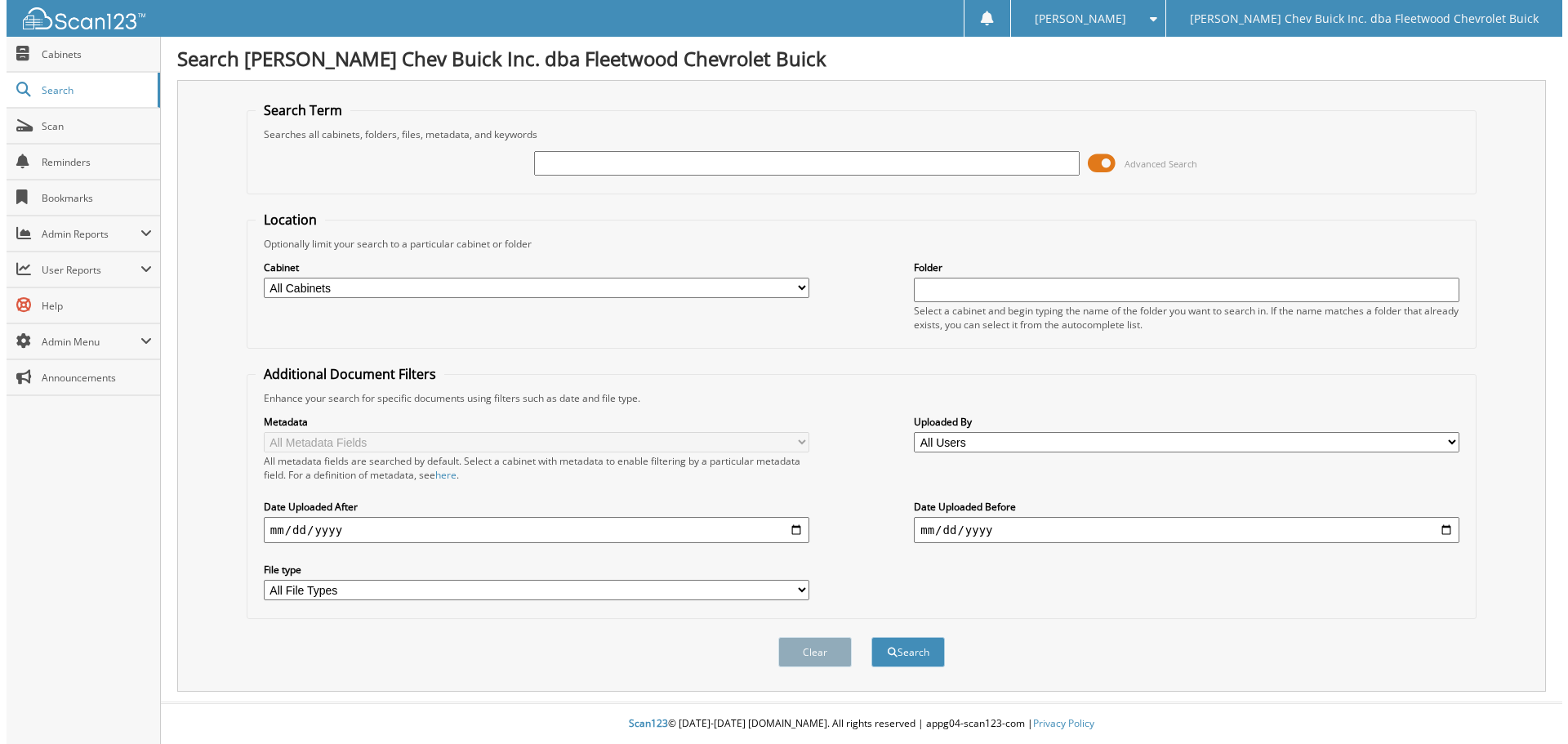
scroll to position [0, 0]
click at [611, 153] on div at bounding box center [806, 163] width 551 height 28
click at [611, 151] on input "text" at bounding box center [806, 163] width 551 height 25
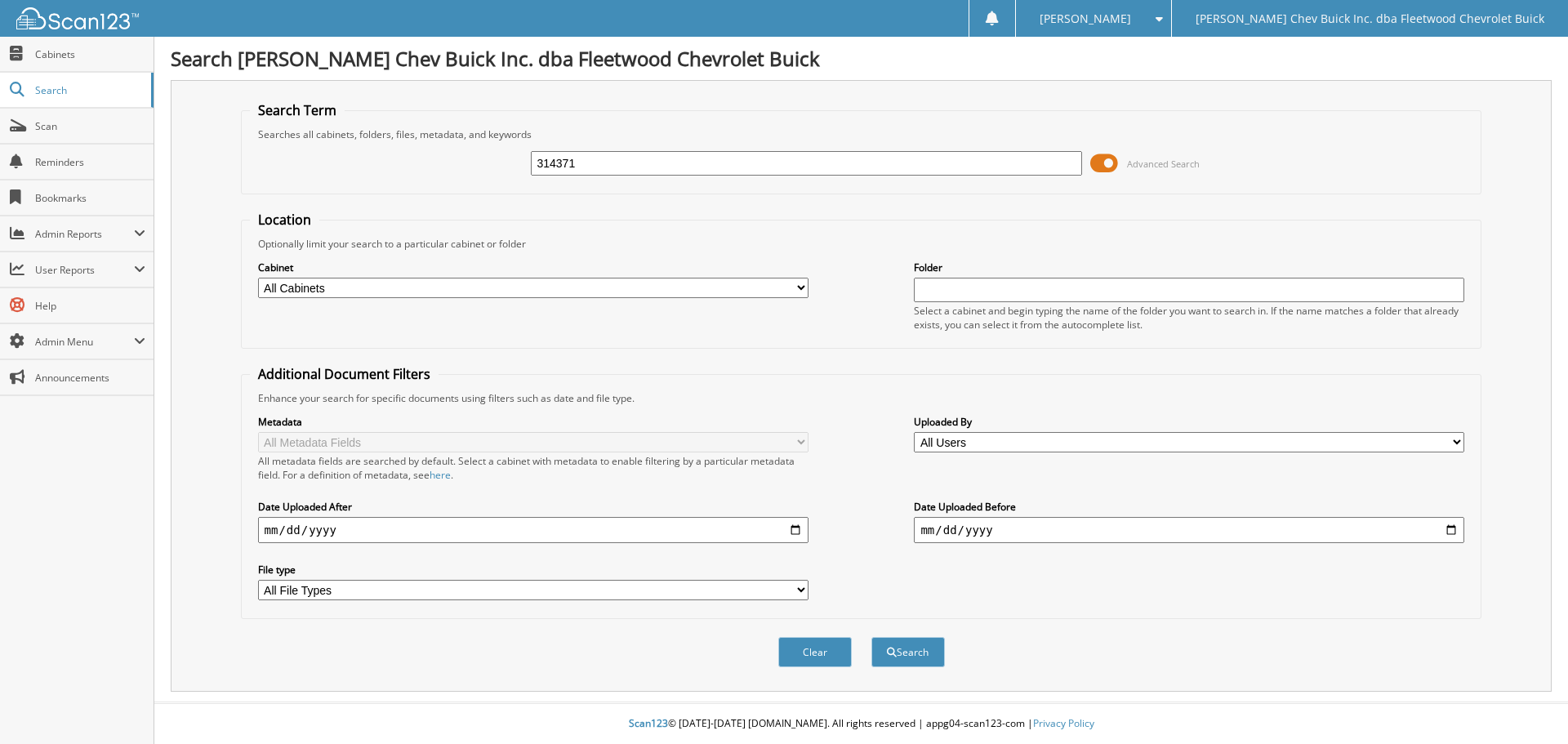
type input "314371"
click at [871, 636] on button "Search" at bounding box center [908, 651] width 73 height 31
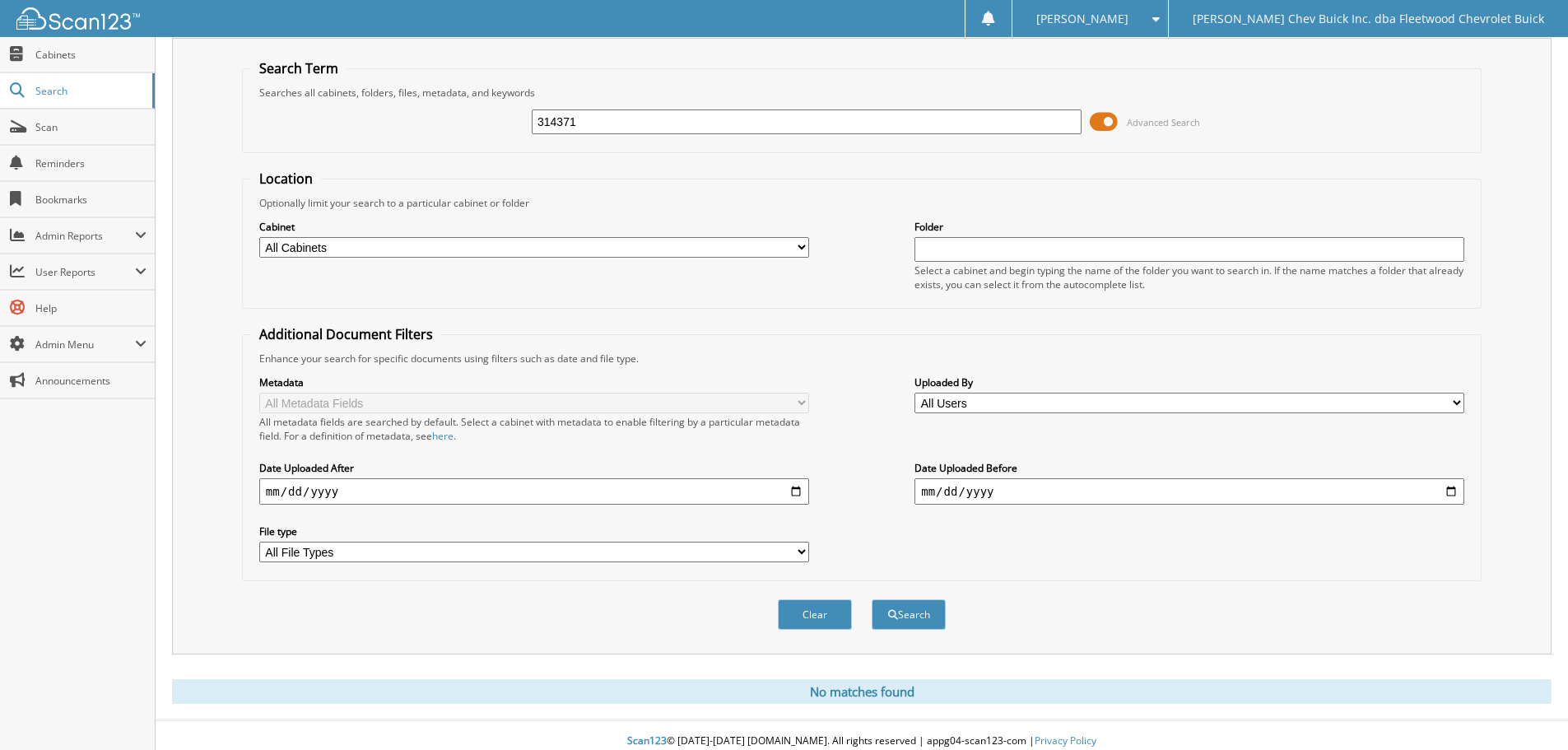
scroll to position [55, 0]
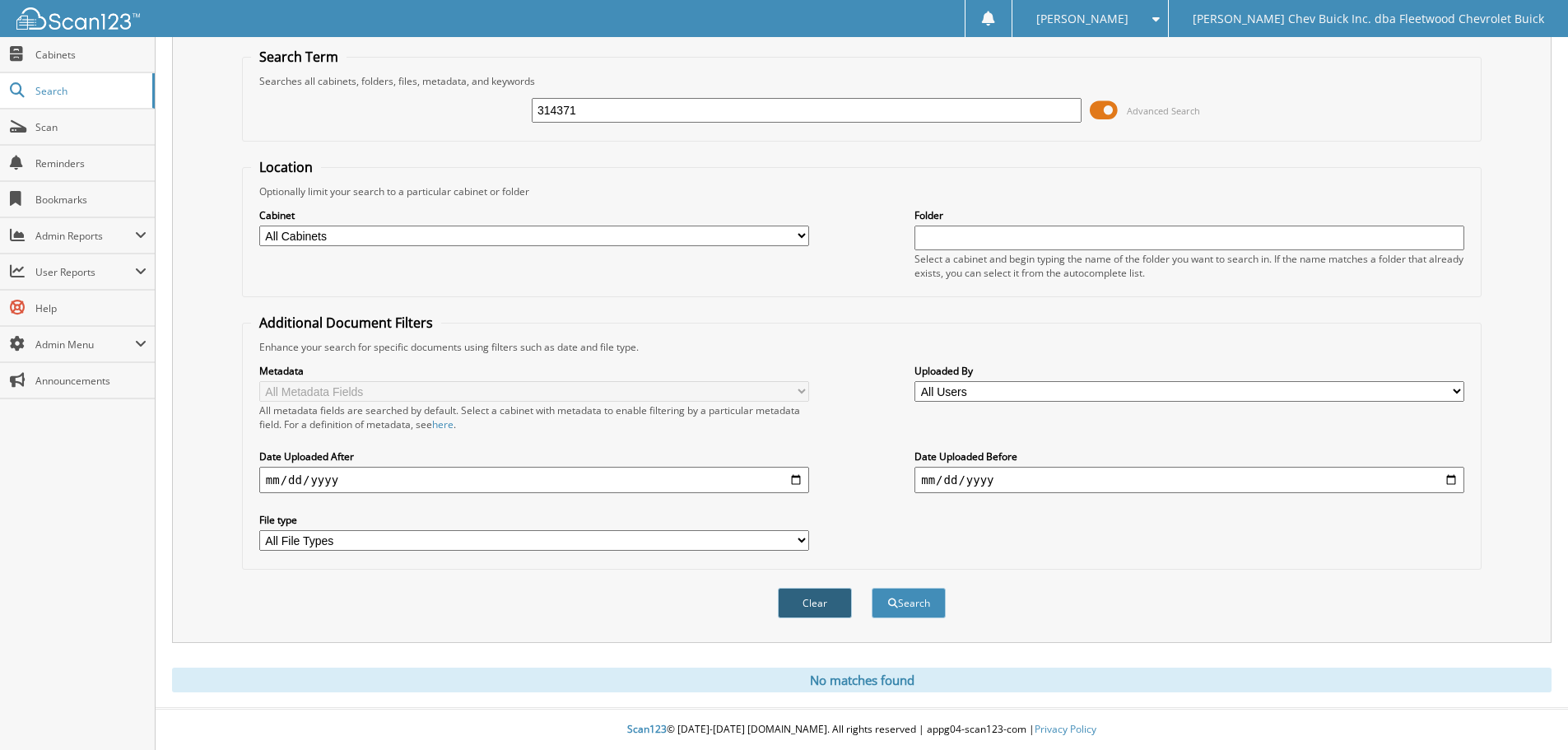
click at [794, 614] on button "Clear" at bounding box center [815, 603] width 74 height 31
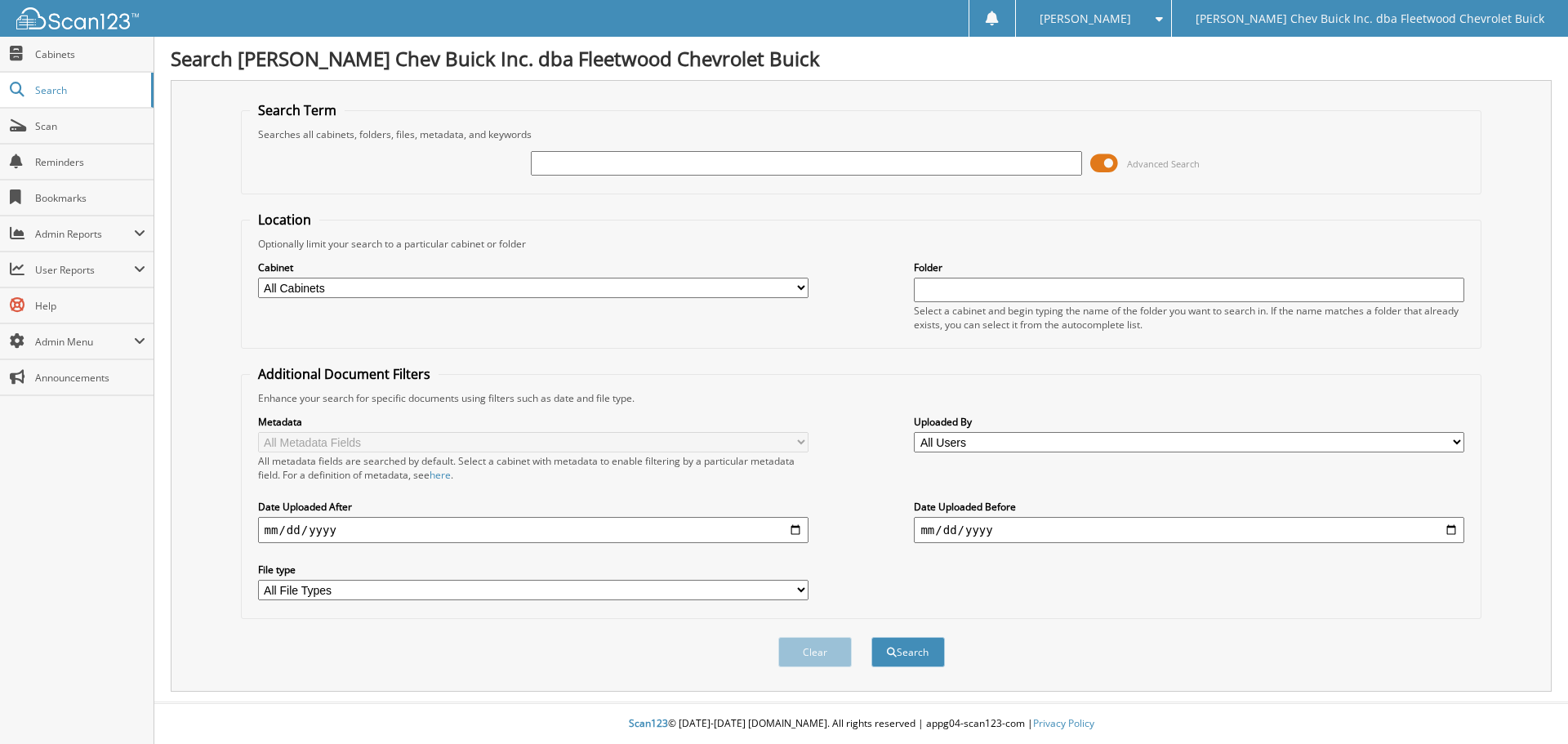
click at [607, 167] on input "text" at bounding box center [806, 163] width 551 height 25
type input "314402"
click at [871, 636] on button "Search" at bounding box center [908, 651] width 73 height 31
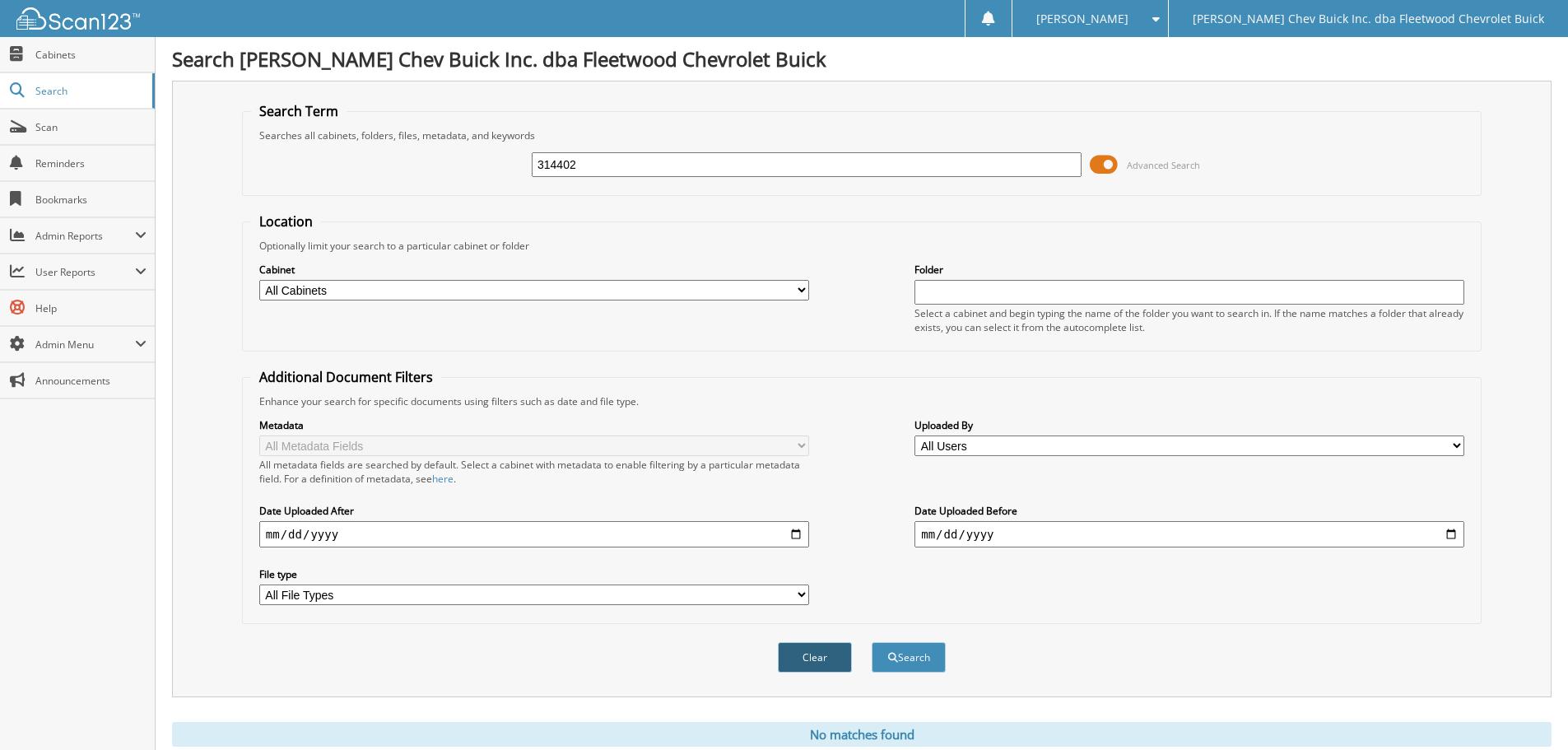
scroll to position [55, 0]
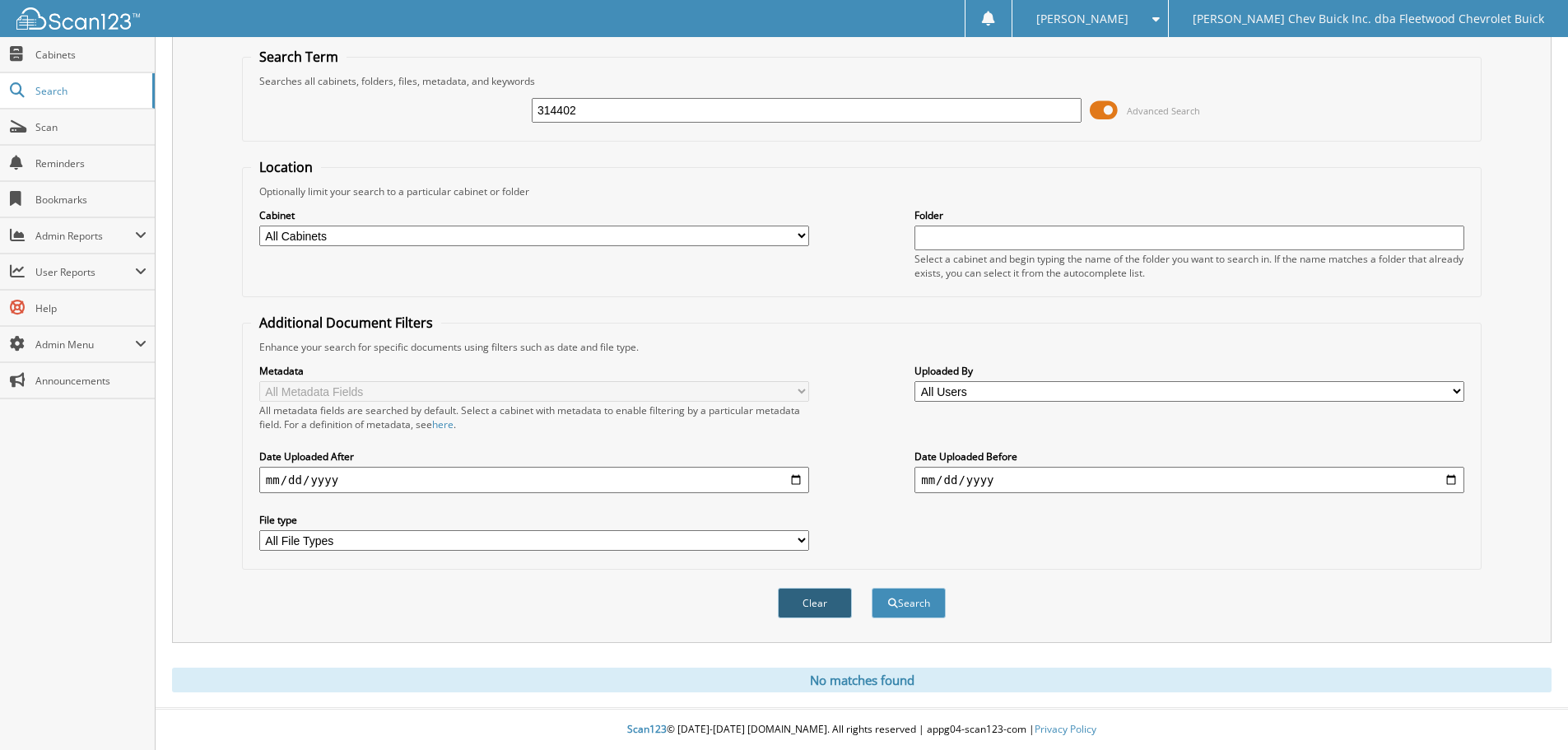
click at [813, 613] on button "Clear" at bounding box center [815, 603] width 74 height 31
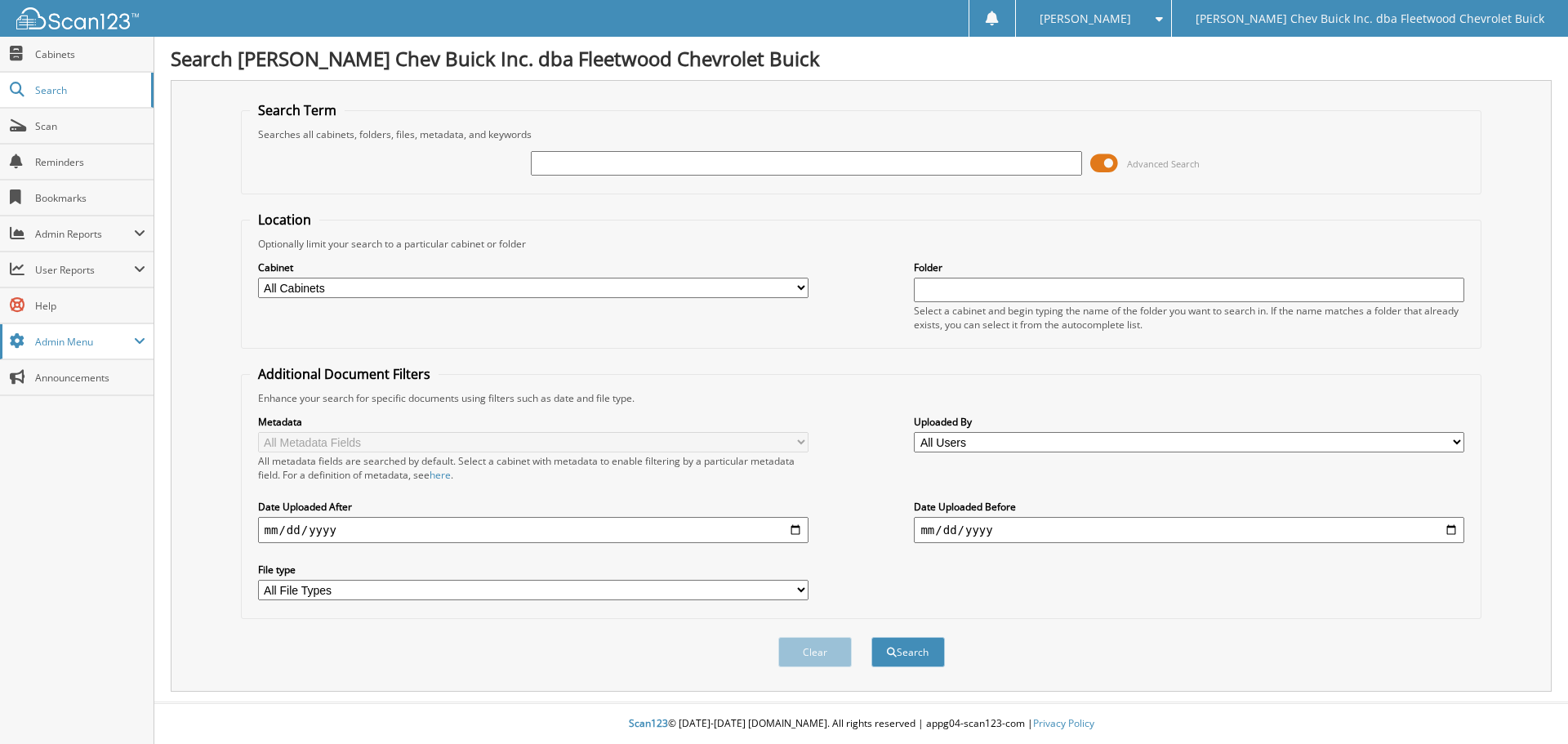
click at [82, 347] on span "Admin Menu" at bounding box center [85, 342] width 99 height 14
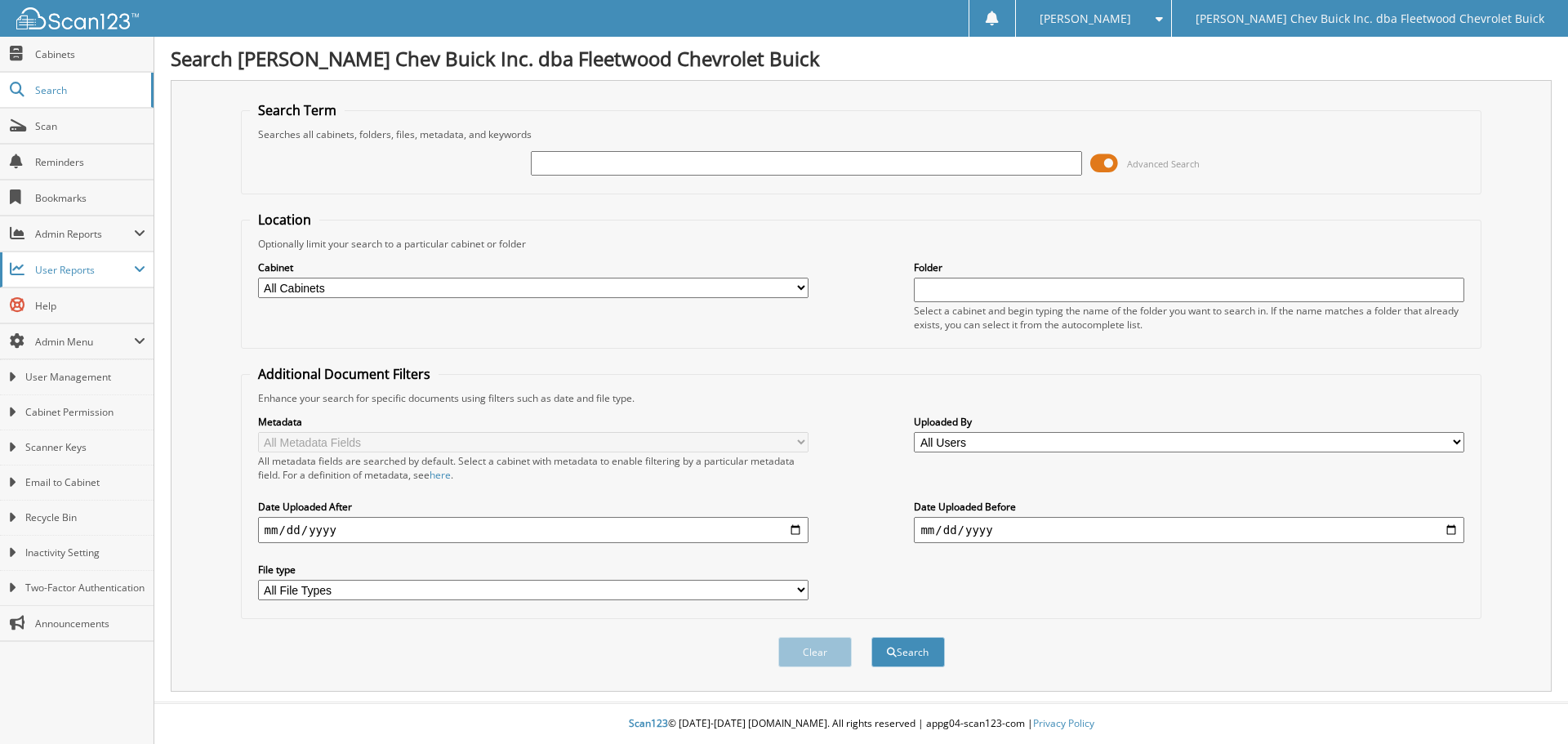
click at [73, 270] on span "User Reports" at bounding box center [85, 270] width 99 height 14
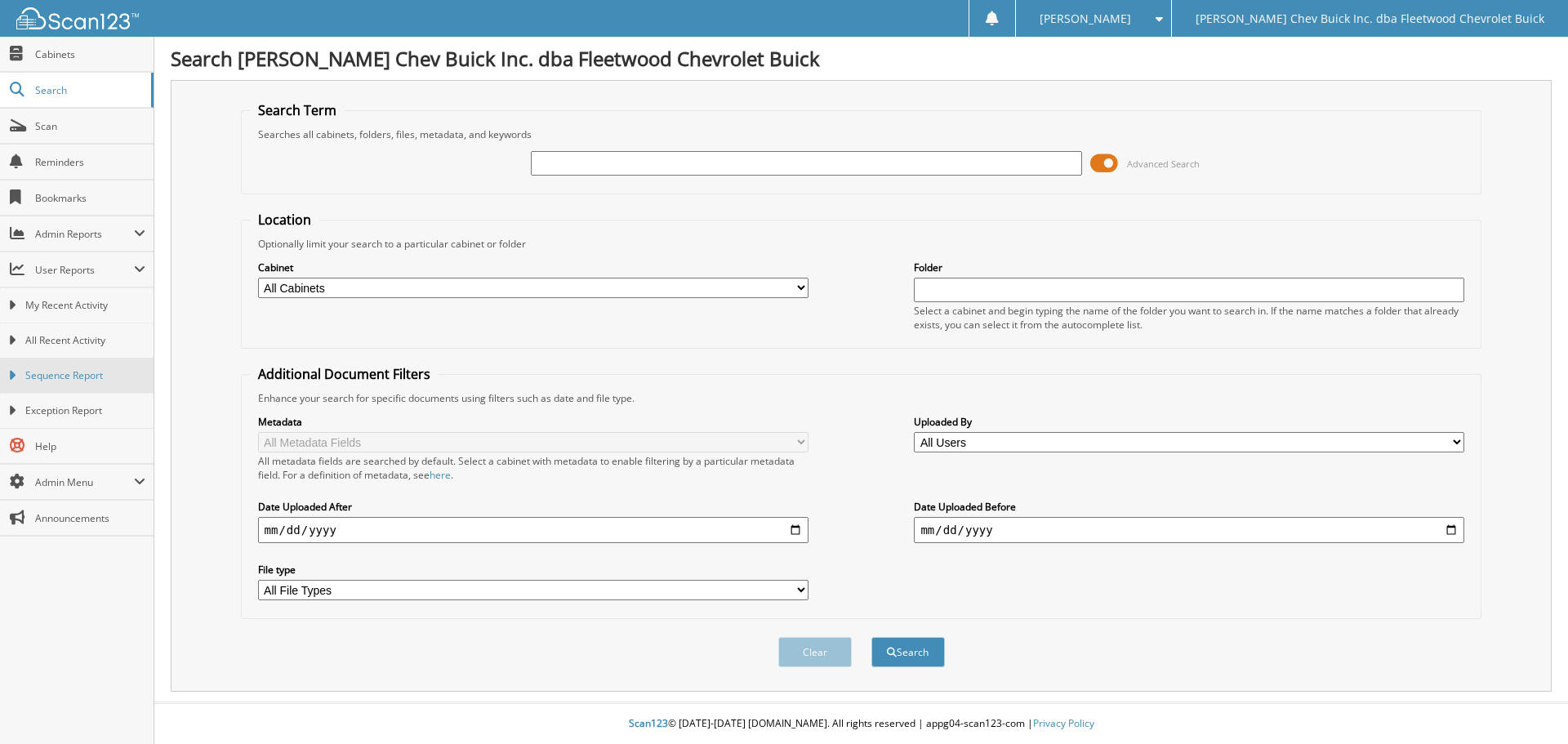
click at [75, 381] on span "Sequence Report" at bounding box center [85, 375] width 120 height 15
